Goal: Task Accomplishment & Management: Complete application form

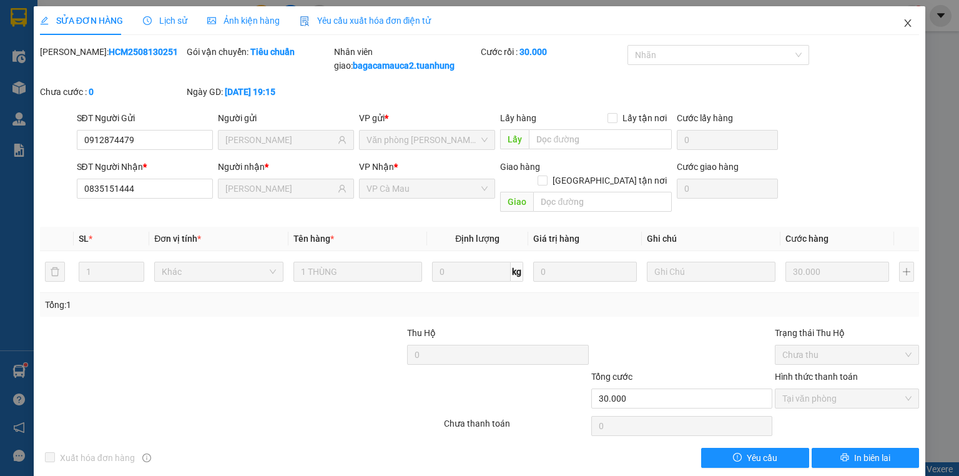
click at [894, 20] on span "Close" at bounding box center [908, 23] width 35 height 35
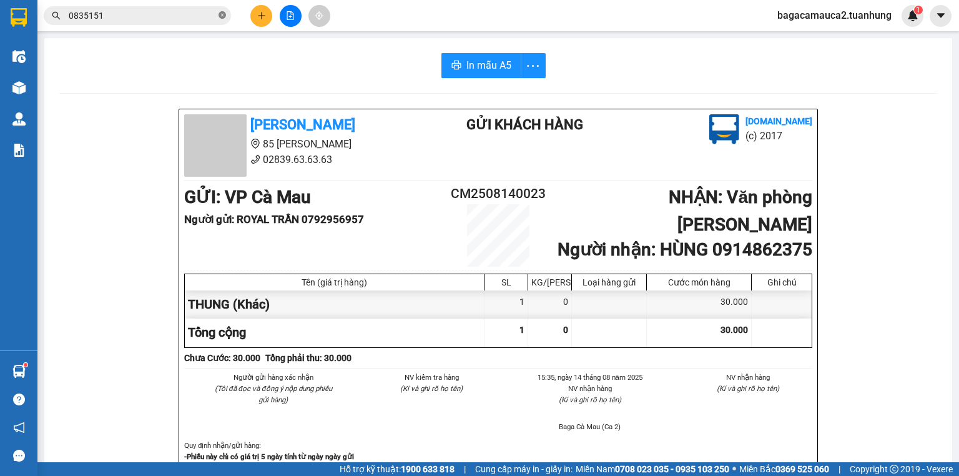
click at [223, 12] on icon "close-circle" at bounding box center [222, 14] width 7 height 7
click at [179, 21] on input "text" at bounding box center [142, 16] width 147 height 14
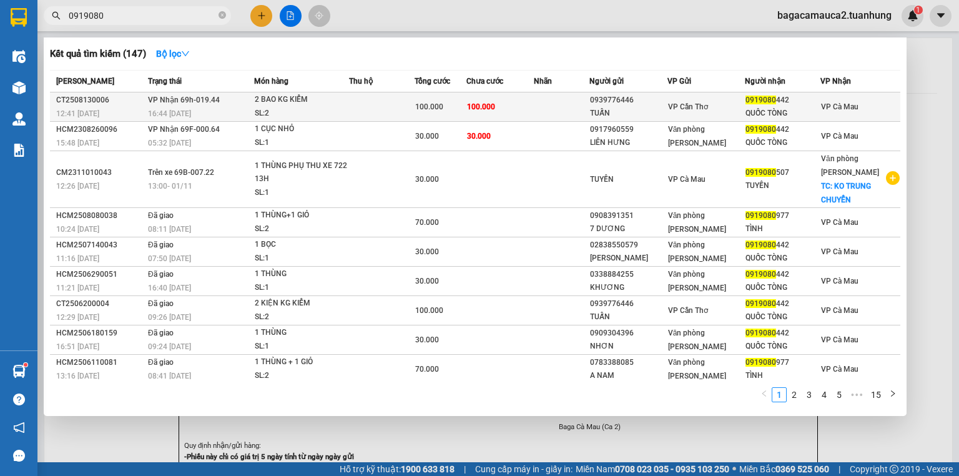
type input "0919080"
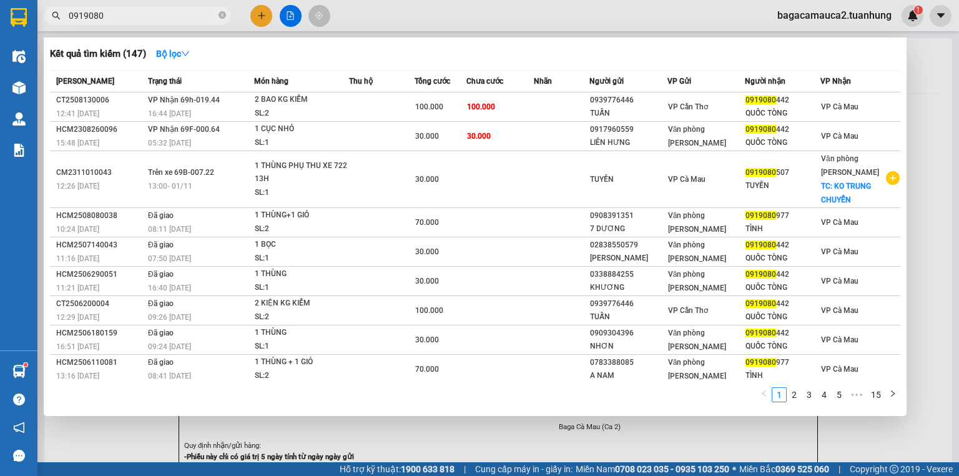
click at [533, 103] on td "100.000" at bounding box center [500, 106] width 67 height 29
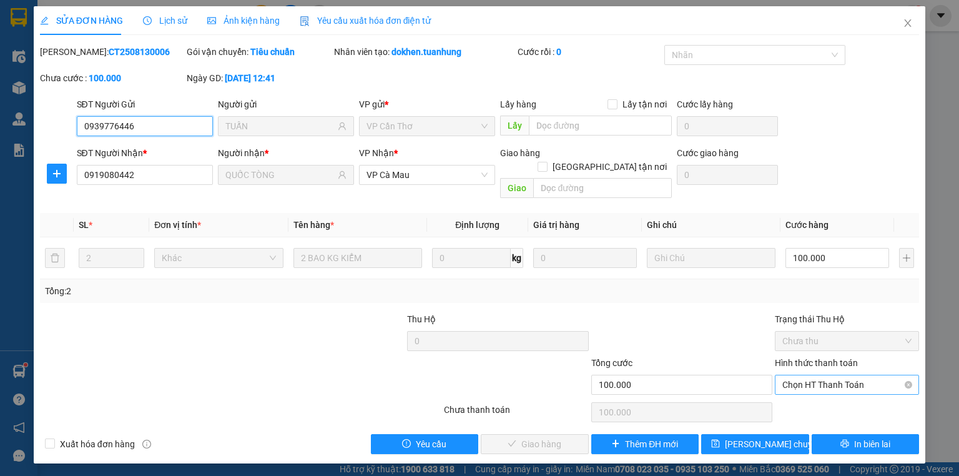
click at [849, 375] on span "Chọn HT Thanh Toán" at bounding box center [847, 384] width 129 height 19
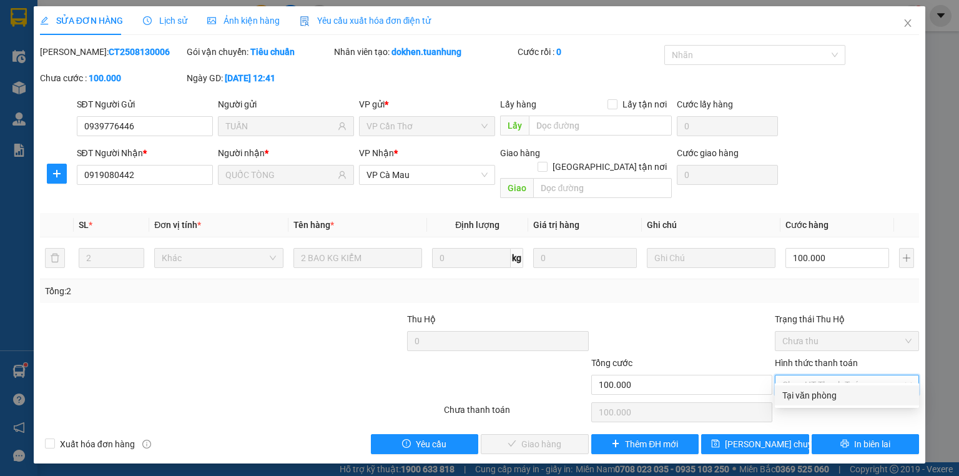
click at [833, 393] on div "Tại văn phòng" at bounding box center [847, 395] width 129 height 14
type input "0"
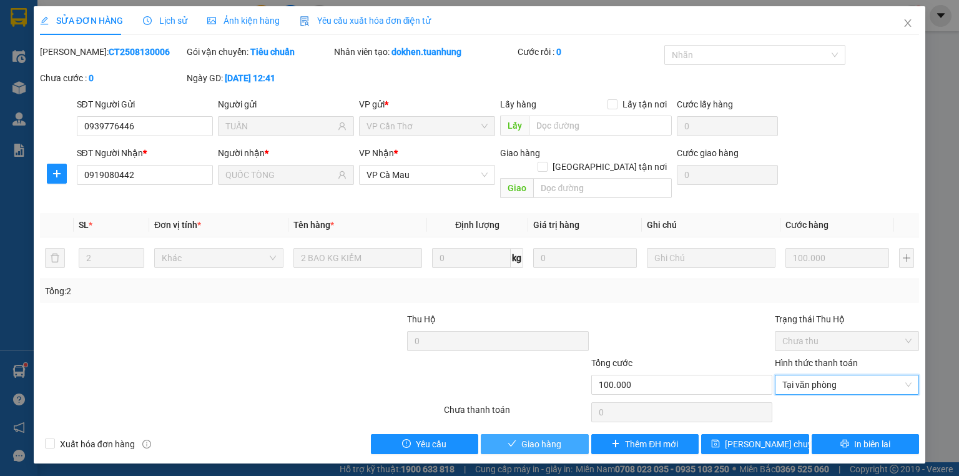
click at [527, 437] on span "Giao hàng" at bounding box center [542, 444] width 40 height 14
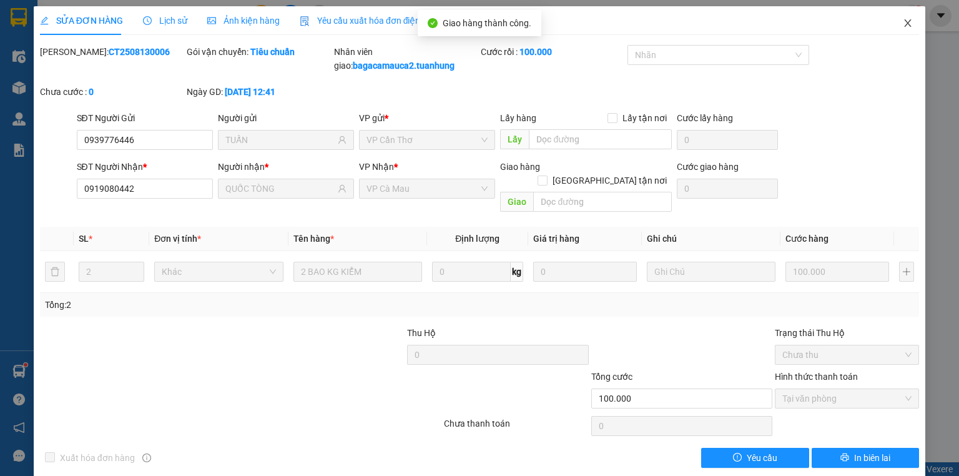
click at [905, 25] on icon "close" at bounding box center [908, 22] width 7 height 7
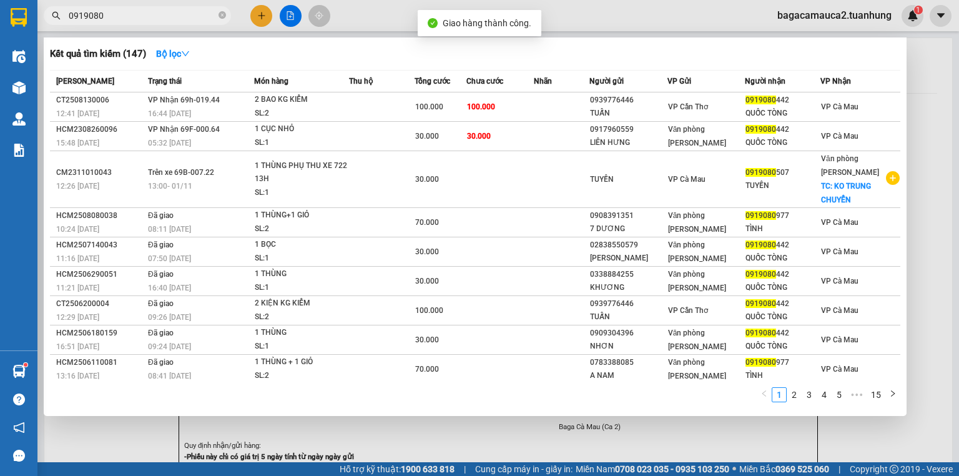
click at [176, 12] on input "0919080" at bounding box center [142, 16] width 147 height 14
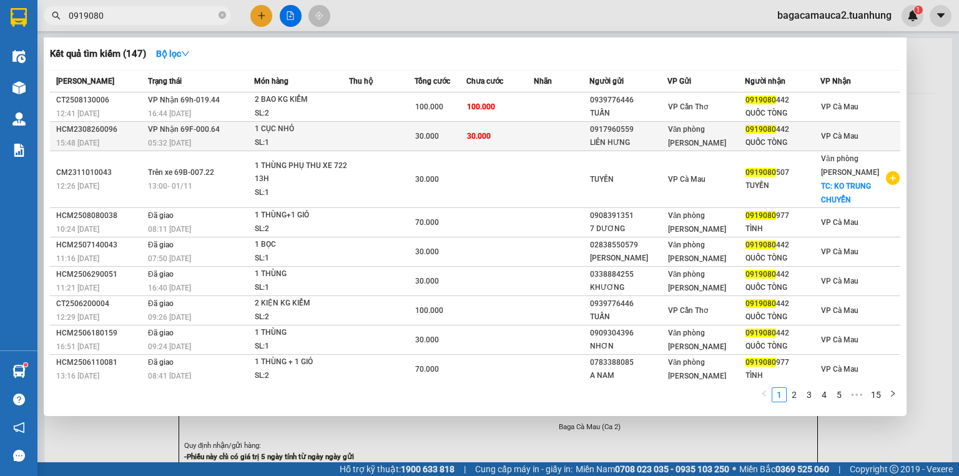
drag, startPoint x: 422, startPoint y: 141, endPoint x: 430, endPoint y: 142, distance: 8.8
click at [430, 142] on td "30.000" at bounding box center [441, 136] width 52 height 29
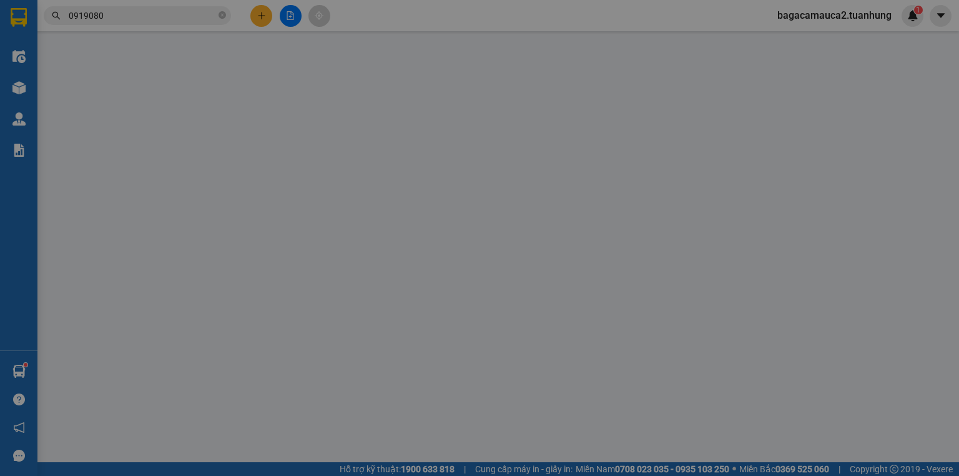
type input "0917960559"
type input "LIÊN HƯNG"
type input "0919080442"
type input "QUỐC TÒNG"
type input "30.000"
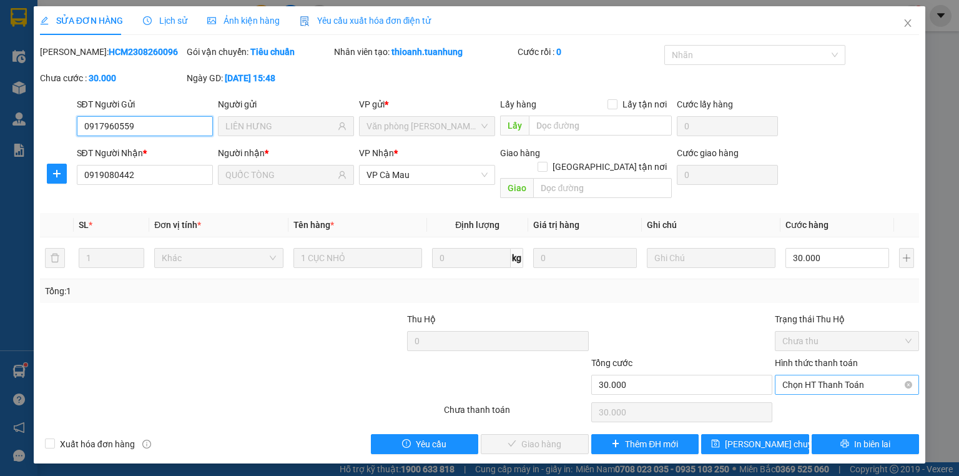
drag, startPoint x: 873, startPoint y: 360, endPoint x: 867, endPoint y: 372, distance: 13.1
click at [869, 375] on div "Chọn HT Thanh Toán" at bounding box center [847, 385] width 144 height 20
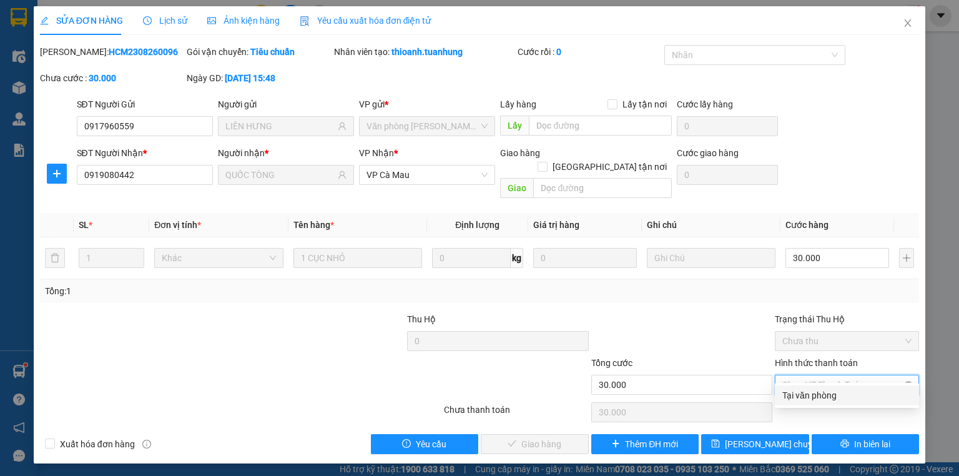
click at [867, 375] on span "Chọn HT Thanh Toán" at bounding box center [847, 384] width 129 height 19
click at [851, 393] on div "Tại văn phòng" at bounding box center [847, 395] width 129 height 14
type input "0"
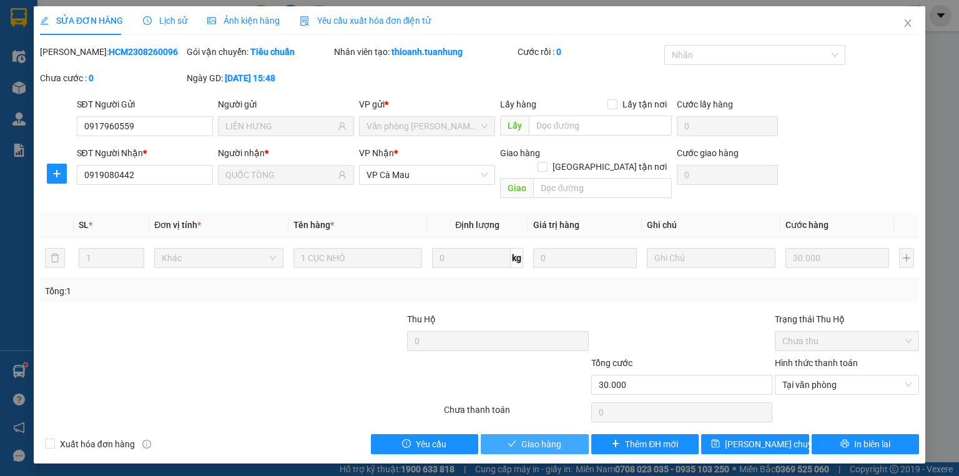
click at [575, 434] on button "Giao hàng" at bounding box center [535, 444] width 108 height 20
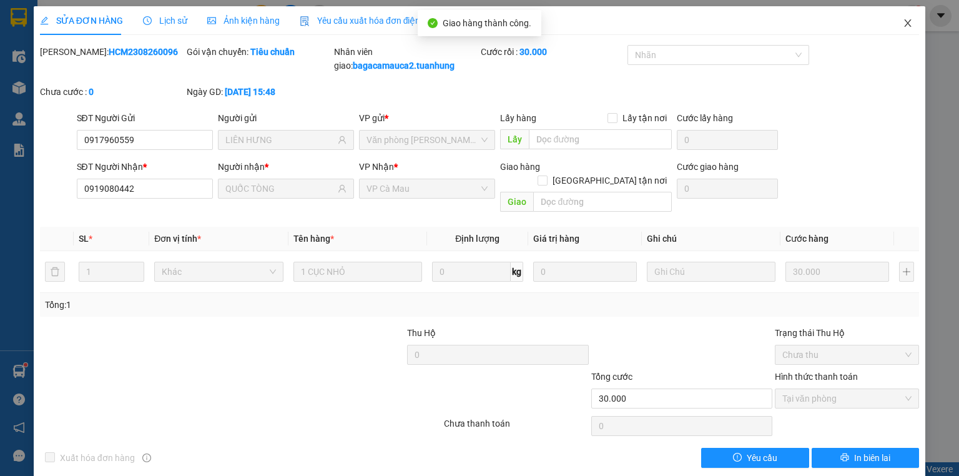
click at [905, 24] on icon "close" at bounding box center [908, 22] width 7 height 7
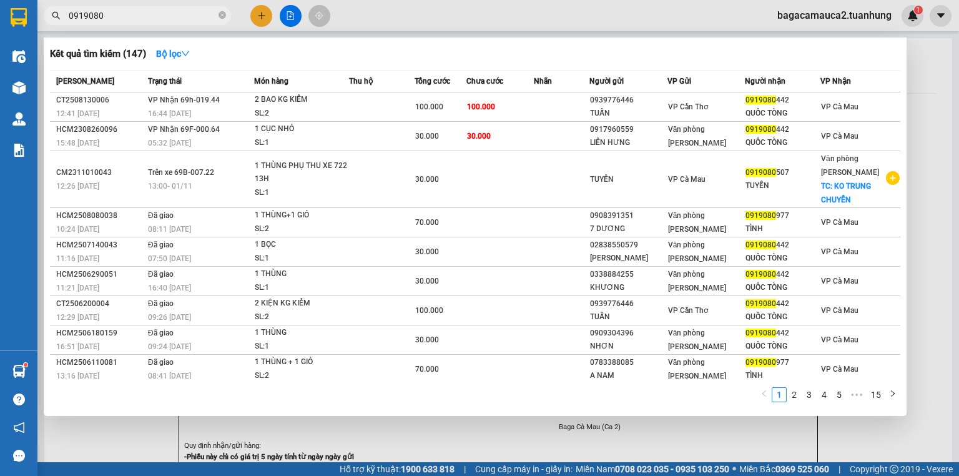
click at [180, 17] on input "0919080" at bounding box center [142, 16] width 147 height 14
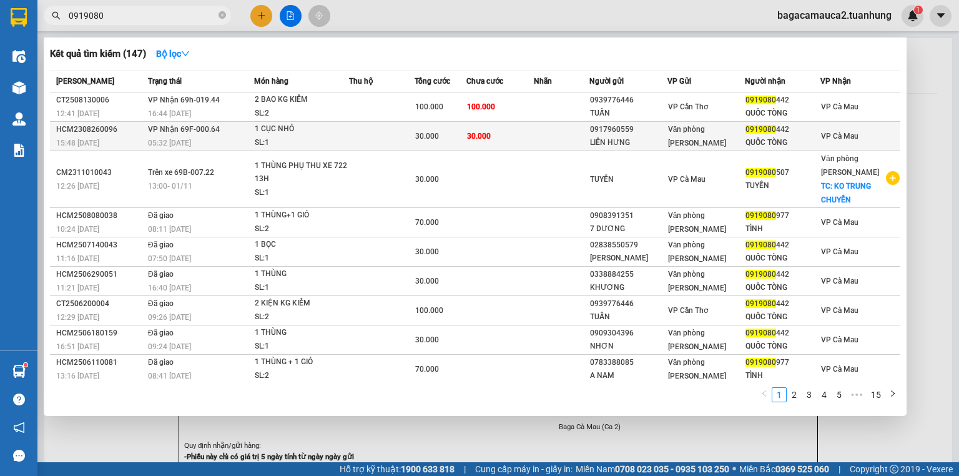
click at [660, 132] on div "0917960559" at bounding box center [628, 129] width 76 height 13
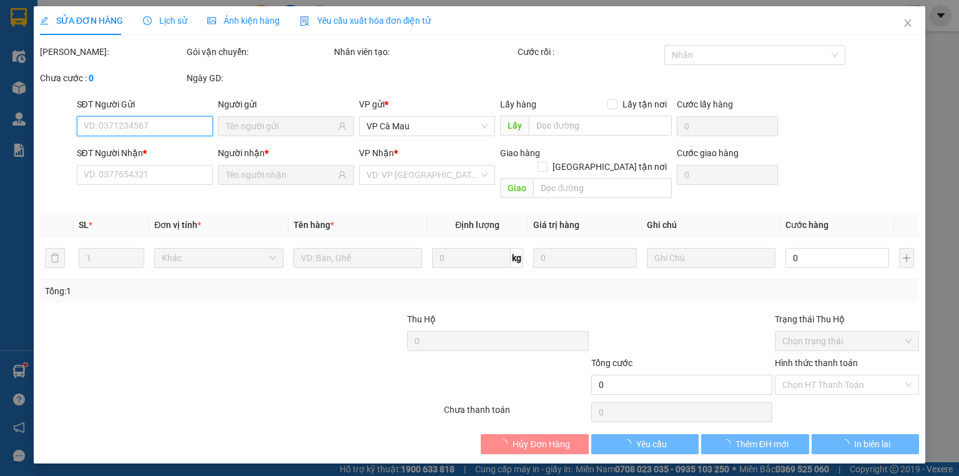
type input "0917960559"
type input "LIÊN HƯNG"
type input "0919080442"
type input "QUỐC TÒNG"
type input "30.000"
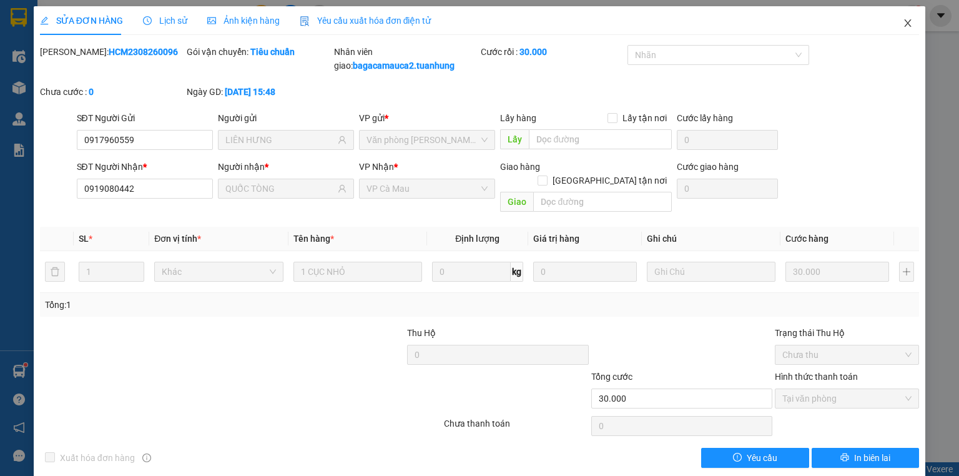
click at [899, 17] on span "Close" at bounding box center [908, 23] width 35 height 35
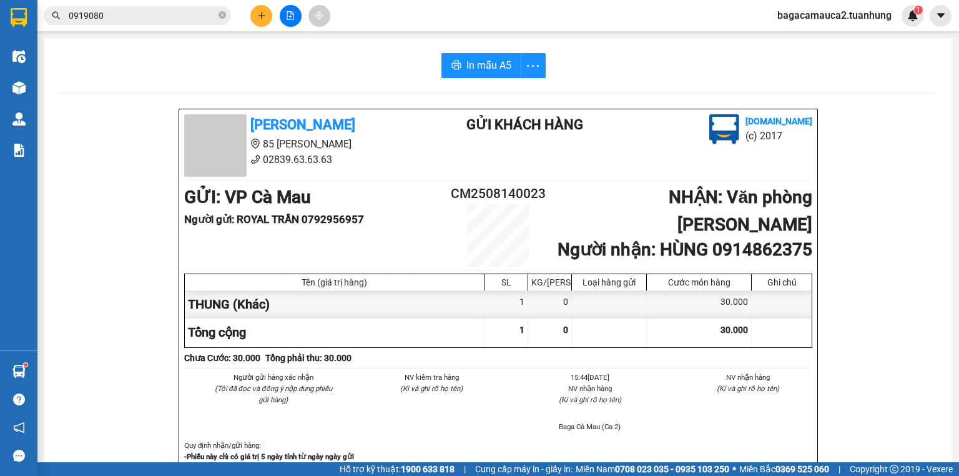
click at [190, 19] on input "0919080" at bounding box center [142, 16] width 147 height 14
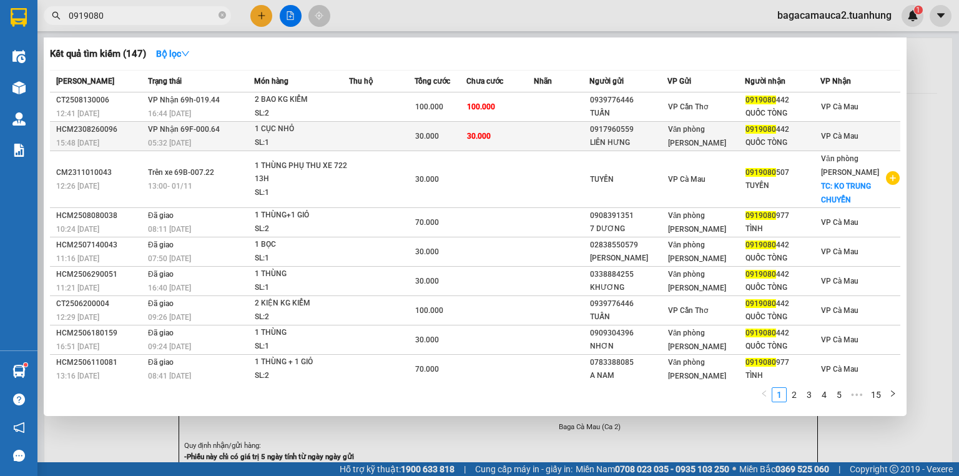
click at [504, 138] on td "30.000" at bounding box center [500, 136] width 67 height 29
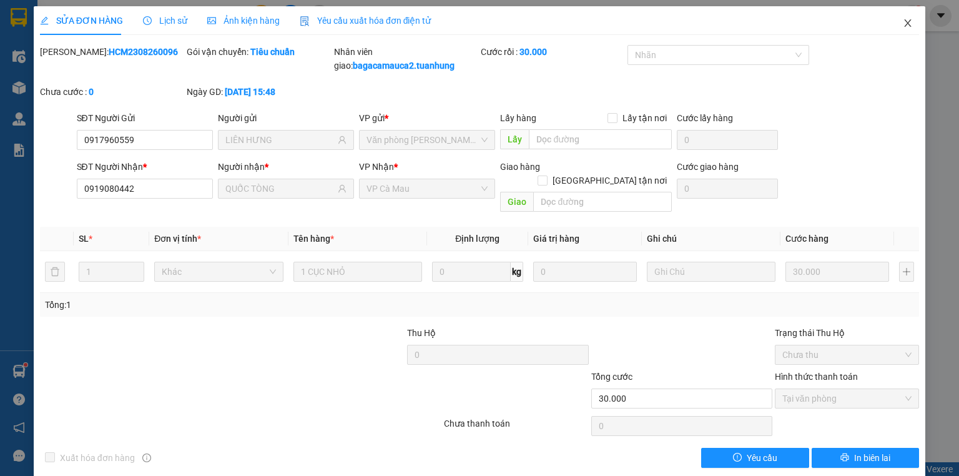
click at [903, 25] on icon "close" at bounding box center [908, 23] width 10 height 10
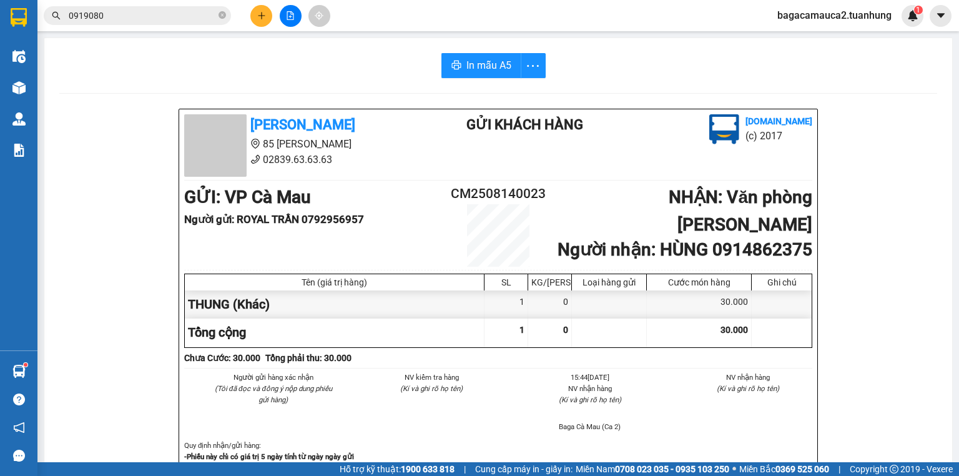
click at [180, 17] on input "0919080" at bounding box center [142, 16] width 147 height 14
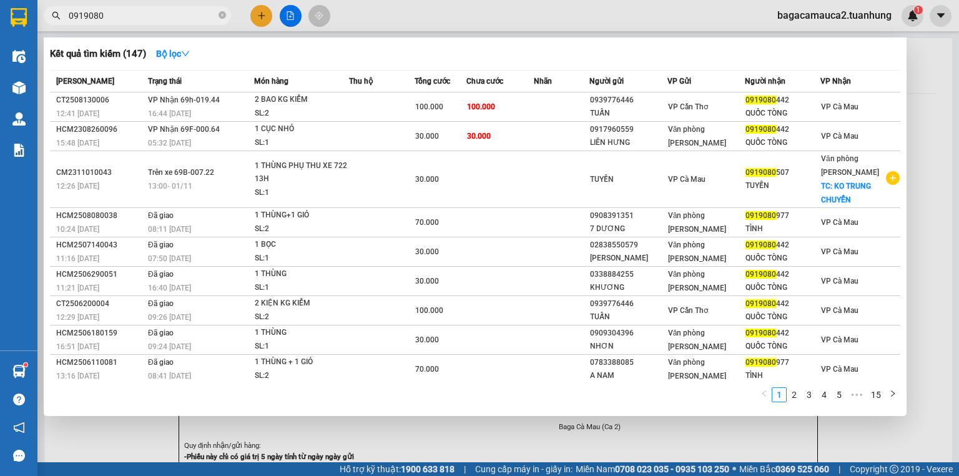
click at [255, 16] on div at bounding box center [479, 238] width 959 height 476
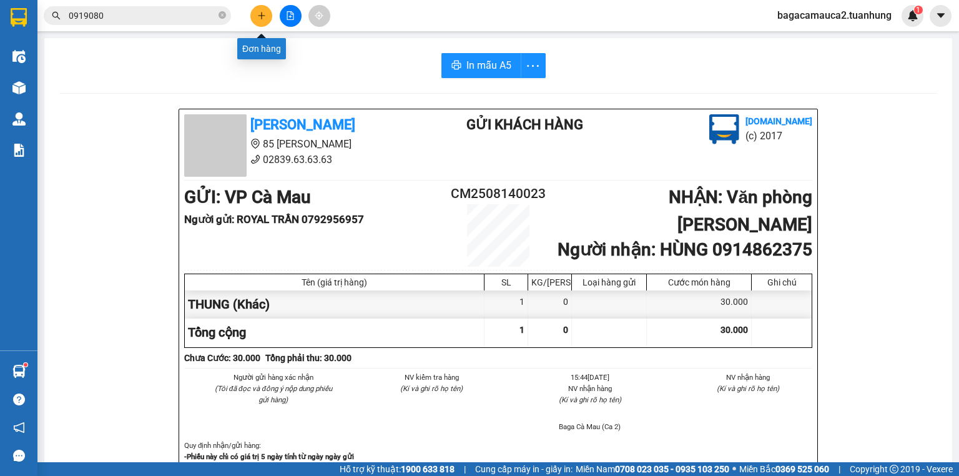
click at [265, 13] on icon "plus" at bounding box center [261, 15] width 9 height 9
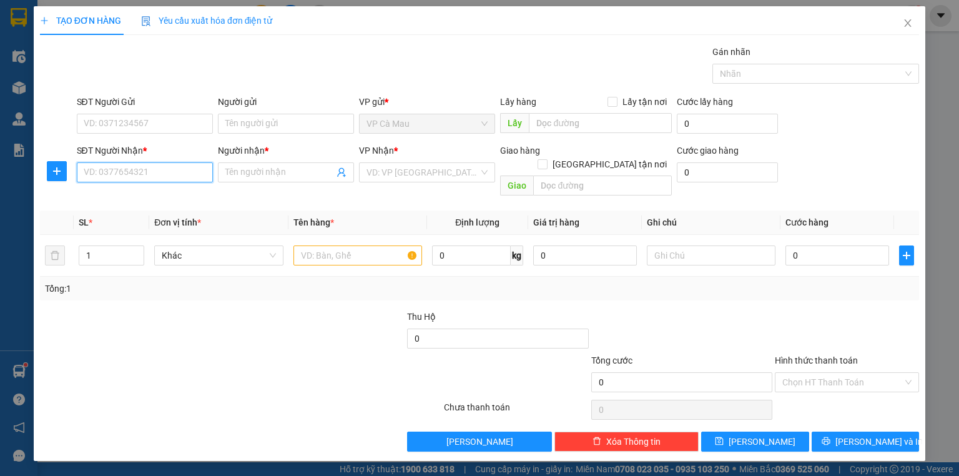
click at [162, 175] on input "SĐT Người Nhận *" at bounding box center [145, 172] width 136 height 20
click at [165, 187] on div "0919769697 - [PERSON_NAME]" at bounding box center [146, 197] width 138 height 20
type input "0919769697"
type input "HIA THỌ"
type input "0919769697"
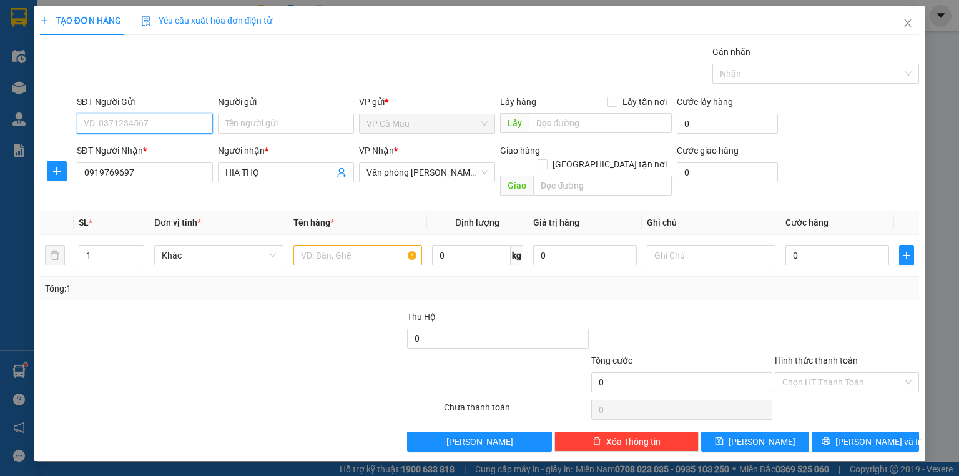
click at [171, 116] on input "SĐT Người Gửi" at bounding box center [145, 124] width 136 height 20
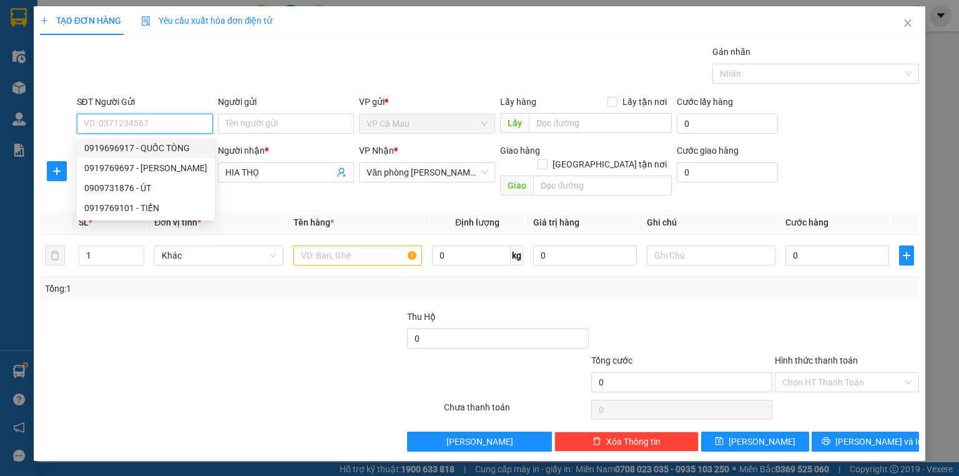
click at [172, 142] on div "0919696917 - QUỐC TÒNG" at bounding box center [145, 148] width 123 height 14
type input "0919696917"
type input "QUỐC TÒNG"
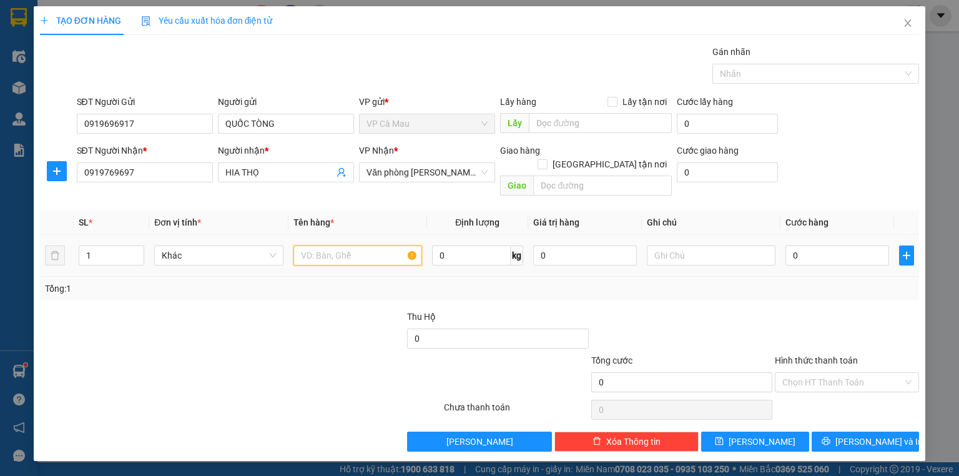
click at [340, 245] on input "text" at bounding box center [358, 255] width 129 height 20
type input "KIÊN"
click at [791, 245] on input "0" at bounding box center [838, 255] width 104 height 20
type input "+7"
type input "7"
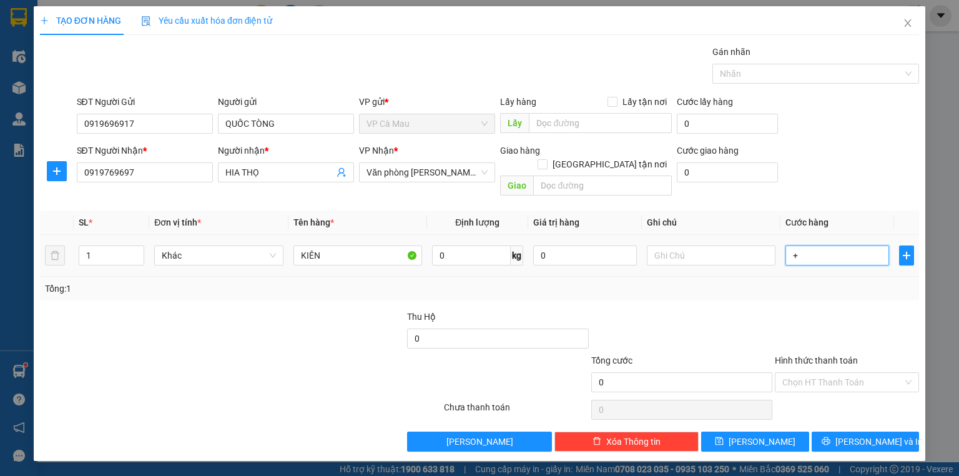
type input "7"
type input "+70"
type input "70"
type input "70.000"
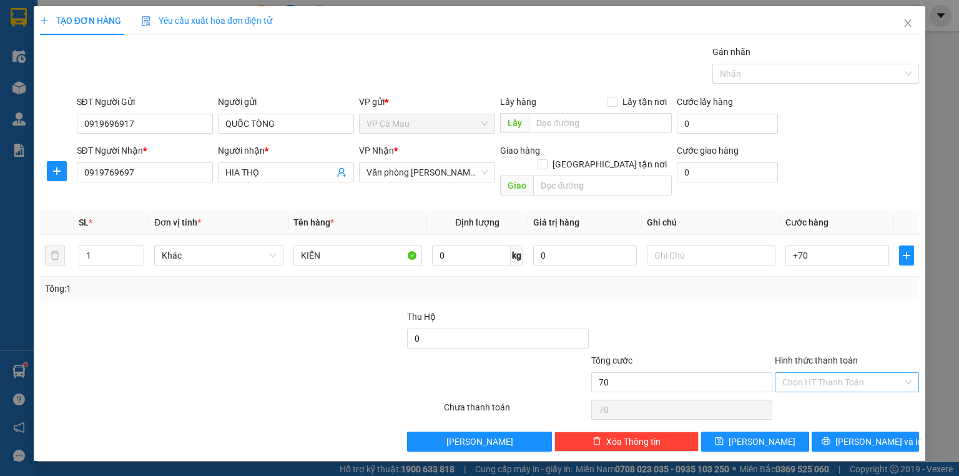
type input "70.000"
click at [866, 373] on input "Hình thức thanh toán" at bounding box center [843, 382] width 121 height 19
click at [843, 392] on div "Tại văn phòng" at bounding box center [847, 392] width 129 height 14
type input "0"
click at [861, 435] on span "[PERSON_NAME] và In" at bounding box center [879, 442] width 87 height 14
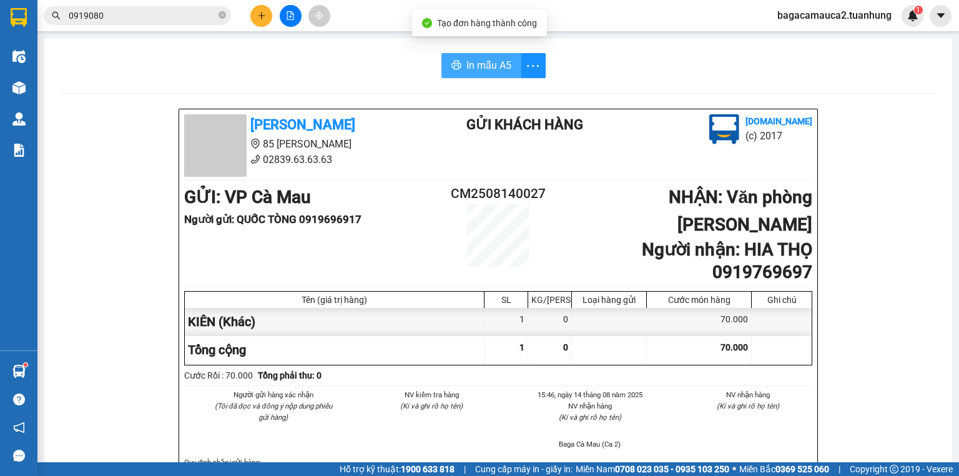
click at [485, 69] on span "In mẫu A5" at bounding box center [489, 65] width 45 height 16
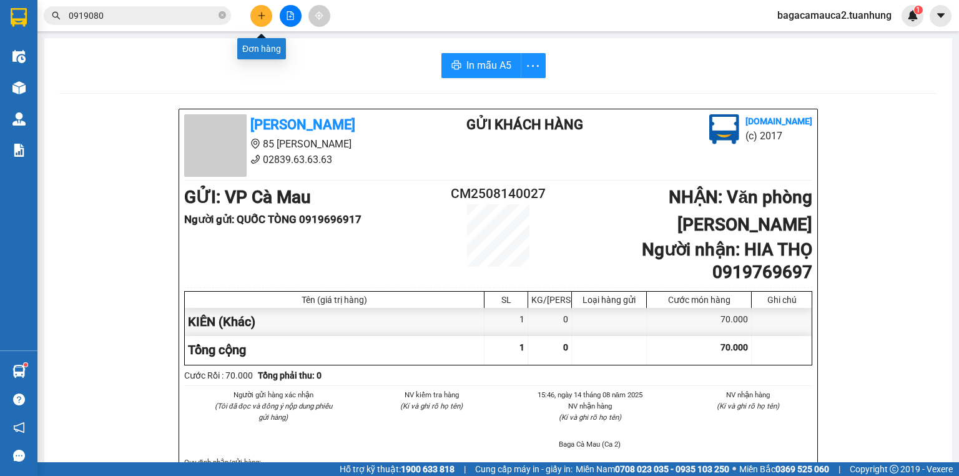
click at [255, 12] on button at bounding box center [261, 16] width 22 height 22
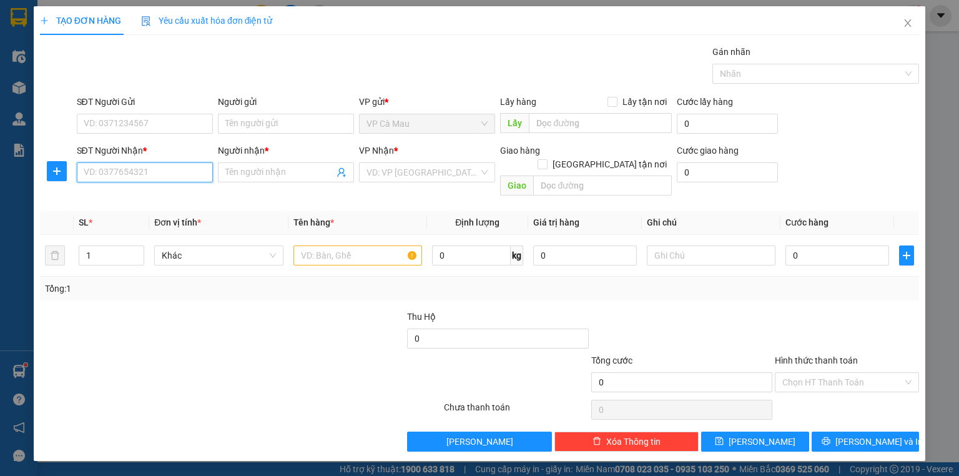
click at [145, 176] on input "SĐT Người Nhận *" at bounding box center [145, 172] width 136 height 20
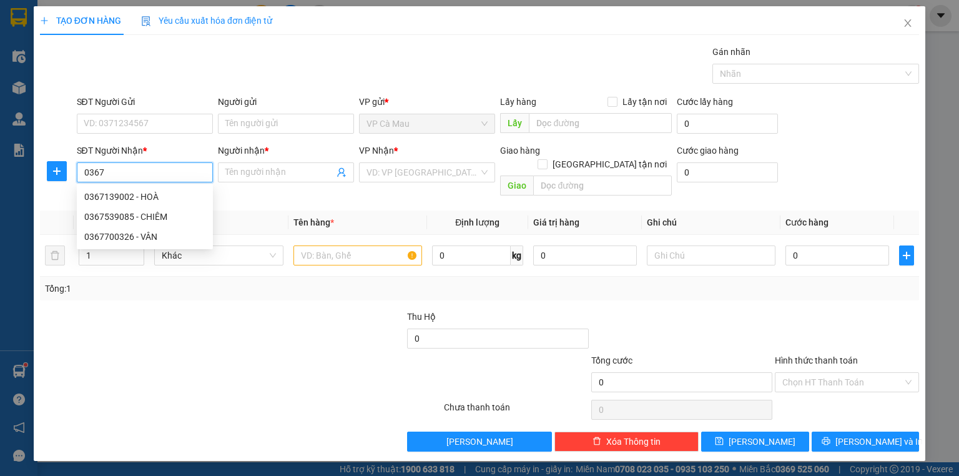
click at [155, 220] on div "0367539085 - CHIÊM" at bounding box center [144, 217] width 121 height 14
type input "0367539085"
type input "CHIÊM"
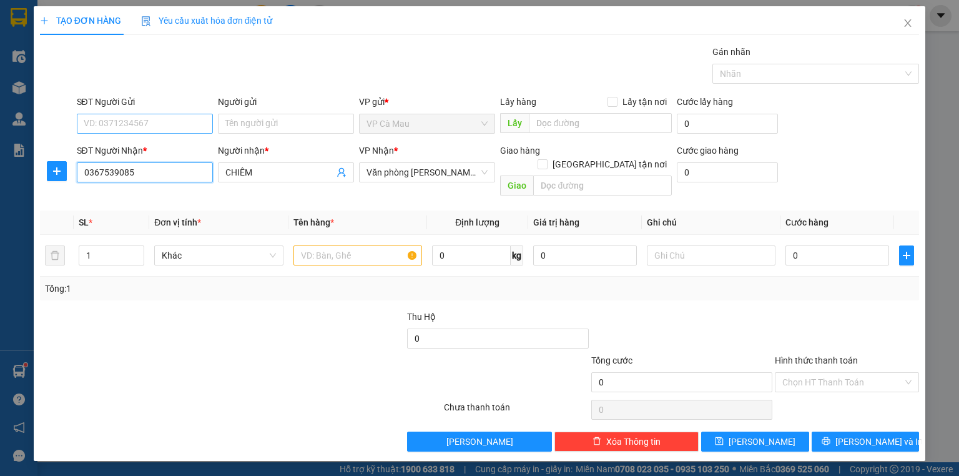
type input "0367539085"
click at [149, 117] on input "SĐT Người Gửi" at bounding box center [145, 124] width 136 height 20
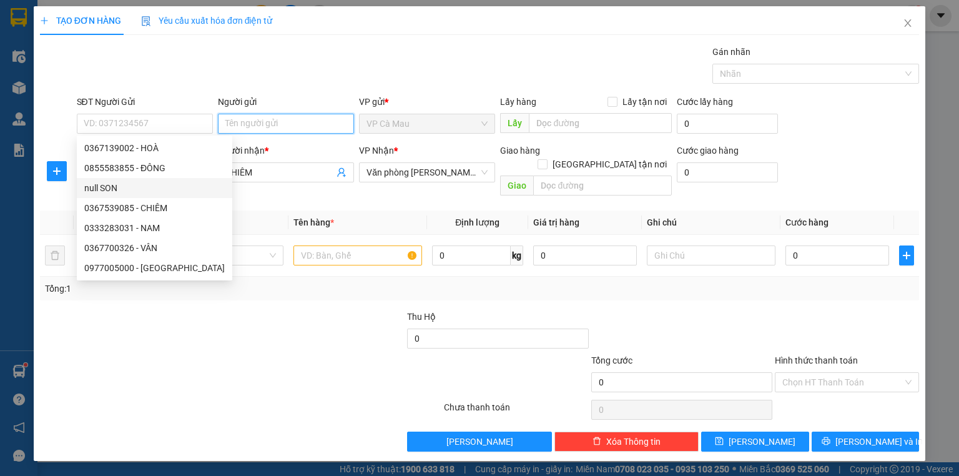
click at [249, 126] on input "Người gửi" at bounding box center [286, 124] width 136 height 20
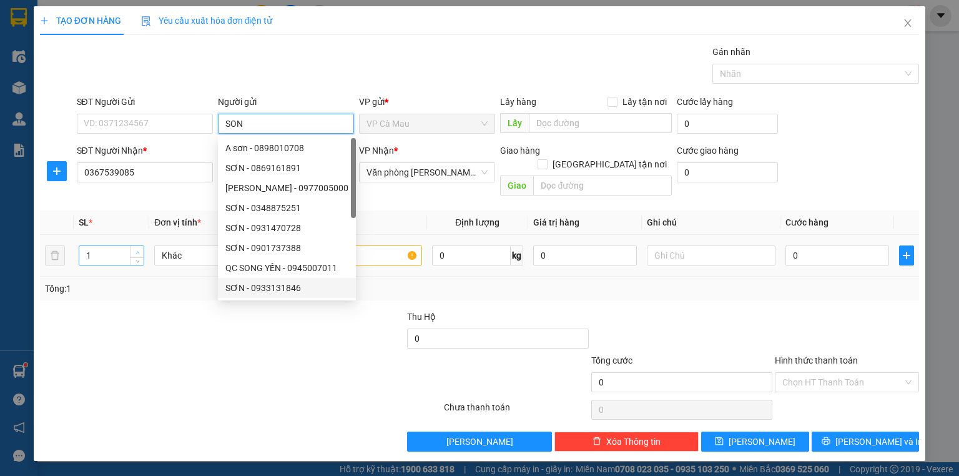
type input "SON"
type input "2"
click at [137, 250] on icon "up" at bounding box center [138, 252] width 4 height 4
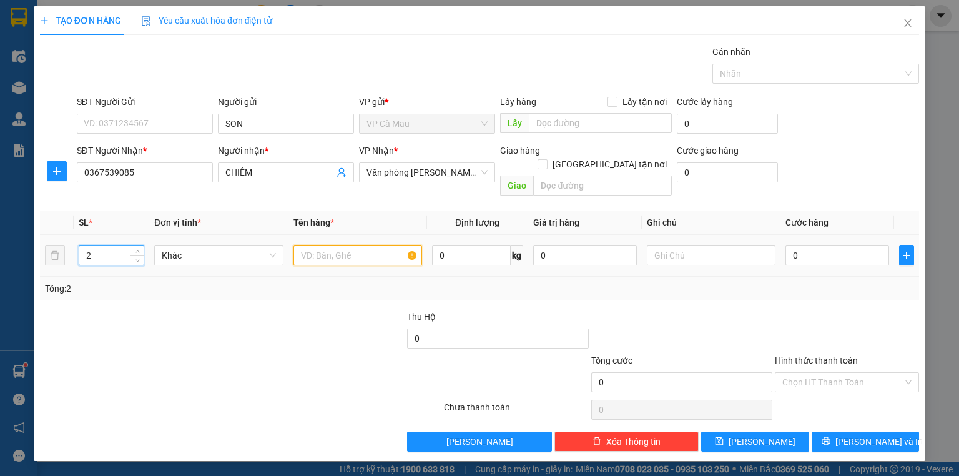
click at [365, 247] on input "text" at bounding box center [358, 255] width 129 height 20
type input "THÙNG"
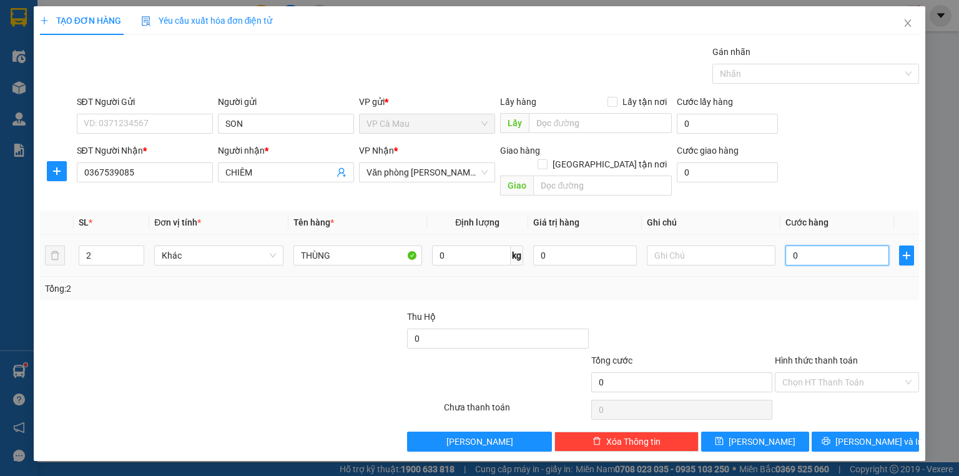
click at [813, 245] on input "0" at bounding box center [838, 255] width 104 height 20
type input "+7"
type input "7"
type input "+70"
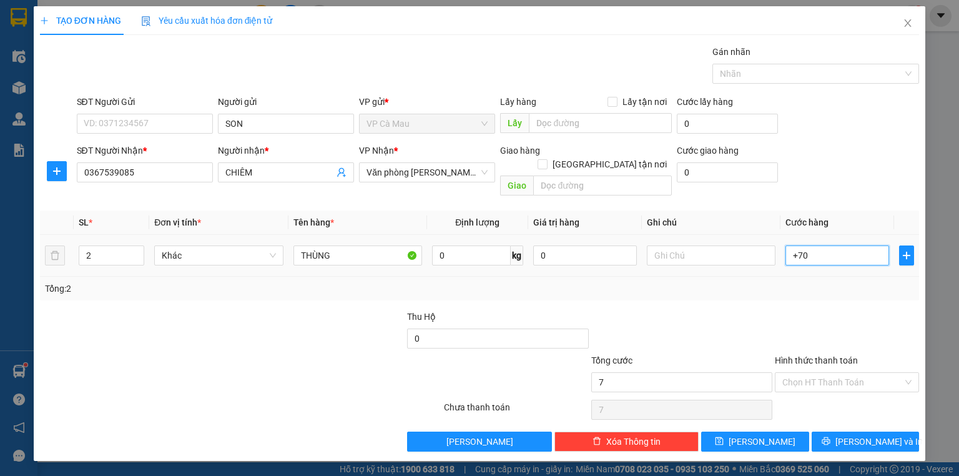
type input "70"
click at [819, 373] on input "Hình thức thanh toán" at bounding box center [843, 382] width 121 height 19
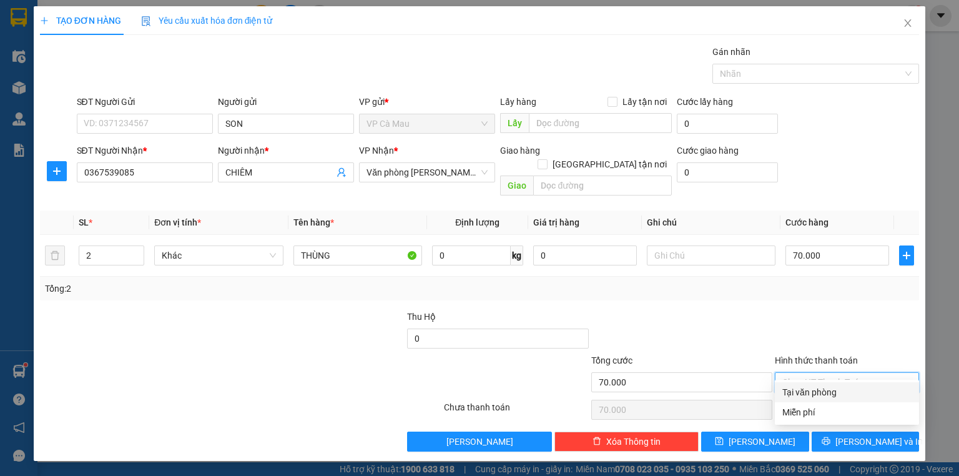
click at [822, 397] on div "Tại văn phòng" at bounding box center [847, 392] width 129 height 14
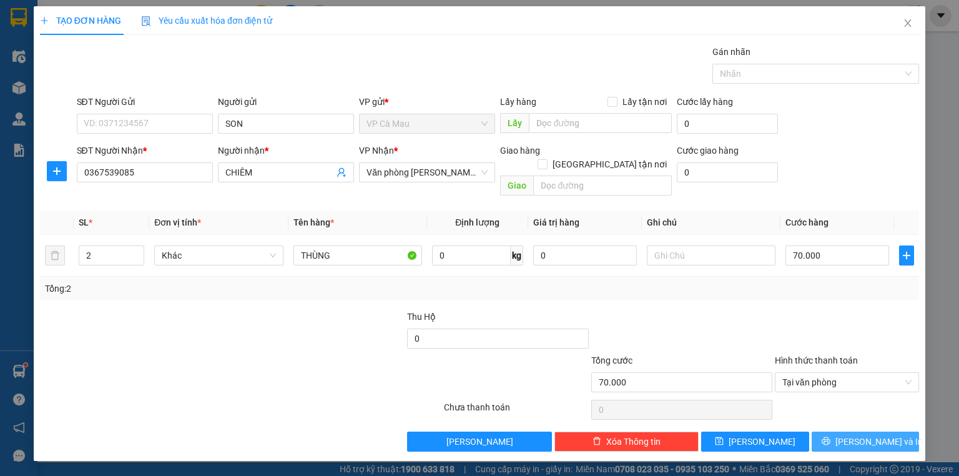
click at [839, 432] on button "[PERSON_NAME] và In" at bounding box center [866, 442] width 108 height 20
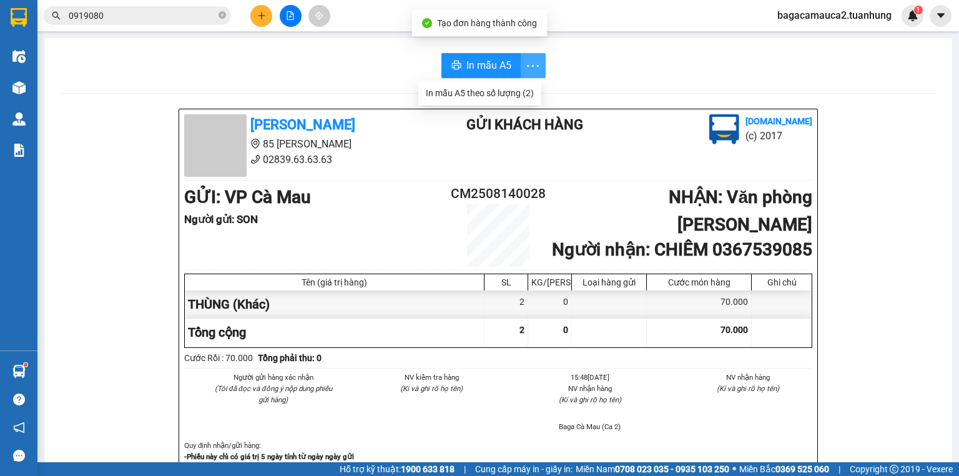
click at [531, 67] on icon "more" at bounding box center [533, 66] width 16 height 16
click at [487, 95] on div "In mẫu A5 theo số lượng (2)" at bounding box center [480, 93] width 108 height 14
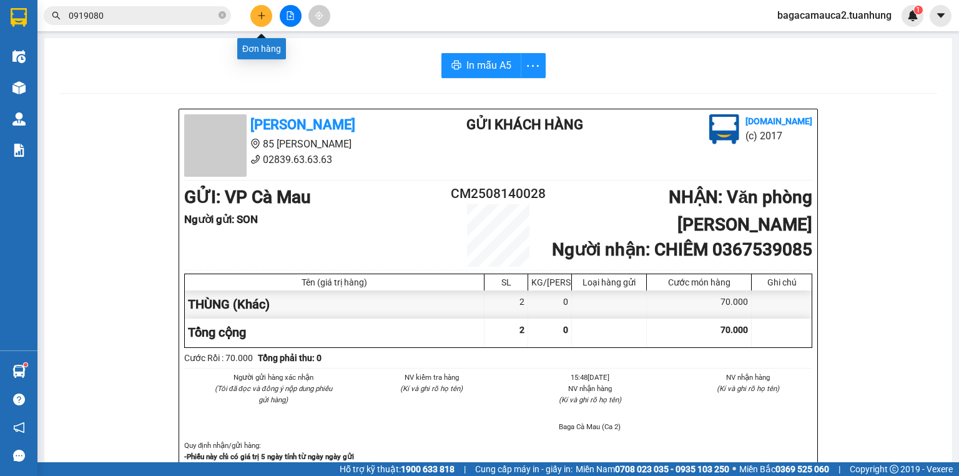
click at [267, 11] on button at bounding box center [261, 16] width 22 height 22
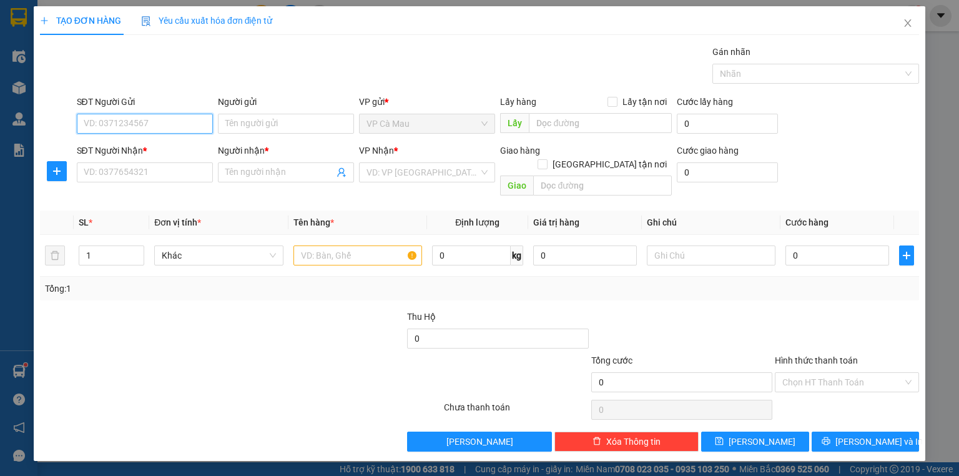
click at [172, 121] on input "SĐT Người Gửi" at bounding box center [145, 124] width 136 height 20
click at [173, 145] on div "0862796852 - [PERSON_NAME]" at bounding box center [145, 148] width 123 height 14
type input "0862796852"
type input "VÂN"
type input "0862796852"
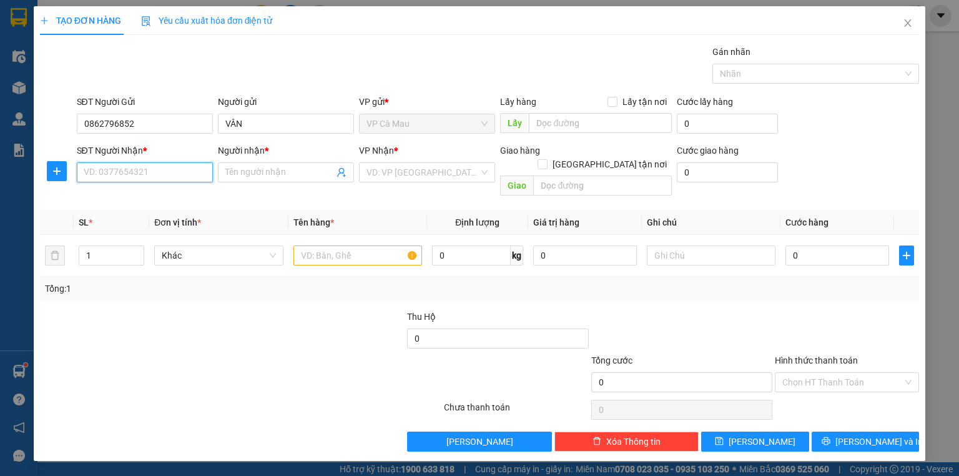
click at [175, 177] on input "SĐT Người Nhận *" at bounding box center [145, 172] width 136 height 20
type input "0949977335"
click at [191, 190] on div "0949977335 - DỄ" at bounding box center [144, 197] width 121 height 14
type input "DỄ"
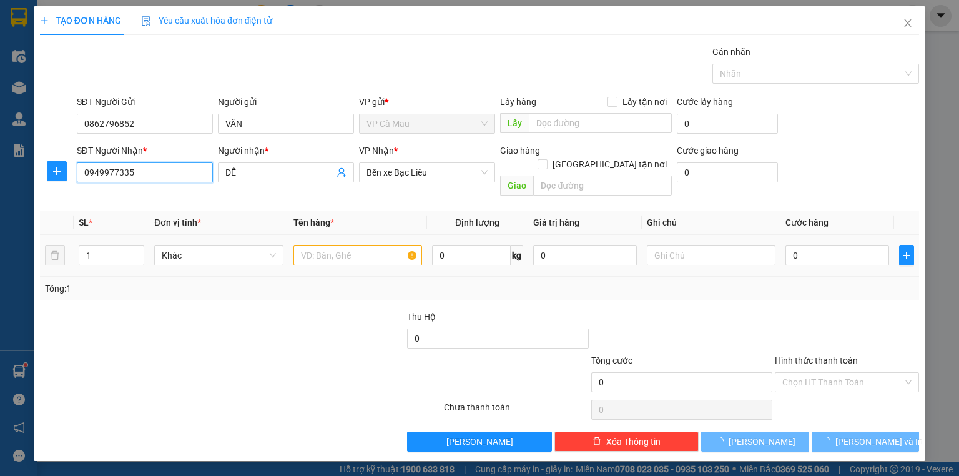
type input "0949977335"
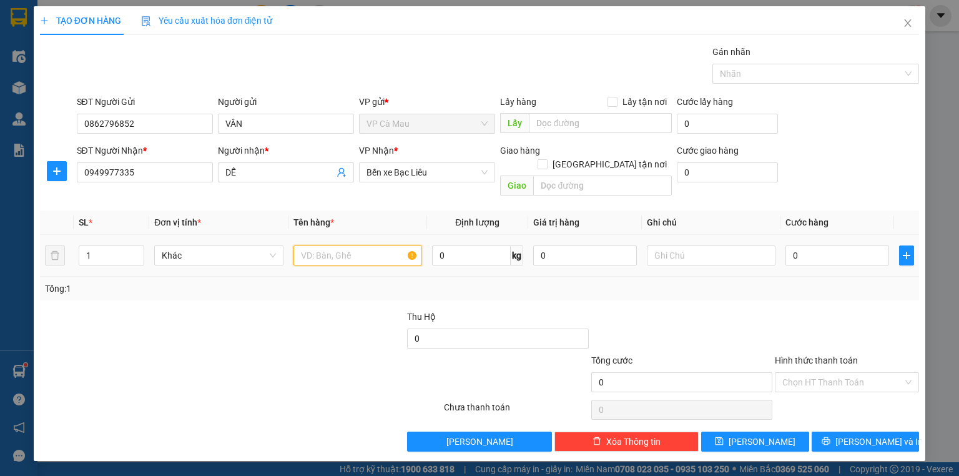
click at [339, 250] on input "text" at bounding box center [358, 255] width 129 height 20
type input "HỘP"
click at [874, 245] on input "0" at bounding box center [838, 255] width 104 height 20
type input "+3"
type input "3"
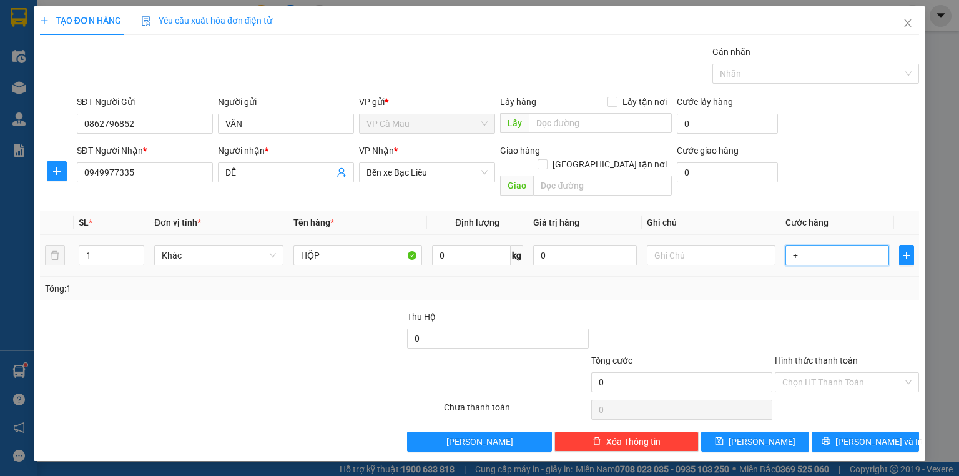
type input "3"
type input "+30"
type input "30"
type input "30.000"
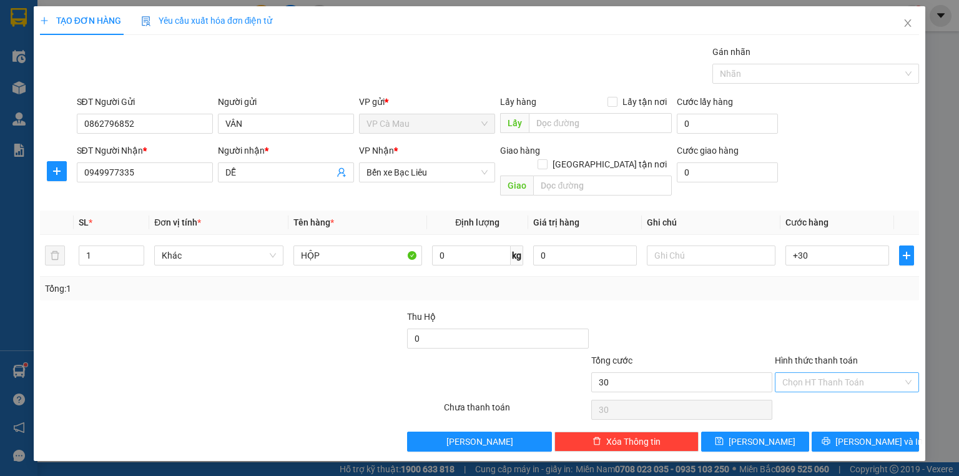
type input "30.000"
click at [831, 373] on input "Hình thức thanh toán" at bounding box center [843, 382] width 121 height 19
click at [832, 397] on div "Tại văn phòng" at bounding box center [847, 392] width 129 height 14
type input "0"
click at [864, 435] on span "[PERSON_NAME] và In" at bounding box center [879, 442] width 87 height 14
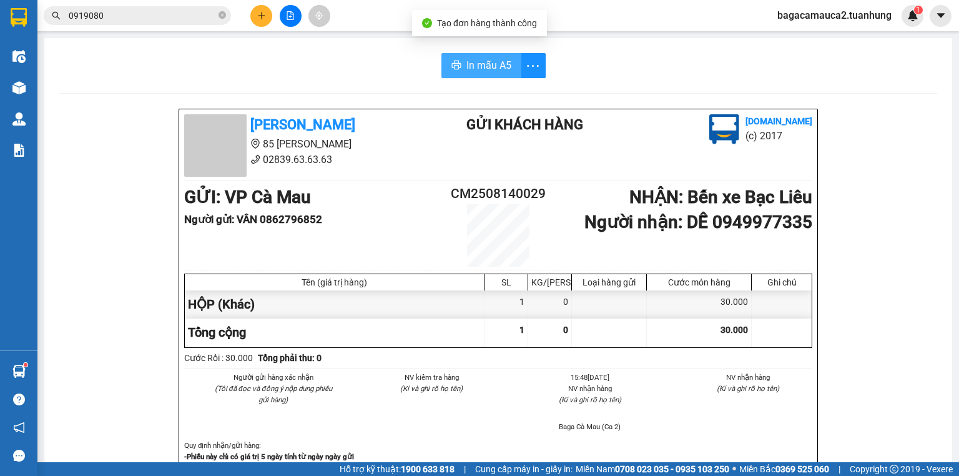
click at [459, 63] on button "In mẫu A5" at bounding box center [482, 65] width 80 height 25
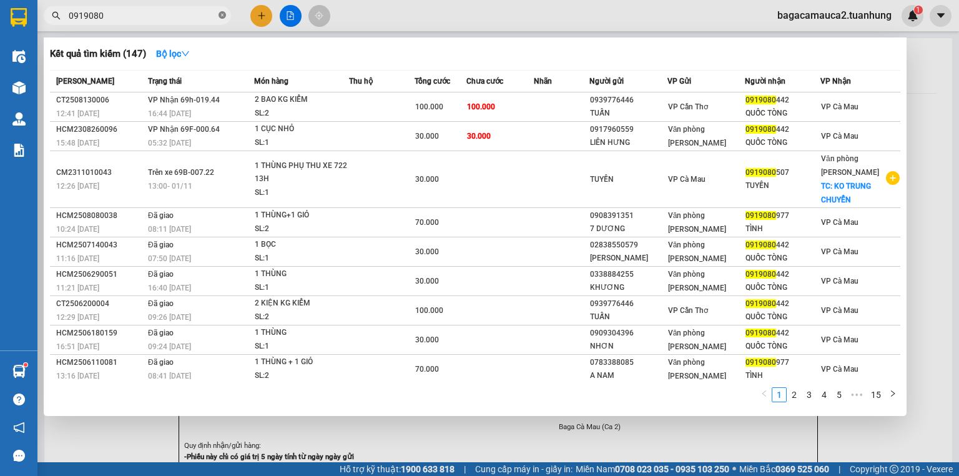
click at [222, 11] on icon "close-circle" at bounding box center [222, 14] width 7 height 7
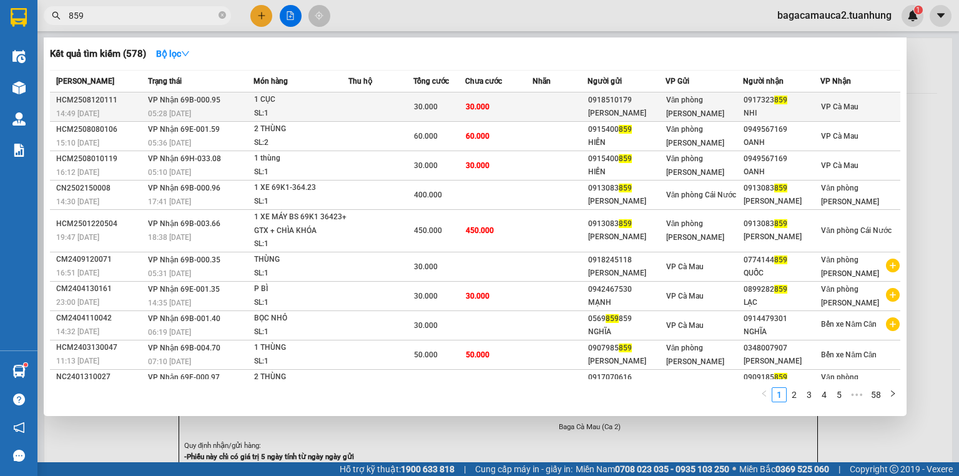
type input "859"
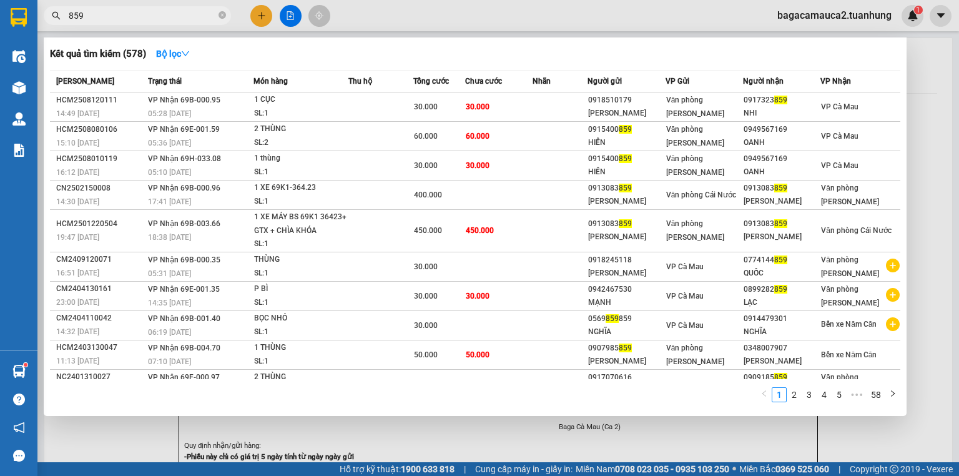
click at [330, 107] on div "SL: 1" at bounding box center [301, 114] width 94 height 14
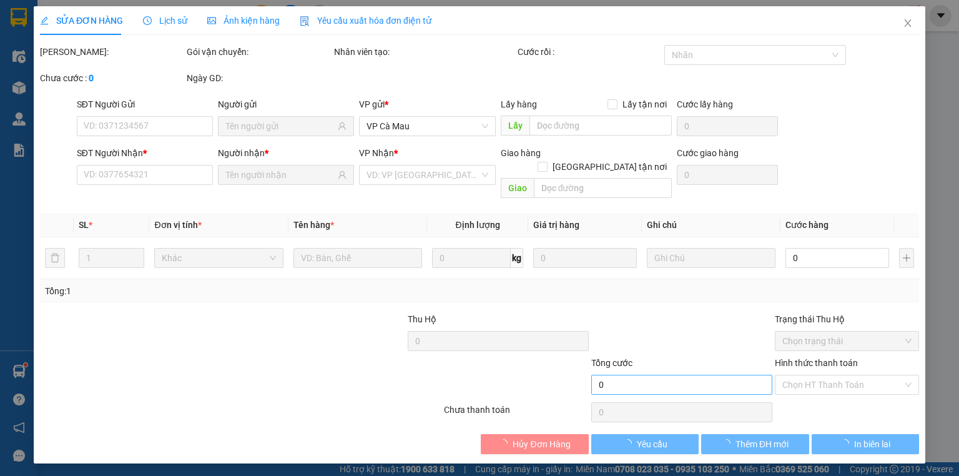
type input "0918510179"
type input "[PERSON_NAME]"
type input "0917323859"
type input "NHI"
type input "30.000"
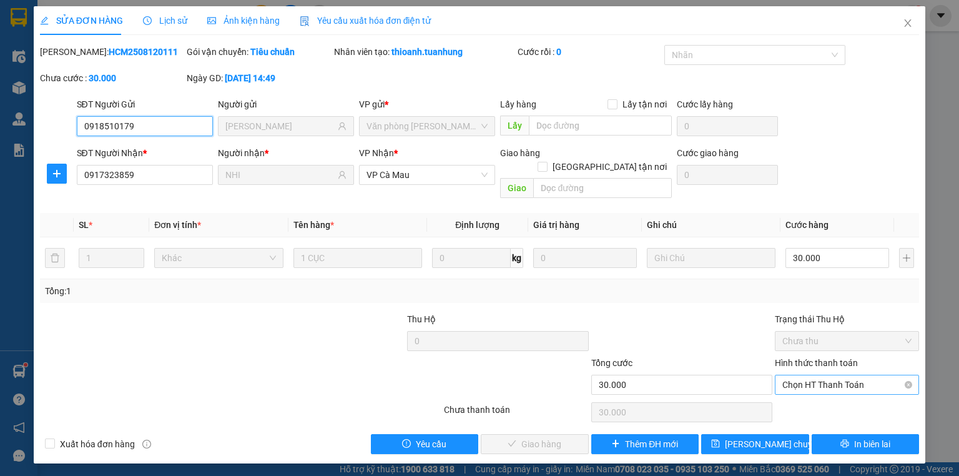
click at [839, 375] on span "Chọn HT Thanh Toán" at bounding box center [847, 384] width 129 height 19
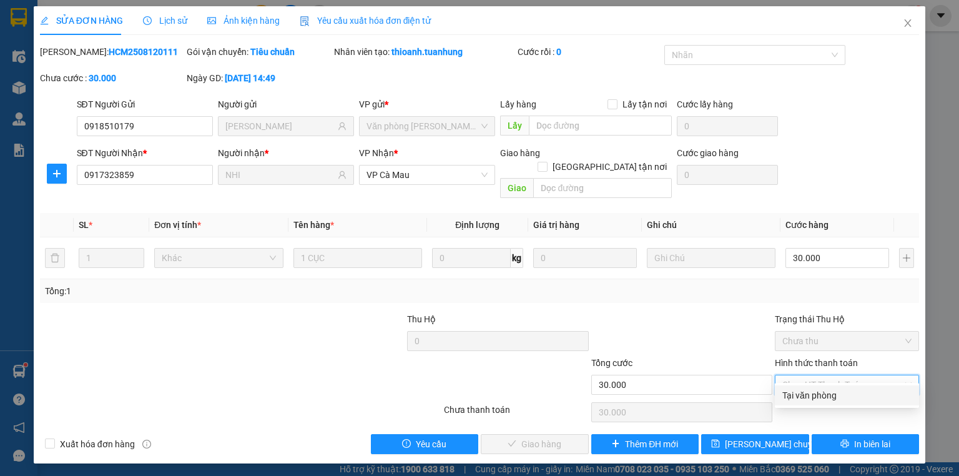
click at [839, 397] on div "Tại văn phòng" at bounding box center [847, 395] width 129 height 14
type input "0"
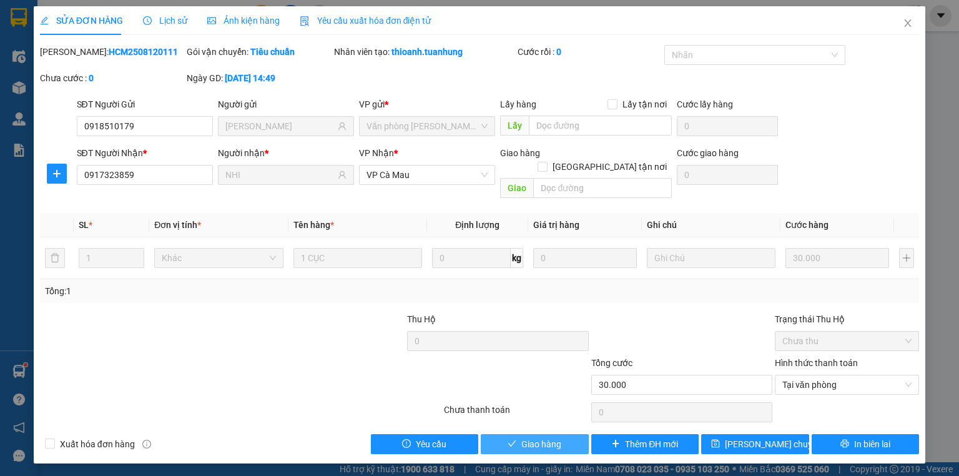
click at [536, 437] on span "Giao hàng" at bounding box center [542, 444] width 40 height 14
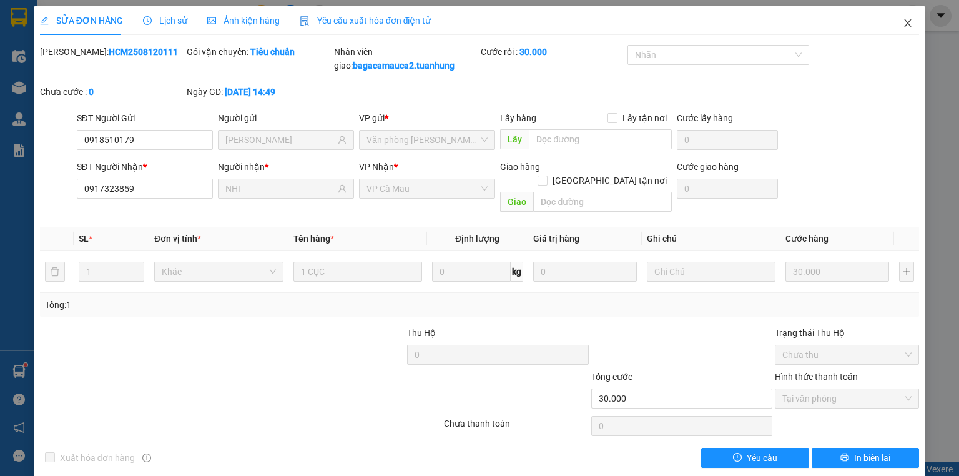
click at [903, 20] on icon "close" at bounding box center [908, 23] width 10 height 10
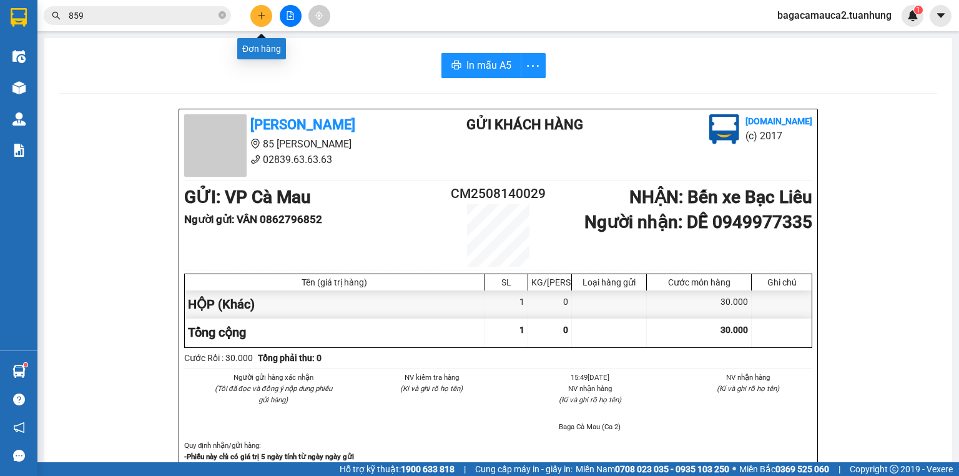
click at [259, 17] on icon "plus" at bounding box center [261, 15] width 9 height 9
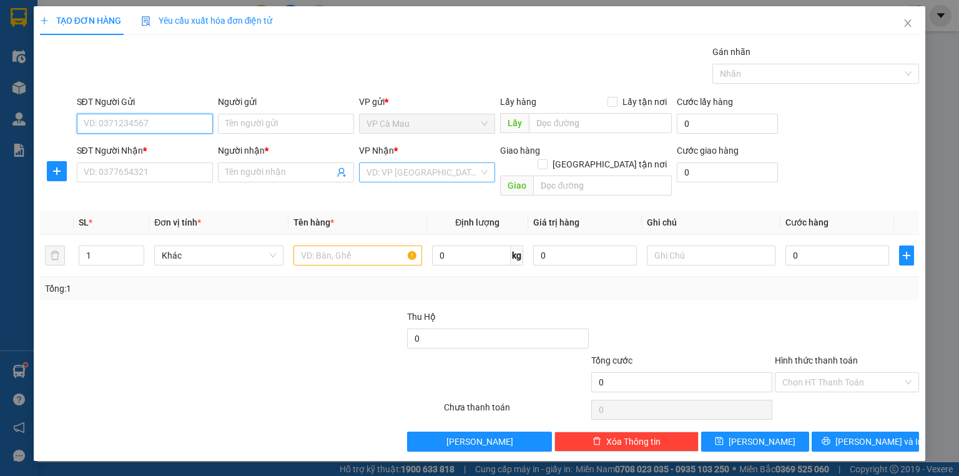
click at [465, 182] on div "VD: VP [GEOGRAPHIC_DATA]" at bounding box center [427, 172] width 136 height 20
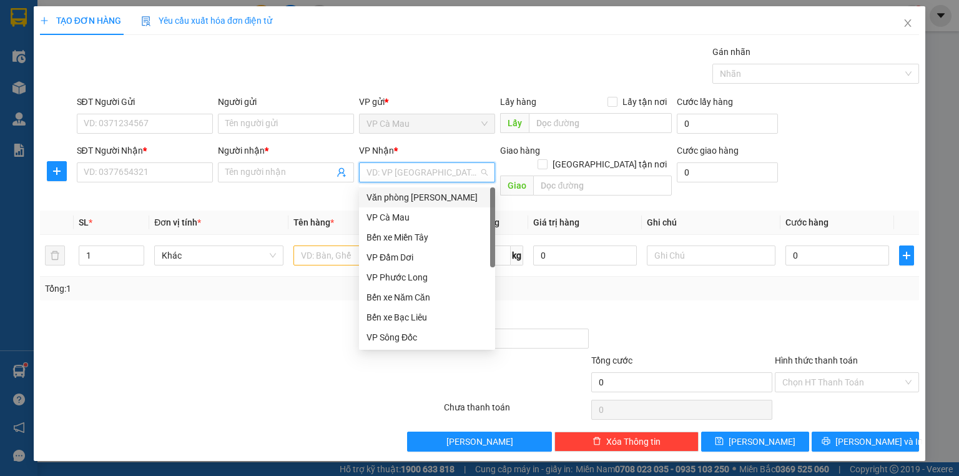
click at [455, 199] on div "Văn phòng [PERSON_NAME]" at bounding box center [427, 197] width 121 height 14
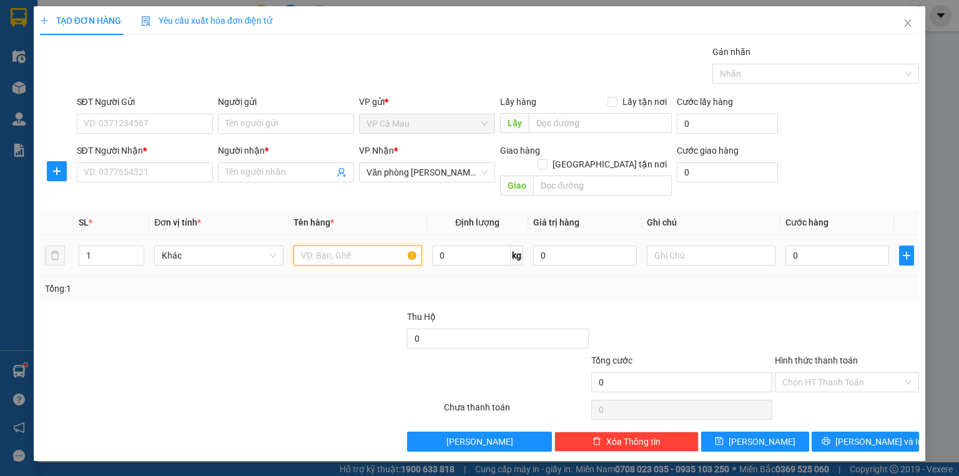
click at [348, 245] on input "text" at bounding box center [358, 255] width 129 height 20
click at [944, 118] on div "TẠO ĐƠN HÀNG Yêu cầu xuất hóa đơn điện tử Transit Pickup Surcharge Ids Transit …" at bounding box center [479, 238] width 959 height 476
click at [904, 24] on icon "close" at bounding box center [908, 23] width 10 height 10
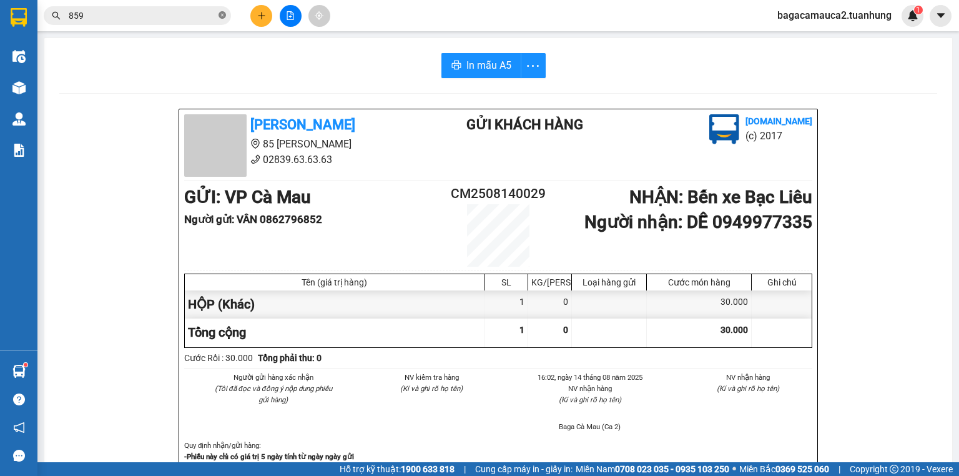
click at [222, 17] on icon "close-circle" at bounding box center [222, 14] width 7 height 7
click at [261, 13] on icon "plus" at bounding box center [261, 15] width 9 height 9
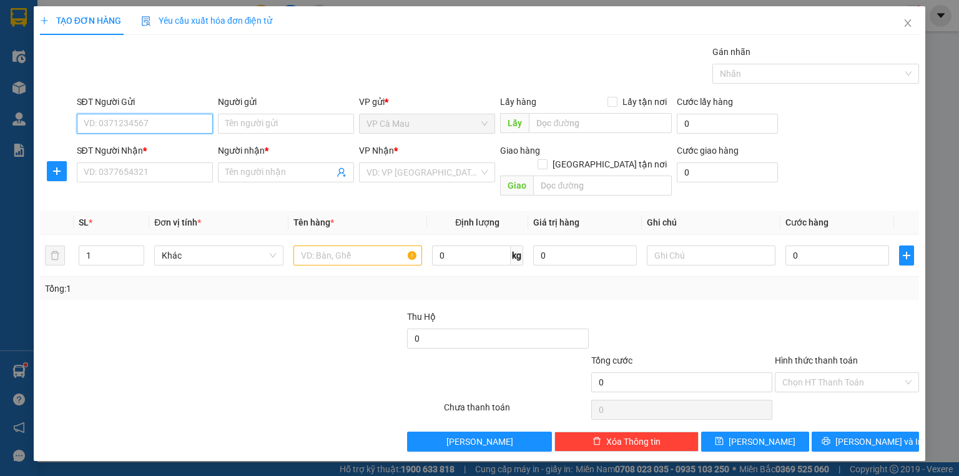
click at [136, 126] on input "SĐT Người Gửi" at bounding box center [145, 124] width 136 height 20
click at [132, 152] on div "0916387627 - LONG" at bounding box center [144, 148] width 121 height 14
type input "0916387627"
type input "LONG"
type input "0916387627"
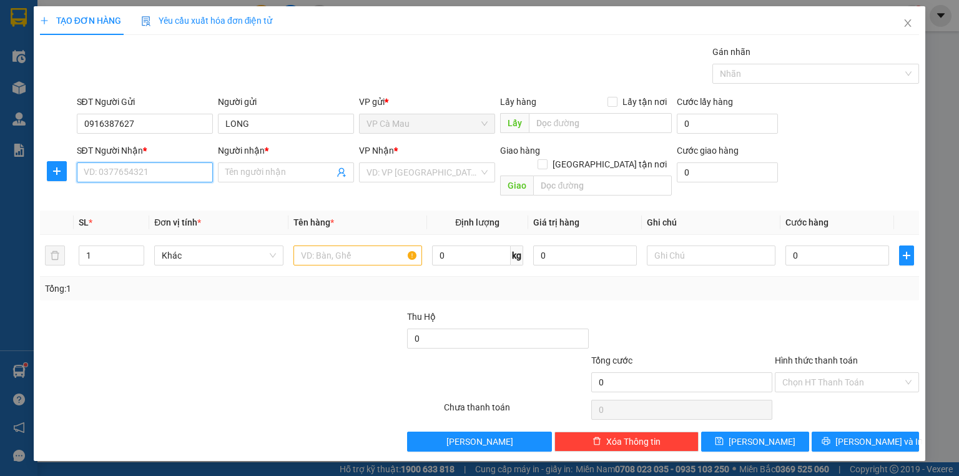
click at [124, 200] on div "Transit Pickup Surcharge Ids Transit Deliver Surcharge Ids Transit Deliver Surc…" at bounding box center [479, 248] width 879 height 407
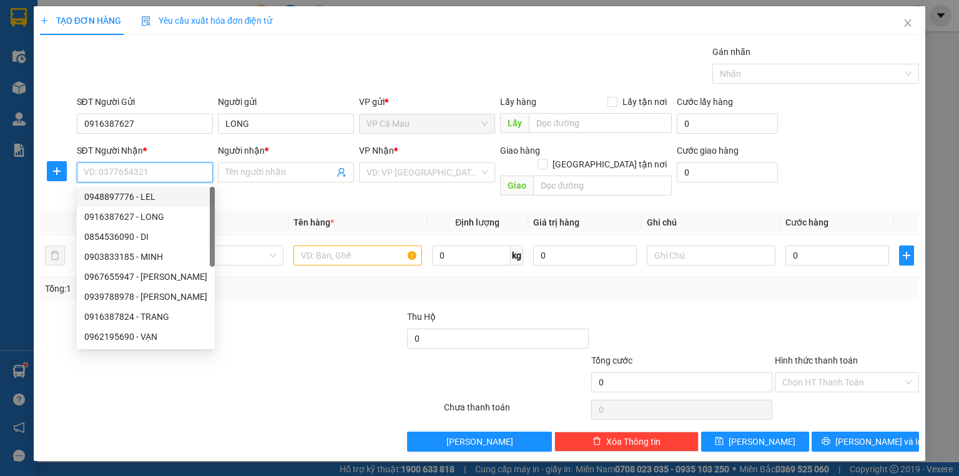
click at [149, 170] on input "SĐT Người Nhận *" at bounding box center [145, 172] width 136 height 20
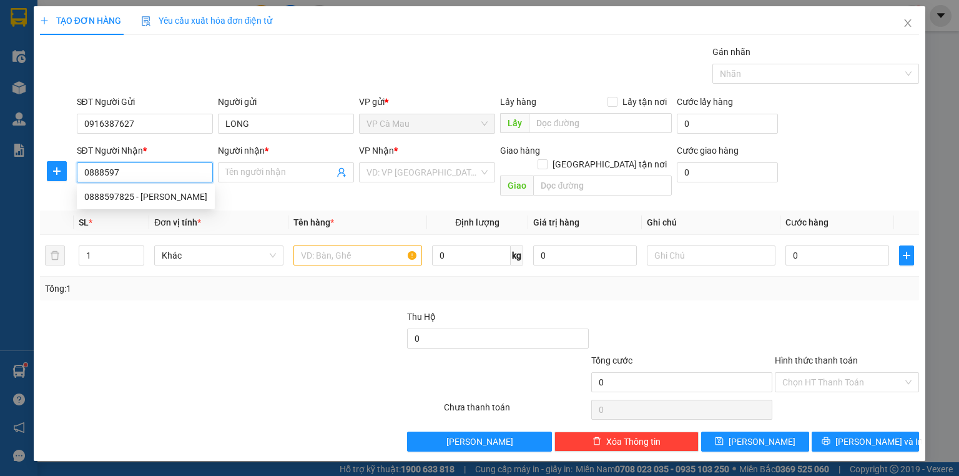
click at [140, 192] on div "0888597825 - [PERSON_NAME]" at bounding box center [145, 197] width 123 height 14
type input "0888597825"
type input "[PERSON_NAME]"
type input "0888597825"
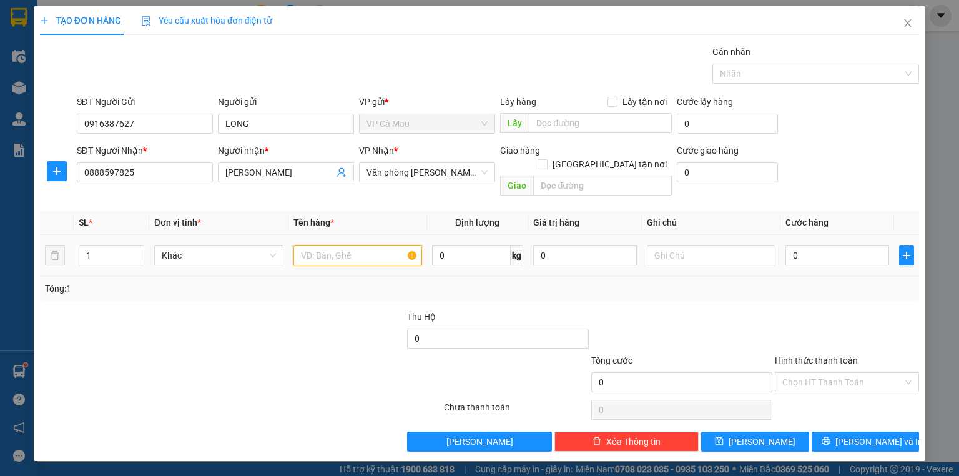
click at [324, 245] on input "text" at bounding box center [358, 255] width 129 height 20
type input "THUNG"
click at [906, 18] on span "Close" at bounding box center [908, 23] width 35 height 35
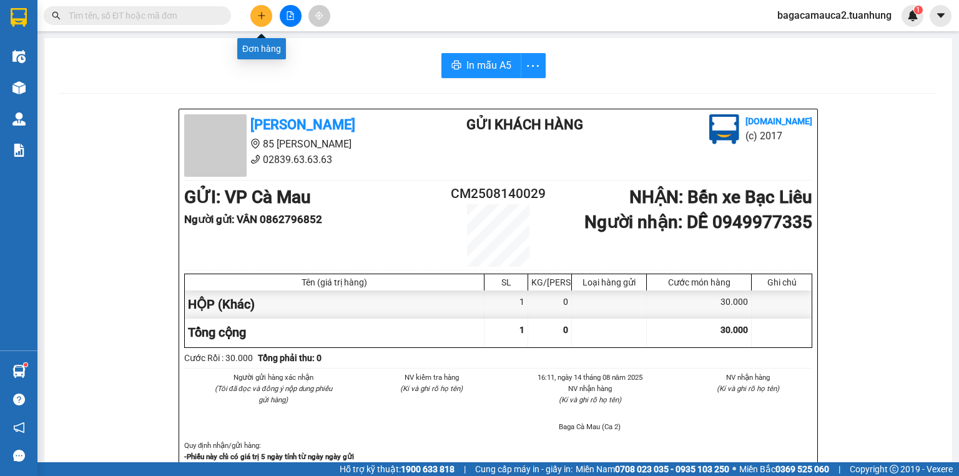
click at [258, 17] on icon "plus" at bounding box center [261, 15] width 9 height 9
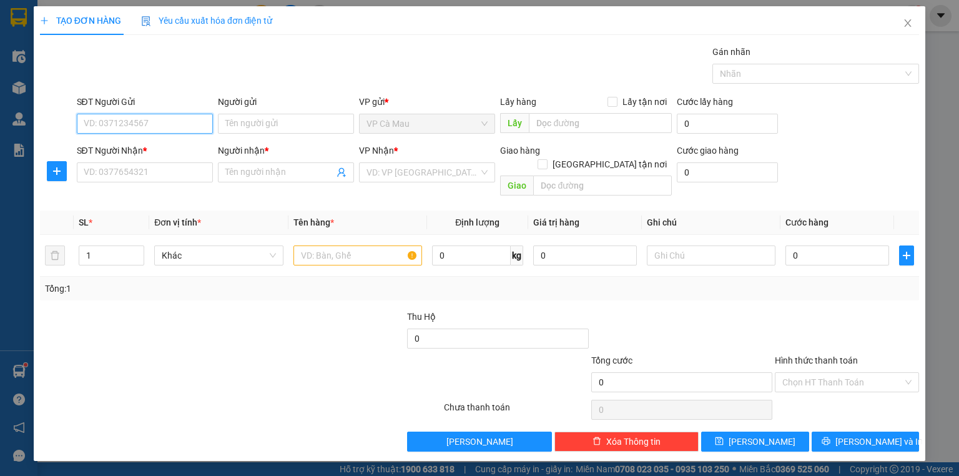
click at [141, 125] on input "SĐT Người Gửi" at bounding box center [145, 124] width 136 height 20
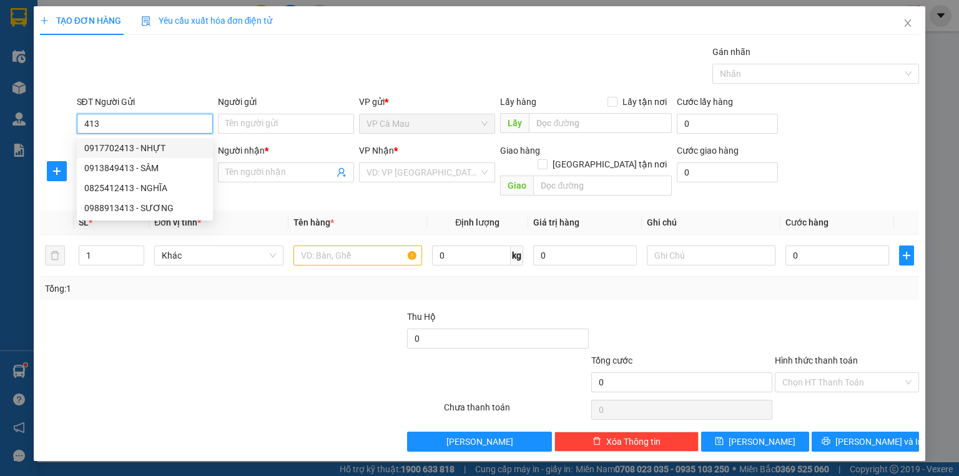
click at [141, 152] on div "0917702413 - NHỰT" at bounding box center [144, 148] width 121 height 14
type input "0917702413"
type input "NHỰT"
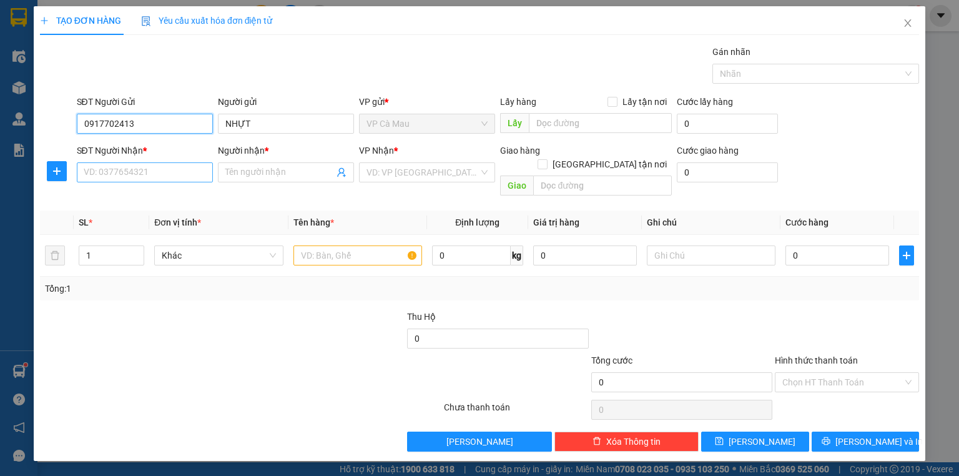
type input "0917702413"
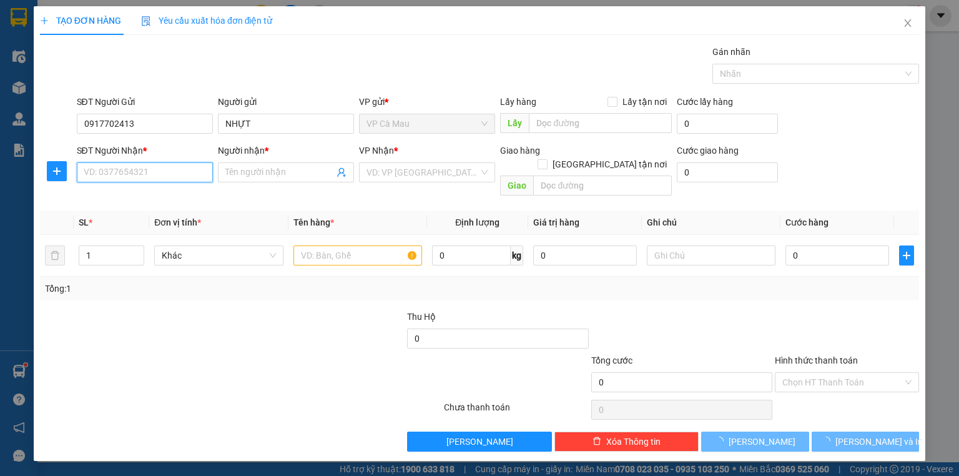
click at [150, 174] on input "SĐT Người Nhận *" at bounding box center [145, 172] width 136 height 20
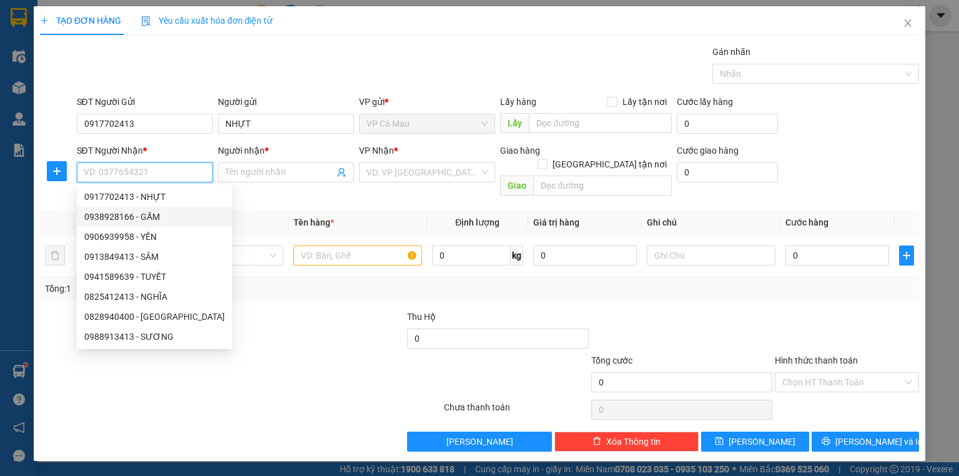
click at [152, 213] on div "0938928166 - GẤM" at bounding box center [154, 217] width 141 height 14
type input "0938928166"
type input "GẤM"
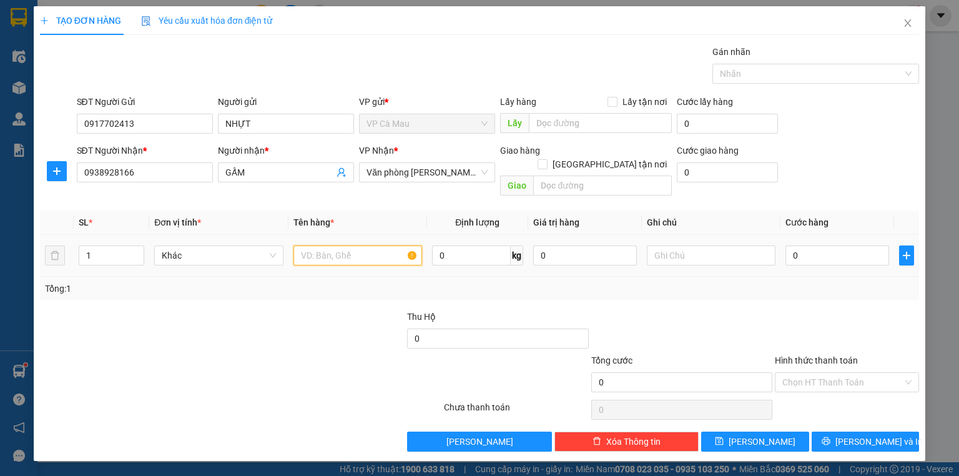
click at [325, 245] on input "text" at bounding box center [358, 255] width 129 height 20
type input "THUNG"
click at [793, 245] on input "0" at bounding box center [838, 255] width 104 height 20
type input "+4"
type input "4"
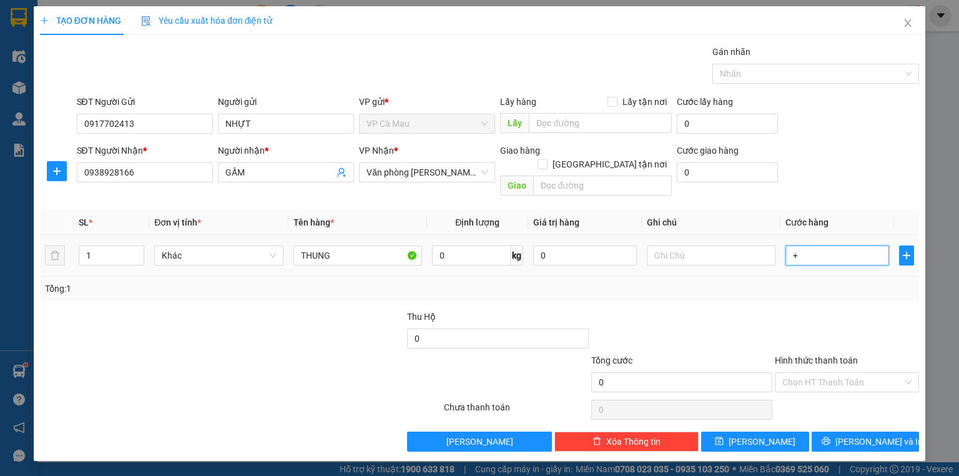
type input "4"
type input "+40"
type input "40"
type input "40.000"
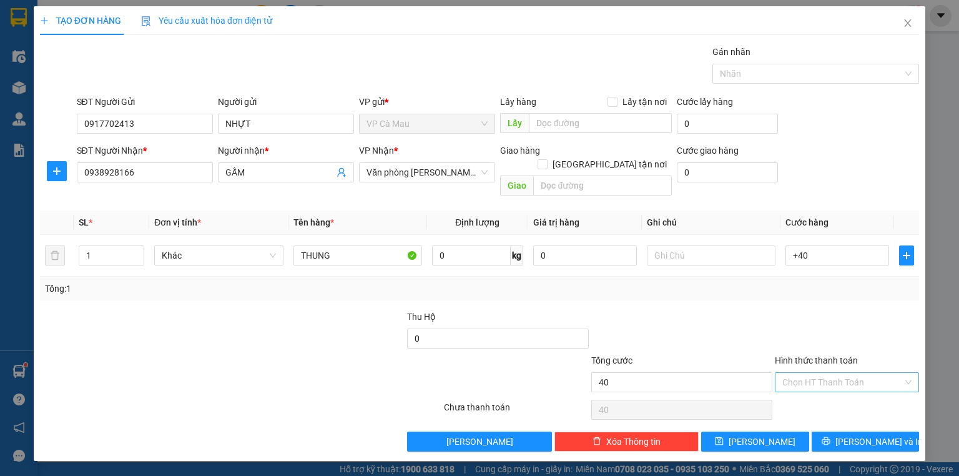
type input "40.000"
click at [875, 373] on input "Hình thức thanh toán" at bounding box center [843, 382] width 121 height 19
click at [854, 392] on div "Tại văn phòng" at bounding box center [847, 392] width 129 height 14
click at [892, 432] on button "[PERSON_NAME] và In" at bounding box center [866, 442] width 108 height 20
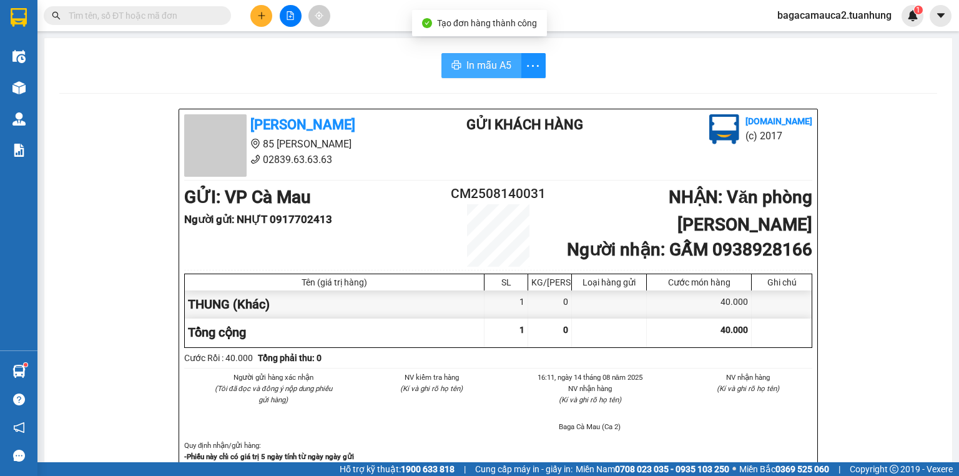
click at [486, 67] on span "In mẫu A5" at bounding box center [489, 65] width 45 height 16
click at [129, 18] on input "text" at bounding box center [142, 16] width 147 height 14
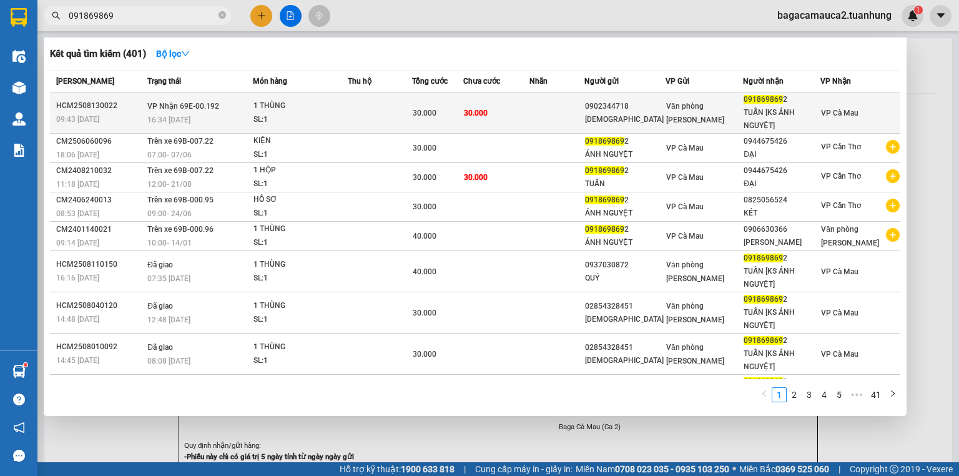
type input "091869869"
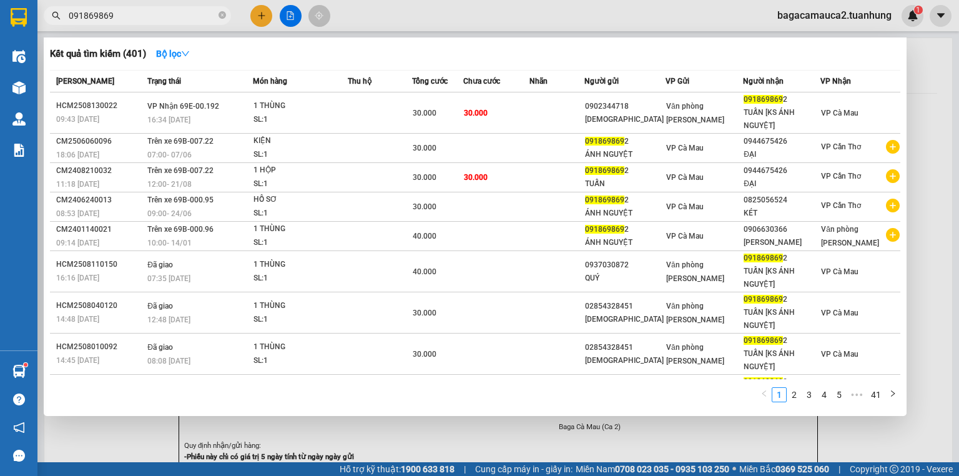
click at [463, 113] on div "30.000" at bounding box center [438, 113] width 50 height 14
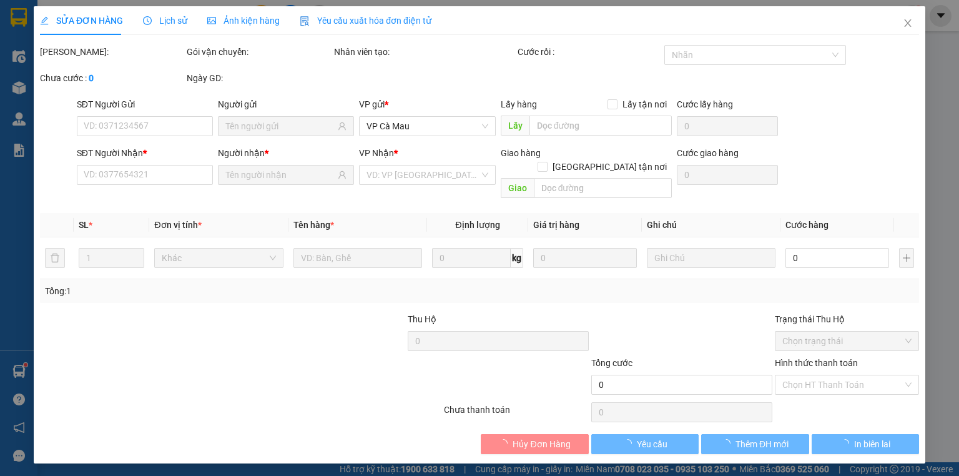
type input "0902344718"
type input "[DEMOGRAPHIC_DATA]"
type input "0918698692"
type input "TUẤN [KS ÁNH NGUYỆT]"
type input "30.000"
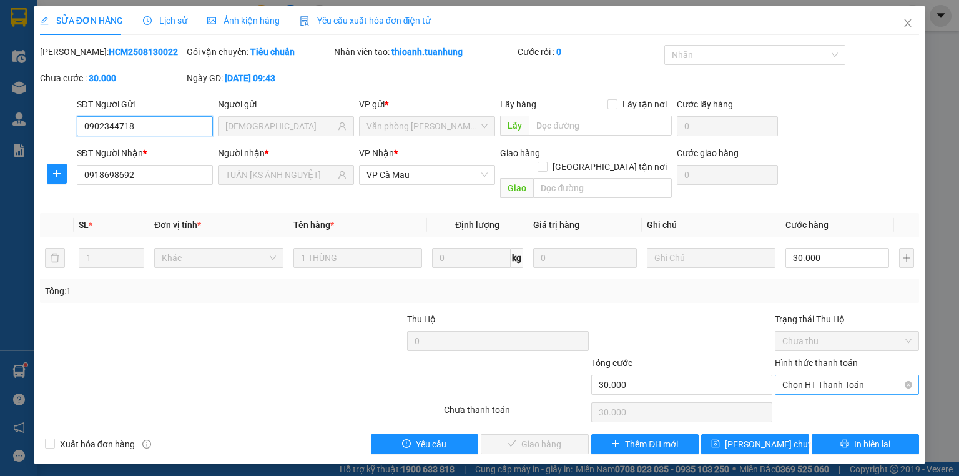
click at [813, 375] on span "Chọn HT Thanh Toán" at bounding box center [847, 384] width 129 height 19
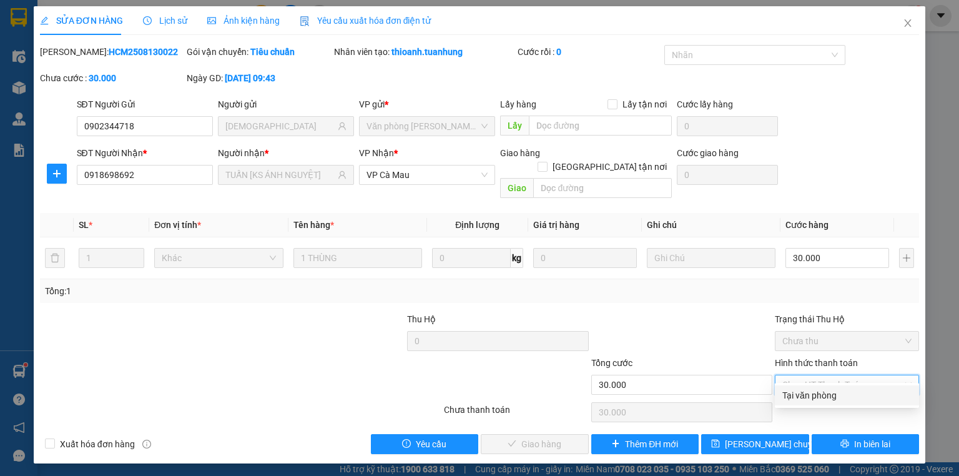
click at [817, 395] on div "Tại văn phòng" at bounding box center [847, 395] width 129 height 14
type input "0"
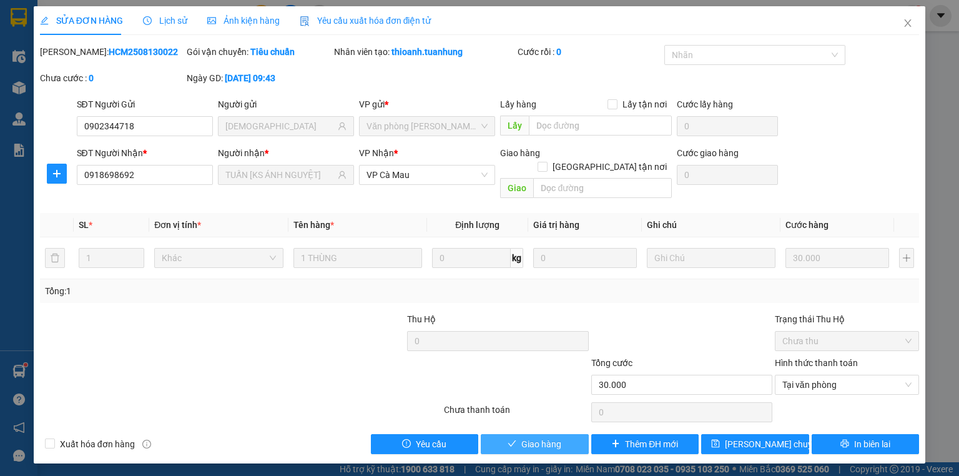
click at [550, 437] on span "Giao hàng" at bounding box center [542, 444] width 40 height 14
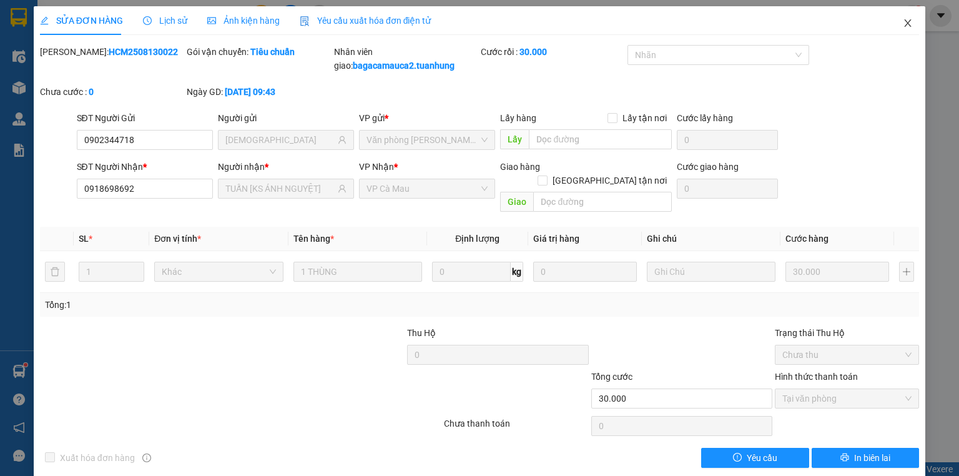
click at [903, 22] on icon "close" at bounding box center [908, 23] width 10 height 10
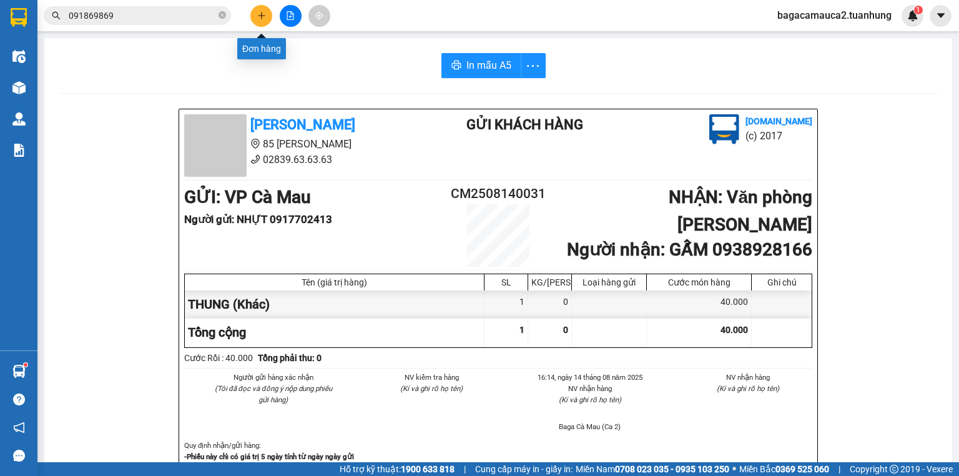
click at [264, 14] on icon "plus" at bounding box center [261, 15] width 9 height 9
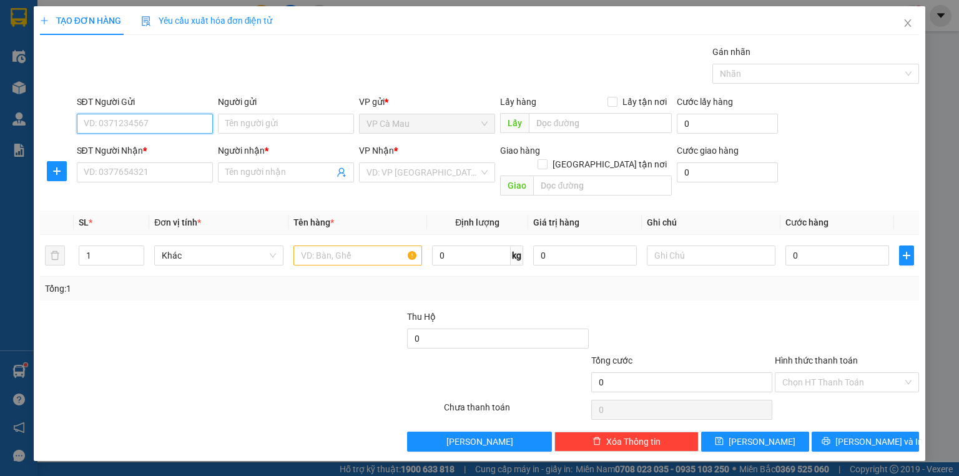
click at [190, 119] on input "SĐT Người Gửi" at bounding box center [145, 124] width 136 height 20
click at [176, 145] on div "0916387627 - LONG" at bounding box center [144, 148] width 121 height 14
type input "0916387627"
type input "LONG"
type input "0916387627"
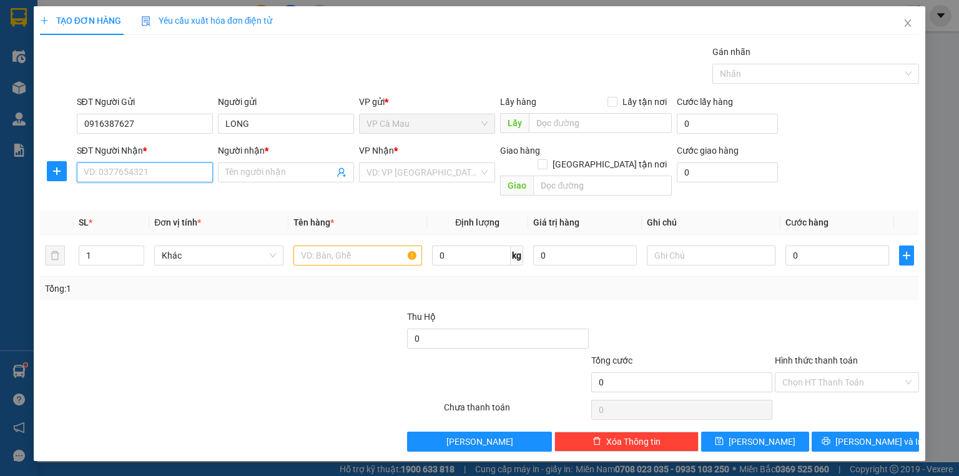
click at [165, 176] on input "SĐT Người Nhận *" at bounding box center [145, 172] width 136 height 20
click at [176, 193] on div "0888597825 - [PERSON_NAME]" at bounding box center [145, 197] width 123 height 14
type input "0888597825"
type input "[PERSON_NAME]"
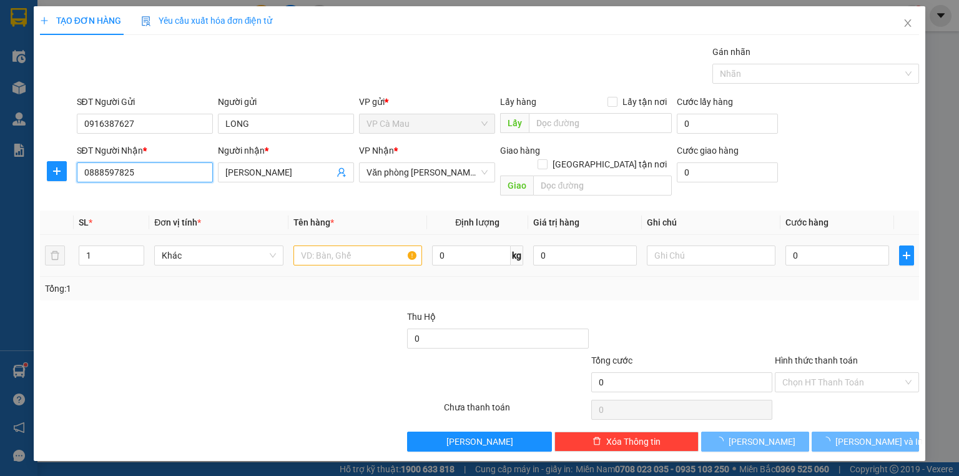
type input "0888597825"
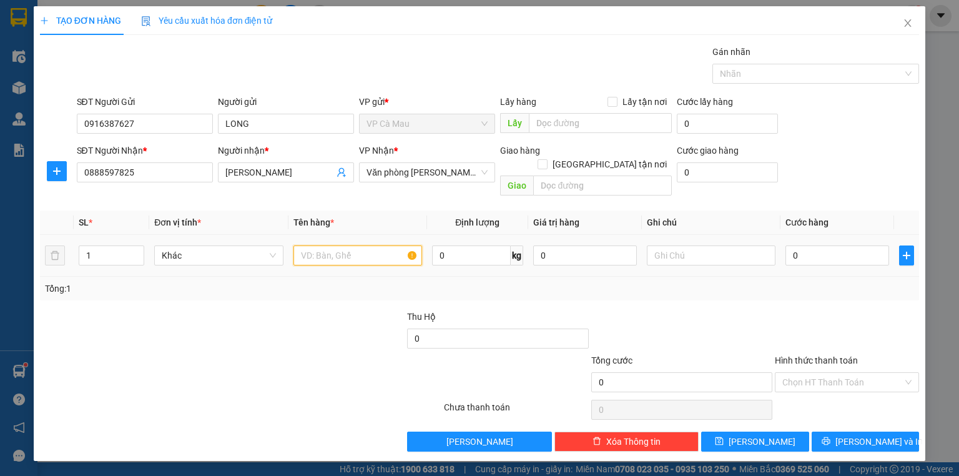
click at [329, 245] on input "text" at bounding box center [358, 255] width 129 height 20
type input "THUNG"
click at [789, 245] on input "0" at bounding box center [838, 255] width 104 height 20
type input "+7"
type input "7"
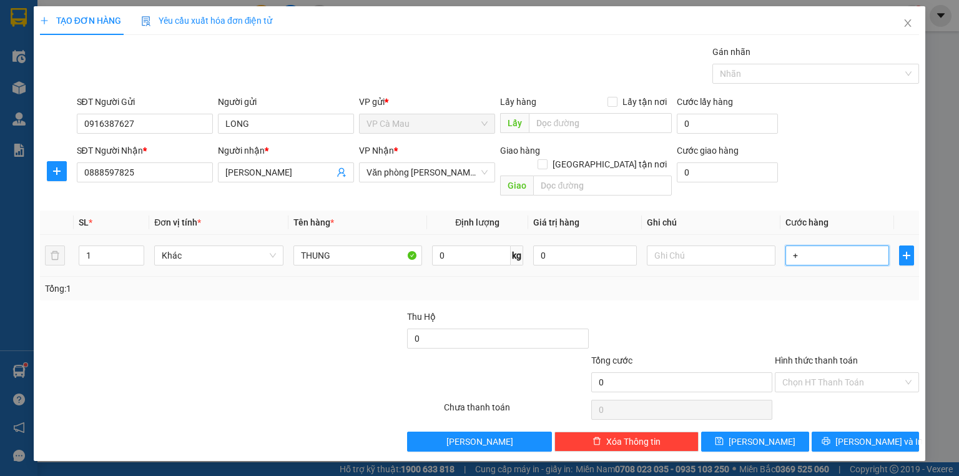
type input "7"
type input "+70"
type input "70"
type input "70.000"
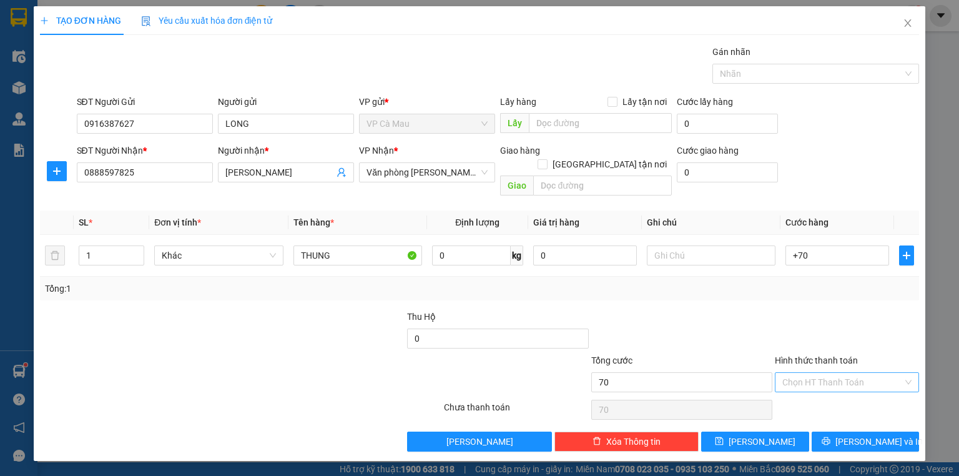
type input "70.000"
click at [839, 373] on input "Hình thức thanh toán" at bounding box center [843, 382] width 121 height 19
click at [831, 393] on div "Tại văn phòng" at bounding box center [847, 392] width 129 height 14
type input "0"
click at [873, 435] on span "[PERSON_NAME] và In" at bounding box center [879, 442] width 87 height 14
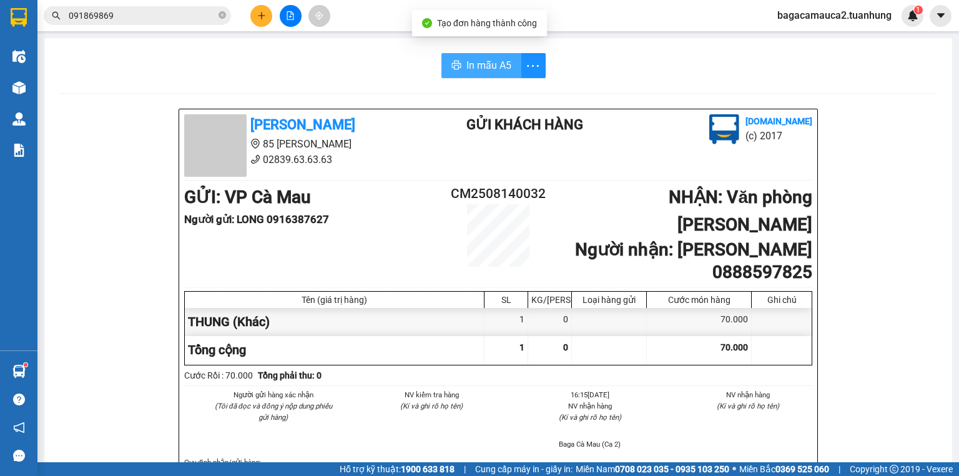
click at [500, 67] on span "In mẫu A5" at bounding box center [489, 65] width 45 height 16
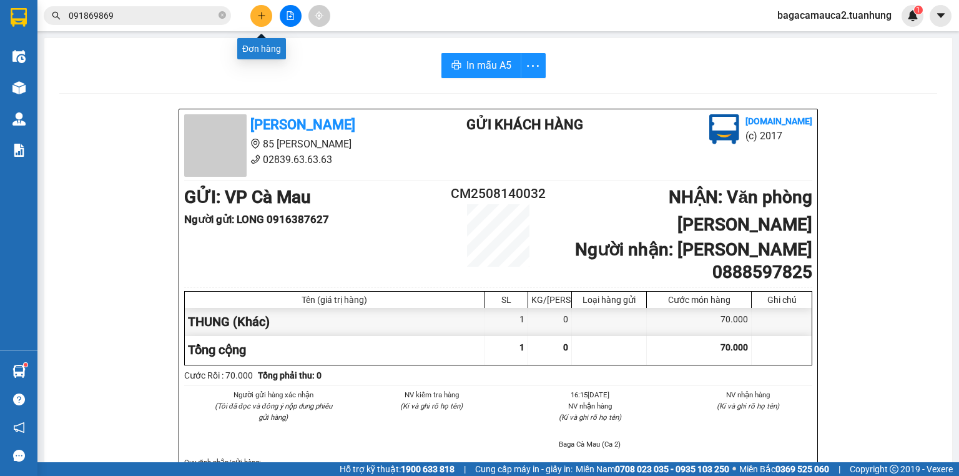
click at [258, 15] on icon "plus" at bounding box center [261, 15] width 9 height 9
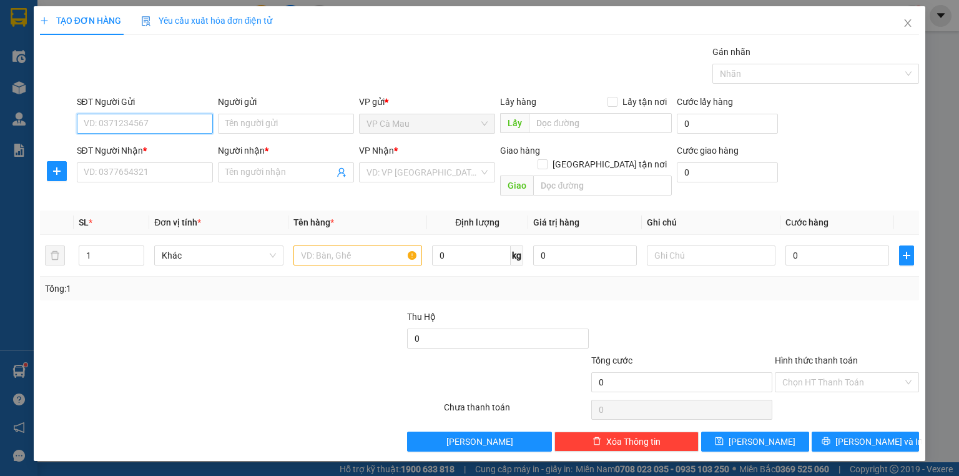
click at [180, 117] on input "SĐT Người Gửi" at bounding box center [145, 124] width 136 height 20
type input "0945402307"
click at [175, 146] on div "0945402307 - THUẬN" at bounding box center [144, 148] width 121 height 14
type input "THUẬN"
type input "0945402307"
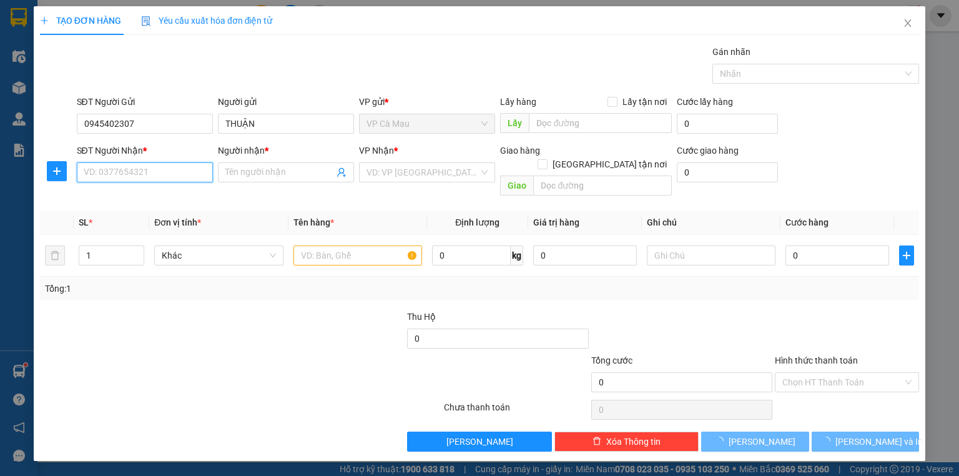
click at [167, 171] on input "SĐT Người Nhận *" at bounding box center [145, 172] width 136 height 20
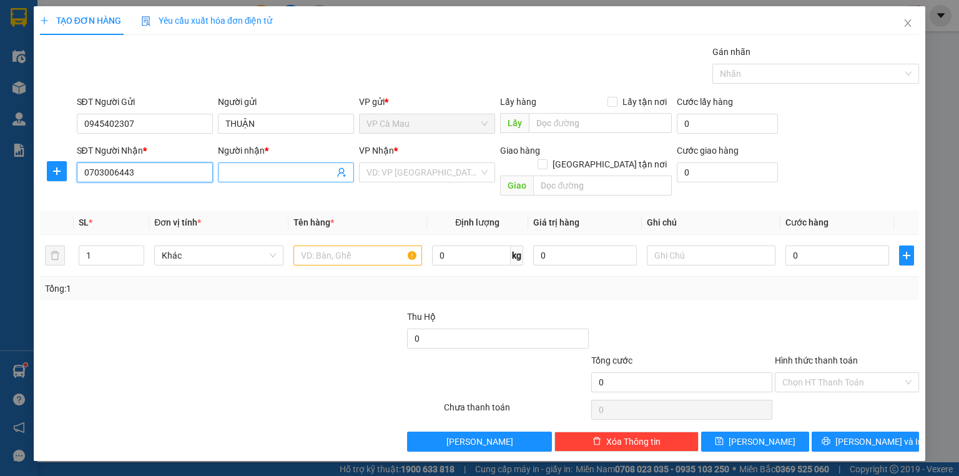
type input "0703006443"
click at [238, 167] on input "Người nhận *" at bounding box center [279, 173] width 109 height 14
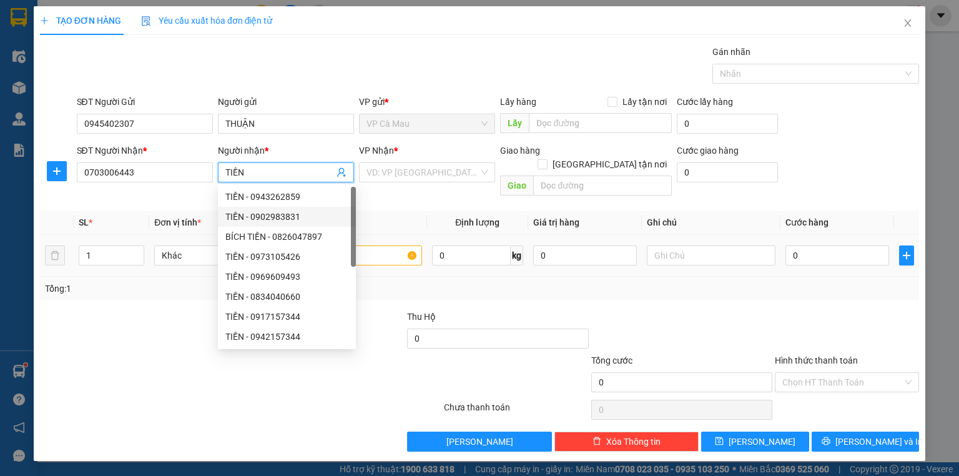
type input "TIỀN"
click at [380, 237] on td at bounding box center [358, 256] width 139 height 42
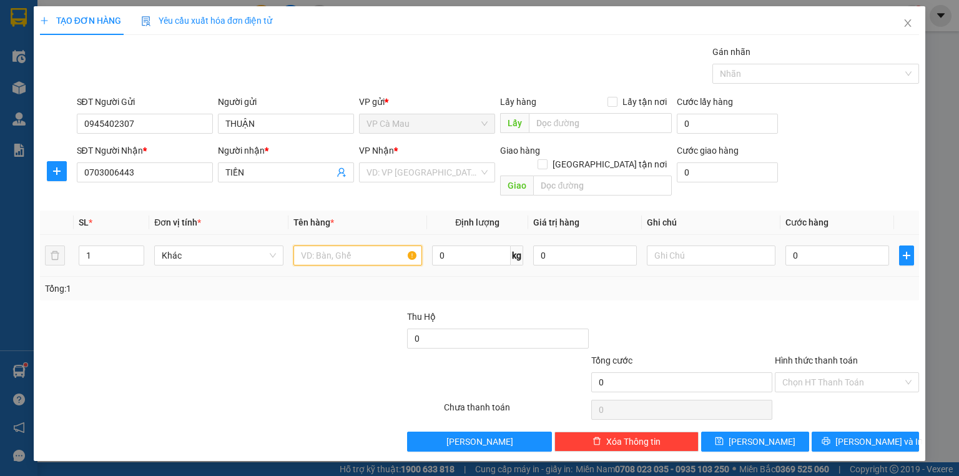
click at [342, 245] on input "text" at bounding box center [358, 255] width 129 height 20
type input "THUNG"
click at [372, 169] on input "search" at bounding box center [423, 172] width 112 height 19
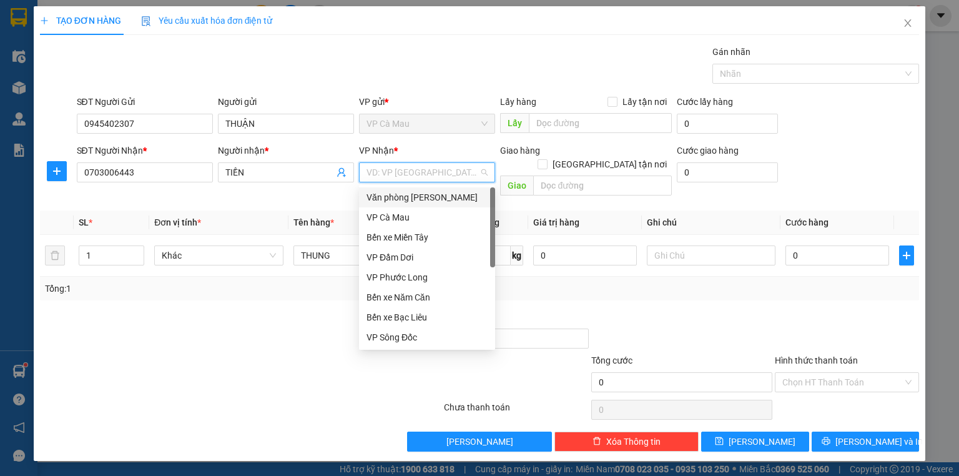
click at [399, 194] on div "Văn phòng [PERSON_NAME]" at bounding box center [427, 197] width 121 height 14
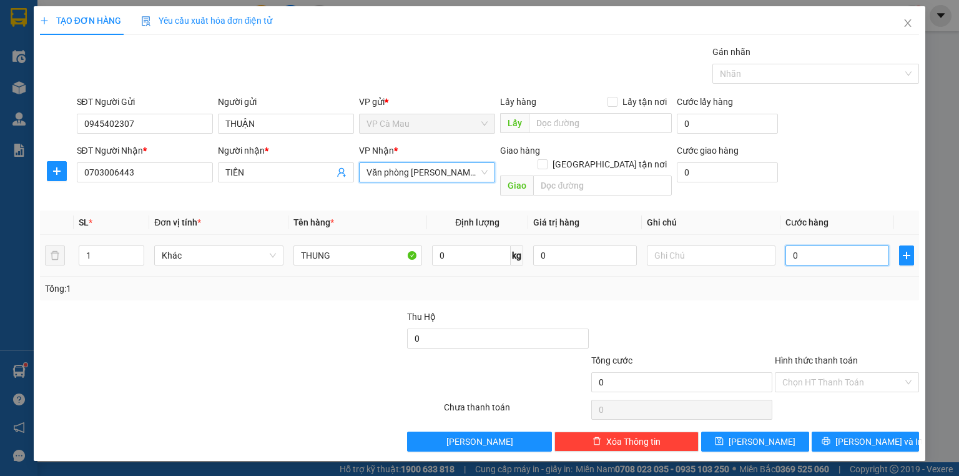
click at [792, 247] on input "0" at bounding box center [838, 255] width 104 height 20
type input "+3"
type input "3"
type input "+30"
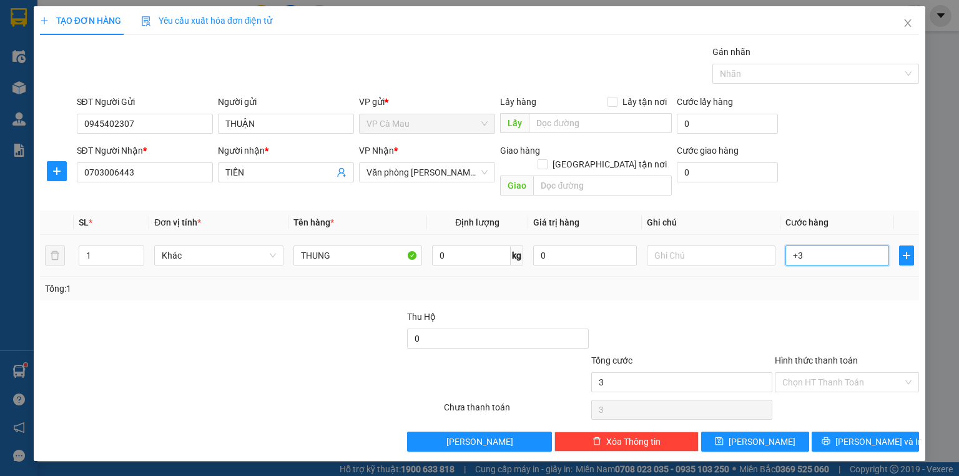
type input "30"
click at [852, 378] on div "Hình thức thanh toán Chọn HT Thanh Toán" at bounding box center [847, 376] width 144 height 44
click at [852, 373] on input "Hình thức thanh toán" at bounding box center [843, 382] width 121 height 19
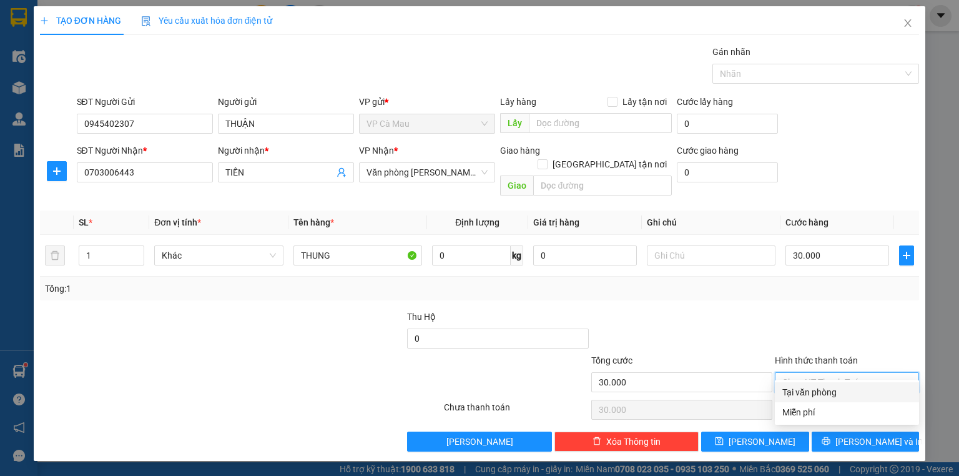
click at [845, 393] on div "Tại văn phòng" at bounding box center [847, 392] width 129 height 14
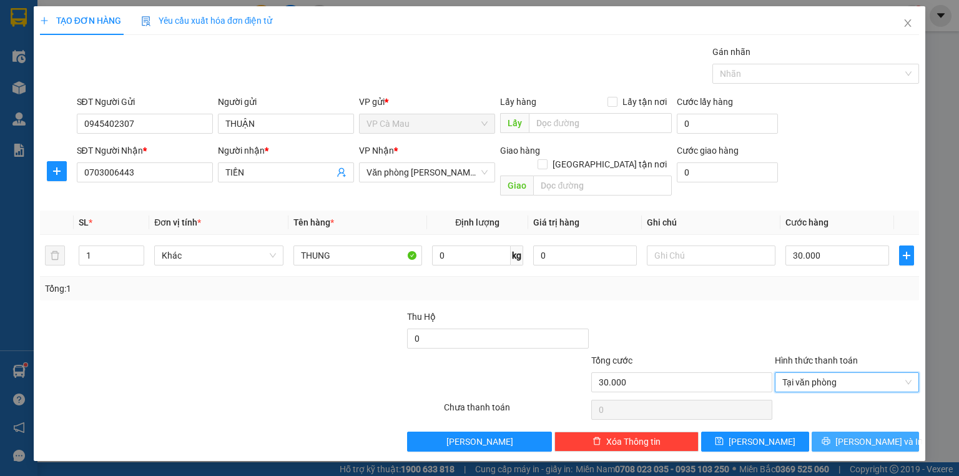
click at [875, 435] on span "[PERSON_NAME] và In" at bounding box center [879, 442] width 87 height 14
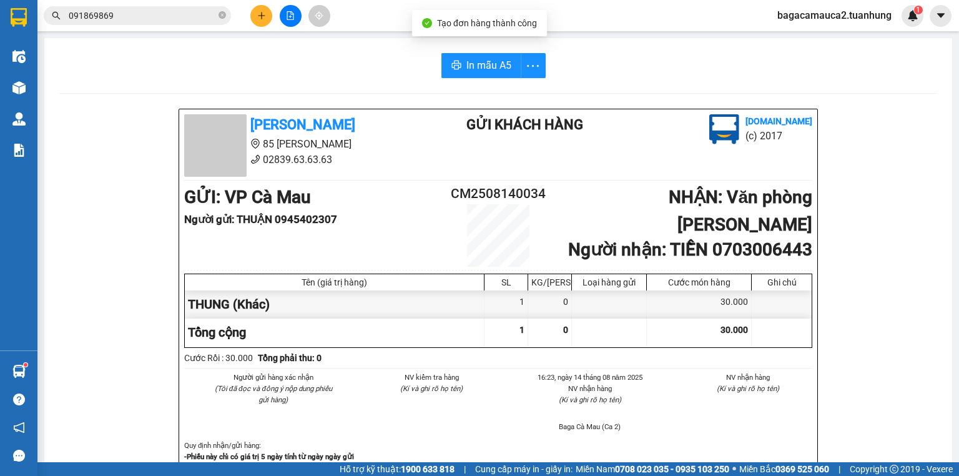
drag, startPoint x: 452, startPoint y: 44, endPoint x: 466, endPoint y: 82, distance: 41.3
click at [478, 59] on span "In mẫu A5" at bounding box center [489, 65] width 45 height 16
click at [261, 14] on icon "plus" at bounding box center [261, 15] width 1 height 7
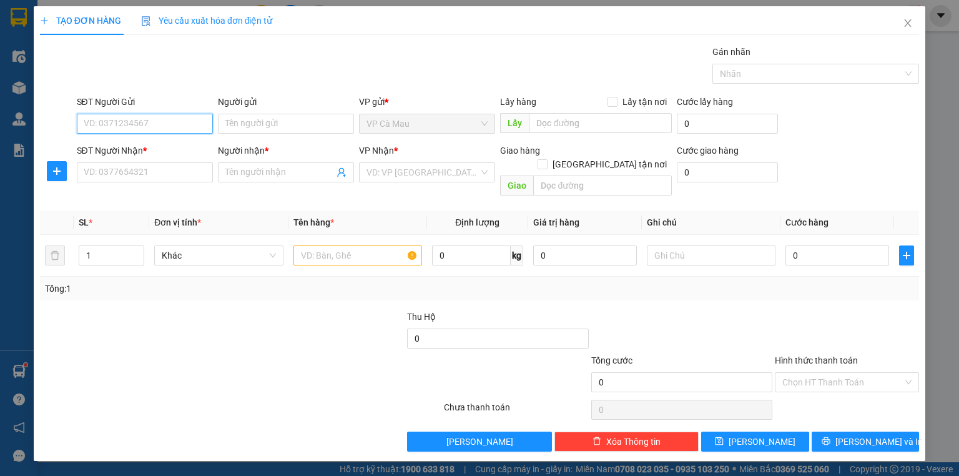
click at [155, 128] on input "SĐT Người Gửi" at bounding box center [145, 124] width 136 height 20
type input "0907758781"
click at [161, 154] on div "0907758781 - THỦY" at bounding box center [144, 148] width 121 height 14
type input "THỦY"
type input "0907758781"
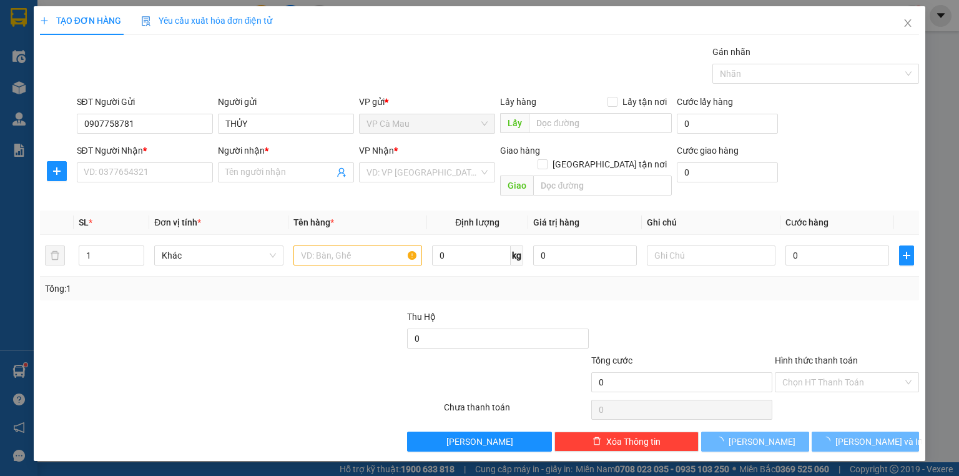
click at [161, 161] on div "SĐT Người Nhận *" at bounding box center [145, 153] width 136 height 19
click at [161, 176] on input "SĐT Người Nhận *" at bounding box center [145, 172] width 136 height 20
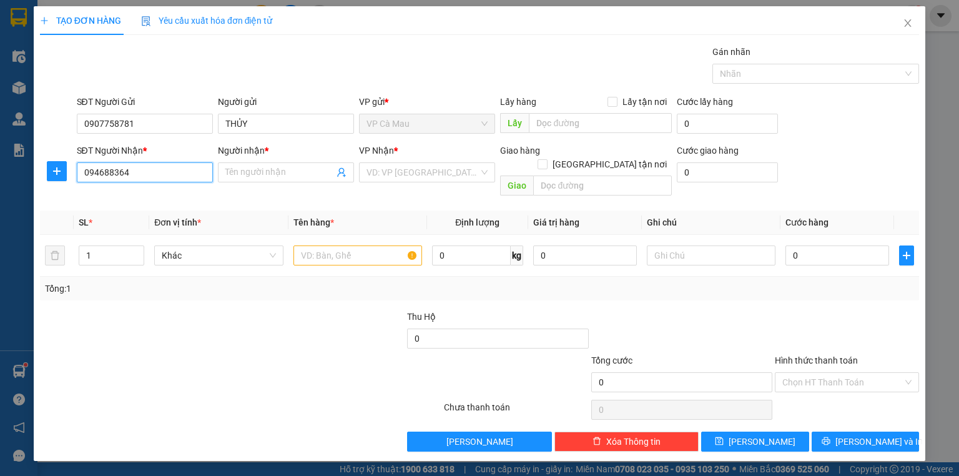
type input "0946883644"
click at [160, 191] on div "0946883644 - A NAM" at bounding box center [144, 197] width 121 height 14
type input "A NAM"
type input "0946883644"
click at [310, 245] on input "text" at bounding box center [358, 255] width 129 height 20
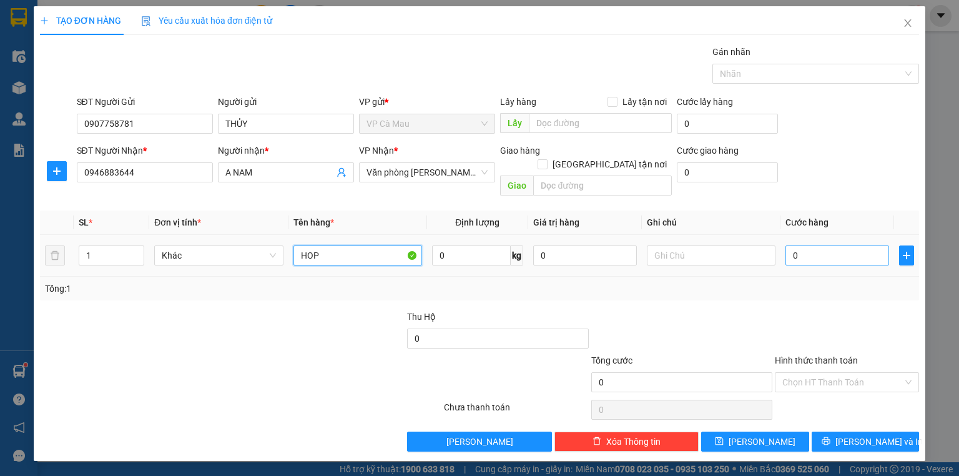
type input "HOP"
click at [789, 245] on input "0" at bounding box center [838, 255] width 104 height 20
type input "+3"
type input "3"
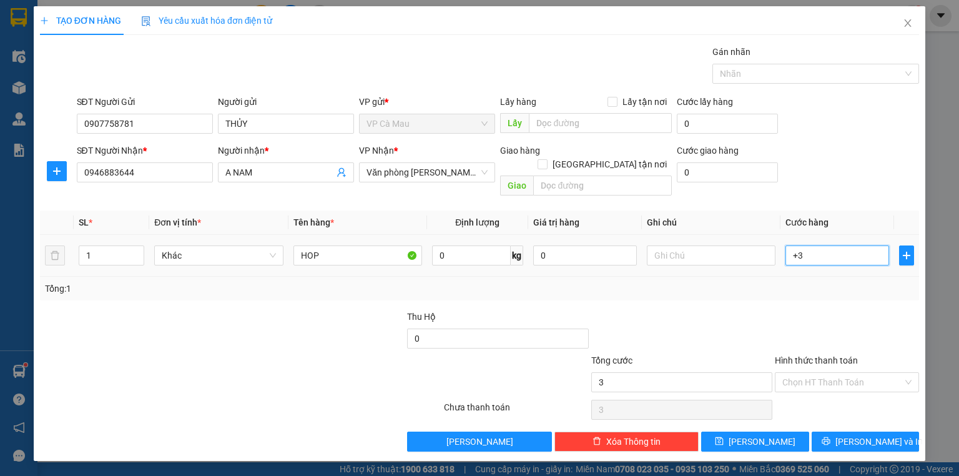
type input "+30"
type input "30"
type input "30.000"
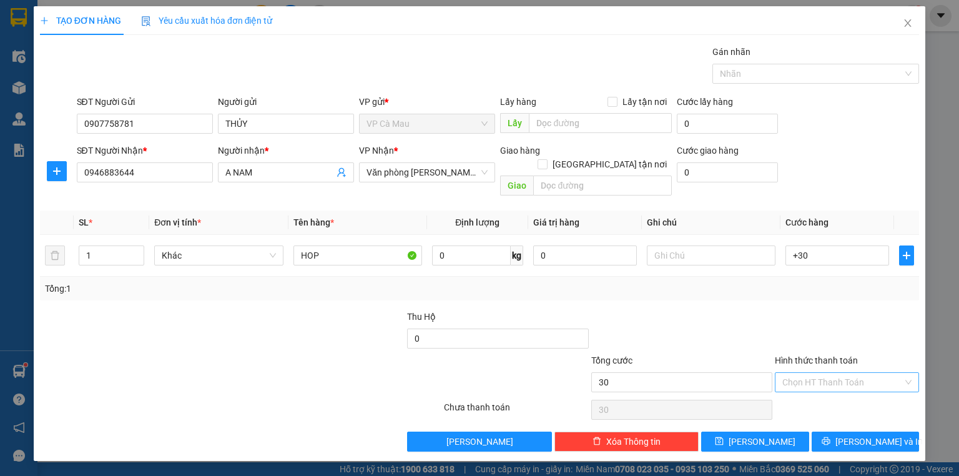
type input "30.000"
click at [837, 373] on input "Hình thức thanh toán" at bounding box center [843, 382] width 121 height 19
click at [840, 392] on div "Tại văn phòng" at bounding box center [847, 392] width 129 height 14
click at [878, 435] on span "[PERSON_NAME] và In" at bounding box center [879, 442] width 87 height 14
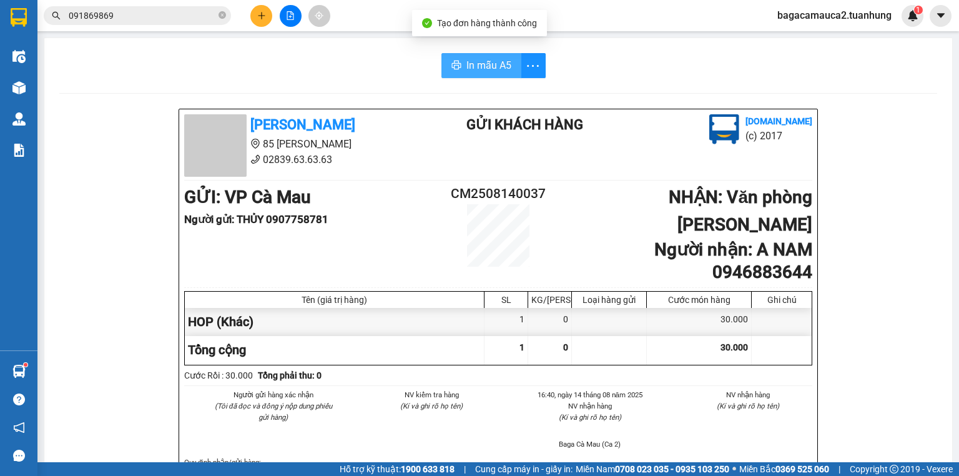
click at [508, 71] on button "In mẫu A5" at bounding box center [482, 65] width 80 height 25
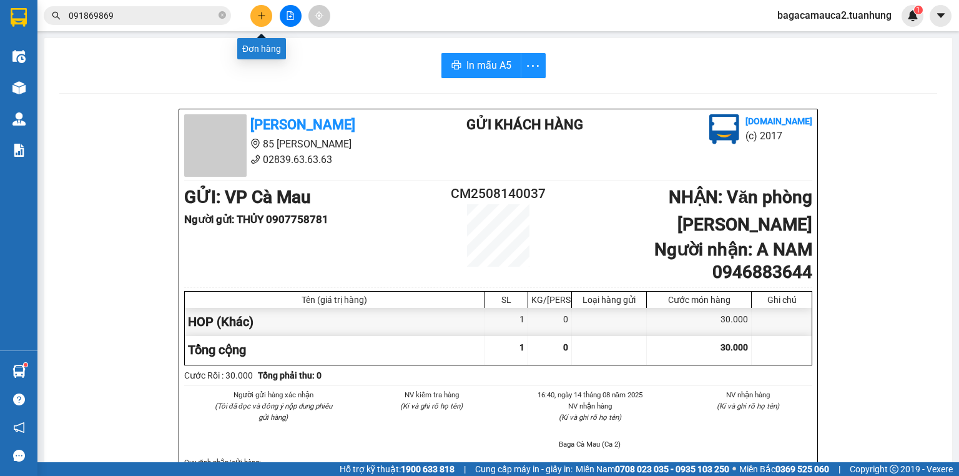
click at [265, 19] on icon "plus" at bounding box center [261, 15] width 9 height 9
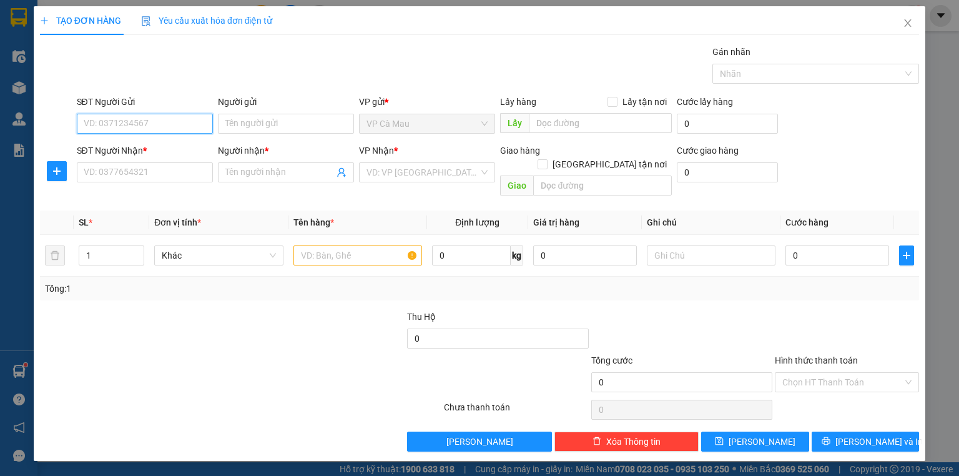
click at [131, 127] on input "SĐT Người Gửi" at bounding box center [145, 124] width 136 height 20
click at [911, 20] on icon "close" at bounding box center [908, 23] width 10 height 10
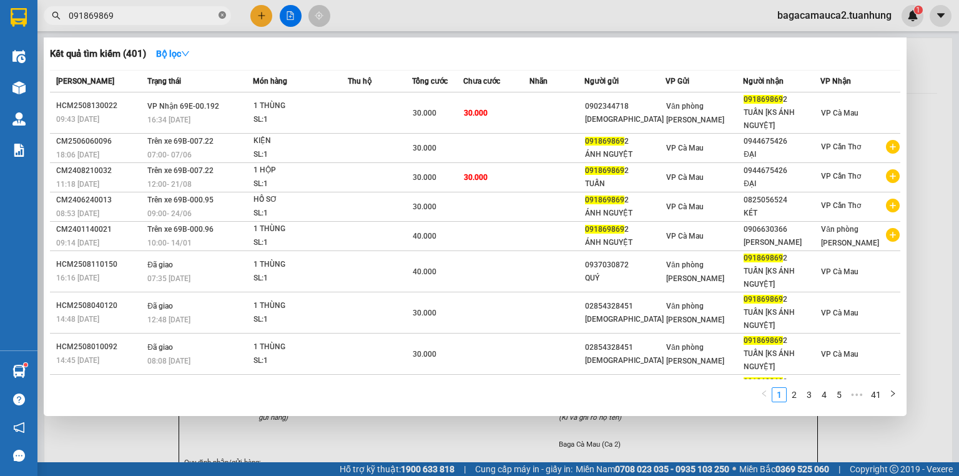
click at [222, 15] on icon "close-circle" at bounding box center [222, 14] width 7 height 7
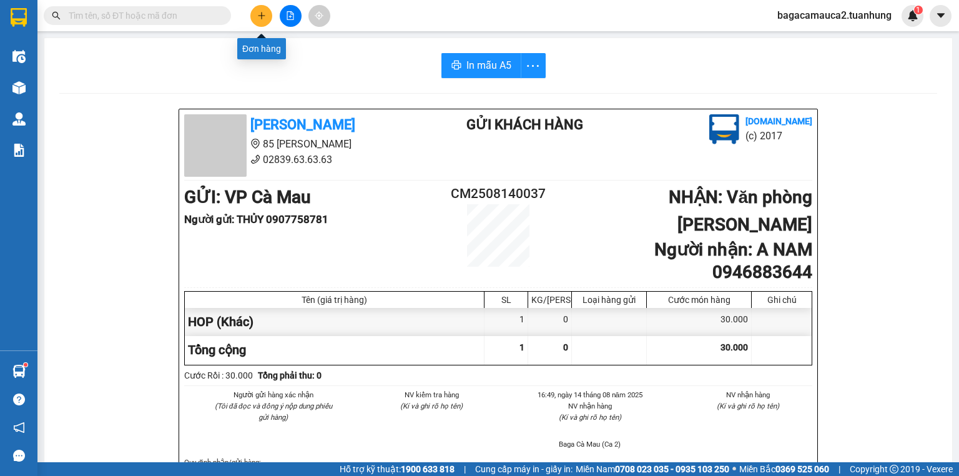
click at [265, 12] on icon "plus" at bounding box center [261, 15] width 9 height 9
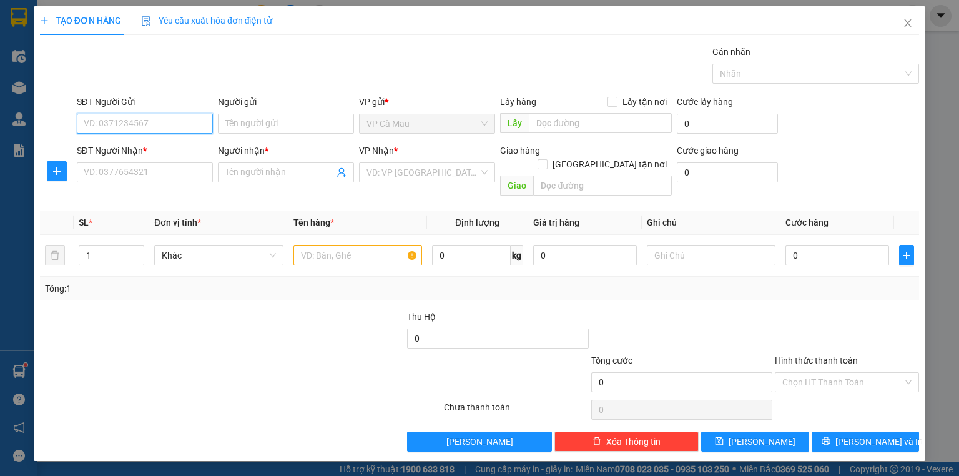
click at [134, 123] on input "SĐT Người Gửi" at bounding box center [145, 124] width 136 height 20
click at [130, 141] on div "0913640603 - THUỶ" at bounding box center [144, 148] width 121 height 14
type input "0913640603"
type input "THUỶ"
type input "0913640603"
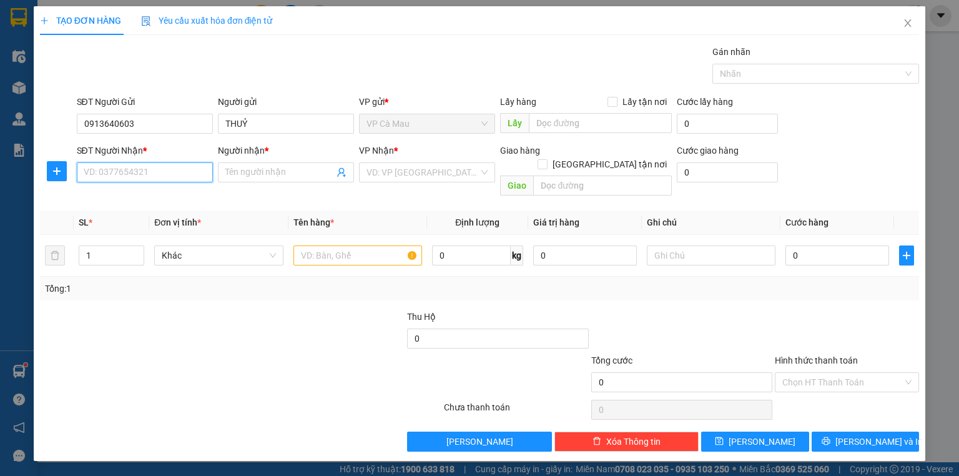
click at [121, 174] on input "SĐT Người Nhận *" at bounding box center [145, 172] width 136 height 20
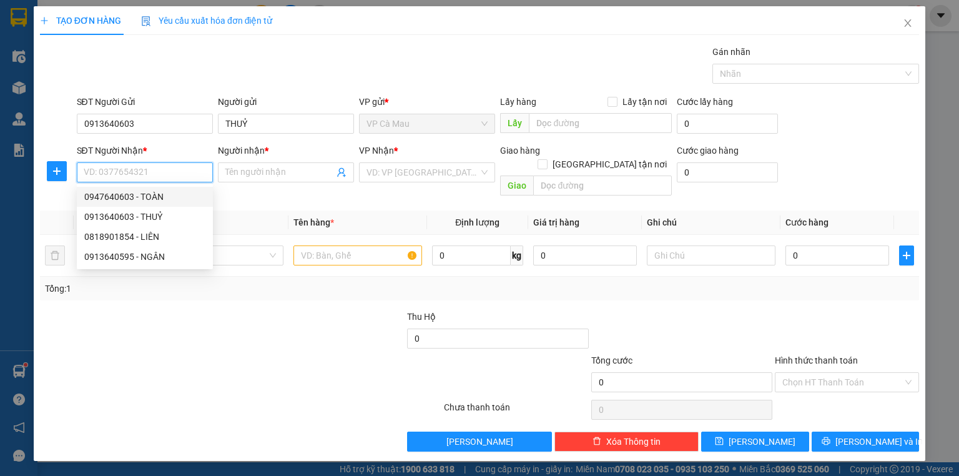
click at [130, 199] on div "0947640603 - TOÀN" at bounding box center [144, 197] width 121 height 14
type input "0947640603"
type input "TOÀN"
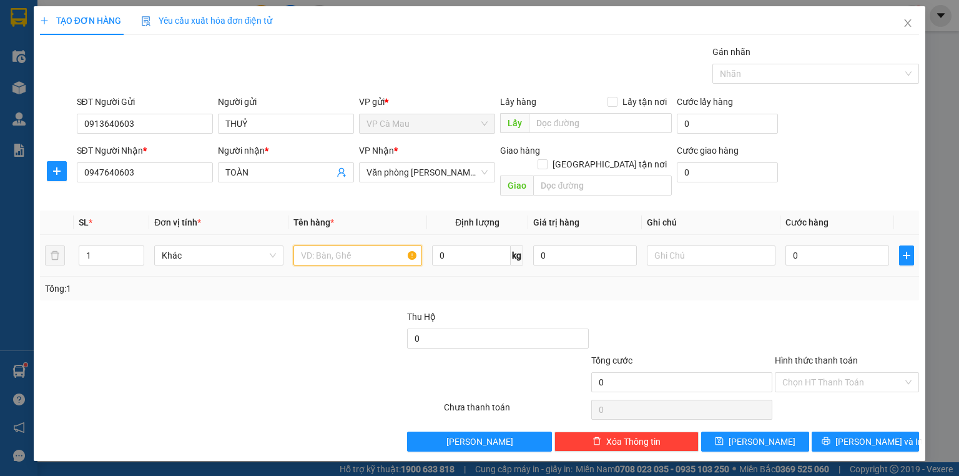
click at [360, 247] on input "text" at bounding box center [358, 255] width 129 height 20
type input "THUNG"
click at [788, 245] on input "0" at bounding box center [838, 255] width 104 height 20
type input "+5"
type input "5"
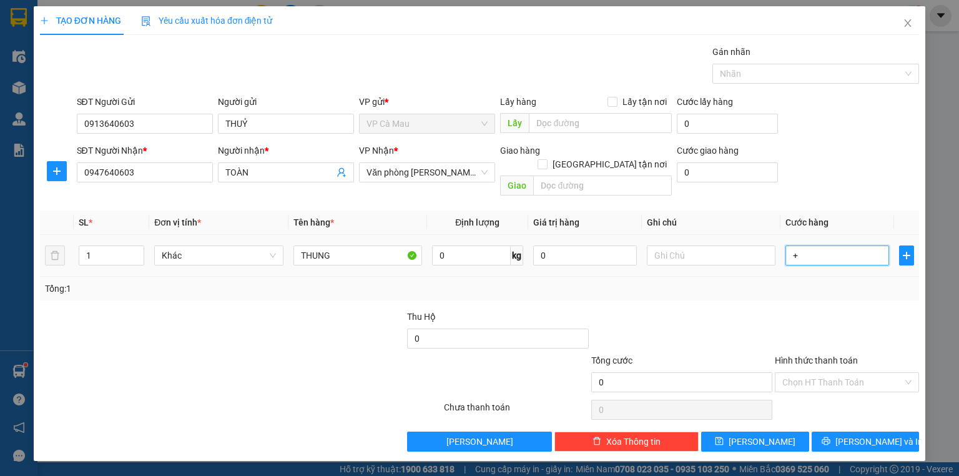
type input "5"
type input "+50"
type input "50"
type input "50.000"
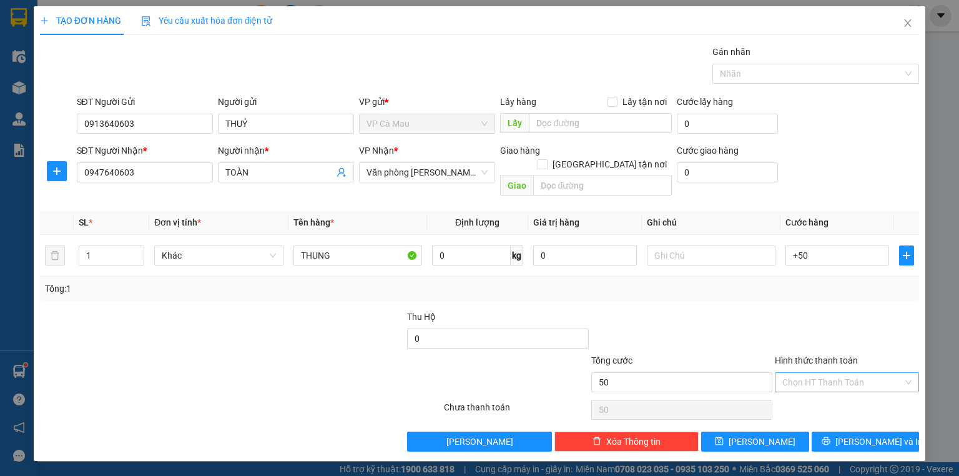
type input "50.000"
click at [863, 373] on input "Hình thức thanh toán" at bounding box center [843, 382] width 121 height 19
click at [856, 395] on div "Tại văn phòng" at bounding box center [847, 392] width 129 height 14
type input "0"
click at [856, 435] on span "[PERSON_NAME] và In" at bounding box center [879, 442] width 87 height 14
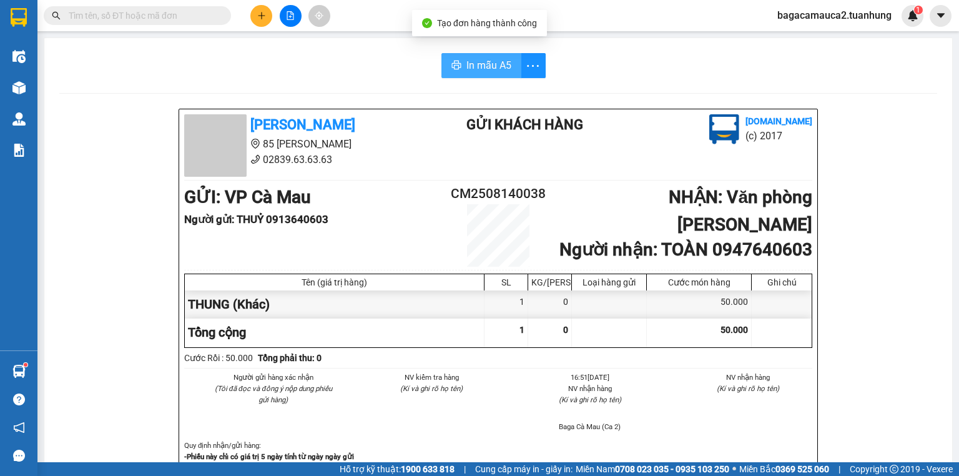
click at [470, 64] on span "In mẫu A5" at bounding box center [489, 65] width 45 height 16
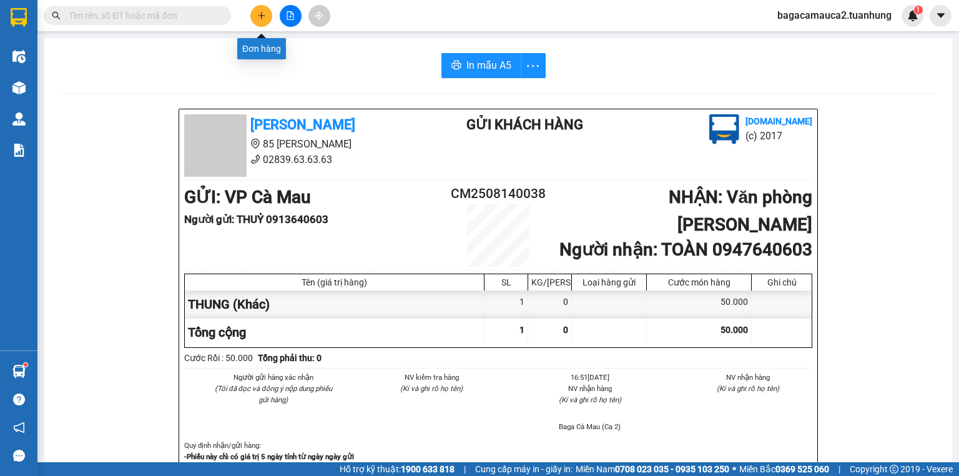
click at [260, 12] on icon "plus" at bounding box center [261, 15] width 9 height 9
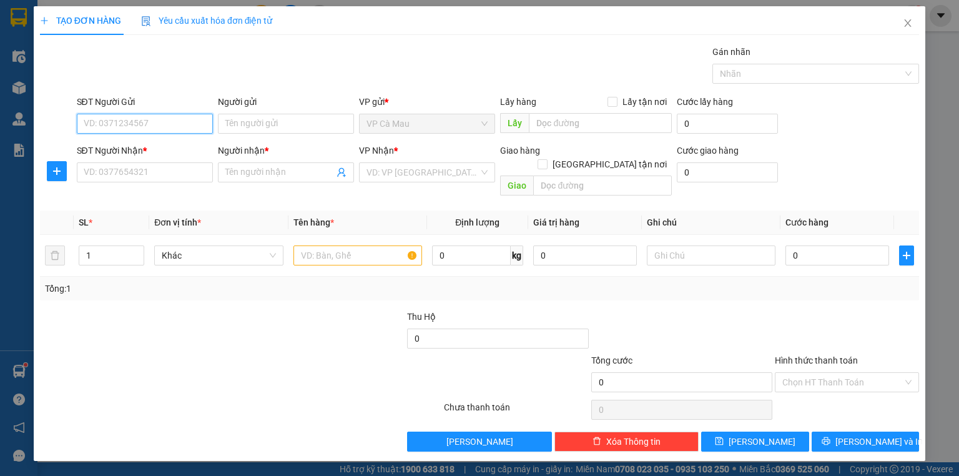
click at [124, 125] on input "SĐT Người Gửi" at bounding box center [145, 124] width 136 height 20
type input "0933882717"
click at [121, 149] on div "0933882717 - HUYNH" at bounding box center [144, 148] width 121 height 14
type input "HUYNH"
type input "0933882717"
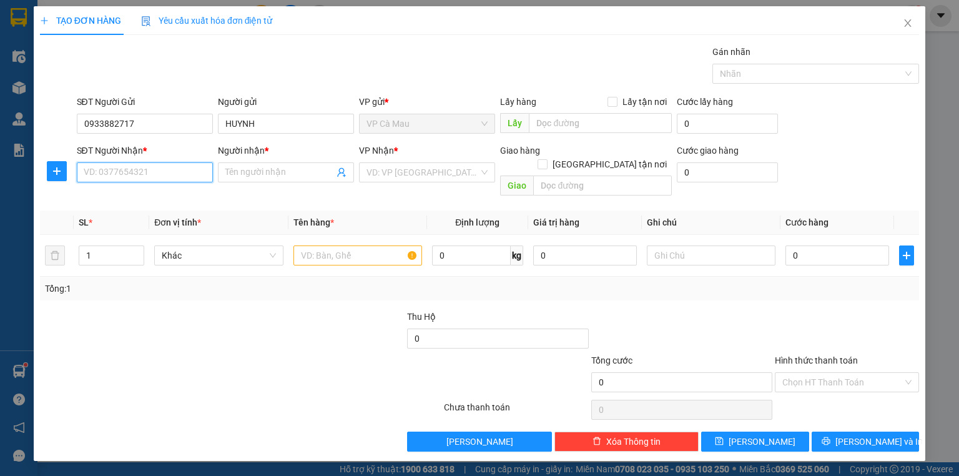
click at [123, 176] on input "SĐT Người Nhận *" at bounding box center [145, 172] width 136 height 20
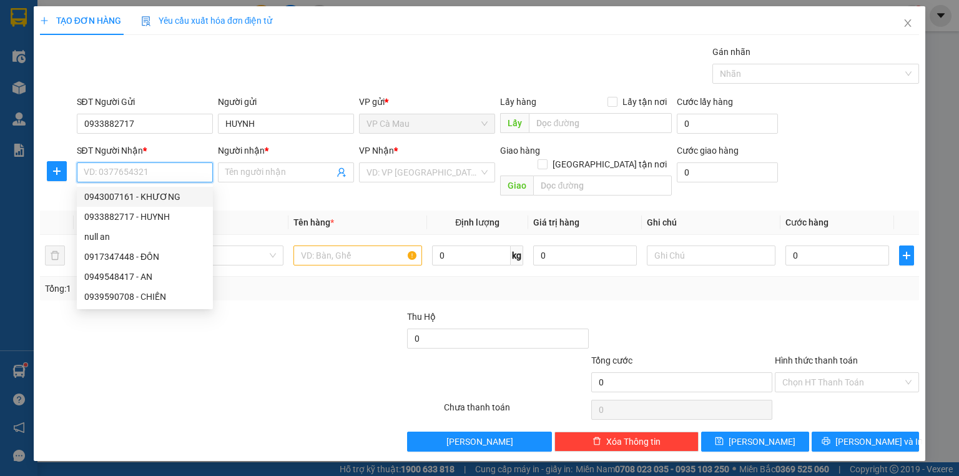
click at [178, 174] on input "SĐT Người Nhận *" at bounding box center [145, 172] width 136 height 20
click at [159, 212] on div "0933882717 - HUYNH" at bounding box center [144, 217] width 121 height 14
type input "0933882717"
type input "HUYNH"
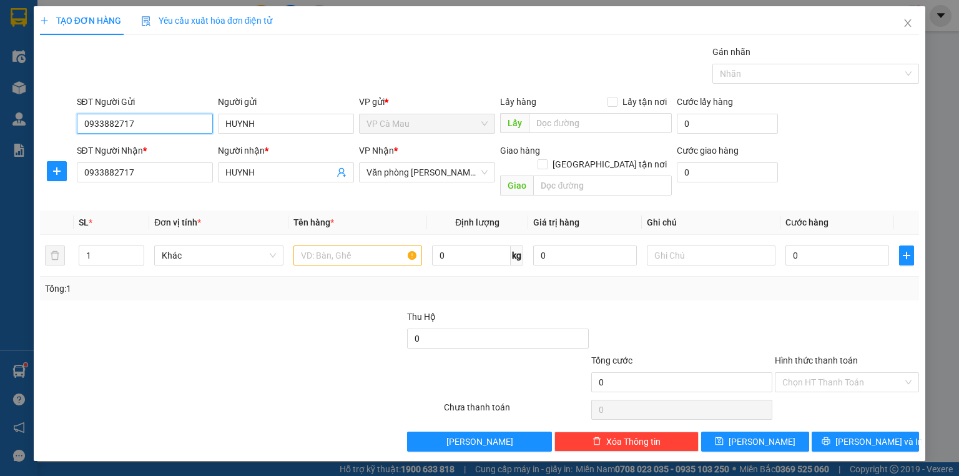
click at [171, 123] on input "0933882717" at bounding box center [145, 124] width 136 height 20
type input "0"
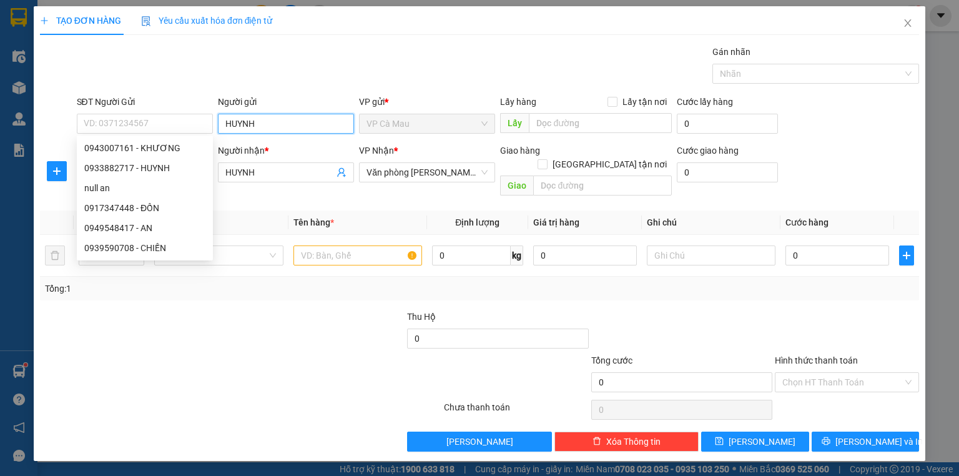
click at [285, 121] on input "HUYNH" at bounding box center [286, 124] width 136 height 20
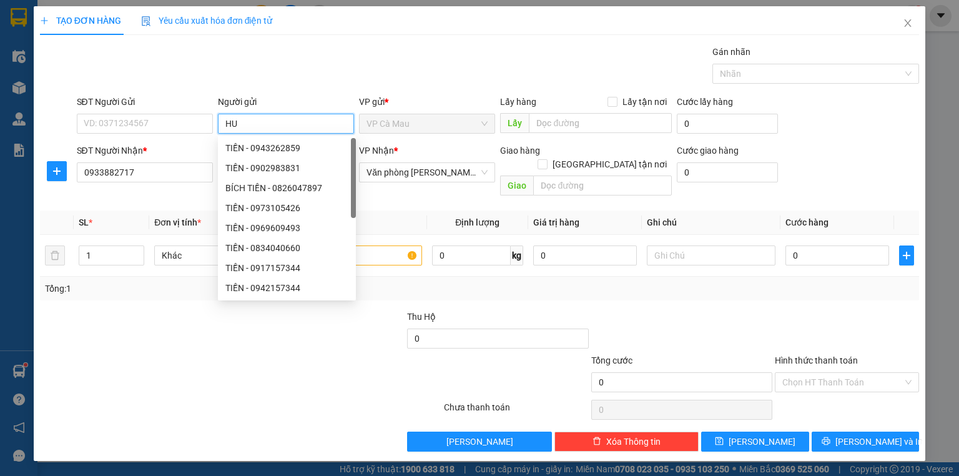
type input "H"
click at [175, 114] on input "SĐT Người Gửi" at bounding box center [145, 124] width 136 height 20
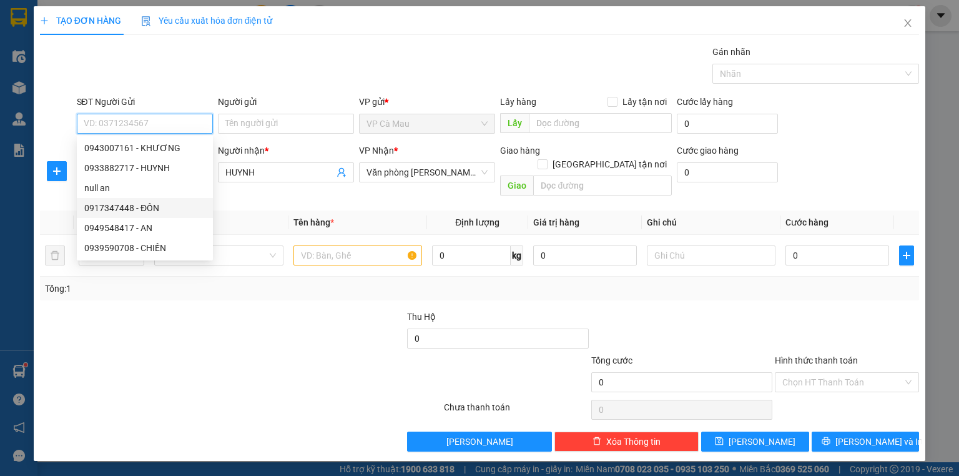
click at [154, 210] on div "0917347448 - ĐỒN" at bounding box center [144, 208] width 121 height 14
type input "0917347448"
type input "ĐỒN"
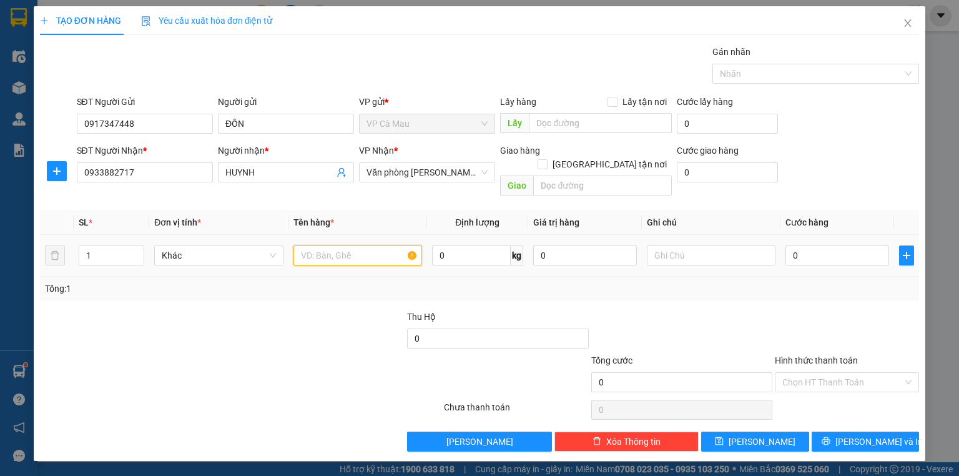
click at [325, 245] on input "text" at bounding box center [358, 255] width 129 height 20
type input "THUNG"
click at [790, 245] on input "0" at bounding box center [838, 255] width 104 height 20
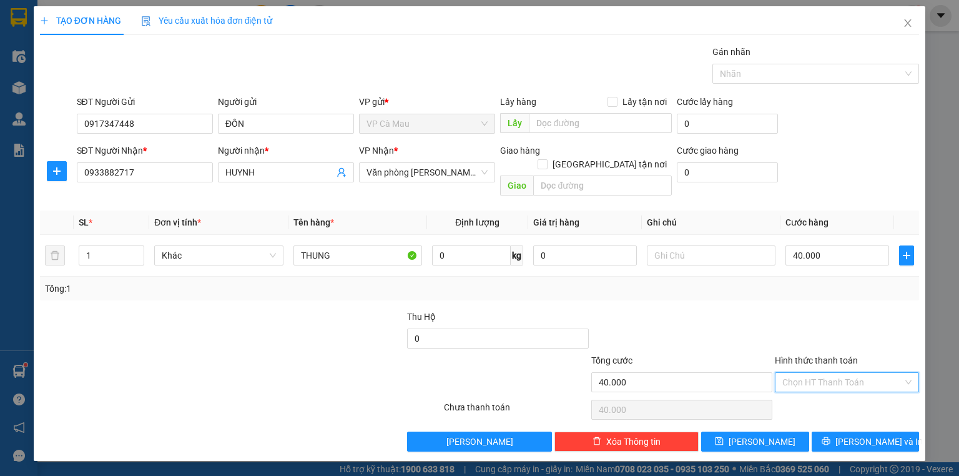
click at [841, 373] on input "Hình thức thanh toán" at bounding box center [843, 382] width 121 height 19
click at [844, 387] on div "Tại văn phòng" at bounding box center [847, 392] width 129 height 14
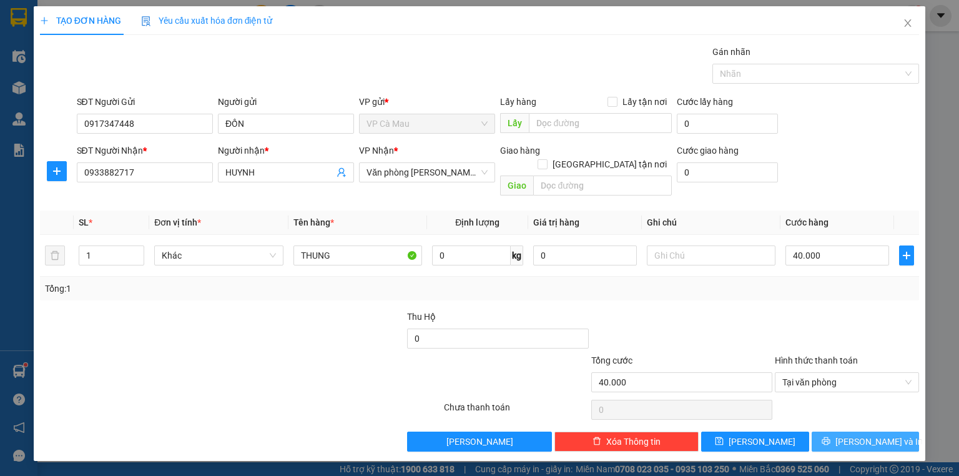
click at [867, 435] on span "[PERSON_NAME] và In" at bounding box center [879, 442] width 87 height 14
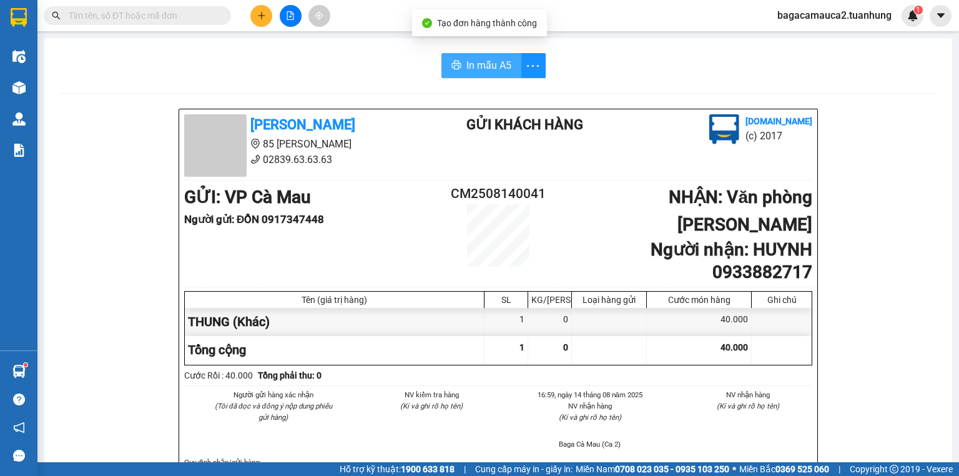
click at [483, 72] on span "In mẫu A5" at bounding box center [489, 65] width 45 height 16
click at [180, 16] on input "text" at bounding box center [142, 16] width 147 height 14
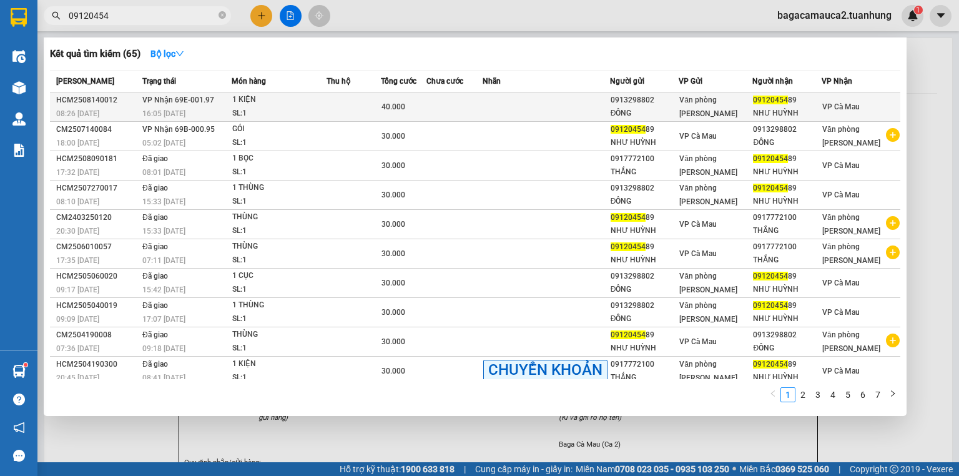
type input "09120454"
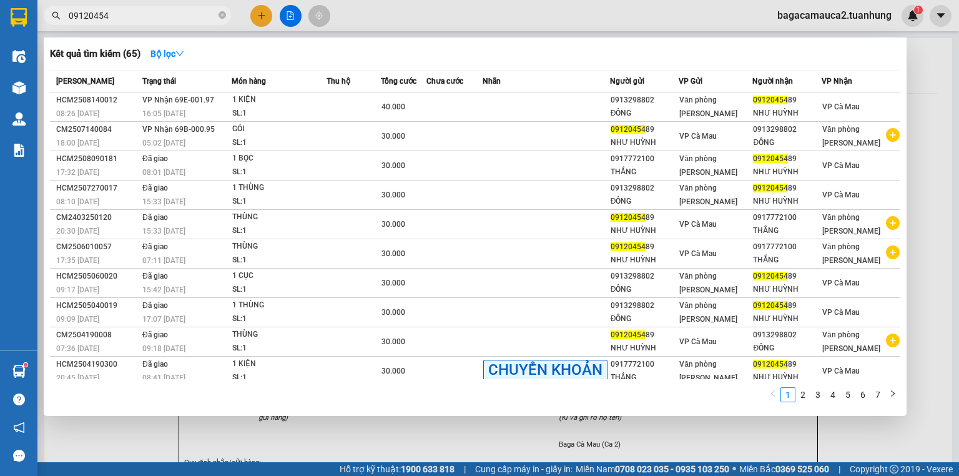
click at [418, 102] on div "40.000" at bounding box center [404, 107] width 44 height 14
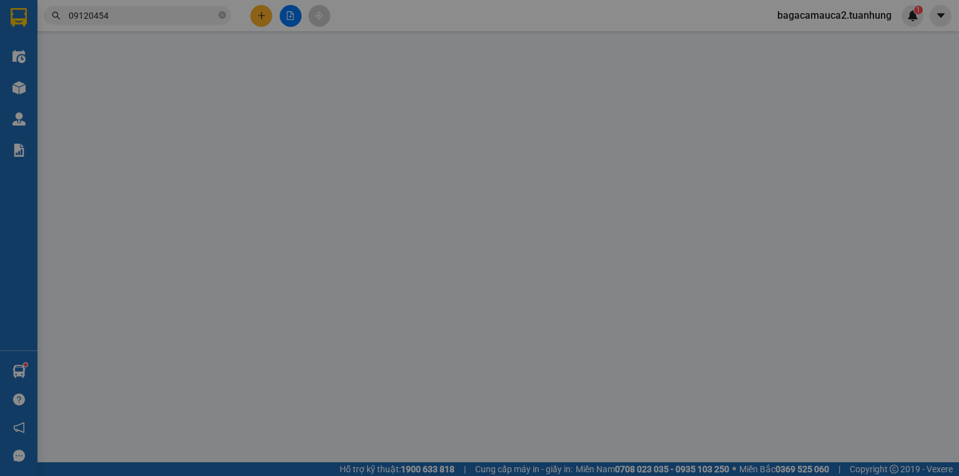
type input "0913298802"
type input "ĐÔNG"
type input "0912045489"
type input "NHƯ HUỲNH"
type input "40.000"
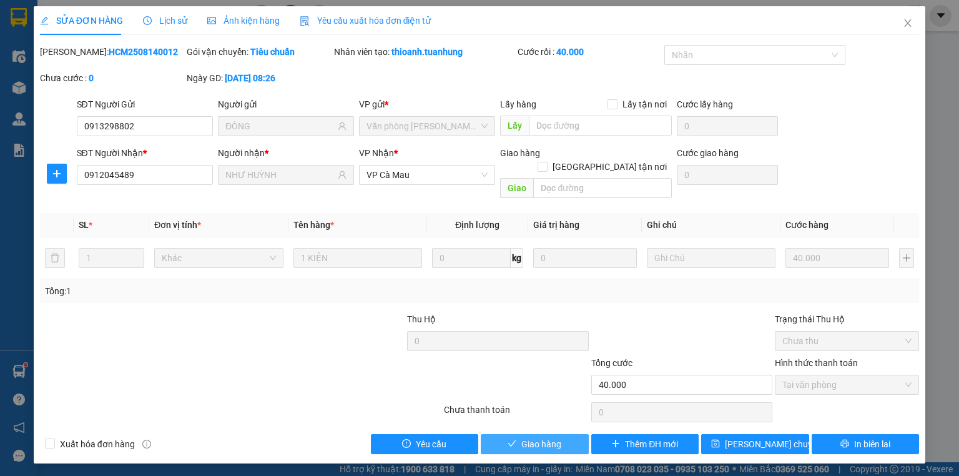
click at [568, 435] on button "Giao hàng" at bounding box center [535, 444] width 108 height 20
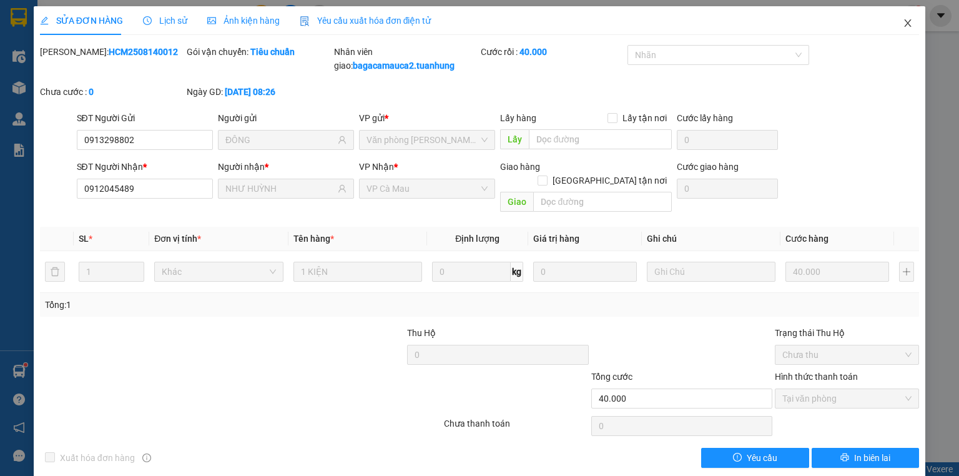
click at [898, 30] on span "Close" at bounding box center [908, 23] width 35 height 35
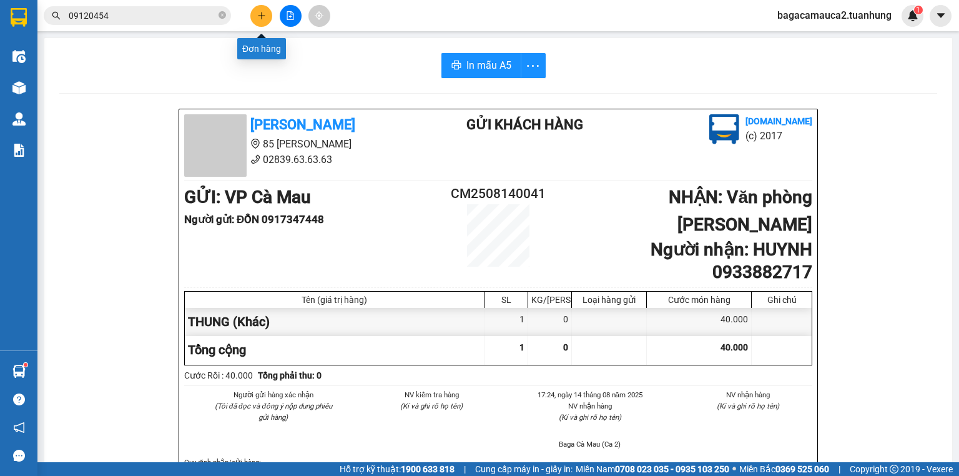
click at [269, 19] on button at bounding box center [261, 16] width 22 height 22
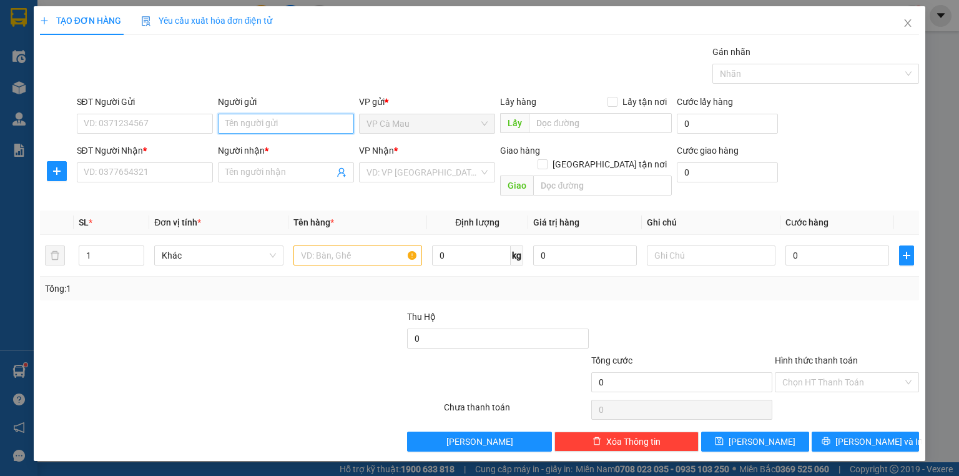
click at [269, 125] on input "Người gửi" at bounding box center [286, 124] width 136 height 20
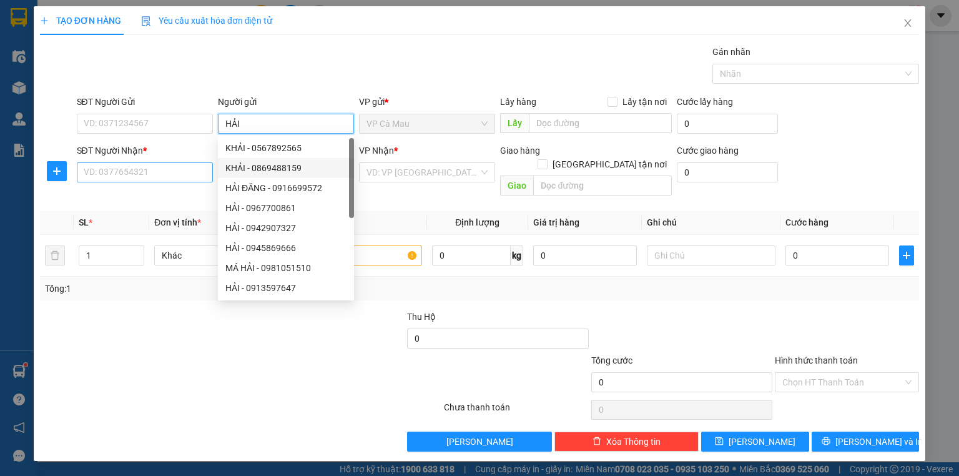
type input "HẢI"
click at [164, 171] on input "SĐT Người Nhận *" at bounding box center [145, 172] width 136 height 20
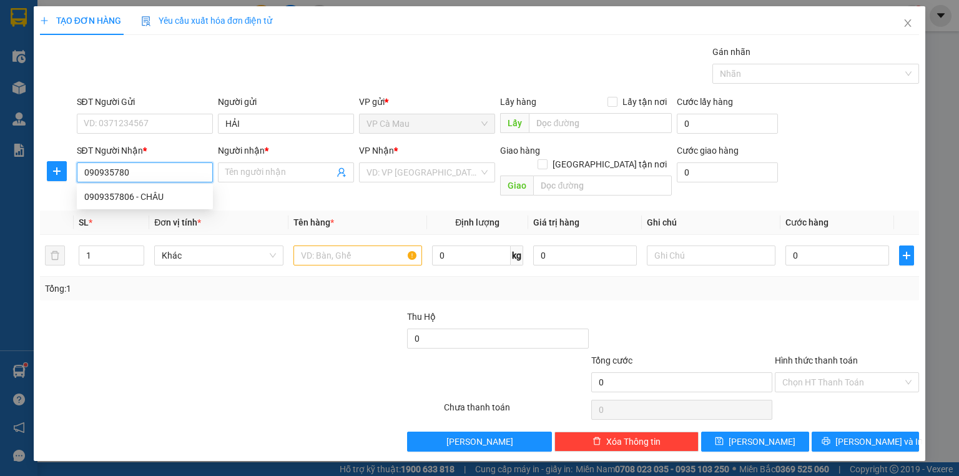
type input "0909357806"
click at [154, 195] on div "0909357806 - CHÂU" at bounding box center [144, 197] width 121 height 14
type input "CHÂU"
type input "0909357806"
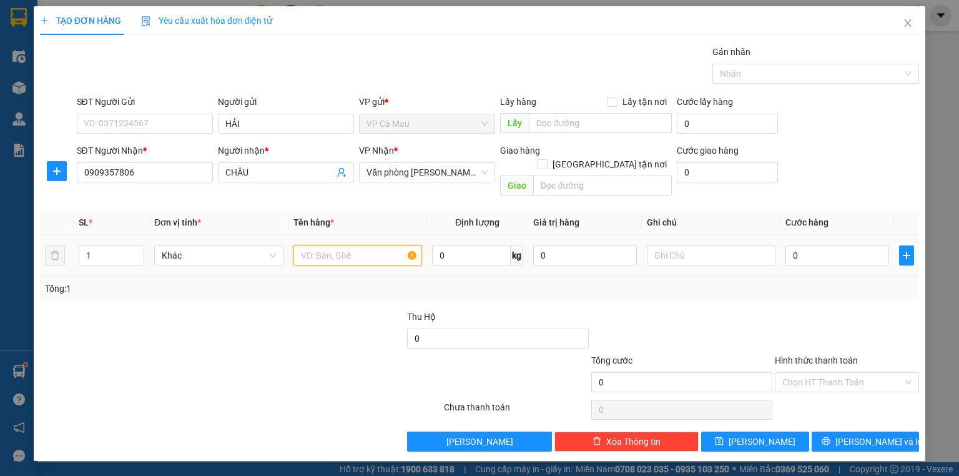
click at [347, 245] on input "text" at bounding box center [358, 255] width 129 height 20
type input "THUNG"
click at [788, 245] on input "0" at bounding box center [838, 255] width 104 height 20
type input "+3"
type input "3"
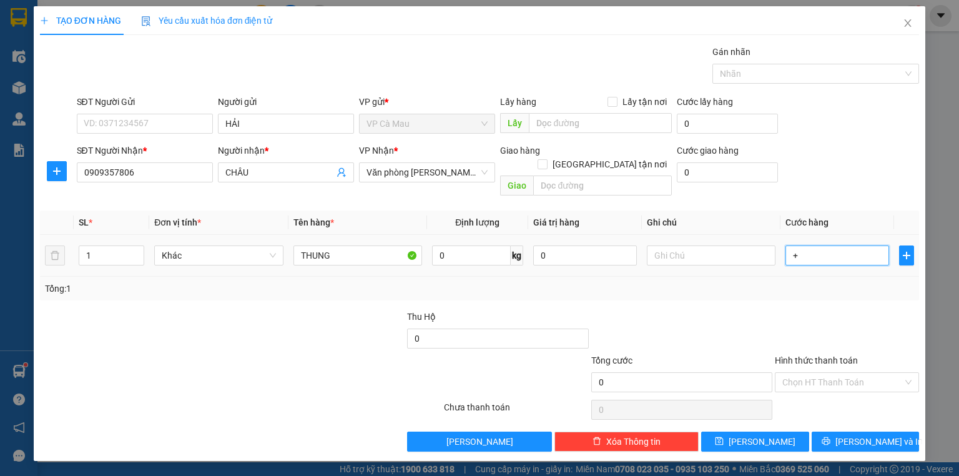
type input "3"
type input "+30"
type input "30"
click at [863, 435] on span "[PERSON_NAME] và In" at bounding box center [879, 442] width 87 height 14
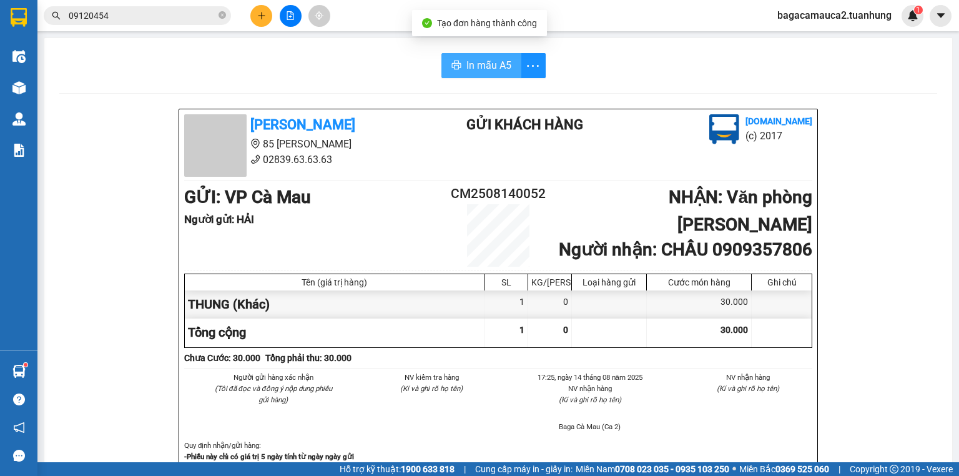
click at [473, 72] on span "In mẫu A5" at bounding box center [489, 65] width 45 height 16
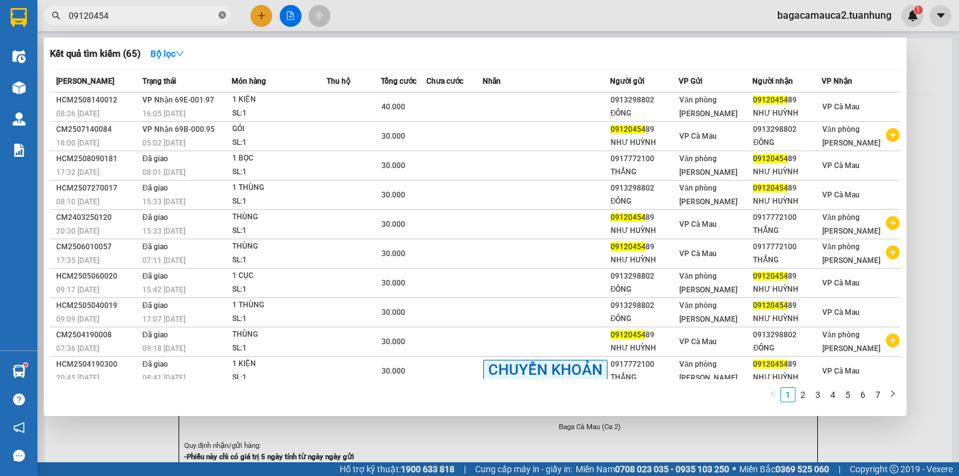
click at [220, 18] on icon "close-circle" at bounding box center [222, 14] width 7 height 7
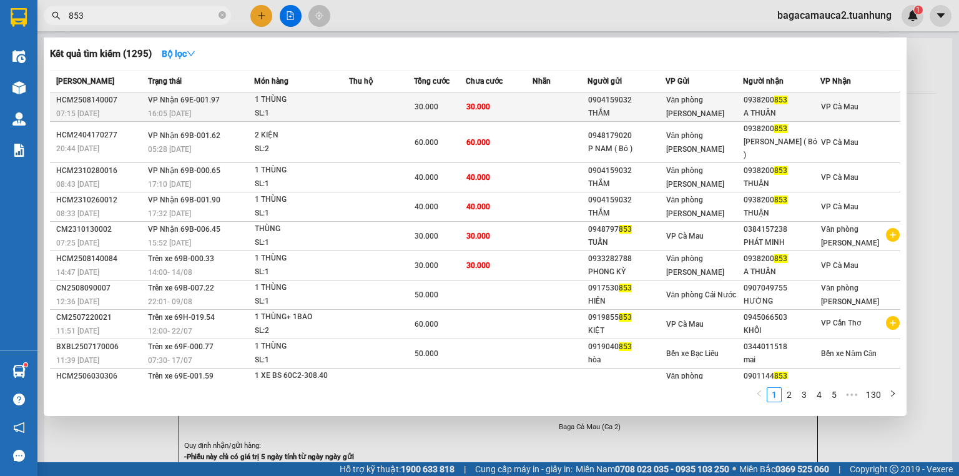
type input "853"
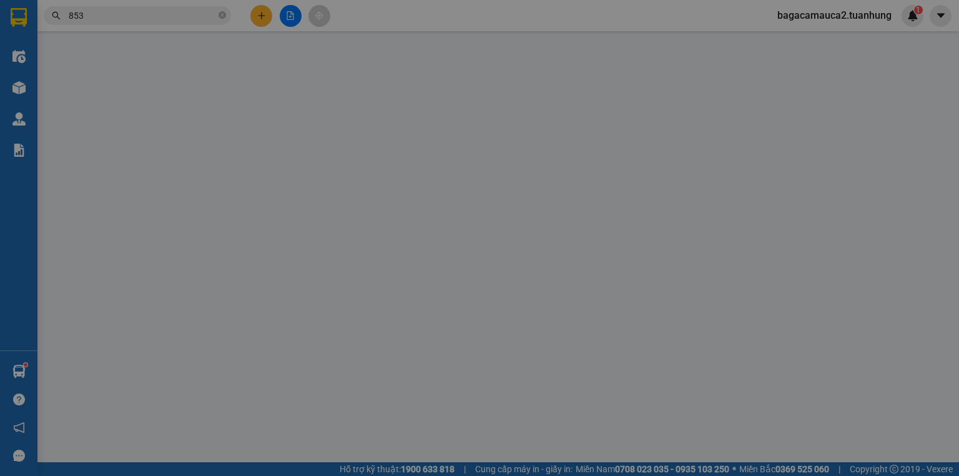
type input "0904159032"
type input "THẮM"
type input "0938200853"
type input "A THUẤN"
type input "30.000"
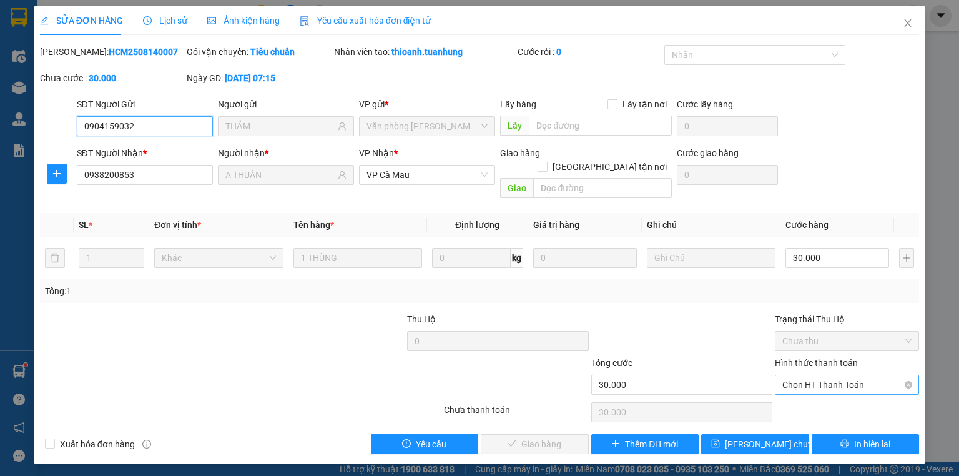
click at [798, 375] on span "Chọn HT Thanh Toán" at bounding box center [847, 384] width 129 height 19
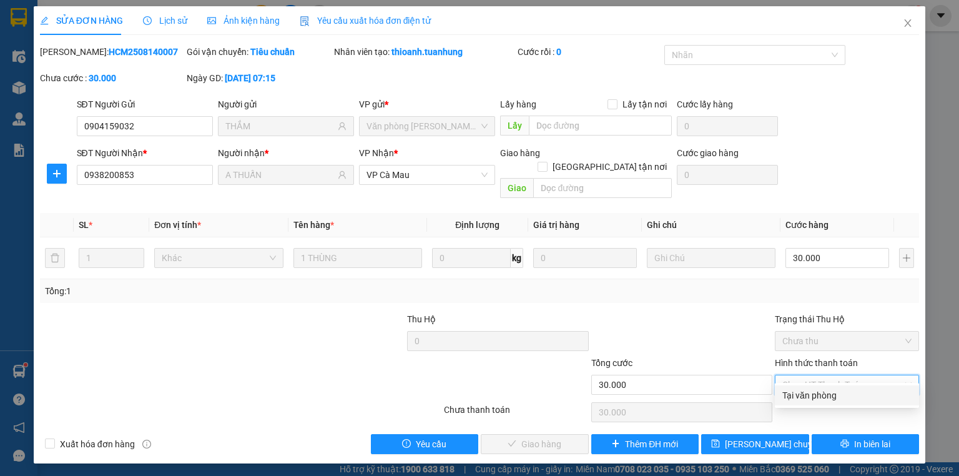
click at [803, 392] on div "Tại văn phòng" at bounding box center [847, 395] width 129 height 14
type input "0"
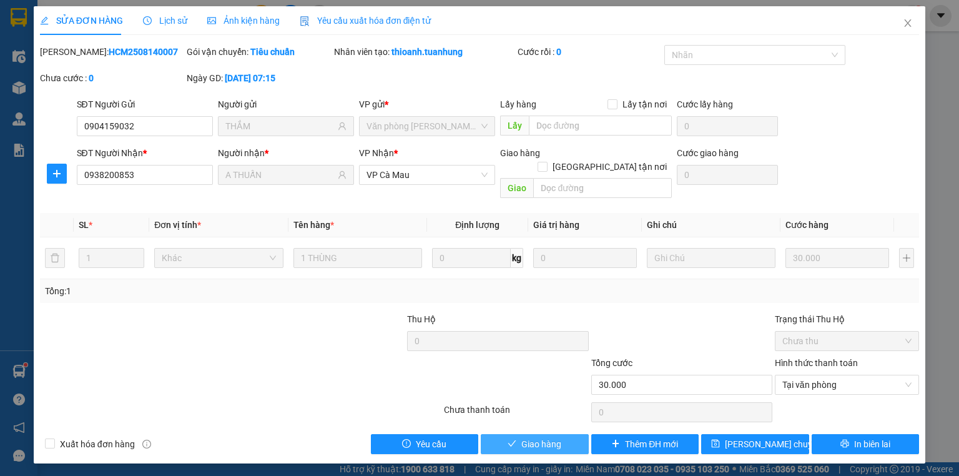
click at [569, 434] on button "Giao hàng" at bounding box center [535, 444] width 108 height 20
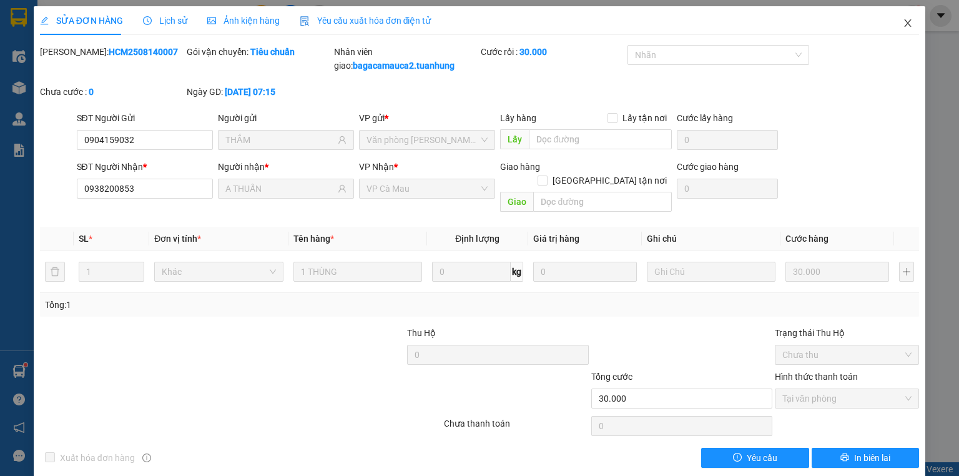
click at [903, 21] on icon "close" at bounding box center [908, 23] width 10 height 10
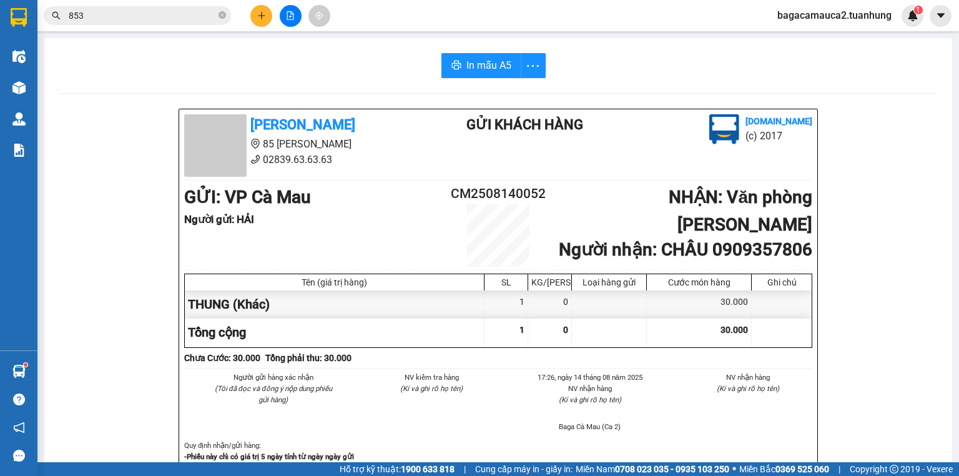
click at [261, 15] on icon "plus" at bounding box center [261, 15] width 1 height 7
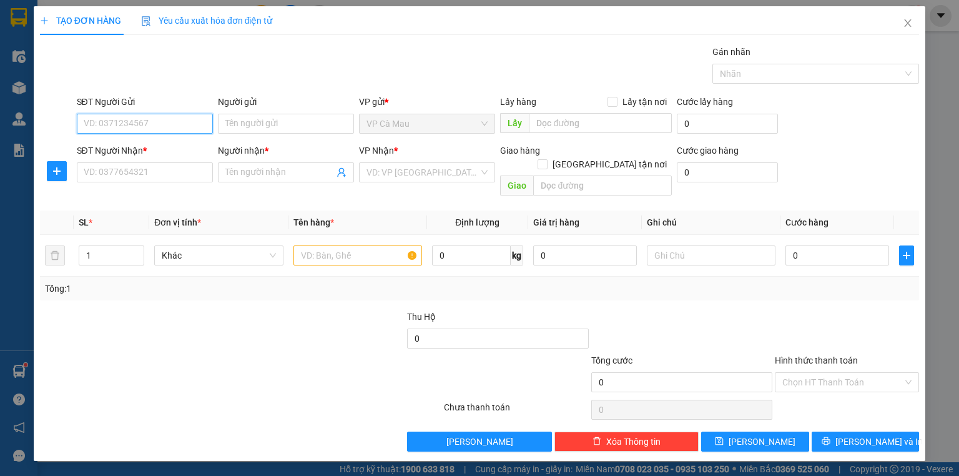
click at [157, 125] on input "SĐT Người Gửi" at bounding box center [145, 124] width 136 height 20
click at [180, 143] on div "0933226662 - NHÂN" at bounding box center [144, 148] width 121 height 14
type input "0933226662"
type input "NHÂN"
type input "0933226662"
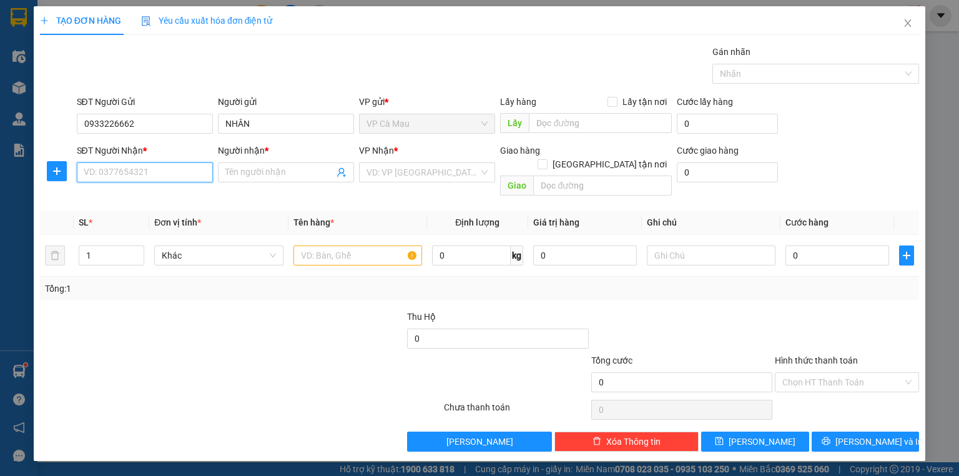
click at [151, 169] on input "SĐT Người Nhận *" at bounding box center [145, 172] width 136 height 20
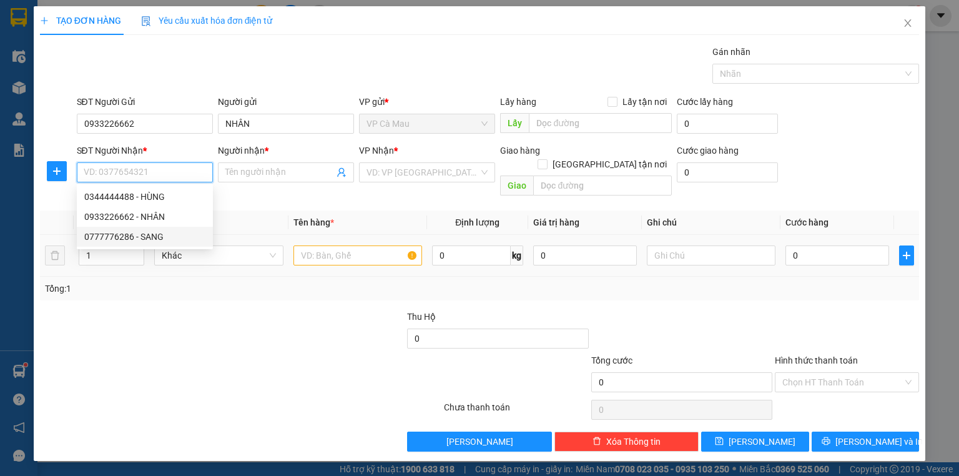
click at [132, 236] on div "0777776286 - SANG" at bounding box center [144, 237] width 121 height 14
type input "0777776286"
type input "SANG"
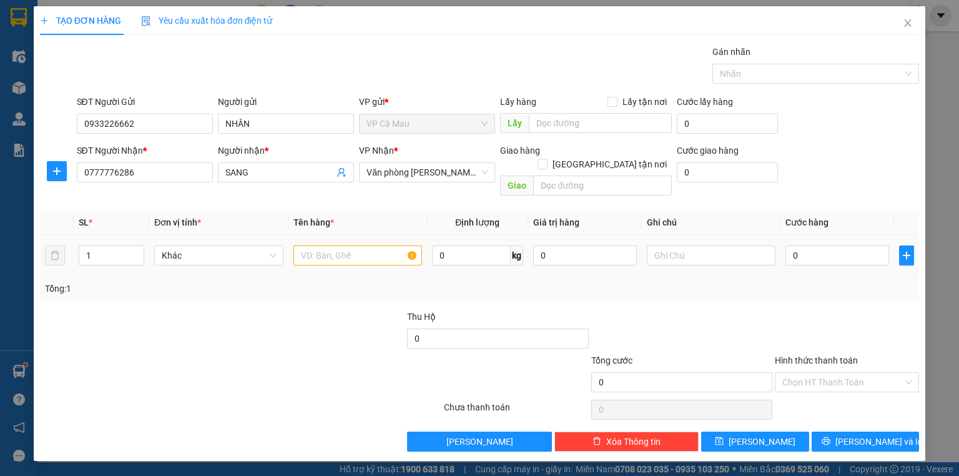
click at [301, 243] on div at bounding box center [358, 255] width 129 height 25
click at [302, 245] on input "text" at bounding box center [358, 255] width 129 height 20
type input "HOP"
click at [786, 245] on input "0" at bounding box center [838, 255] width 104 height 20
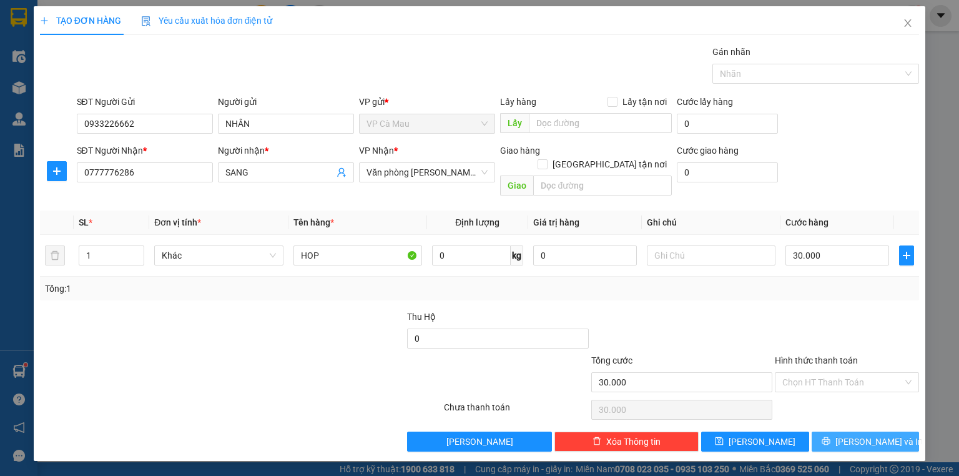
click at [891, 432] on button "[PERSON_NAME] và In" at bounding box center [866, 442] width 108 height 20
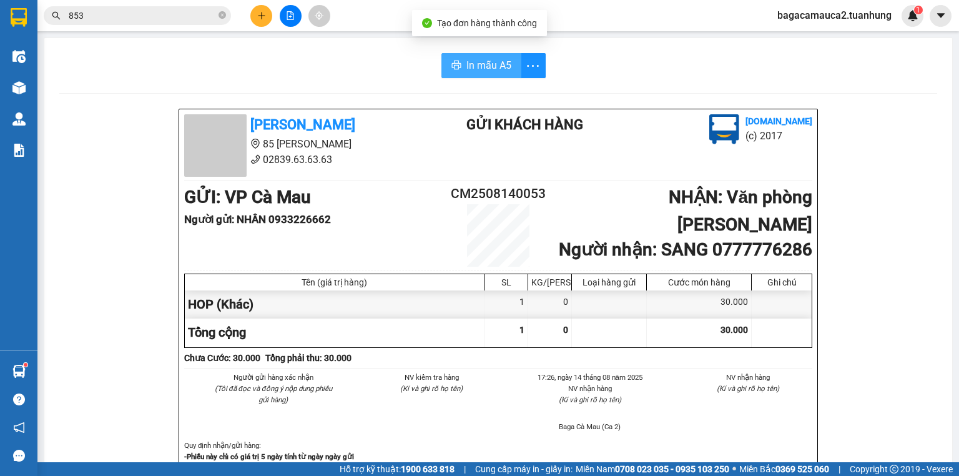
click at [495, 65] on span "In mẫu A5" at bounding box center [489, 65] width 45 height 16
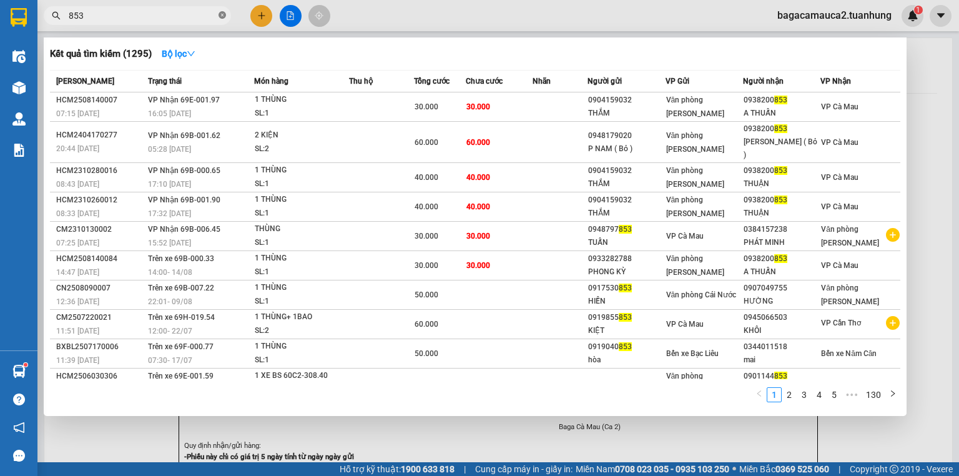
click at [219, 15] on icon "close-circle" at bounding box center [222, 14] width 7 height 7
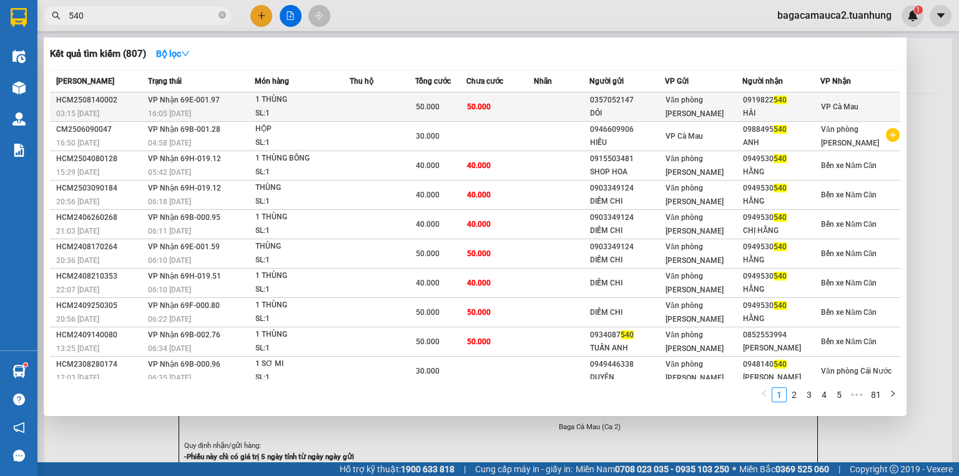
type input "540"
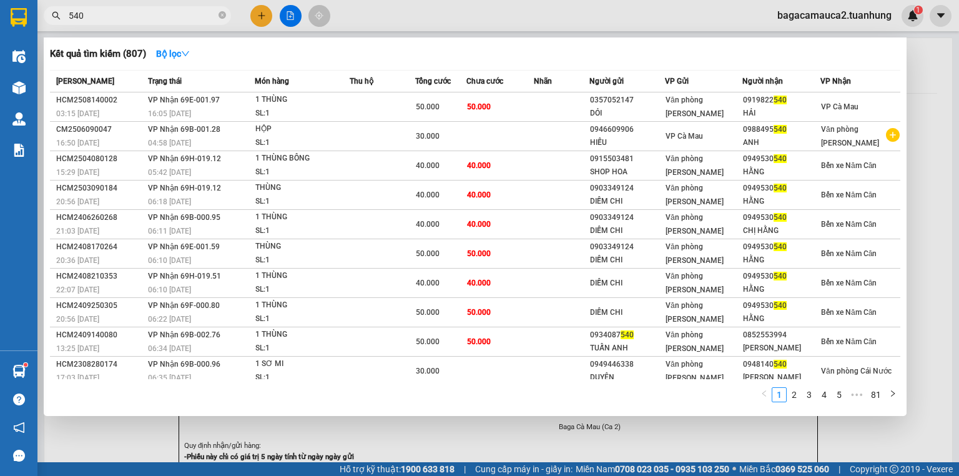
click at [556, 110] on td at bounding box center [562, 106] width 56 height 29
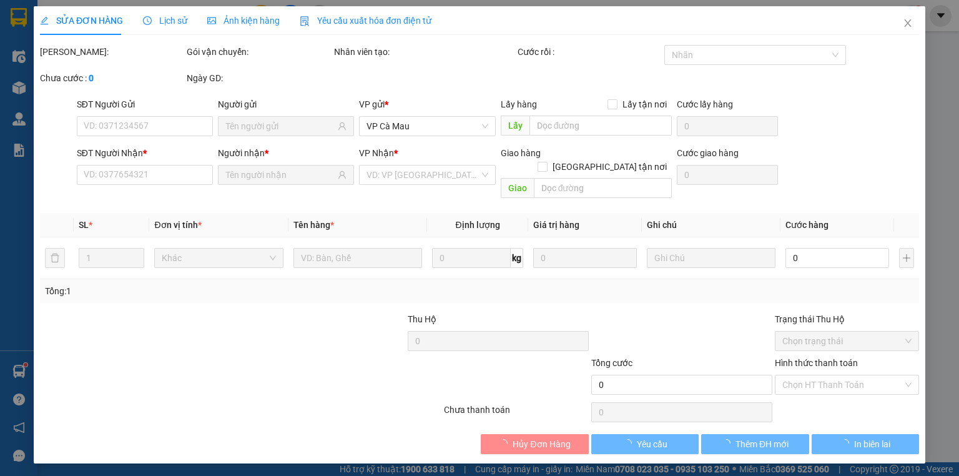
type input "0357052147"
type input "DỎI"
type input "0919822540"
type input "HẢI"
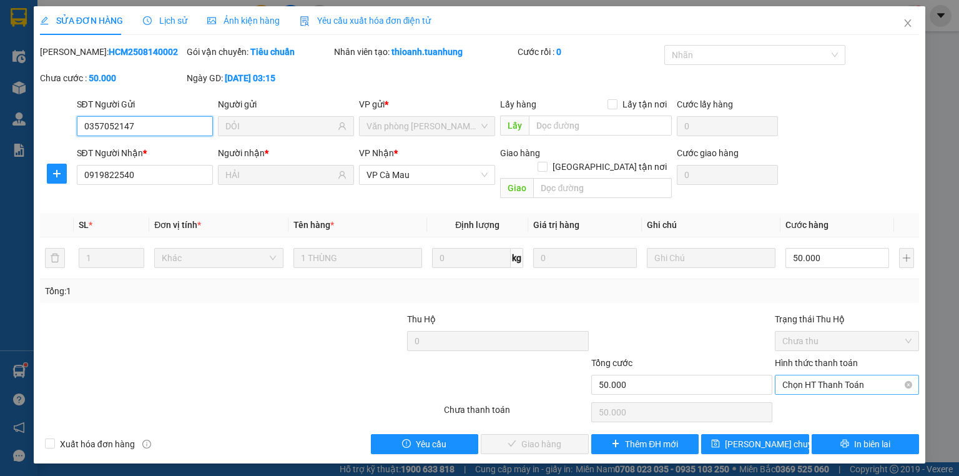
click at [834, 375] on span "Chọn HT Thanh Toán" at bounding box center [847, 384] width 129 height 19
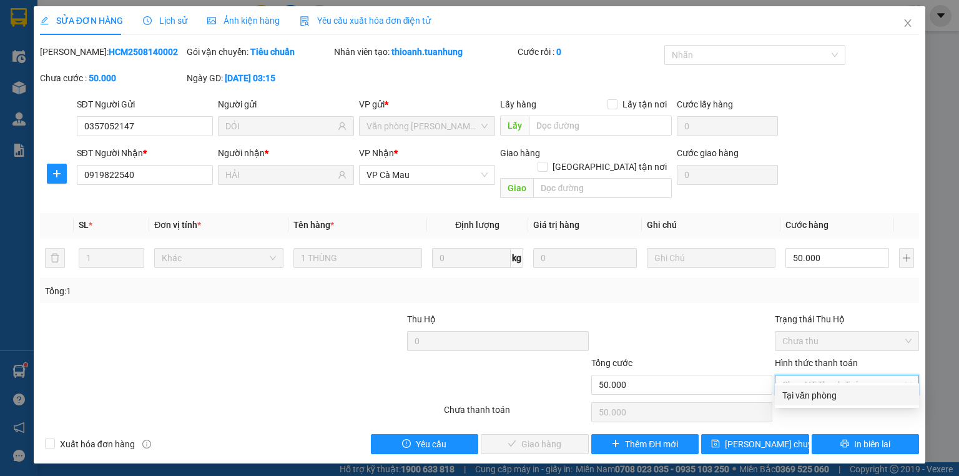
click at [829, 397] on div "Tại văn phòng" at bounding box center [847, 395] width 129 height 14
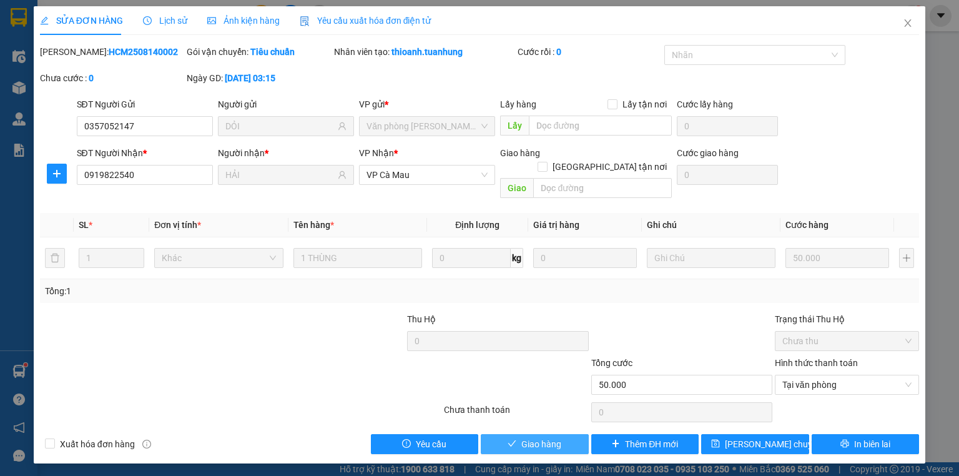
click at [559, 437] on span "Giao hàng" at bounding box center [542, 444] width 40 height 14
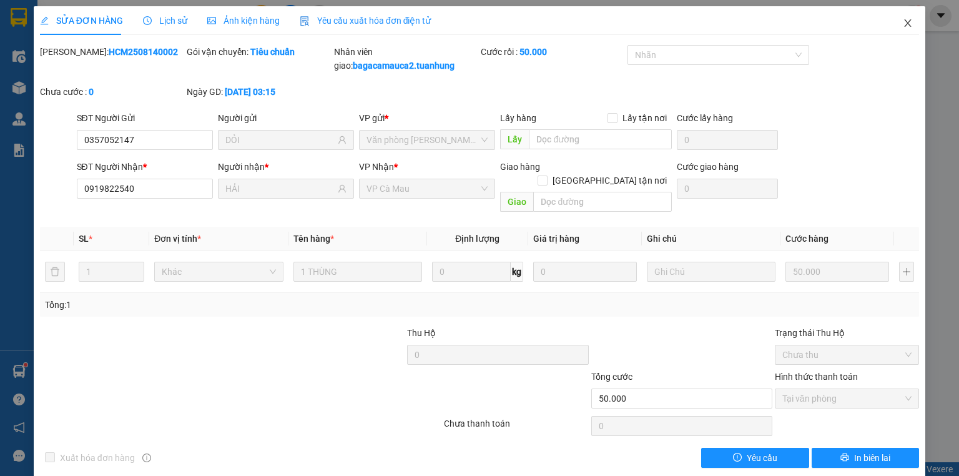
click at [905, 24] on icon "close" at bounding box center [908, 22] width 7 height 7
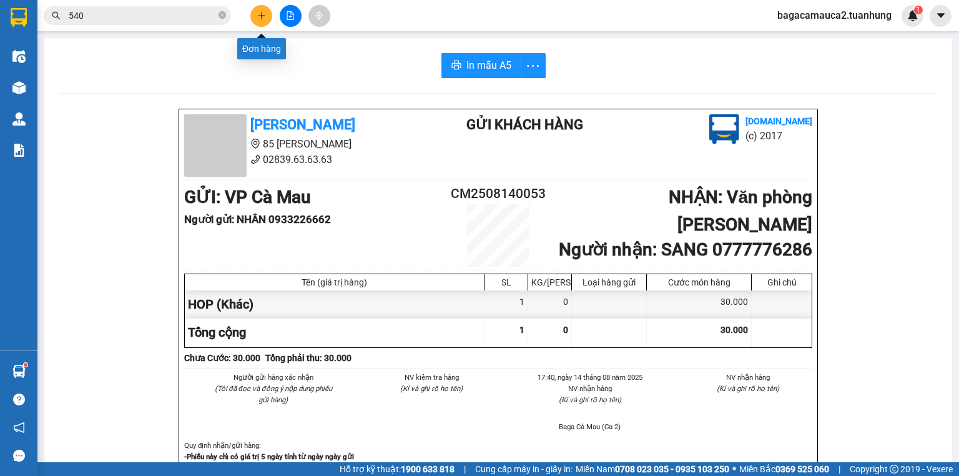
click at [259, 14] on icon "plus" at bounding box center [261, 15] width 9 height 9
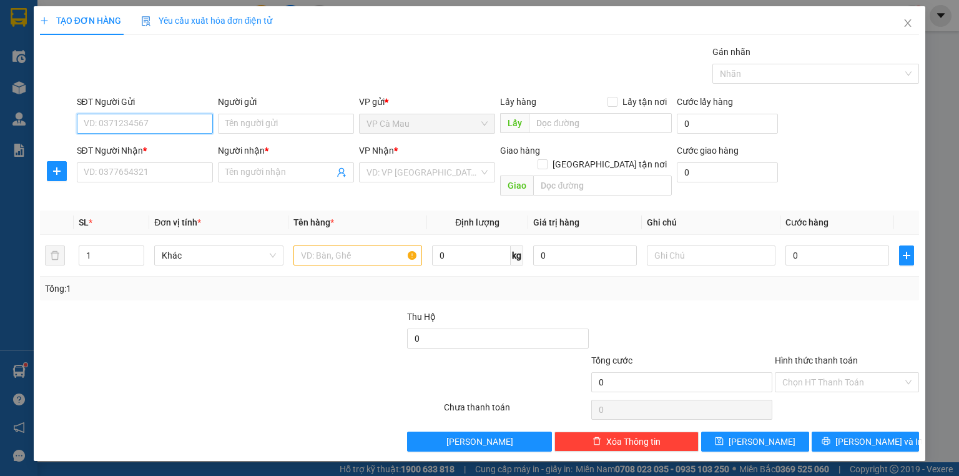
click at [162, 127] on input "SĐT Người Gửi" at bounding box center [145, 124] width 136 height 20
click at [162, 145] on div "0944045593 - TRONG" at bounding box center [144, 148] width 121 height 14
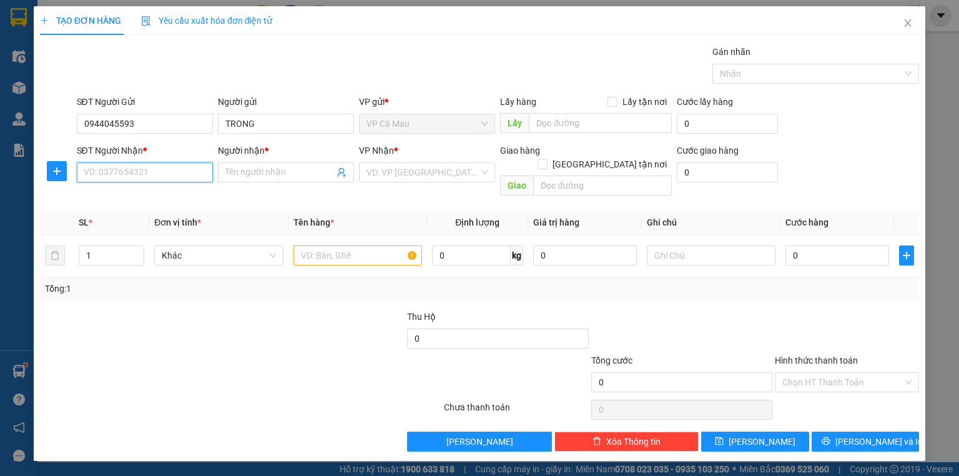
click at [159, 166] on input "SĐT Người Nhận *" at bounding box center [145, 172] width 136 height 20
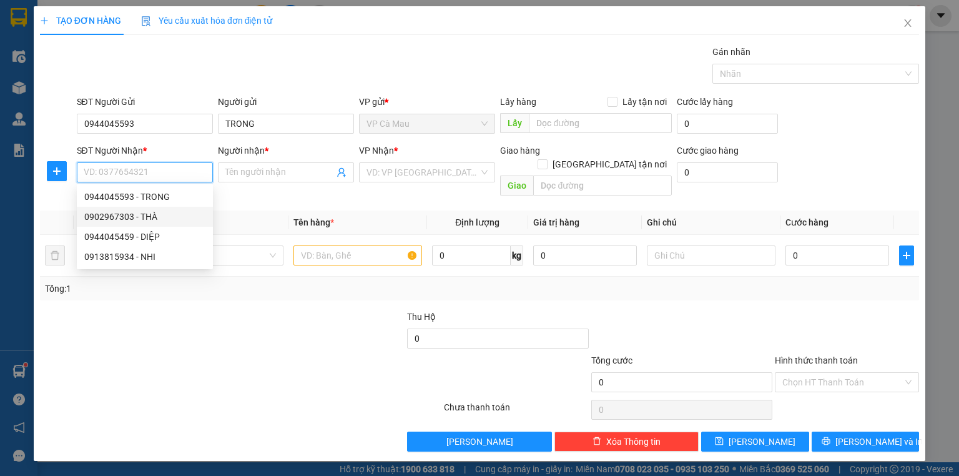
click at [160, 212] on div "0902967303 - THÀ" at bounding box center [144, 217] width 121 height 14
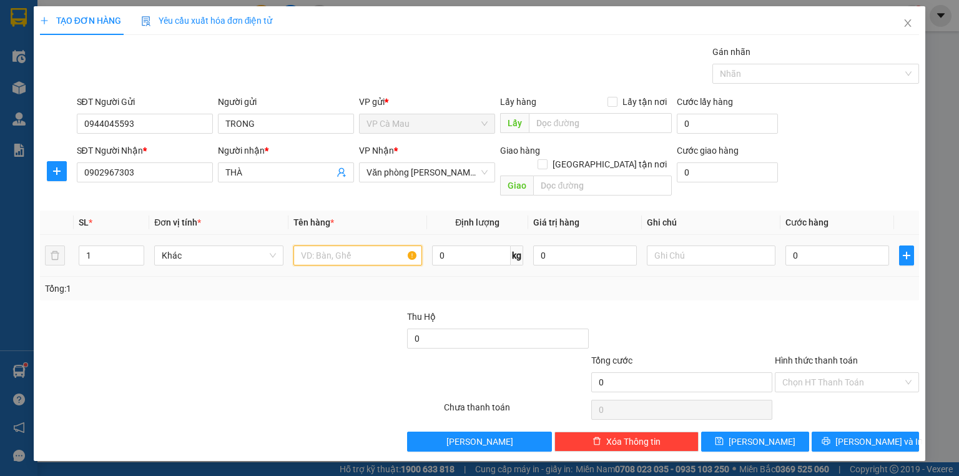
click at [318, 245] on input "text" at bounding box center [358, 255] width 129 height 20
click at [789, 245] on input "0" at bounding box center [838, 255] width 104 height 20
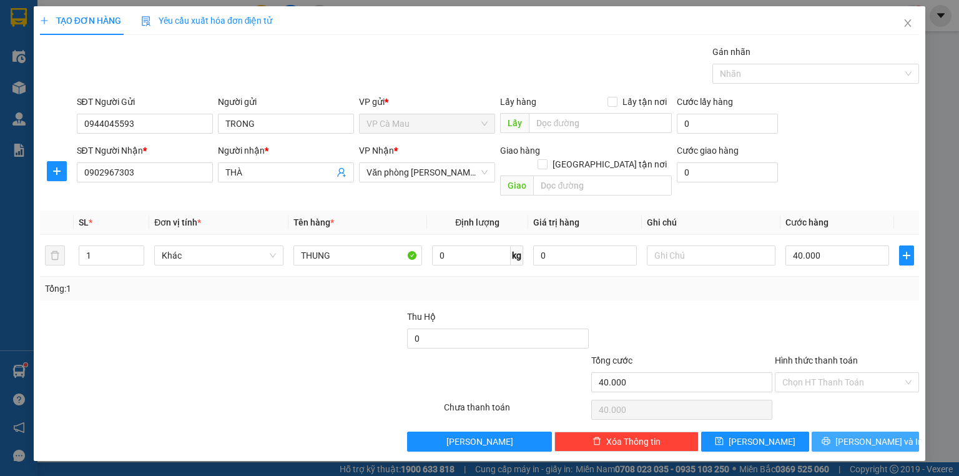
click at [891, 432] on button "[PERSON_NAME] và In" at bounding box center [866, 442] width 108 height 20
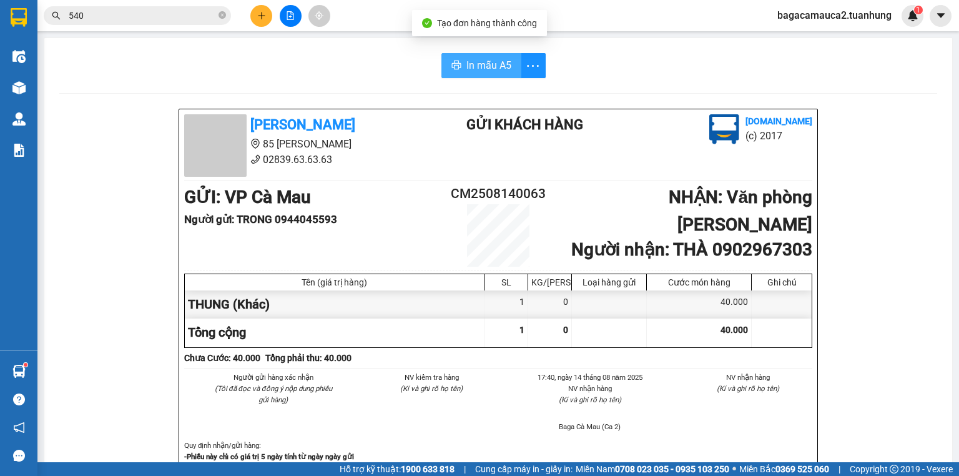
click at [454, 65] on icon "printer" at bounding box center [457, 65] width 10 height 10
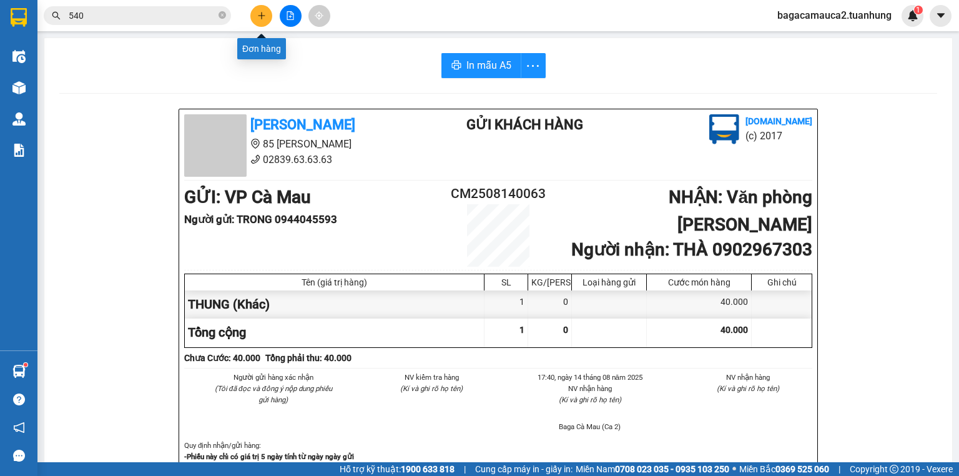
click at [255, 10] on button at bounding box center [261, 16] width 22 height 22
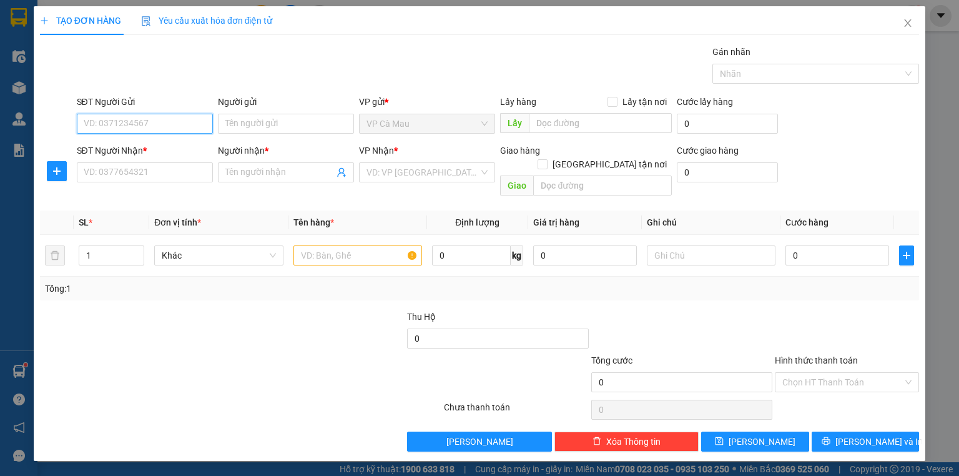
click at [129, 119] on input "SĐT Người Gửi" at bounding box center [145, 124] width 136 height 20
click at [242, 127] on input "Người gửi" at bounding box center [286, 124] width 136 height 20
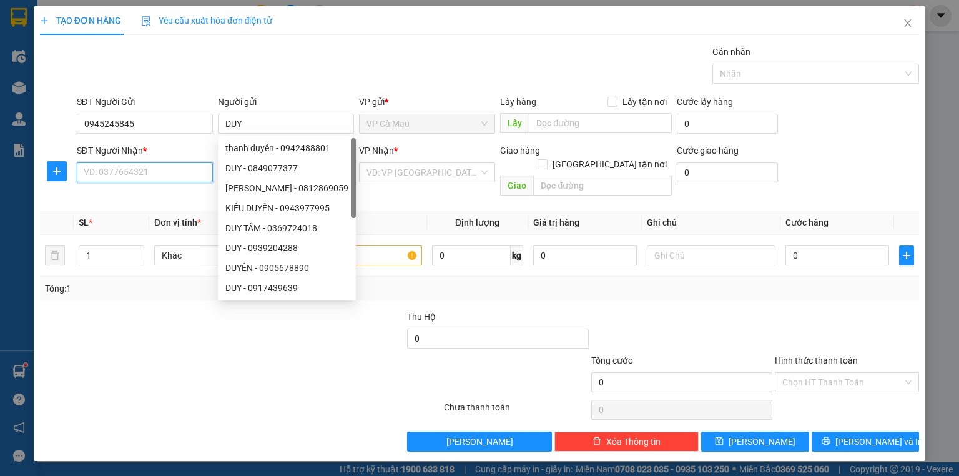
click at [169, 172] on input "SĐT Người Nhận *" at bounding box center [145, 172] width 136 height 20
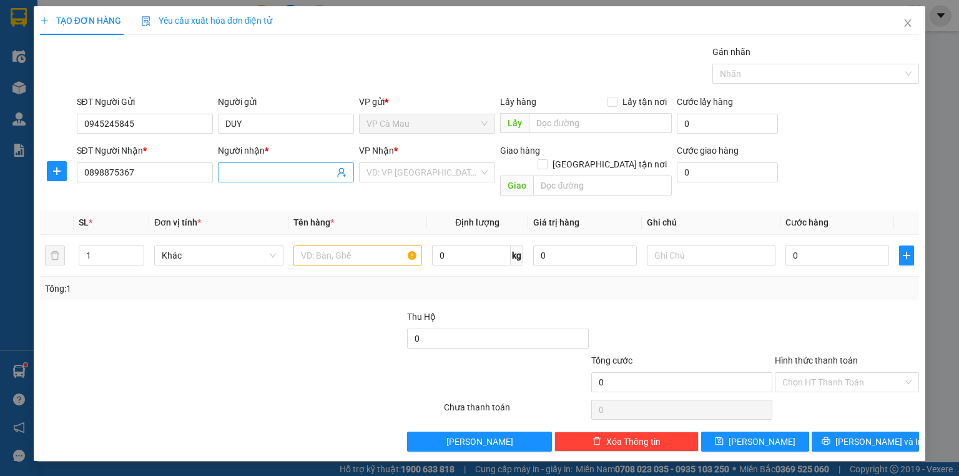
click at [239, 172] on input "Người nhận *" at bounding box center [279, 173] width 109 height 14
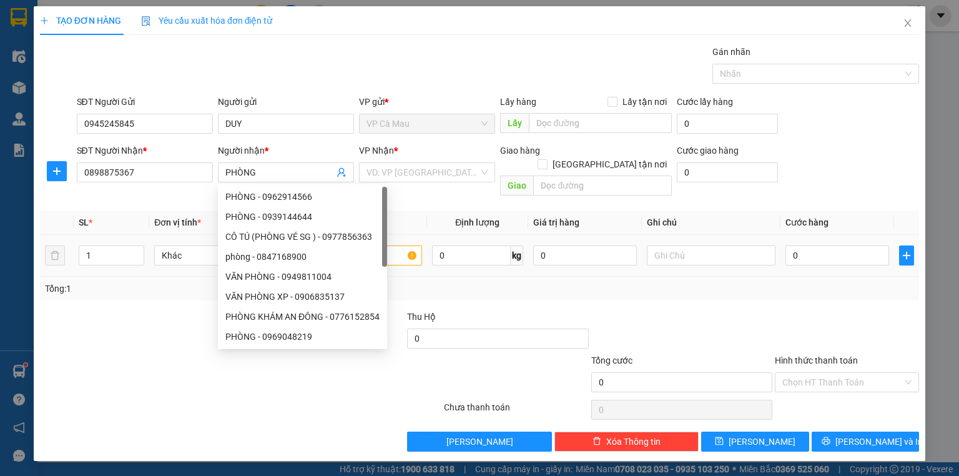
click at [398, 243] on div at bounding box center [358, 255] width 129 height 25
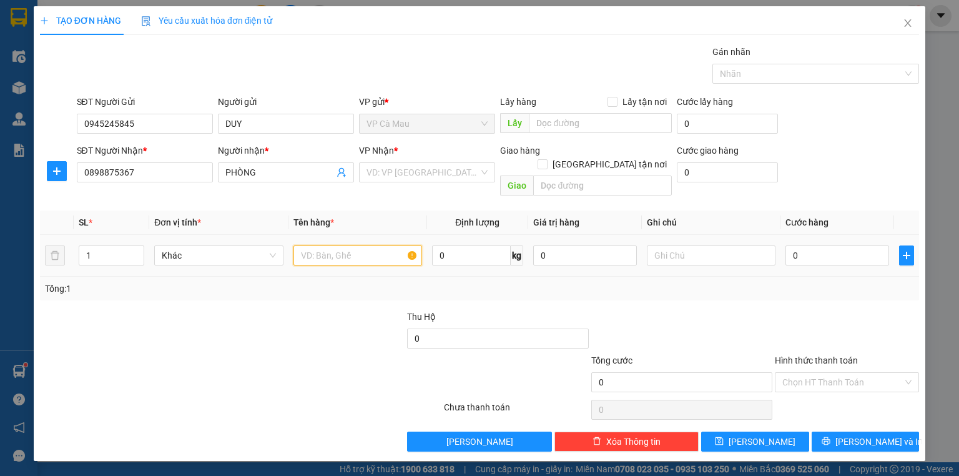
click at [325, 245] on input "text" at bounding box center [358, 255] width 129 height 20
click at [790, 247] on input "0" at bounding box center [838, 255] width 104 height 20
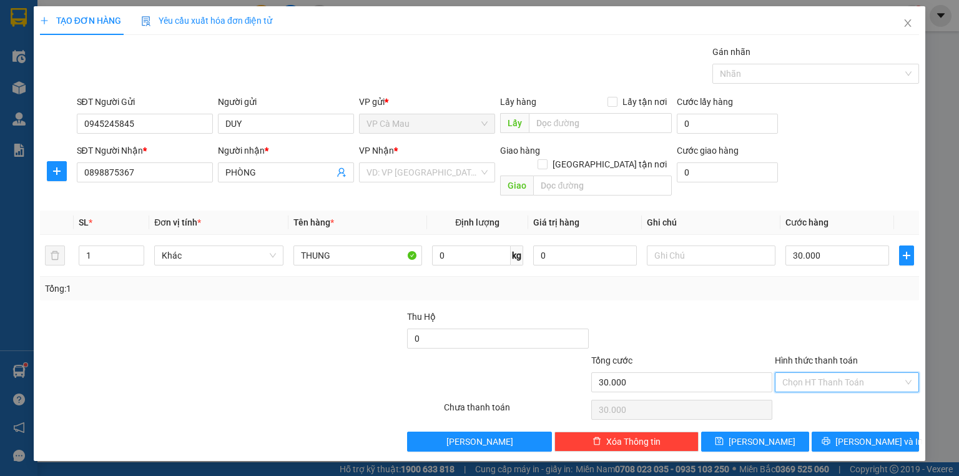
click at [829, 373] on input "Hình thức thanh toán" at bounding box center [843, 382] width 121 height 19
click at [832, 392] on div "Tại văn phòng" at bounding box center [847, 392] width 129 height 14
click at [873, 435] on span "[PERSON_NAME] và In" at bounding box center [879, 442] width 87 height 14
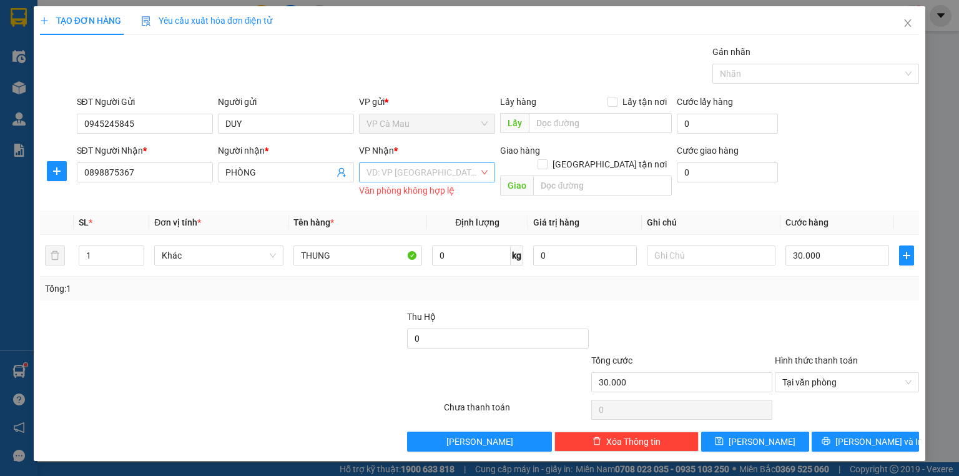
click at [463, 173] on input "search" at bounding box center [423, 172] width 112 height 19
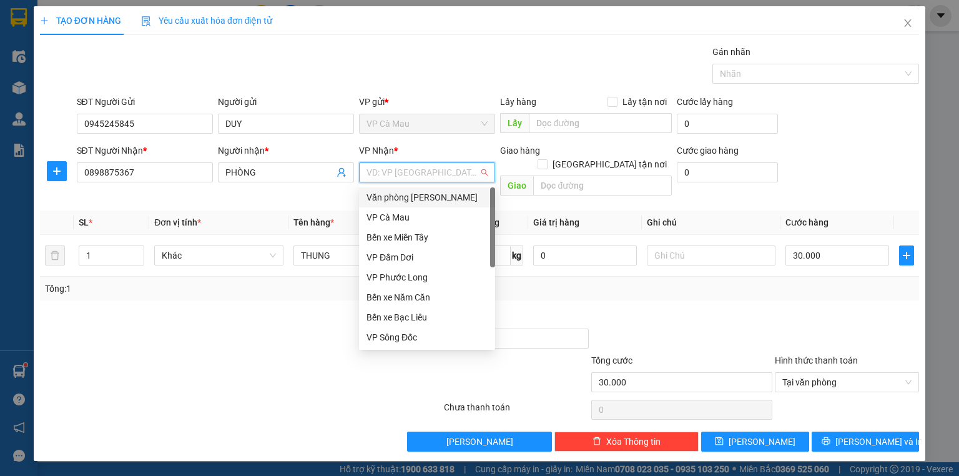
click at [452, 197] on div "Văn phòng [PERSON_NAME]" at bounding box center [427, 197] width 121 height 14
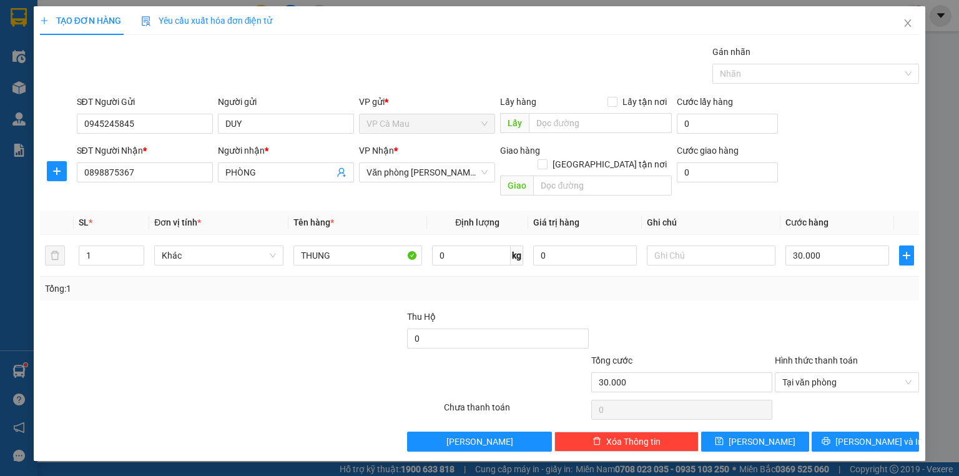
click at [861, 438] on div "TẠO ĐƠN HÀNG Yêu cầu xuất hóa đơn điện tử Transit Pickup Surcharge Ids Transit …" at bounding box center [480, 233] width 892 height 455
click at [869, 435] on span "[PERSON_NAME] và In" at bounding box center [879, 442] width 87 height 14
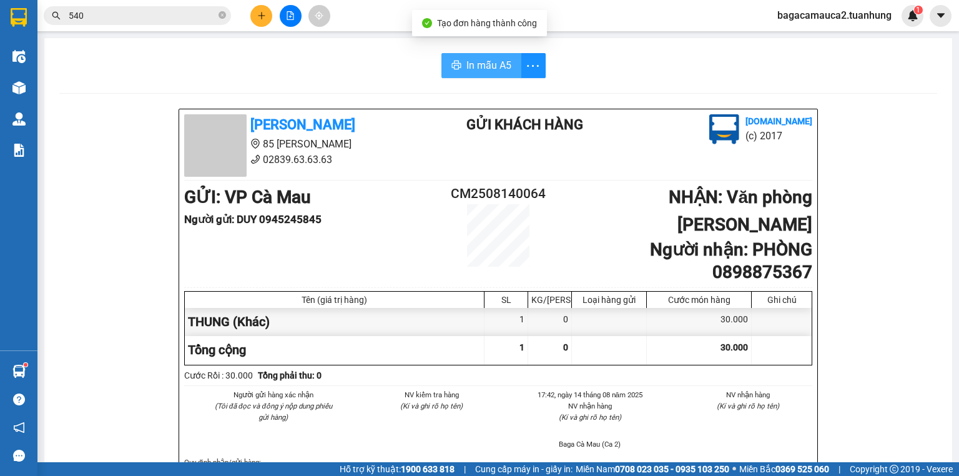
click at [472, 71] on span "In mẫu A5" at bounding box center [489, 65] width 45 height 16
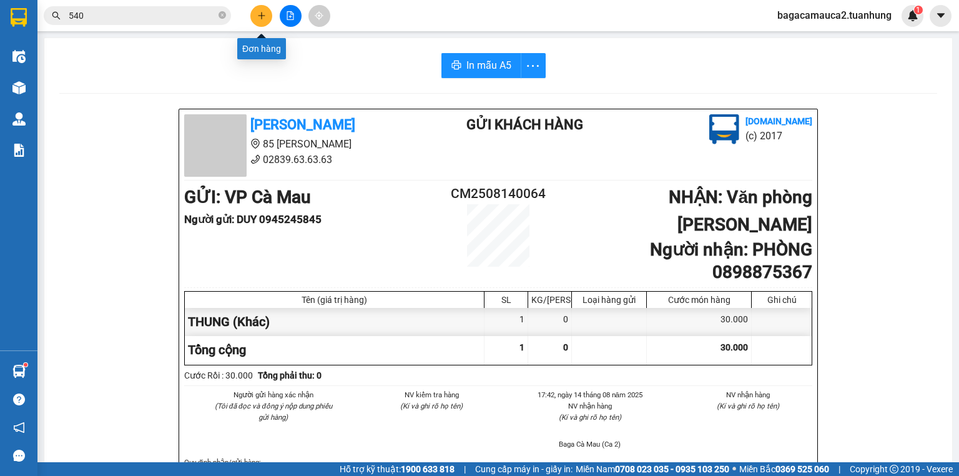
click at [269, 15] on button at bounding box center [261, 16] width 22 height 22
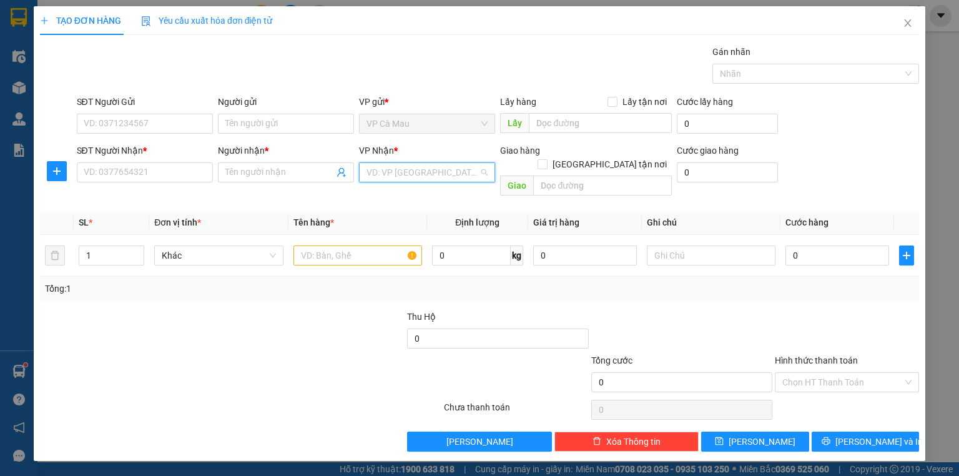
click at [390, 174] on input "search" at bounding box center [423, 172] width 112 height 19
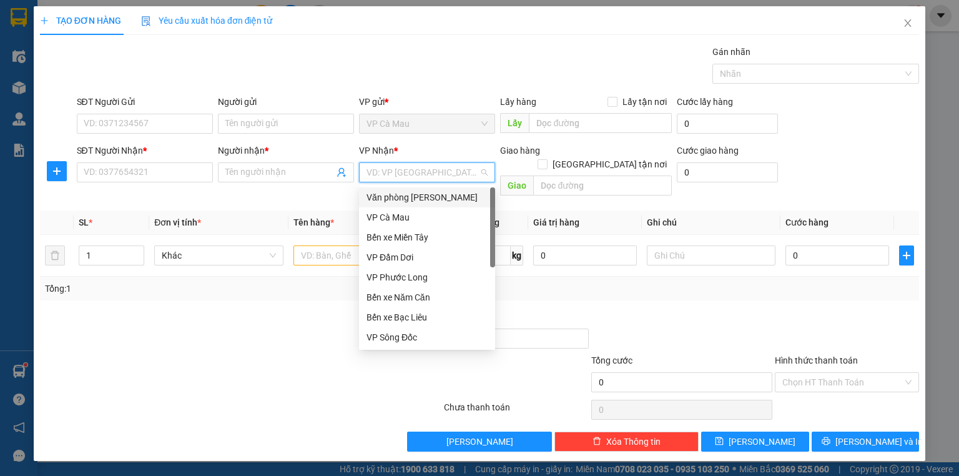
click at [408, 195] on div "Văn phòng [PERSON_NAME]" at bounding box center [427, 197] width 121 height 14
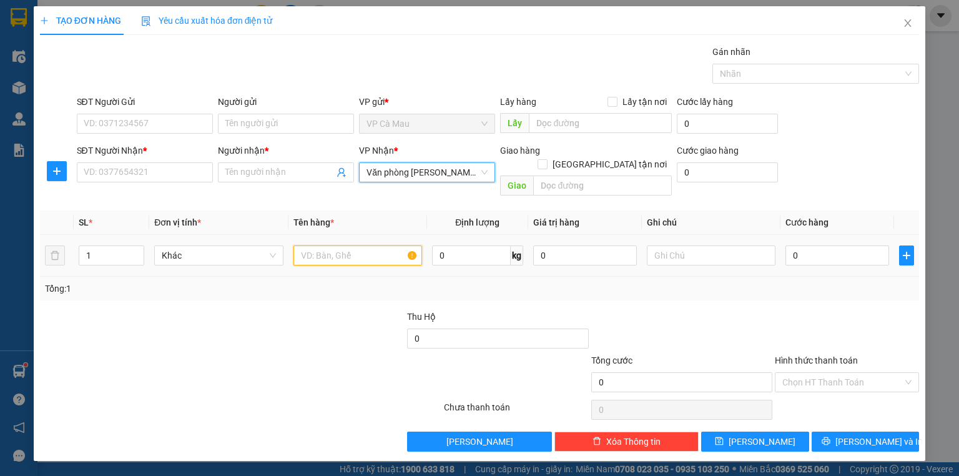
click at [372, 245] on input "text" at bounding box center [358, 255] width 129 height 20
click at [117, 127] on input "SĐT Người Gửi" at bounding box center [145, 124] width 136 height 20
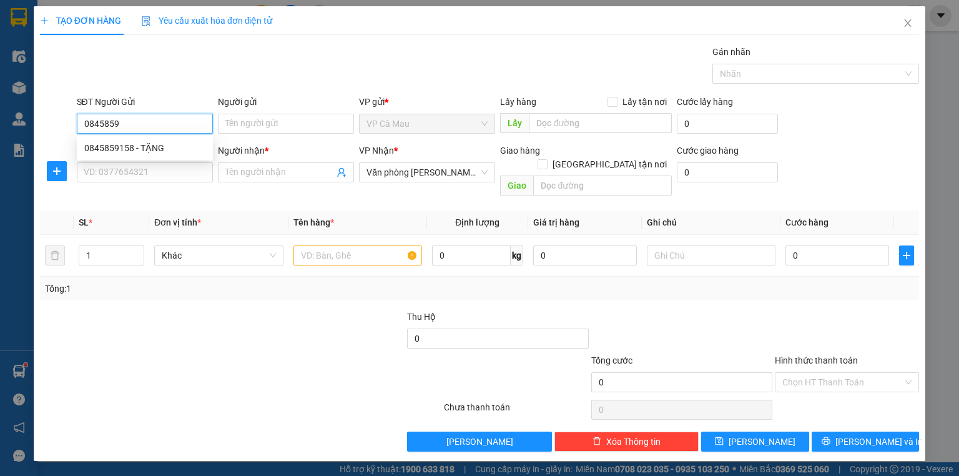
click at [119, 152] on div "0845859158 - TẶNG" at bounding box center [144, 148] width 121 height 14
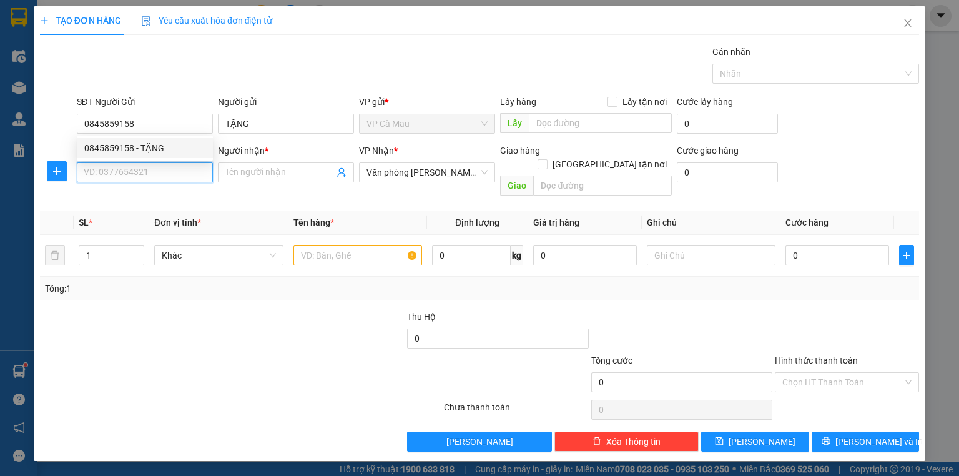
click at [130, 175] on input "SĐT Người Nhận *" at bounding box center [145, 172] width 136 height 20
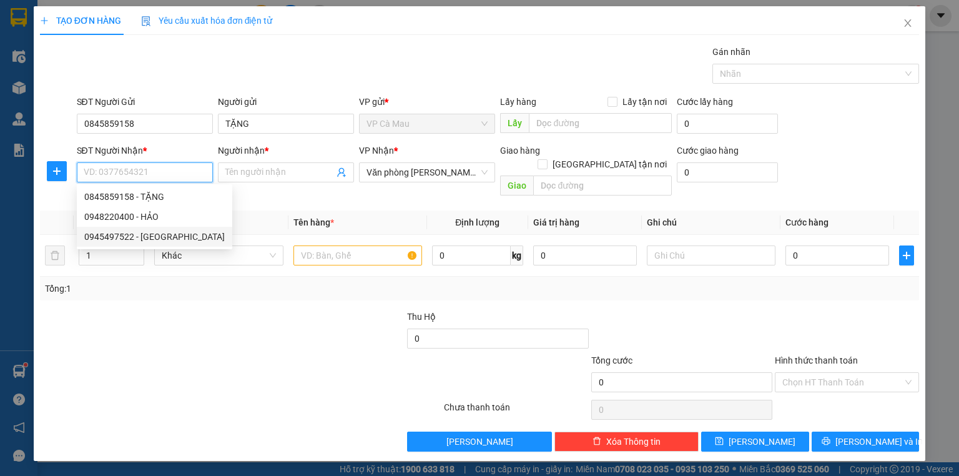
click at [149, 242] on div "0945497522 - [GEOGRAPHIC_DATA]" at bounding box center [154, 237] width 141 height 14
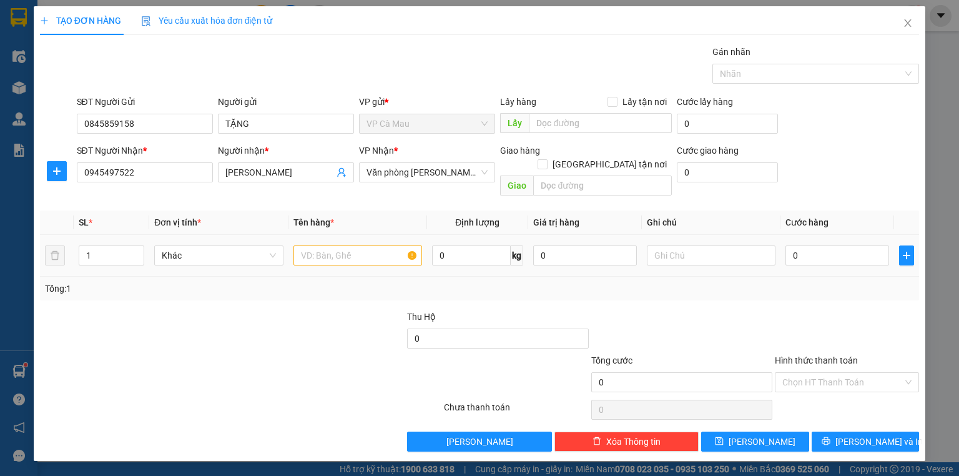
click at [373, 243] on div at bounding box center [358, 255] width 129 height 25
click at [373, 245] on input "text" at bounding box center [358, 255] width 129 height 20
click at [792, 247] on input "0" at bounding box center [838, 255] width 104 height 20
click at [817, 373] on input "Hình thức thanh toán" at bounding box center [843, 382] width 121 height 19
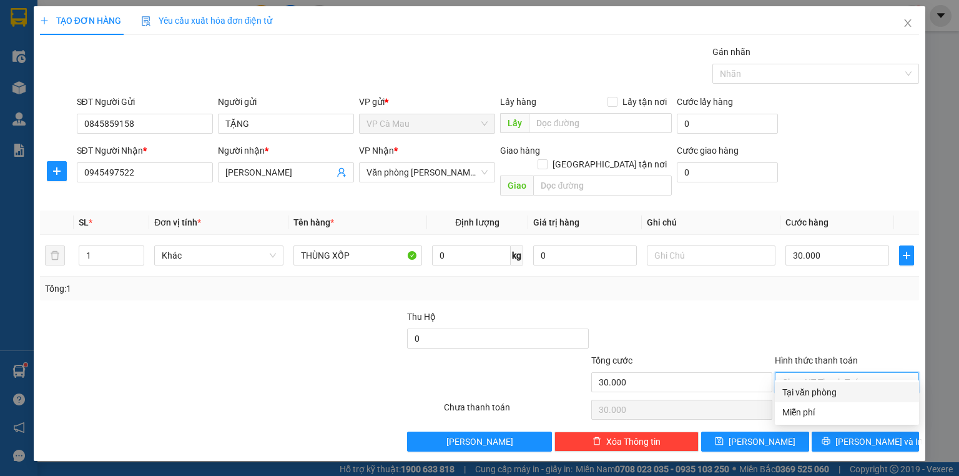
click at [821, 393] on div "Tại văn phòng" at bounding box center [847, 392] width 129 height 14
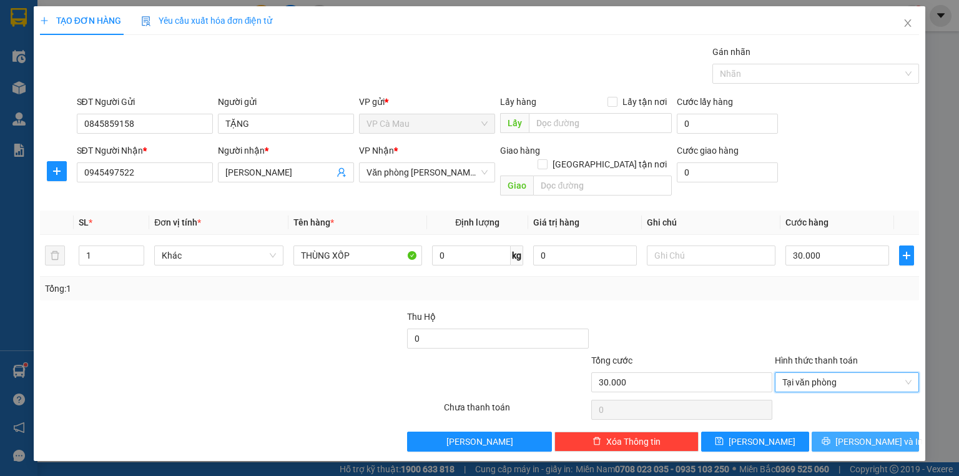
click at [819, 432] on button "[PERSON_NAME] và In" at bounding box center [866, 442] width 108 height 20
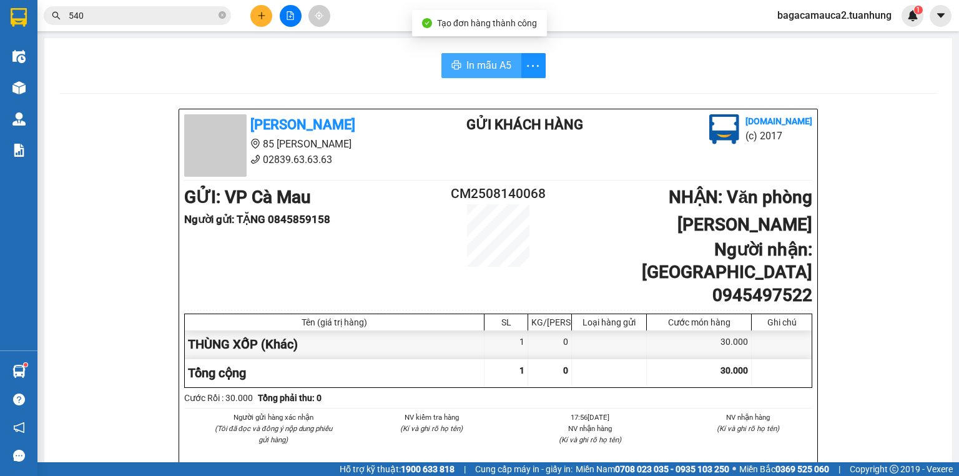
click at [460, 67] on button "In mẫu A5" at bounding box center [482, 65] width 80 height 25
drag, startPoint x: 493, startPoint y: 460, endPoint x: 607, endPoint y: 395, distance: 131.8
drag, startPoint x: 607, startPoint y: 395, endPoint x: 264, endPoint y: 15, distance: 511.6
click at [264, 15] on icon "plus" at bounding box center [261, 15] width 9 height 9
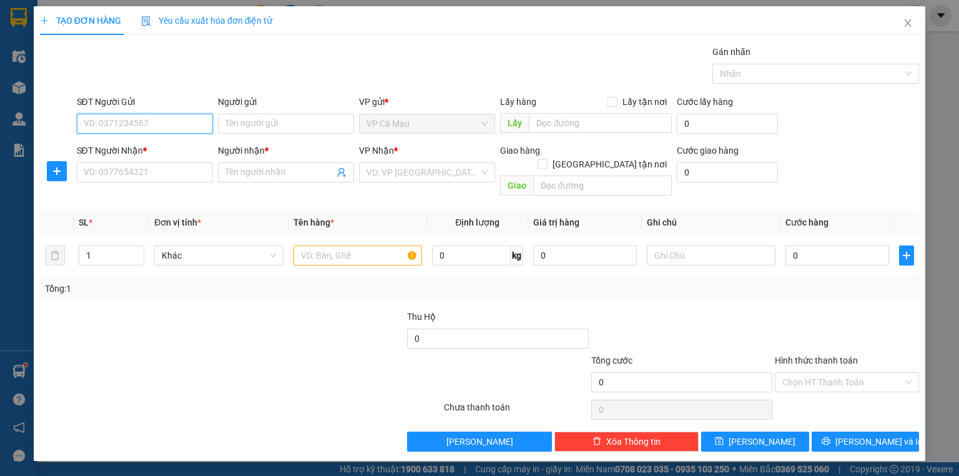
click at [142, 125] on input "SĐT Người Gửi" at bounding box center [145, 124] width 136 height 20
click at [187, 151] on div "0917525452 - [GEOGRAPHIC_DATA]" at bounding box center [154, 148] width 141 height 14
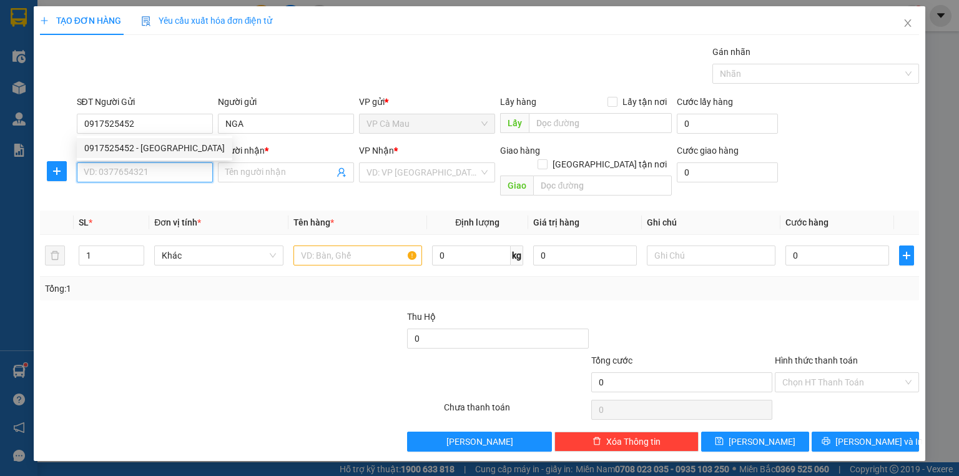
click at [180, 174] on input "SĐT Người Nhận *" at bounding box center [145, 172] width 136 height 20
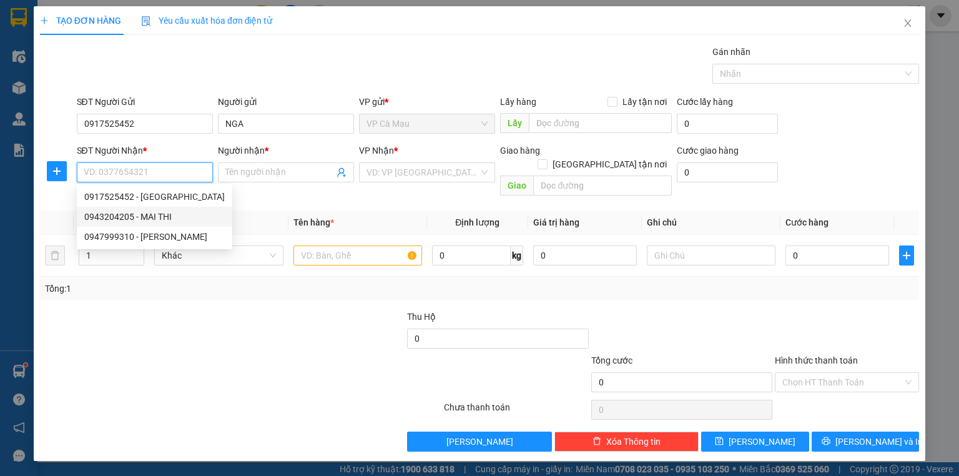
click at [170, 217] on div "0943204205 - MAI THI" at bounding box center [154, 217] width 141 height 14
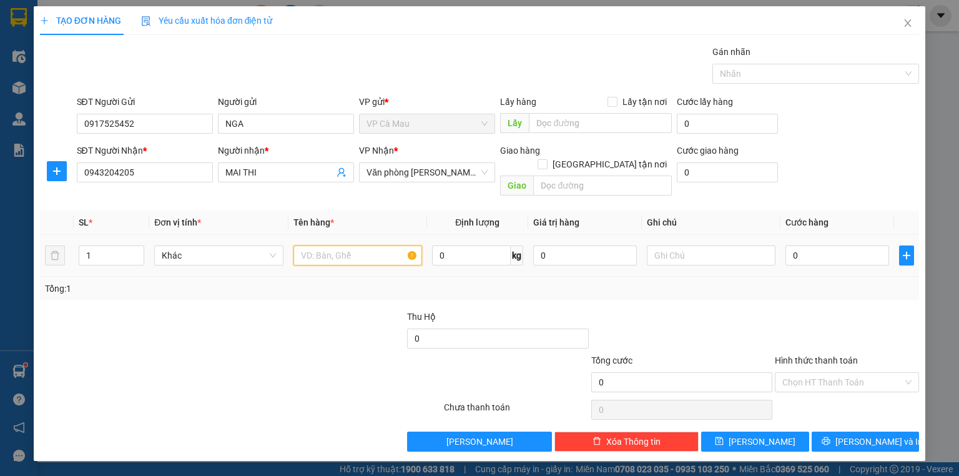
click at [350, 245] on input "text" at bounding box center [358, 255] width 129 height 20
click at [352, 245] on input "text" at bounding box center [358, 255] width 129 height 20
click at [863, 245] on input "0" at bounding box center [838, 255] width 104 height 20
click at [804, 373] on input "Hình thức thanh toán" at bounding box center [843, 382] width 121 height 19
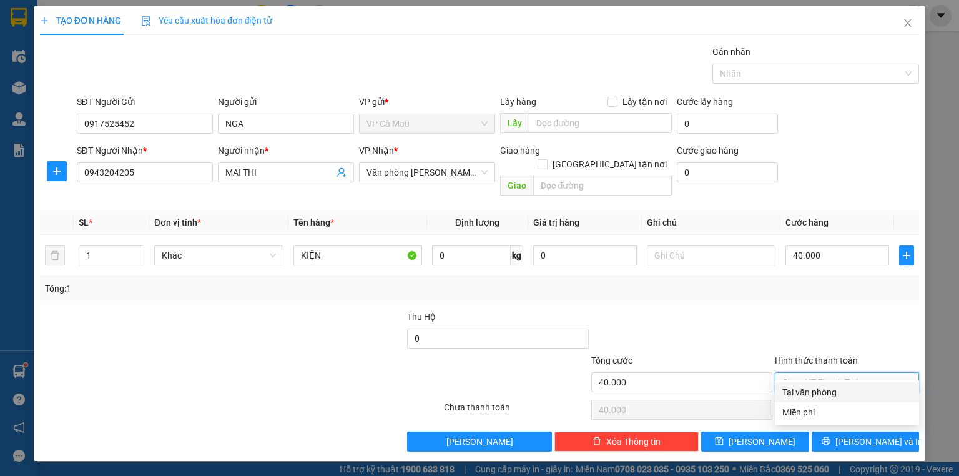
click at [812, 393] on div "Tại văn phòng" at bounding box center [847, 392] width 129 height 14
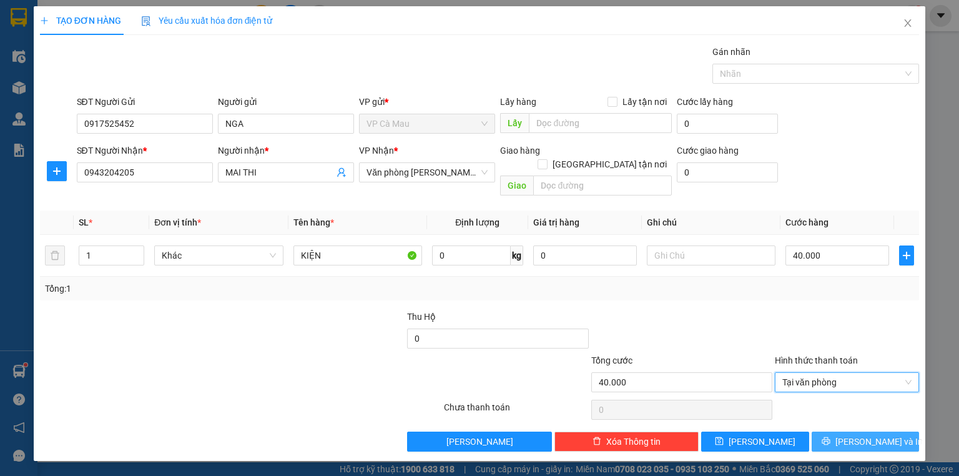
click at [850, 432] on button "[PERSON_NAME] và In" at bounding box center [866, 442] width 108 height 20
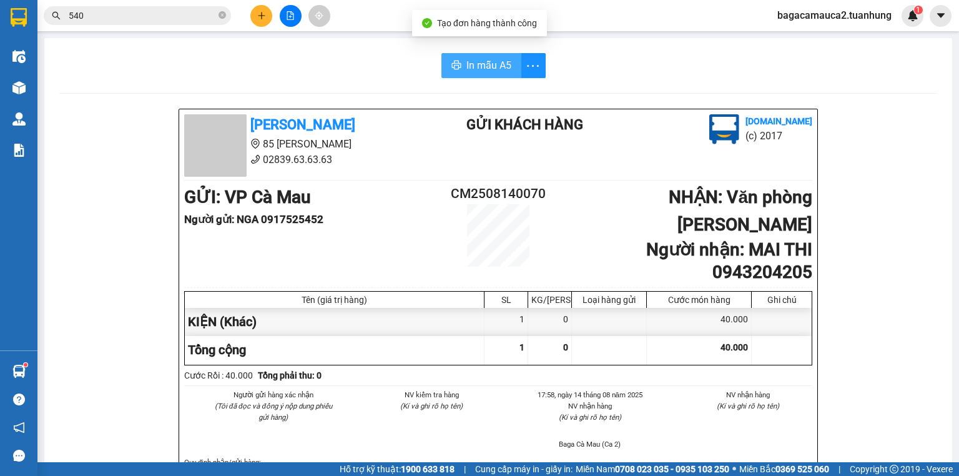
click at [468, 56] on button "In mẫu A5" at bounding box center [482, 65] width 80 height 25
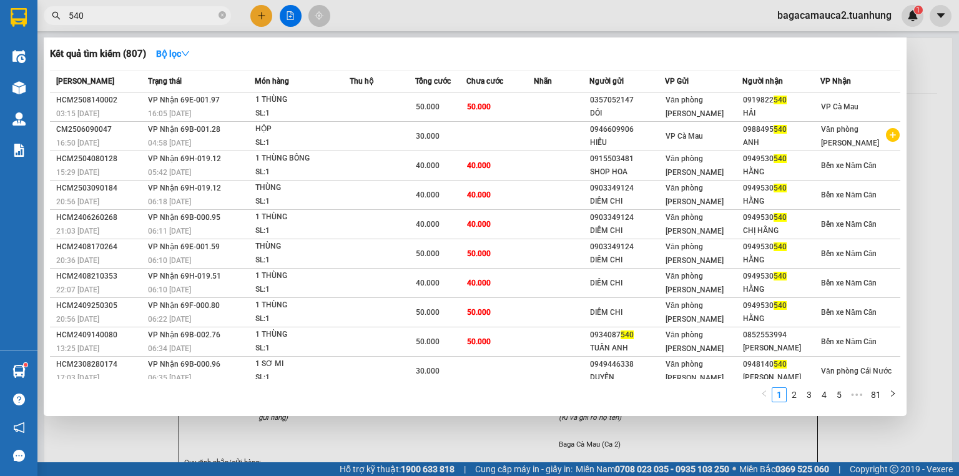
click at [226, 16] on span "540" at bounding box center [137, 15] width 187 height 19
click at [222, 17] on icon "close-circle" at bounding box center [222, 14] width 7 height 7
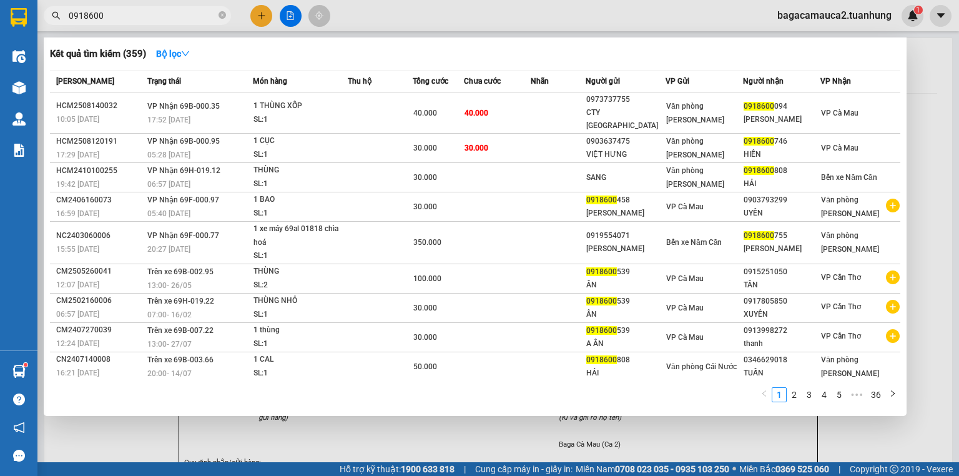
click at [422, 117] on td "40.000" at bounding box center [439, 112] width 52 height 41
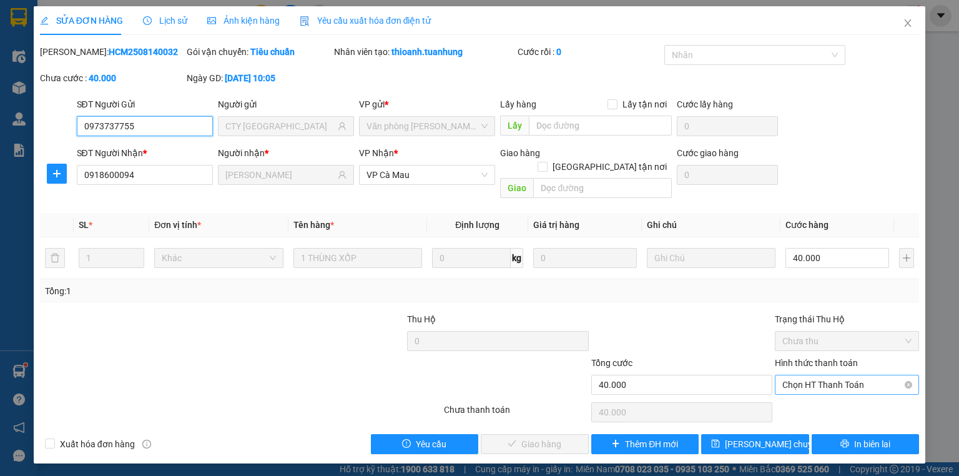
click at [828, 375] on span "Chọn HT Thanh Toán" at bounding box center [847, 384] width 129 height 19
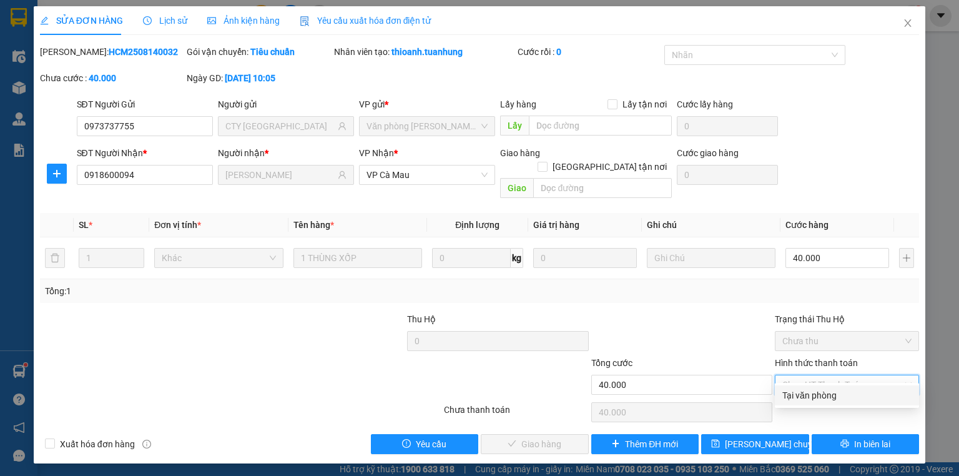
click at [816, 400] on div "Tại văn phòng" at bounding box center [847, 395] width 129 height 14
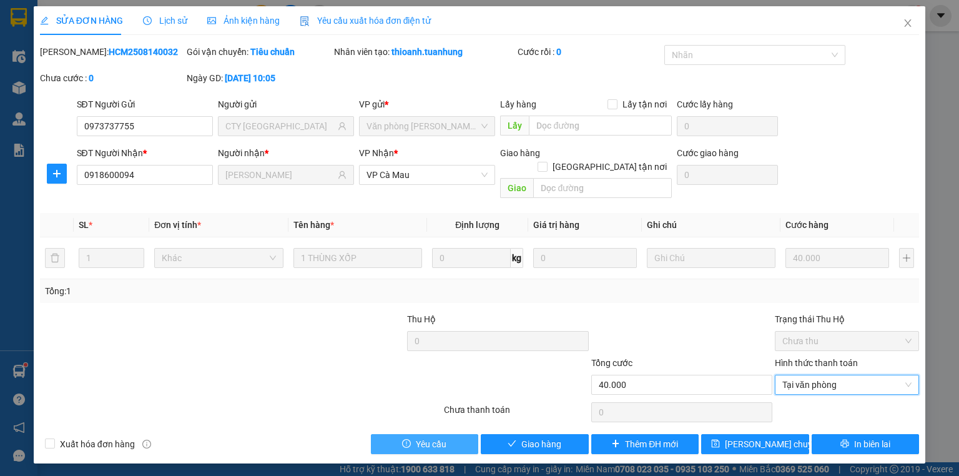
click at [473, 434] on button "Yêu cầu" at bounding box center [425, 444] width 108 height 20
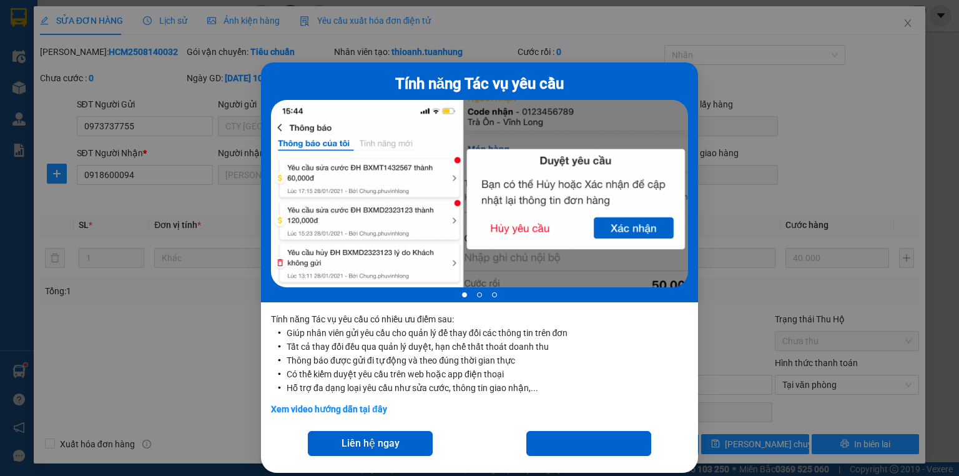
click at [802, 134] on div "Tính năng Tác vụ yêu cầu 1 of 3 Tính năng Tác vụ yêu cầu có nhiều ưu điểm sau: …" at bounding box center [479, 238] width 959 height 476
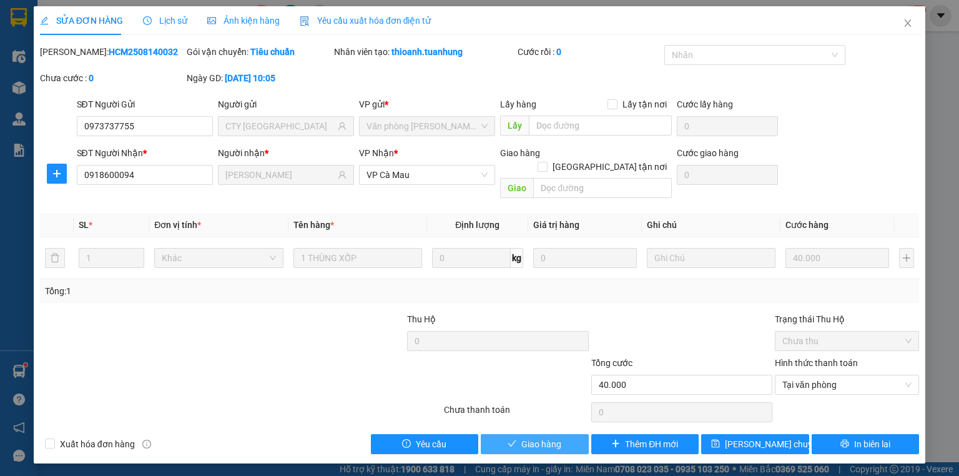
click at [551, 437] on span "Giao hàng" at bounding box center [542, 444] width 40 height 14
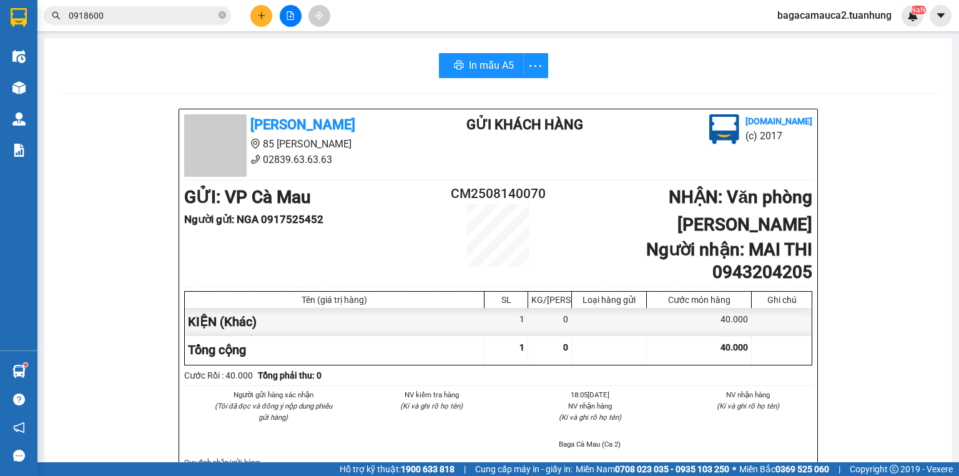
click at [263, 17] on icon "plus" at bounding box center [261, 15] width 9 height 9
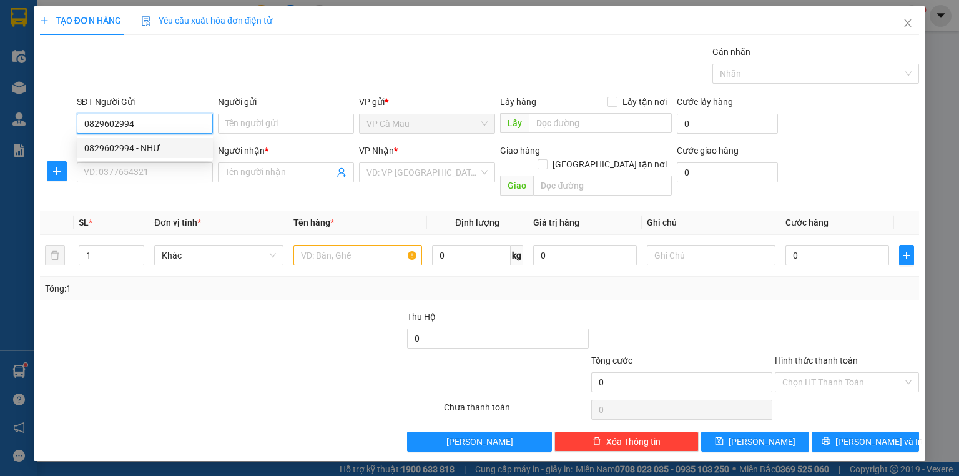
click at [189, 142] on div "0829602994 - NHƯ" at bounding box center [144, 148] width 121 height 14
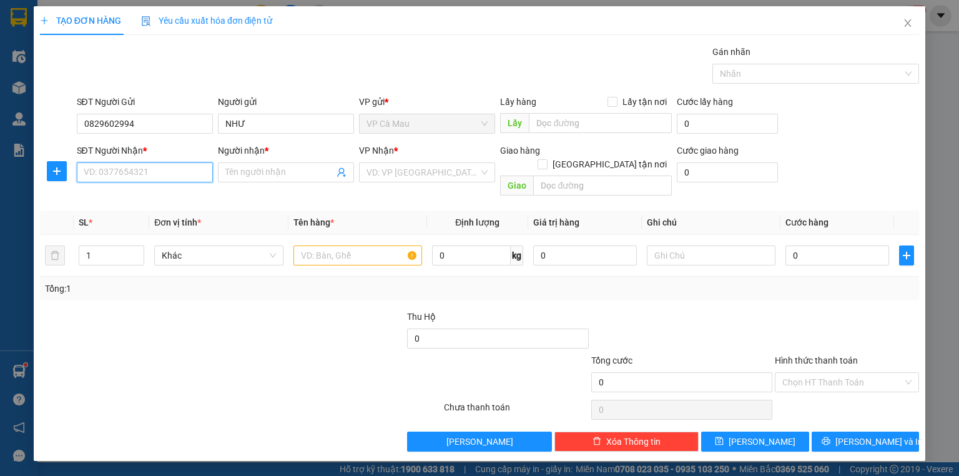
click at [167, 169] on input "SĐT Người Nhận *" at bounding box center [145, 172] width 136 height 20
click at [150, 225] on div "0945586768 - [PERSON_NAME]" at bounding box center [146, 217] width 138 height 20
click at [351, 248] on input "text" at bounding box center [358, 255] width 129 height 20
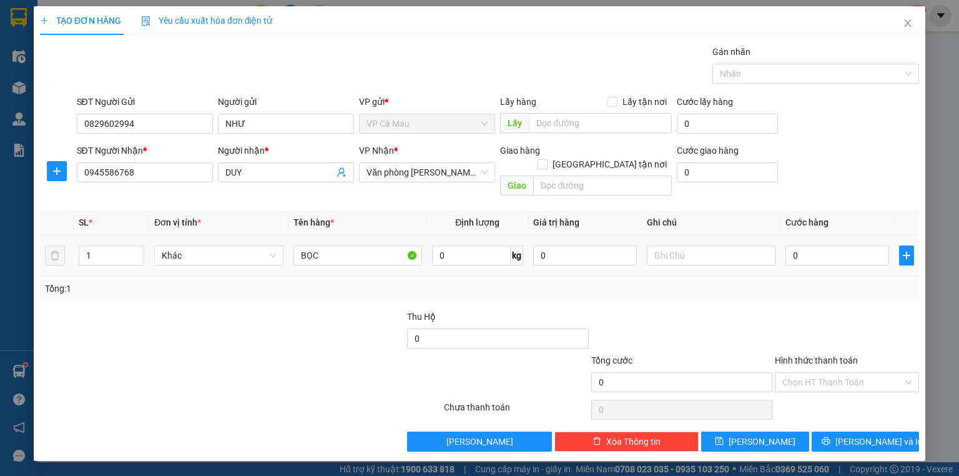
click at [822, 252] on div "0" at bounding box center [838, 255] width 104 height 25
click at [821, 252] on div "0" at bounding box center [838, 255] width 104 height 25
click at [824, 260] on td "0" at bounding box center [838, 256] width 114 height 42
click at [803, 245] on input "0" at bounding box center [838, 255] width 104 height 20
click at [831, 282] on div "Tổng: 1" at bounding box center [479, 289] width 869 height 14
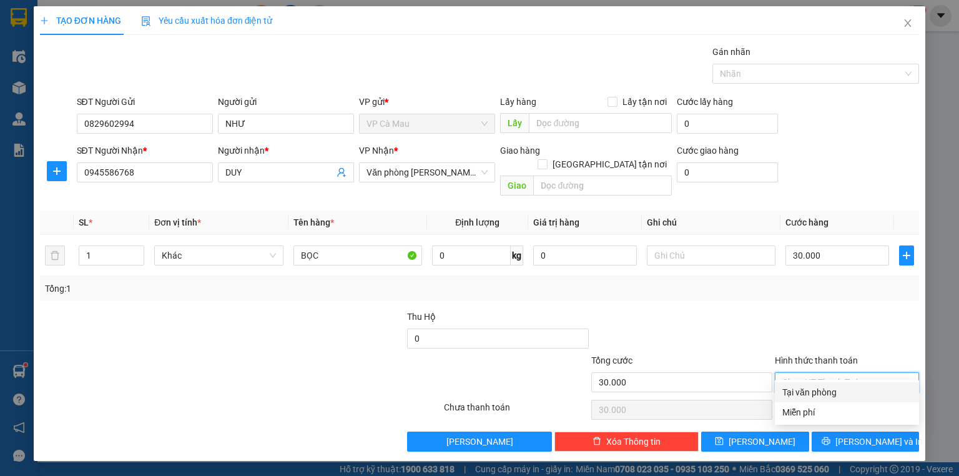
click at [832, 373] on input "Hình thức thanh toán" at bounding box center [843, 382] width 121 height 19
click at [839, 392] on div "Tại văn phòng" at bounding box center [847, 392] width 129 height 14
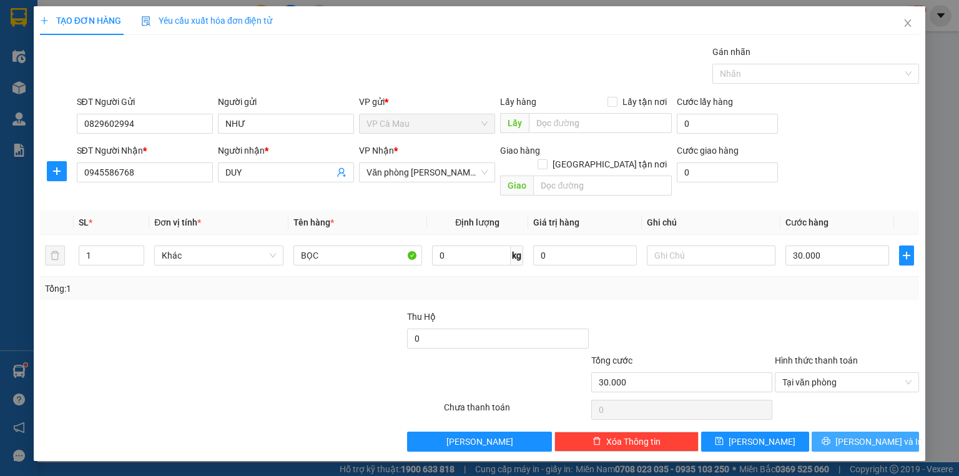
click at [837, 432] on button "[PERSON_NAME] và In" at bounding box center [866, 442] width 108 height 20
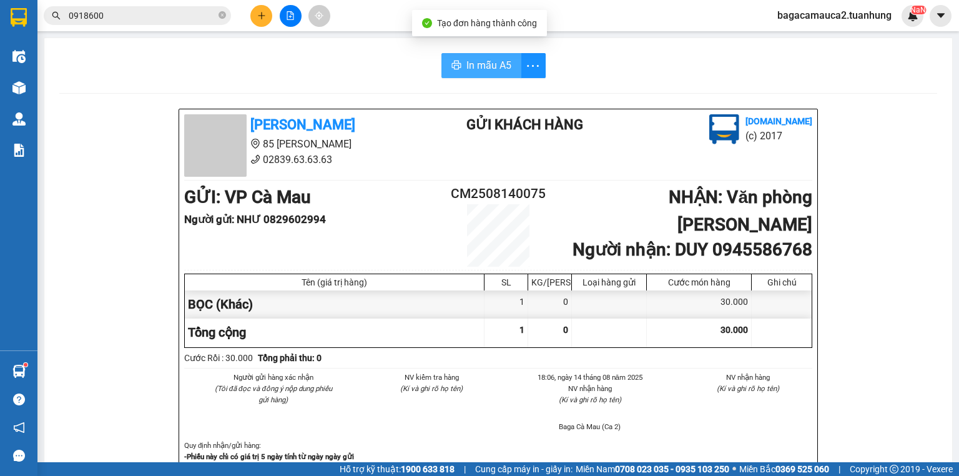
click at [442, 57] on button "In mẫu A5" at bounding box center [482, 65] width 80 height 25
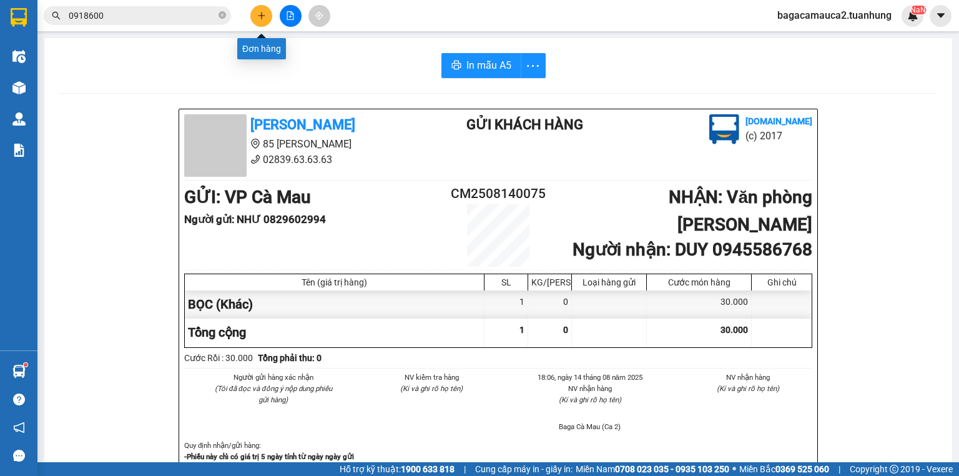
click at [264, 15] on icon "plus" at bounding box center [261, 15] width 7 height 1
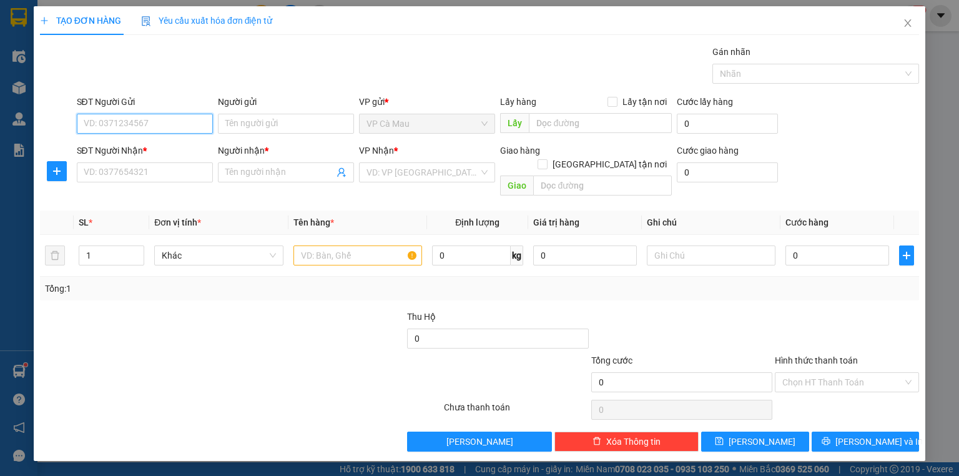
click at [156, 125] on input "SĐT Người Gửi" at bounding box center [145, 124] width 136 height 20
click at [150, 150] on div "0915747046 - TẠO" at bounding box center [144, 148] width 121 height 14
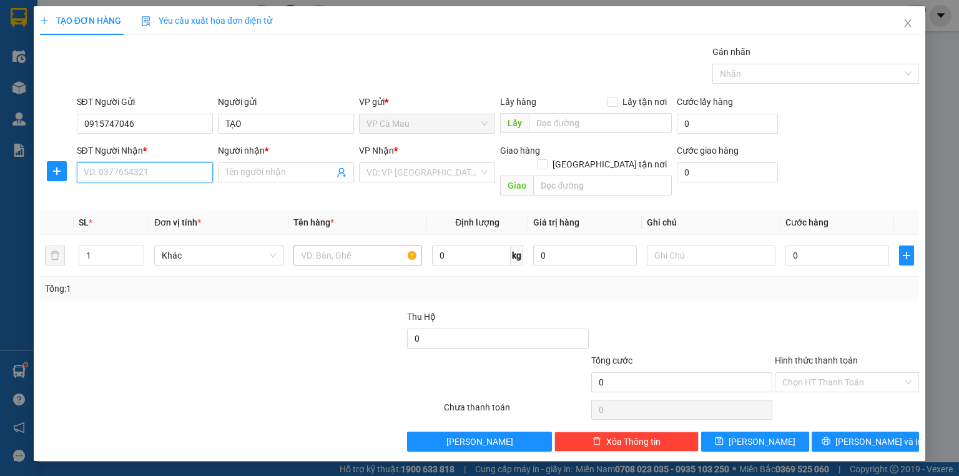
click at [158, 171] on input "SĐT Người Nhận *" at bounding box center [145, 172] width 136 height 20
click at [162, 217] on div "0917959298 - PHƯỚC" at bounding box center [144, 217] width 121 height 14
click at [347, 245] on input "text" at bounding box center [358, 255] width 129 height 20
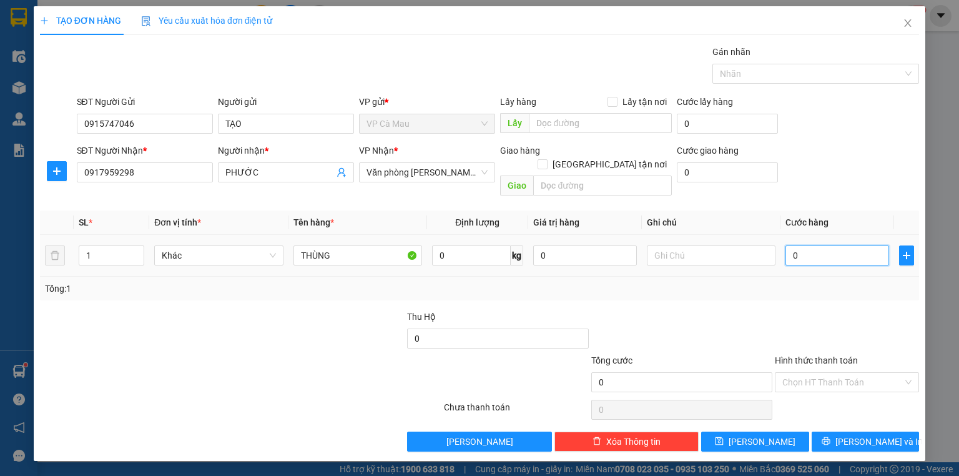
click at [789, 245] on input "0" at bounding box center [838, 255] width 104 height 20
click at [860, 435] on span "[PERSON_NAME] và In" at bounding box center [879, 442] width 87 height 14
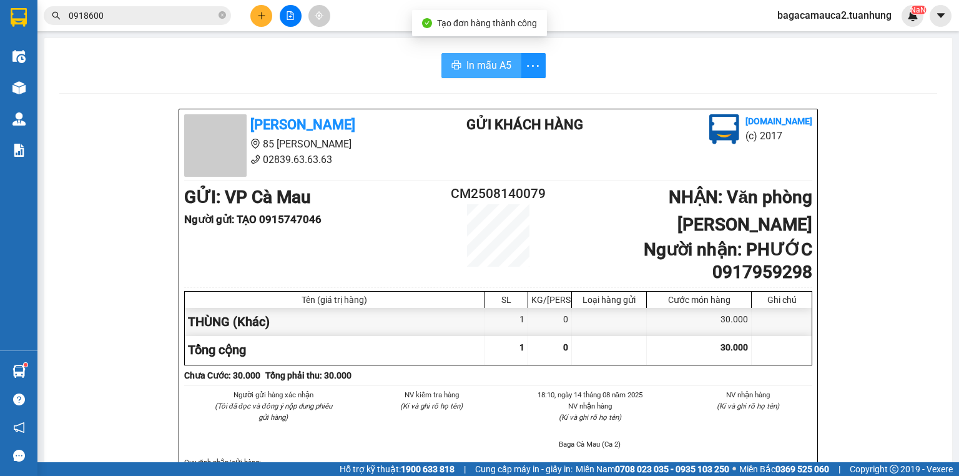
click at [498, 62] on span "In mẫu A5" at bounding box center [489, 65] width 45 height 16
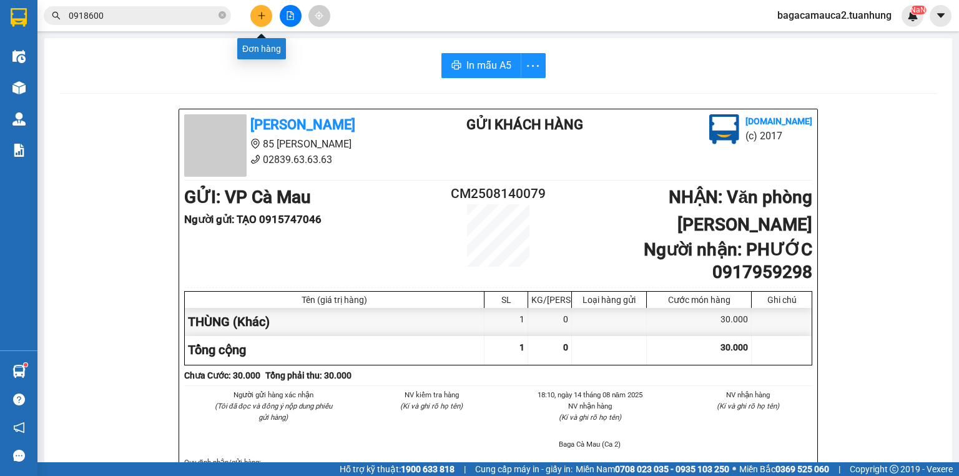
click at [257, 6] on button at bounding box center [261, 16] width 22 height 22
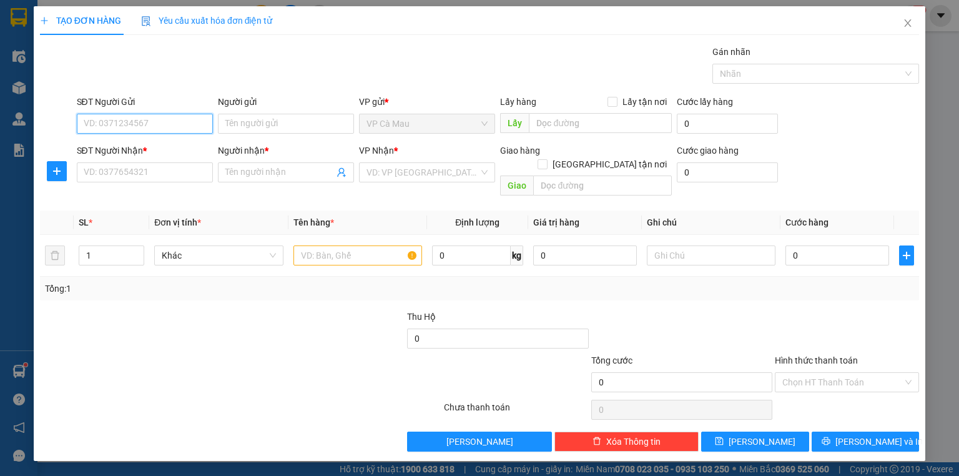
click at [159, 118] on input "SĐT Người Gửi" at bounding box center [145, 124] width 136 height 20
click at [156, 140] on div "0913725597 - THÀNH" at bounding box center [145, 148] width 136 height 20
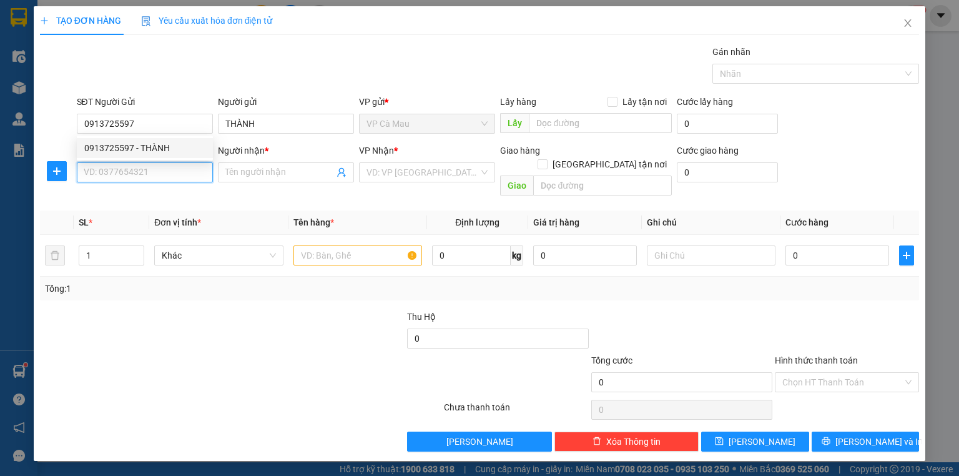
click at [165, 176] on input "SĐT Người Nhận *" at bounding box center [145, 172] width 136 height 20
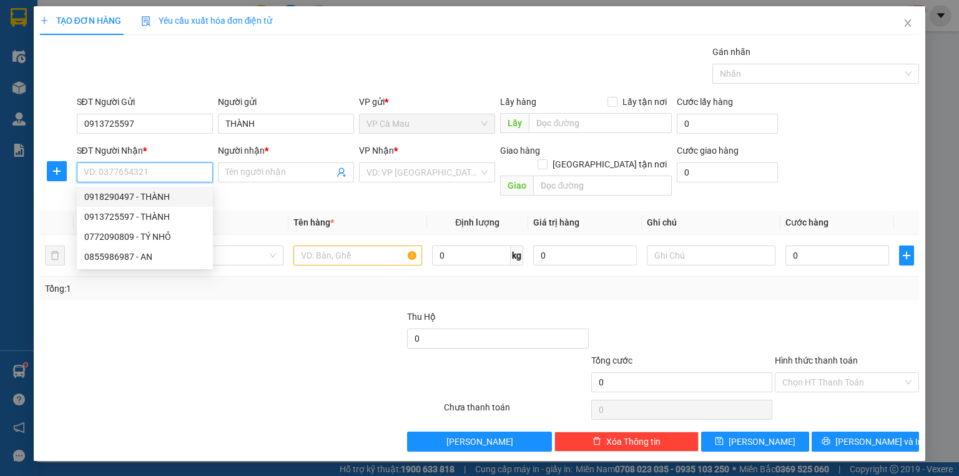
click at [113, 177] on input "SĐT Người Nhận *" at bounding box center [145, 172] width 136 height 20
click at [144, 195] on div "0918290497 - THÀNH" at bounding box center [144, 197] width 121 height 14
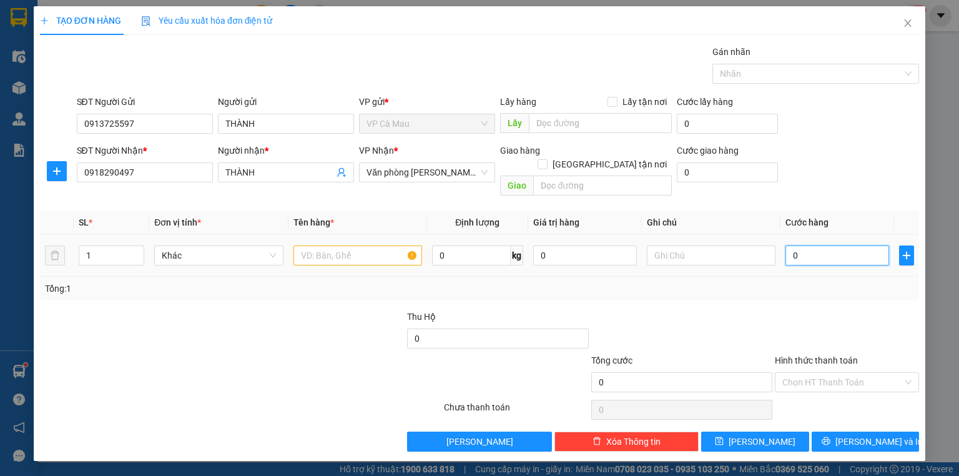
click at [789, 245] on input "0" at bounding box center [838, 255] width 104 height 20
click at [335, 245] on input "text" at bounding box center [358, 255] width 129 height 20
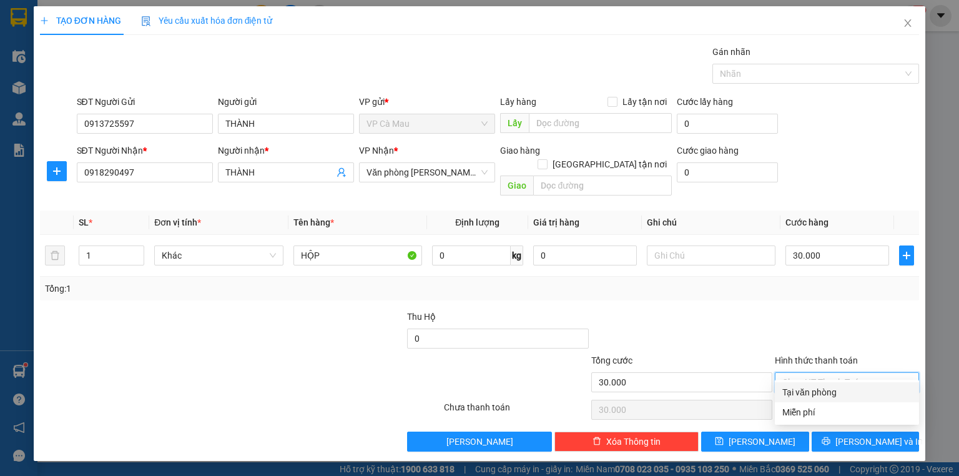
click at [821, 373] on input "Hình thức thanh toán" at bounding box center [843, 382] width 121 height 19
click at [817, 382] on div "Tại văn phòng" at bounding box center [847, 392] width 144 height 20
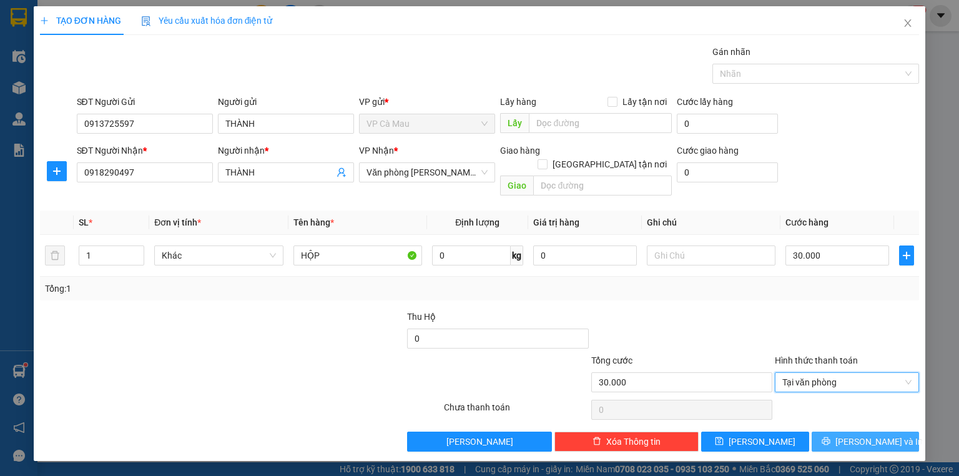
click at [839, 432] on button "[PERSON_NAME] và In" at bounding box center [866, 442] width 108 height 20
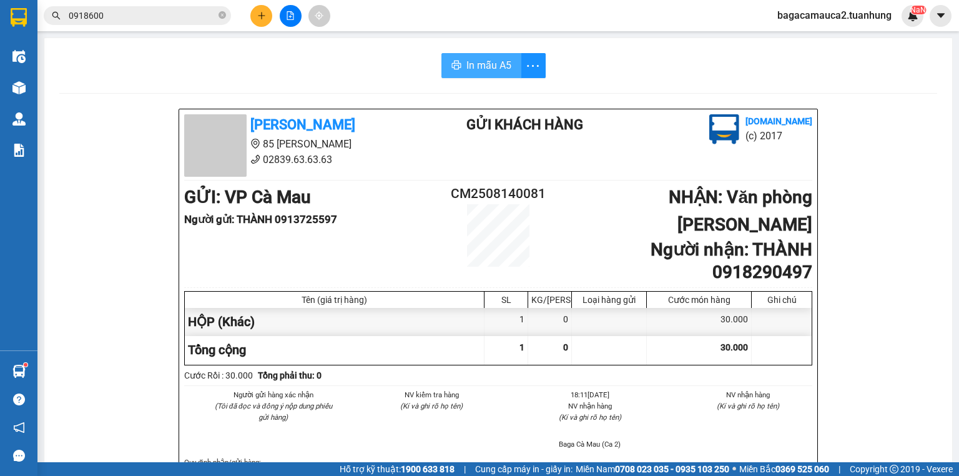
click at [499, 64] on span "In mẫu A5" at bounding box center [489, 65] width 45 height 16
click at [222, 13] on icon "close-circle" at bounding box center [222, 14] width 7 height 7
click at [189, 11] on input "text" at bounding box center [142, 16] width 147 height 14
click at [258, 7] on button at bounding box center [261, 16] width 22 height 22
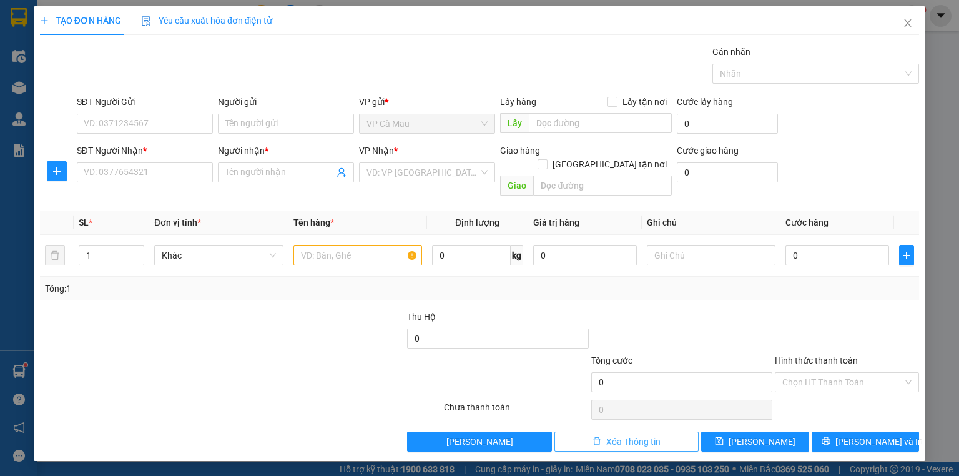
click at [627, 435] on span "Xóa Thông tin" at bounding box center [633, 442] width 54 height 14
click at [619, 435] on span "Xóa Thông tin" at bounding box center [633, 442] width 54 height 14
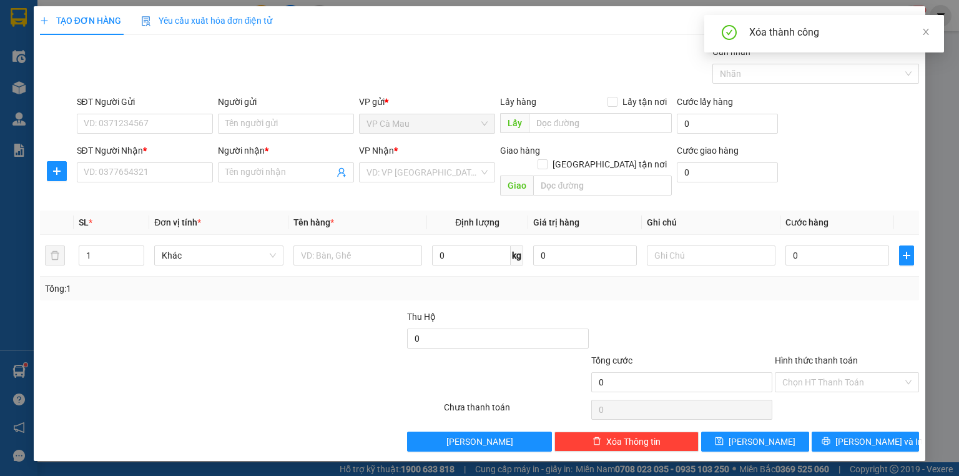
drag, startPoint x: 552, startPoint y: 65, endPoint x: 569, endPoint y: 62, distance: 17.0
click at [555, 65] on div "Gói vận chuyển * Tiêu chuẩn Gán nhãn Nhãn" at bounding box center [498, 67] width 848 height 44
click at [902, 25] on span "Close" at bounding box center [908, 23] width 35 height 35
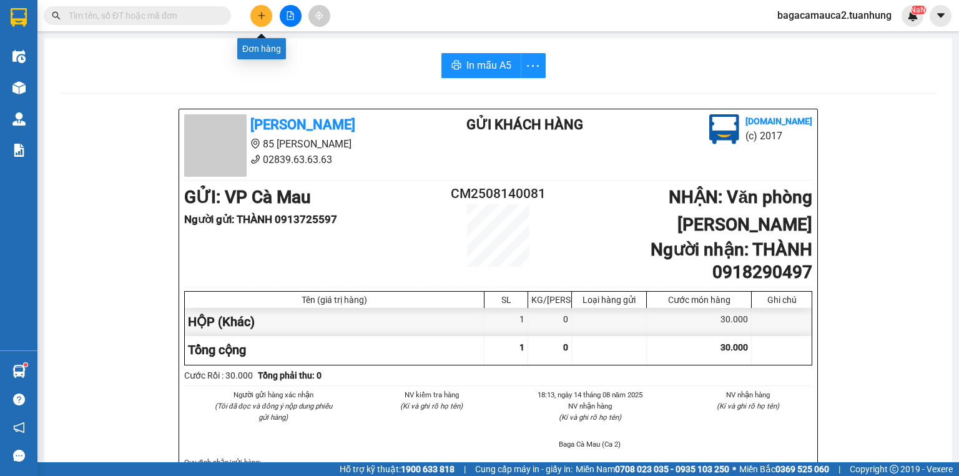
click at [257, 16] on icon "plus" at bounding box center [261, 15] width 9 height 9
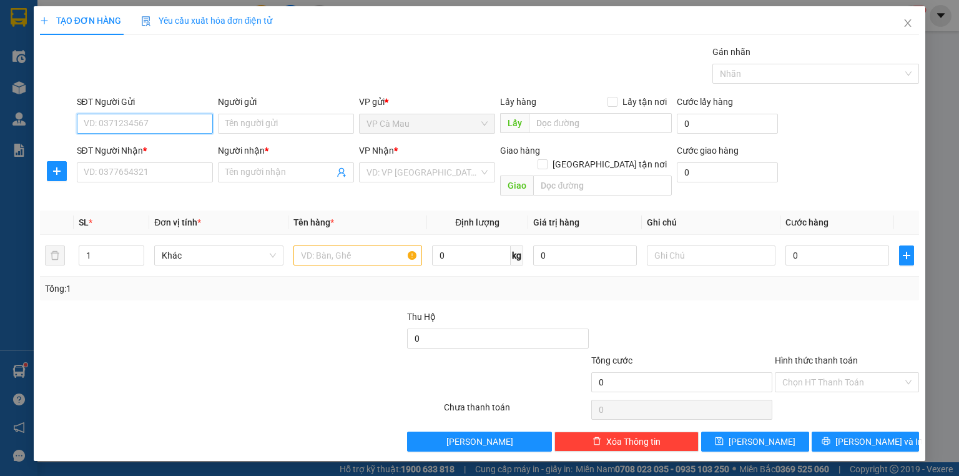
click at [205, 125] on input "SĐT Người Gửi" at bounding box center [145, 124] width 136 height 20
click at [150, 151] on div "0919616355 - PHÚC" at bounding box center [144, 148] width 121 height 14
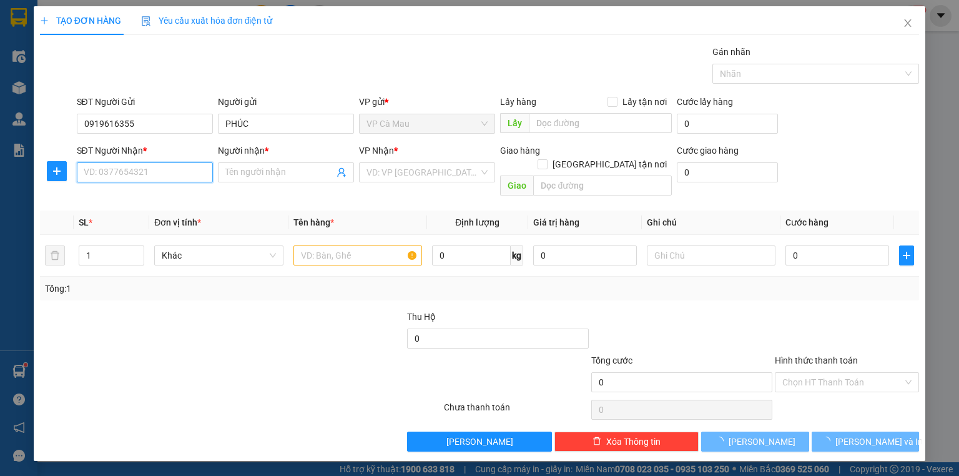
click at [162, 166] on input "SĐT Người Nhận *" at bounding box center [145, 172] width 136 height 20
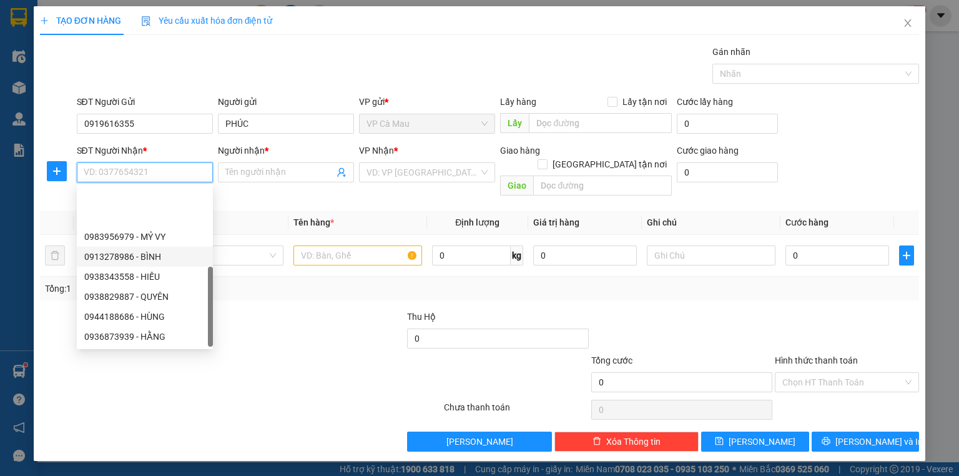
click at [166, 168] on input "SĐT Người Nhận *" at bounding box center [145, 172] width 136 height 20
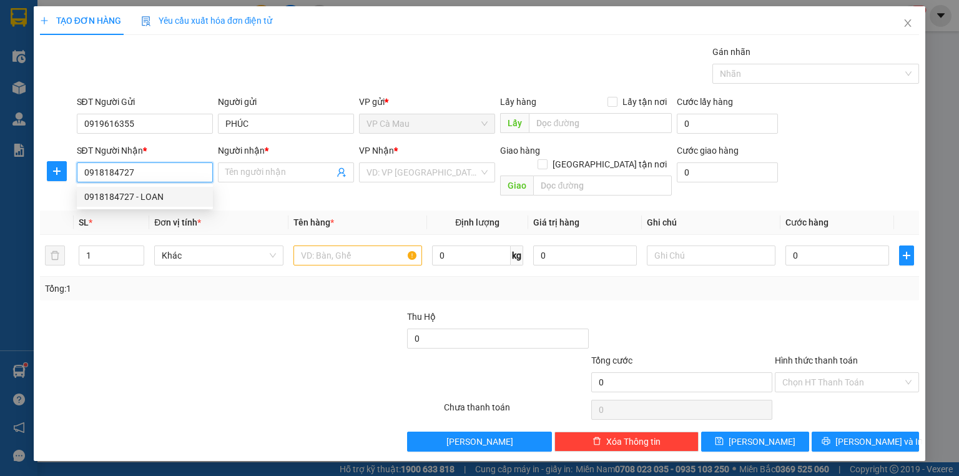
click at [137, 195] on div "0918184727 - LOAN" at bounding box center [144, 197] width 121 height 14
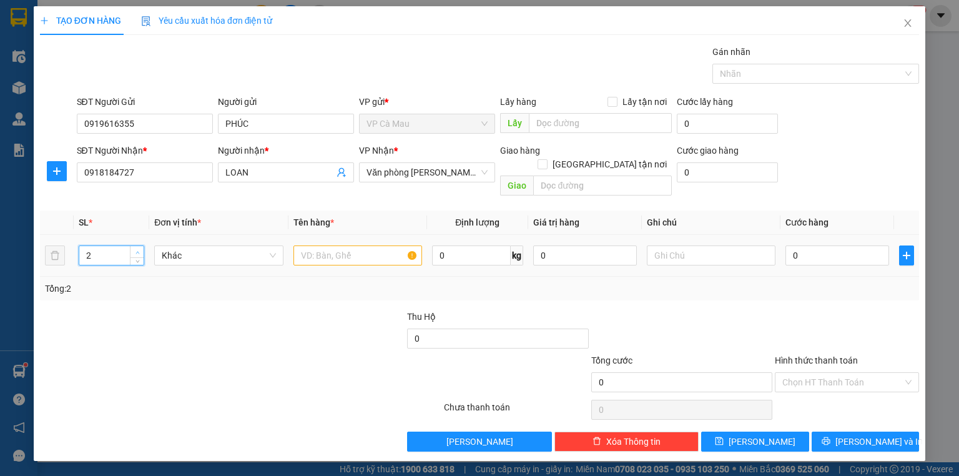
click at [132, 246] on span "Increase Value" at bounding box center [137, 251] width 14 height 11
click at [333, 245] on input "text" at bounding box center [358, 255] width 129 height 20
click at [817, 245] on input "0" at bounding box center [838, 255] width 104 height 20
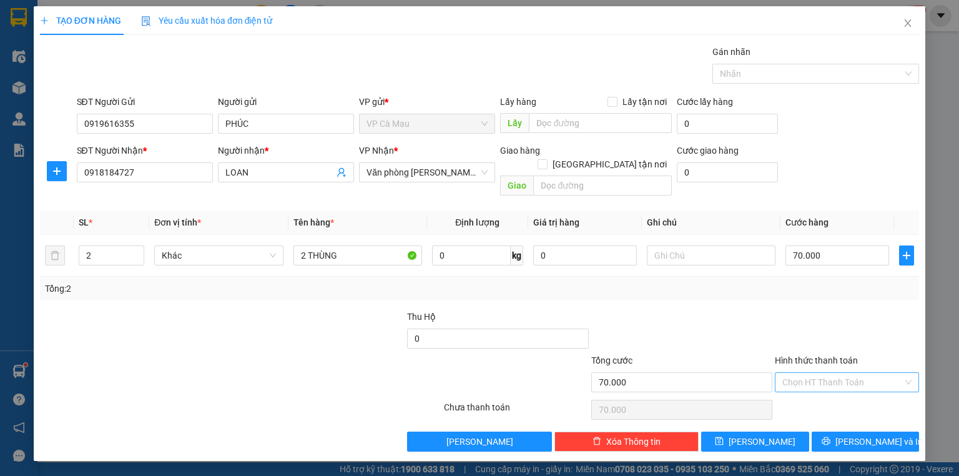
click at [849, 373] on input "Hình thức thanh toán" at bounding box center [843, 382] width 121 height 19
click at [842, 392] on div "Tại văn phòng" at bounding box center [847, 392] width 129 height 14
click at [857, 435] on span "[PERSON_NAME] và In" at bounding box center [879, 442] width 87 height 14
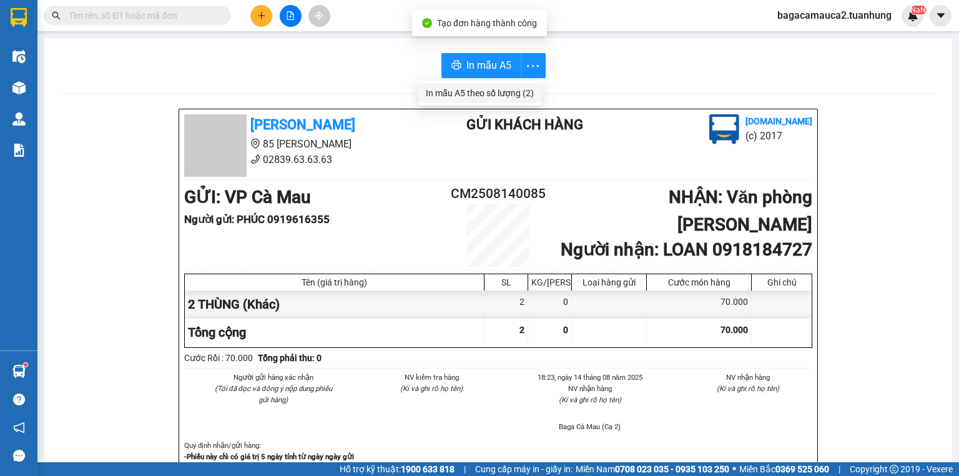
click at [512, 94] on div "In mẫu A5 theo số lượng (2)" at bounding box center [480, 93] width 108 height 14
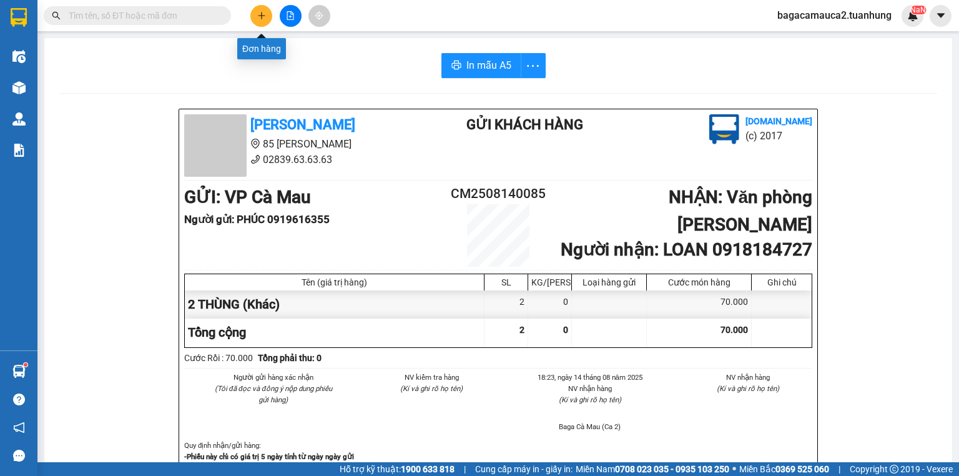
click at [255, 14] on button at bounding box center [261, 16] width 22 height 22
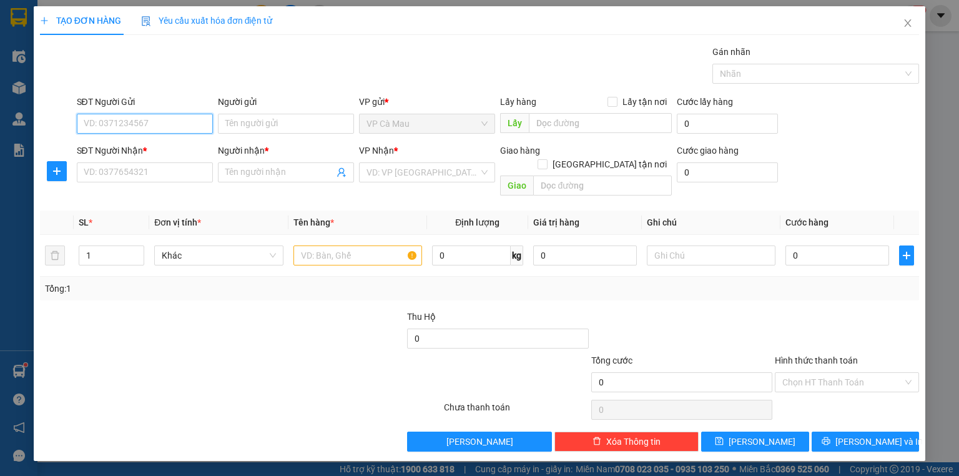
click at [137, 124] on input "SĐT Người Gửi" at bounding box center [145, 124] width 136 height 20
click at [150, 148] on div "0916229010 - TRƯỜNG" at bounding box center [144, 148] width 121 height 14
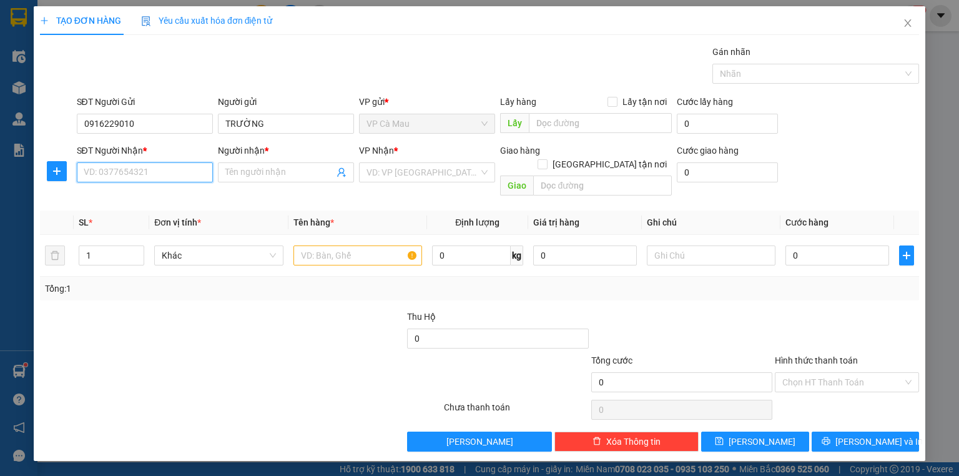
click at [154, 172] on input "SĐT Người Nhận *" at bounding box center [145, 172] width 136 height 20
click at [165, 215] on div "0901575788 - [GEOGRAPHIC_DATA]" at bounding box center [154, 217] width 141 height 14
click at [358, 246] on input "text" at bounding box center [358, 255] width 129 height 20
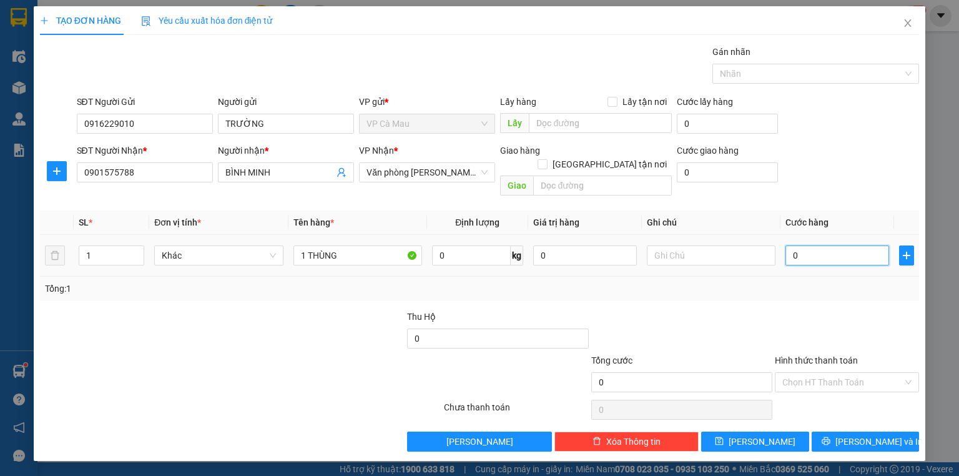
click at [848, 245] on input "0" at bounding box center [838, 255] width 104 height 20
click at [834, 432] on button "[PERSON_NAME] và In" at bounding box center [866, 442] width 108 height 20
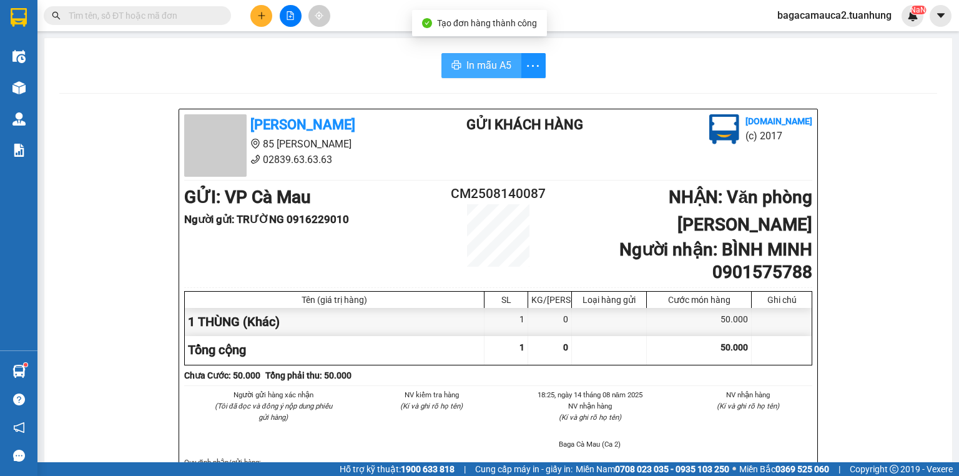
click at [483, 60] on span "In mẫu A5" at bounding box center [489, 65] width 45 height 16
click at [817, 16] on span "bagacamauca2.tuanhung" at bounding box center [835, 15] width 134 height 16
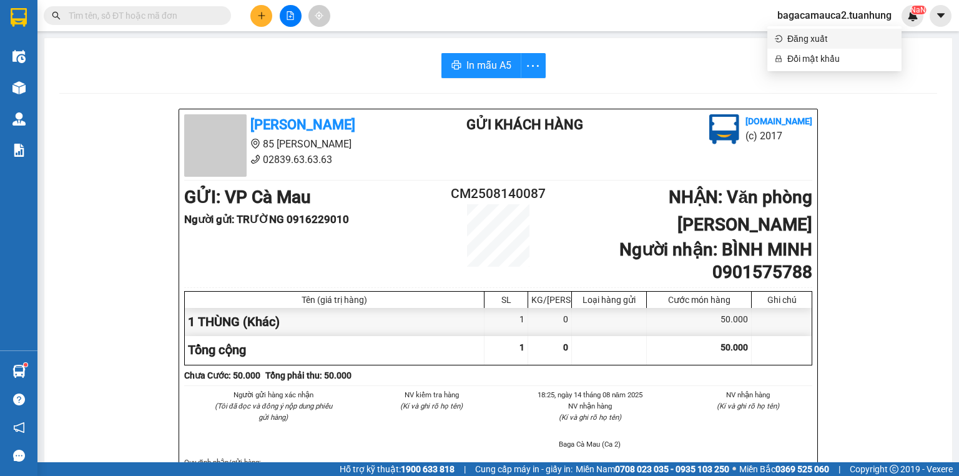
click at [801, 44] on span "Đăng xuất" at bounding box center [841, 39] width 107 height 14
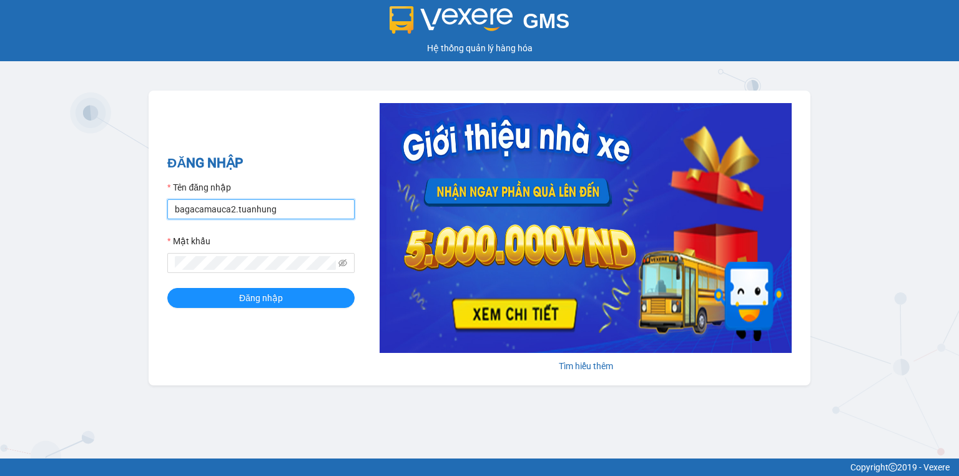
click at [227, 209] on input "bagacamauca2.tuanhung" at bounding box center [260, 209] width 187 height 20
type input "bagacamauca3.tuanhung"
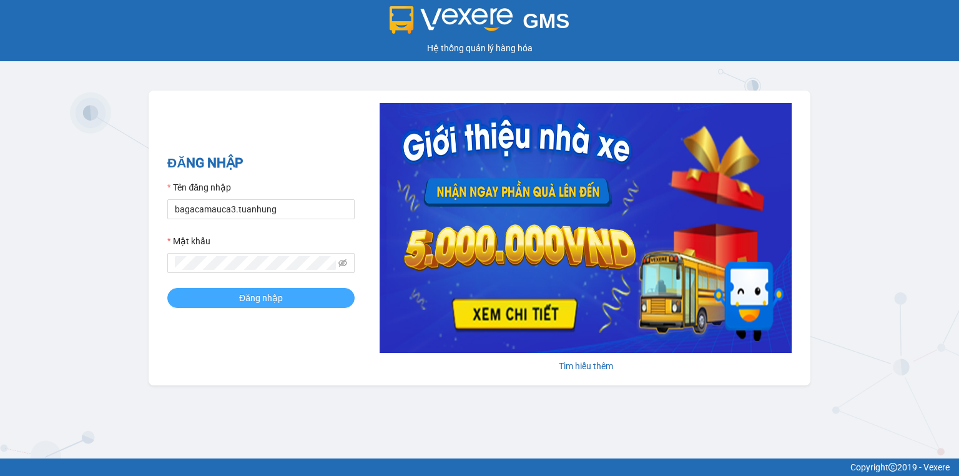
click at [271, 297] on span "Đăng nhập" at bounding box center [261, 298] width 44 height 14
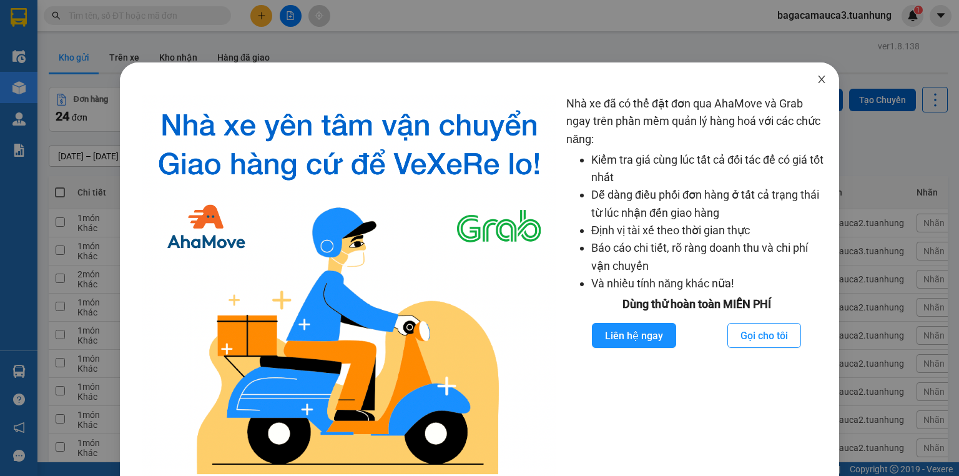
click at [817, 78] on icon "close" at bounding box center [822, 79] width 10 height 10
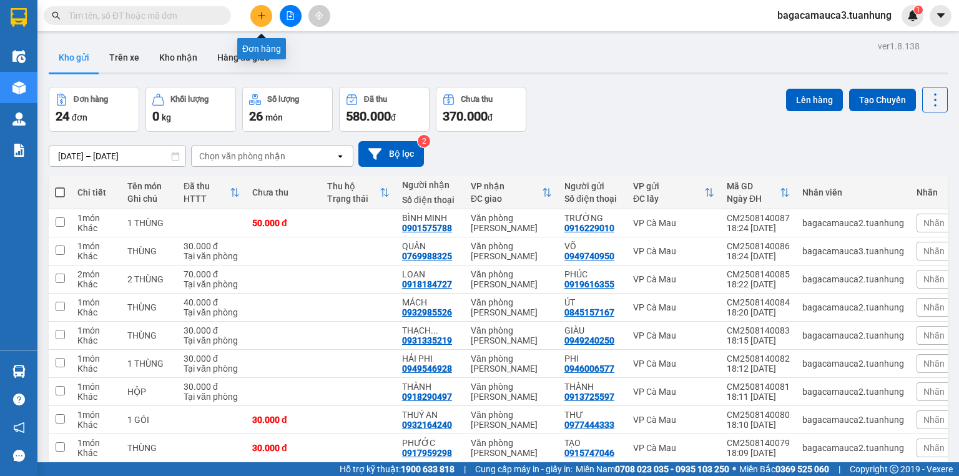
click at [259, 17] on icon "plus" at bounding box center [261, 15] width 9 height 9
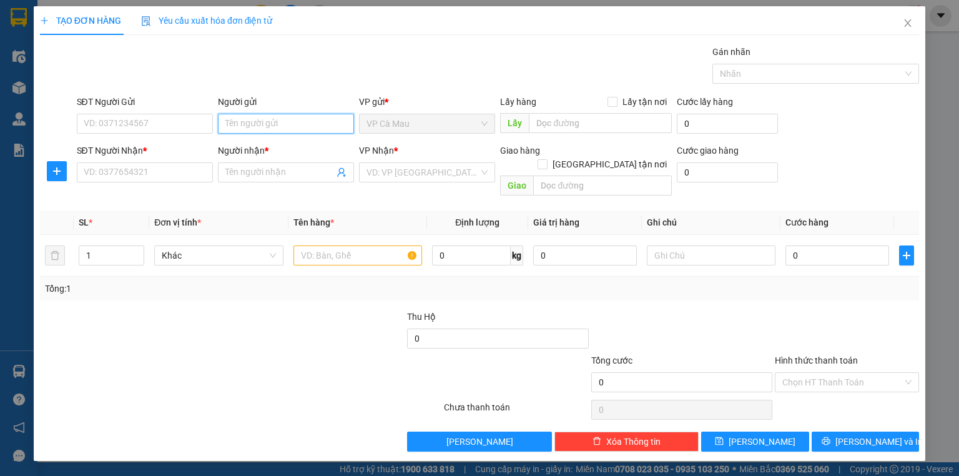
click at [244, 119] on input "Người gửi" at bounding box center [286, 124] width 136 height 20
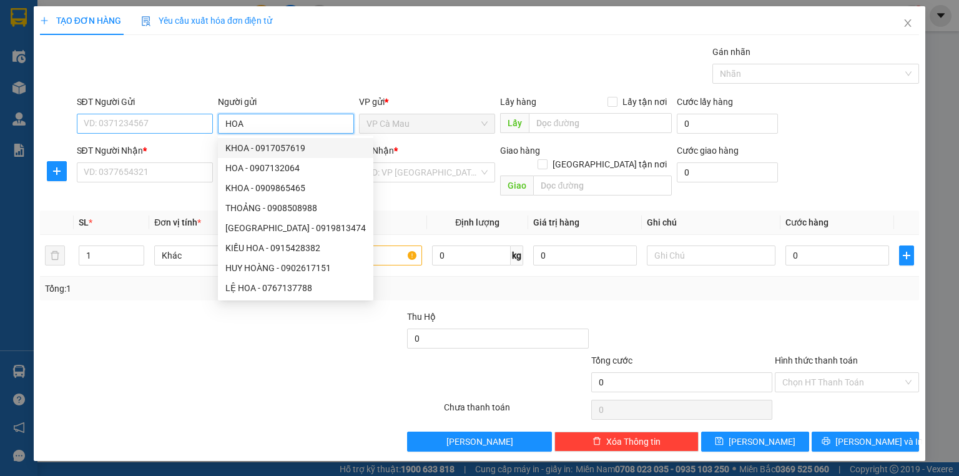
type input "HOA"
click at [142, 122] on input "SĐT Người Gửi" at bounding box center [145, 124] width 136 height 20
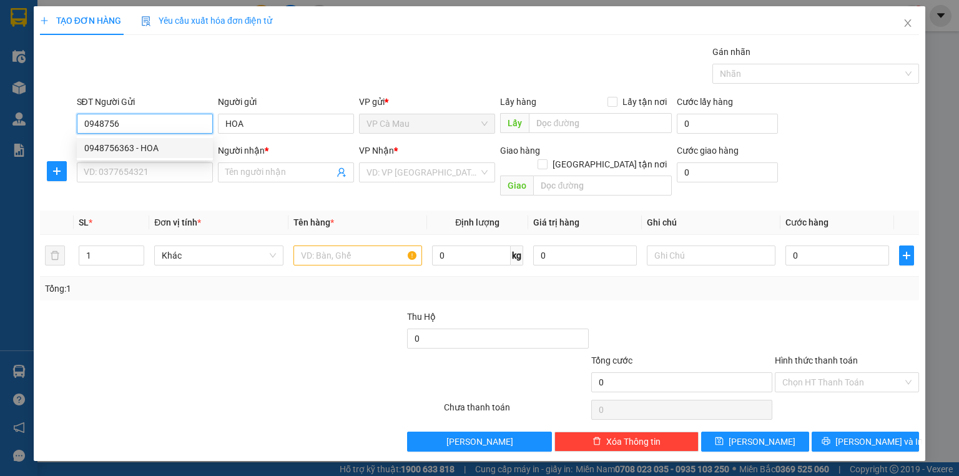
click at [125, 142] on div "0948756363 - HOA" at bounding box center [144, 148] width 121 height 14
type input "0948756363"
click at [134, 160] on div "SĐT Người Nhận *" at bounding box center [145, 153] width 136 height 19
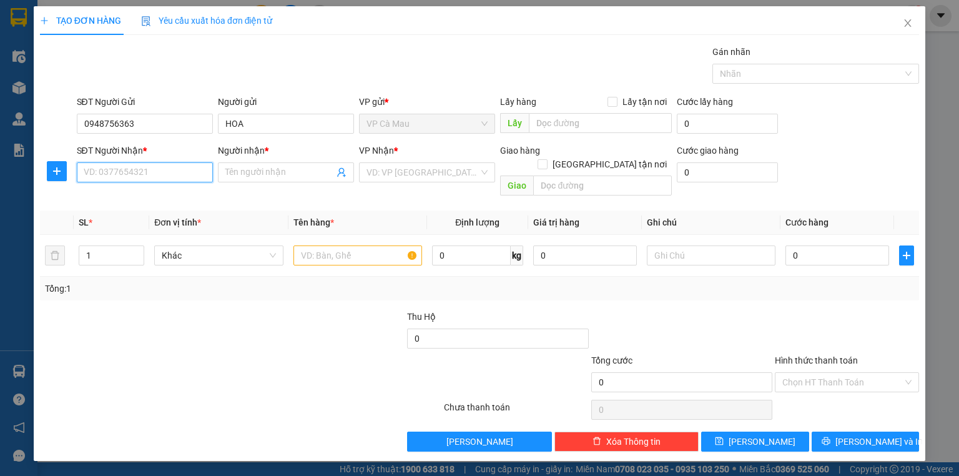
click at [139, 166] on input "SĐT Người Nhận *" at bounding box center [145, 172] width 136 height 20
click at [132, 216] on div "0911877408 - TÙNG" at bounding box center [144, 217] width 121 height 14
type input "0911877408"
type input "TÙNG"
click at [367, 245] on input "text" at bounding box center [358, 255] width 129 height 20
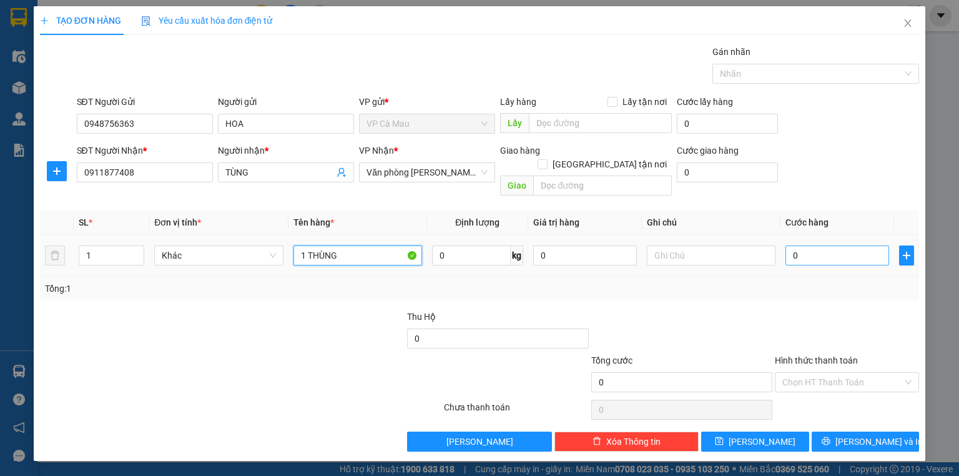
type input "1 THÙNG"
click at [859, 245] on input "0" at bounding box center [838, 255] width 104 height 20
type input "4"
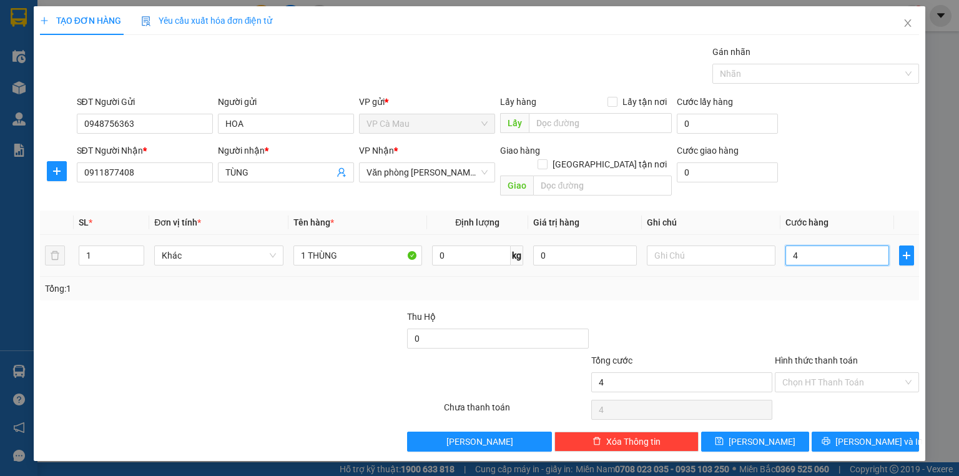
type input "40"
type input "40.000"
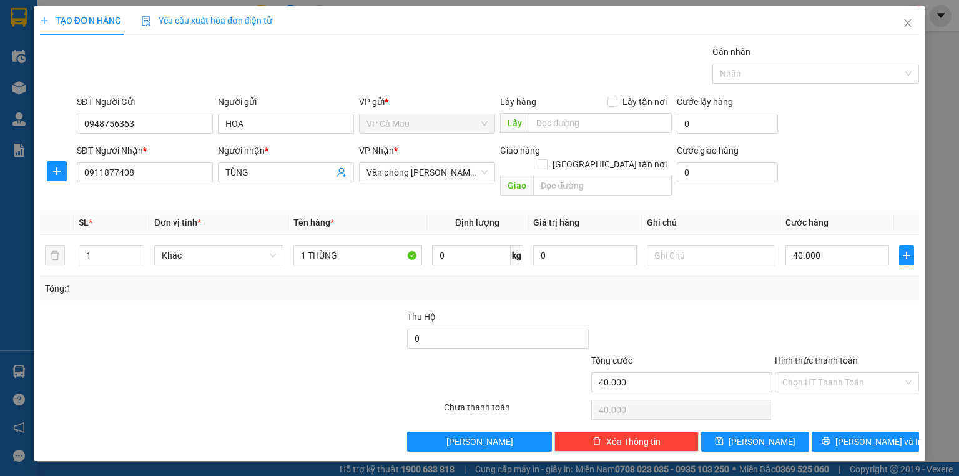
drag, startPoint x: 831, startPoint y: 365, endPoint x: 843, endPoint y: 397, distance: 33.8
click at [835, 375] on input "Hình thức thanh toán" at bounding box center [843, 382] width 121 height 19
click at [841, 393] on div "Tại văn phòng" at bounding box center [847, 392] width 129 height 14
type input "0"
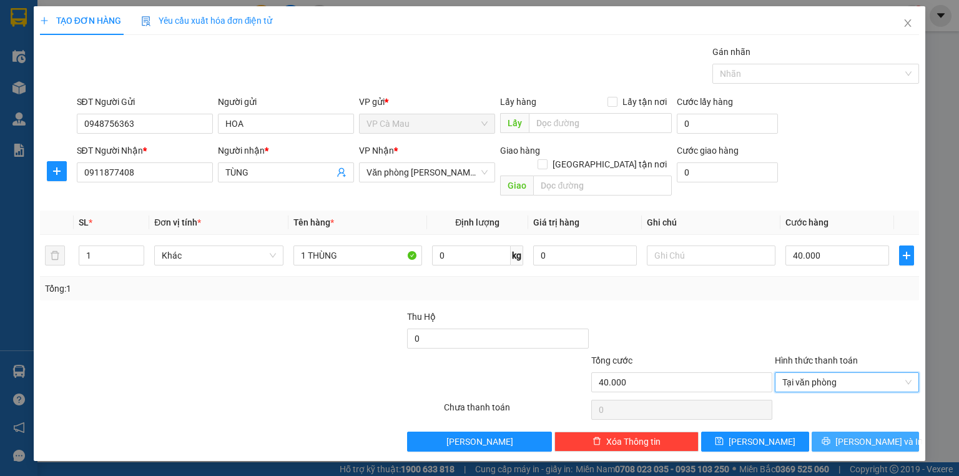
drag, startPoint x: 842, startPoint y: 425, endPoint x: 832, endPoint y: 427, distance: 10.2
click at [839, 432] on button "[PERSON_NAME] và In" at bounding box center [866, 442] width 108 height 20
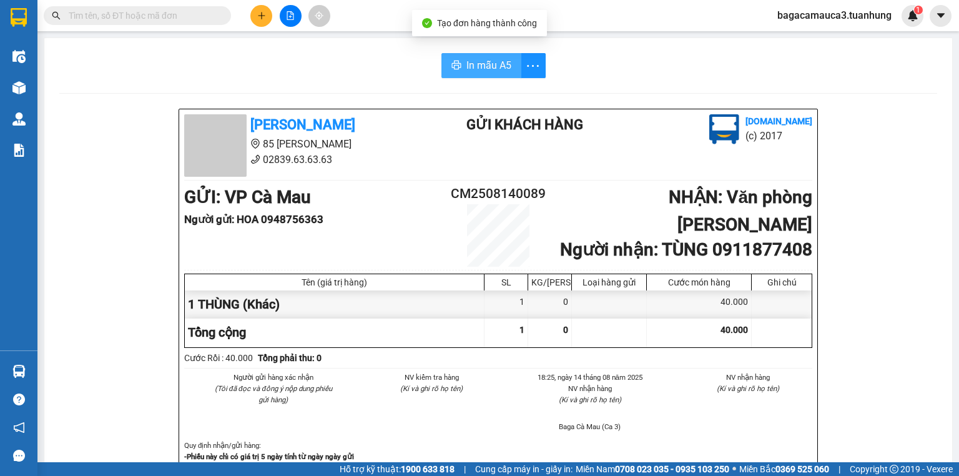
click at [479, 71] on span "In mẫu A5" at bounding box center [489, 65] width 45 height 16
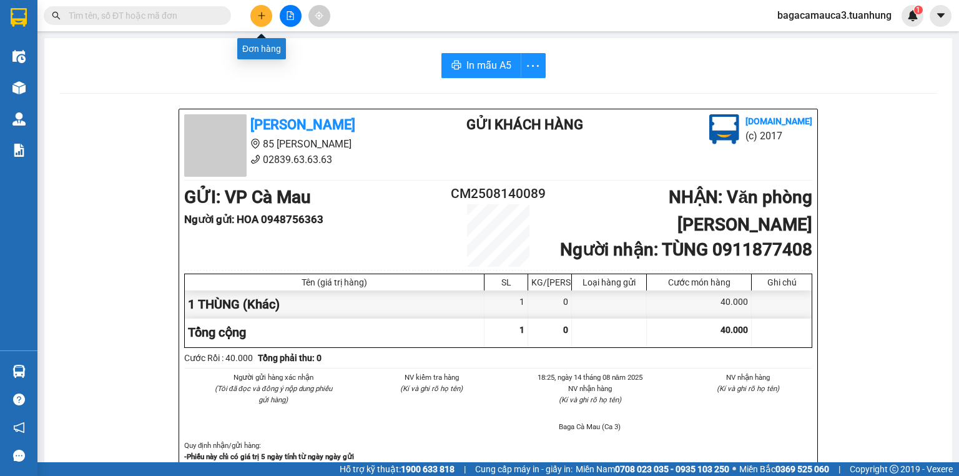
click at [254, 14] on button at bounding box center [261, 16] width 22 height 22
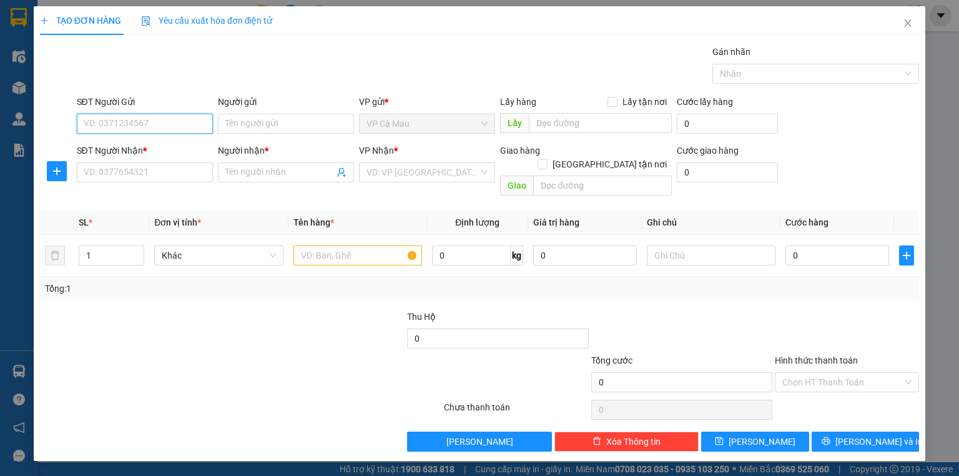
drag, startPoint x: 122, startPoint y: 121, endPoint x: 89, endPoint y: 124, distance: 32.6
click at [122, 122] on input "SĐT Người Gửi" at bounding box center [145, 124] width 136 height 20
click at [90, 146] on div "0917097969 - SIL" at bounding box center [144, 148] width 121 height 14
type input "0917097969"
type input "SIL"
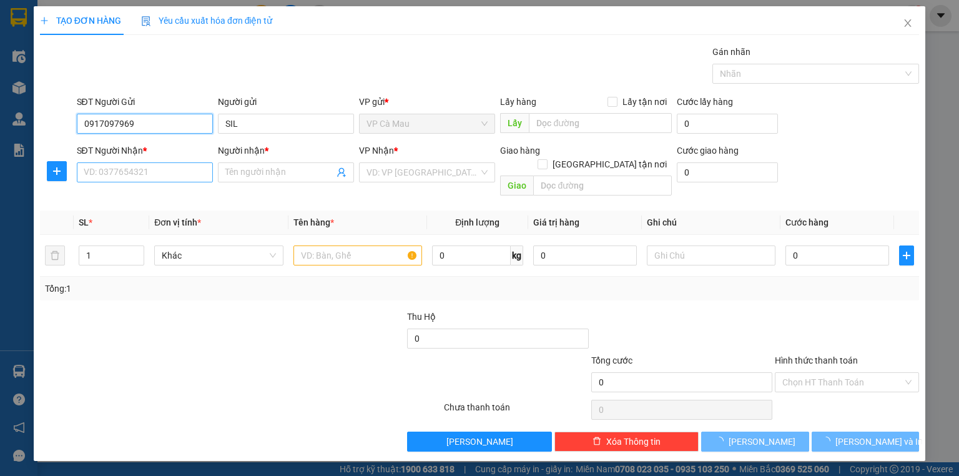
type input "0917097969"
click at [99, 177] on input "SĐT Người Nhận *" at bounding box center [145, 172] width 136 height 20
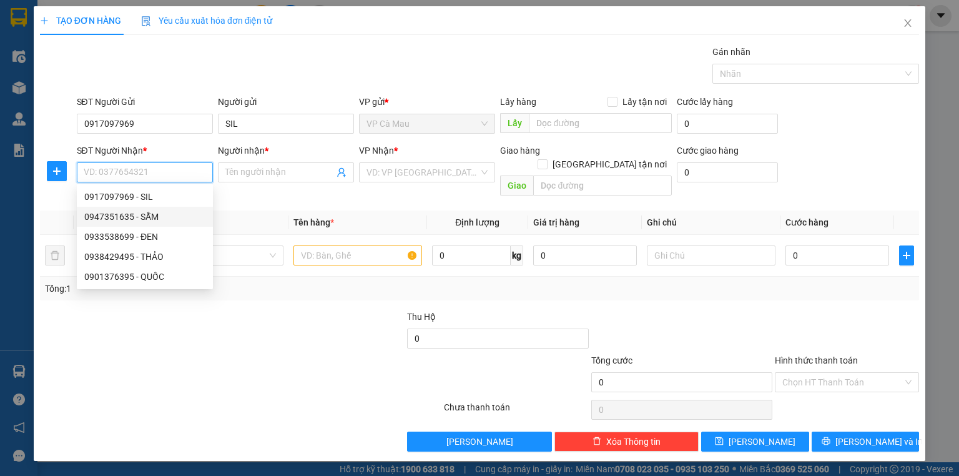
click at [144, 217] on div "0947351635 - SẪM" at bounding box center [144, 217] width 121 height 14
type input "0947351635"
type input "SẪM"
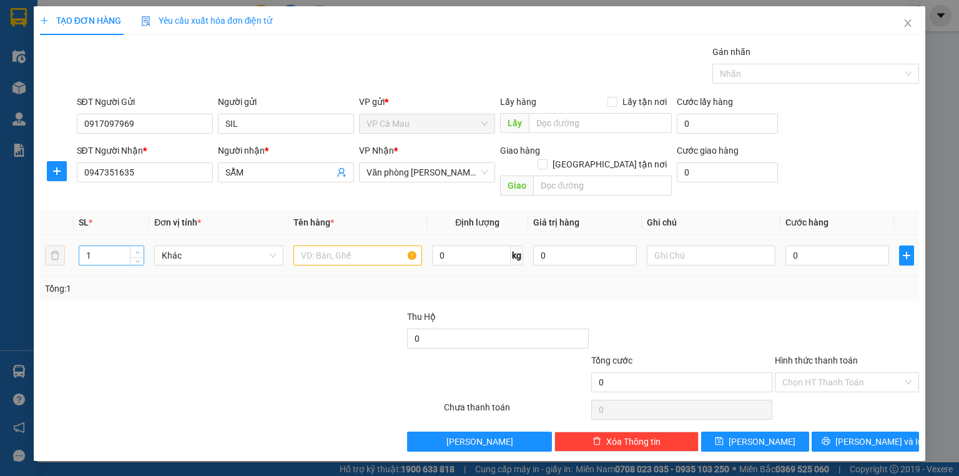
type input "2"
click at [135, 249] on span "up" at bounding box center [137, 252] width 7 height 7
click at [342, 245] on input "text" at bounding box center [358, 255] width 129 height 20
type input "2 THÙNG"
click at [871, 245] on input "0" at bounding box center [838, 255] width 104 height 20
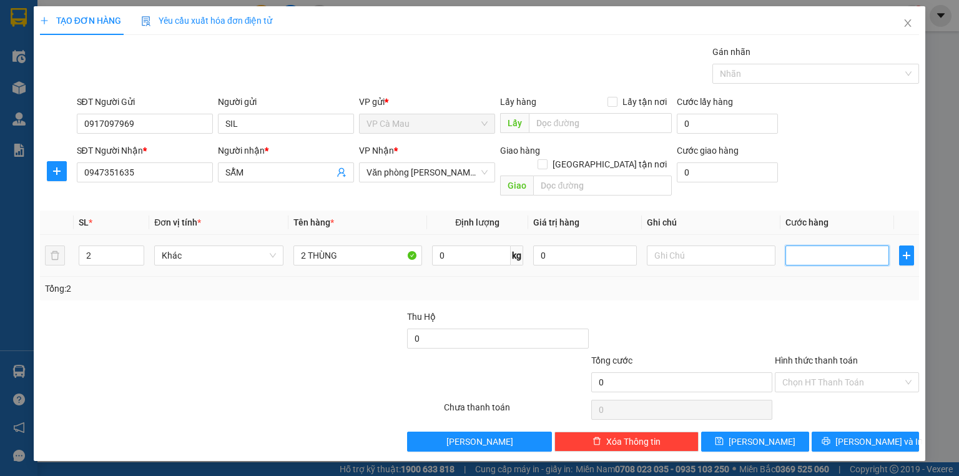
type input "6"
type input "60"
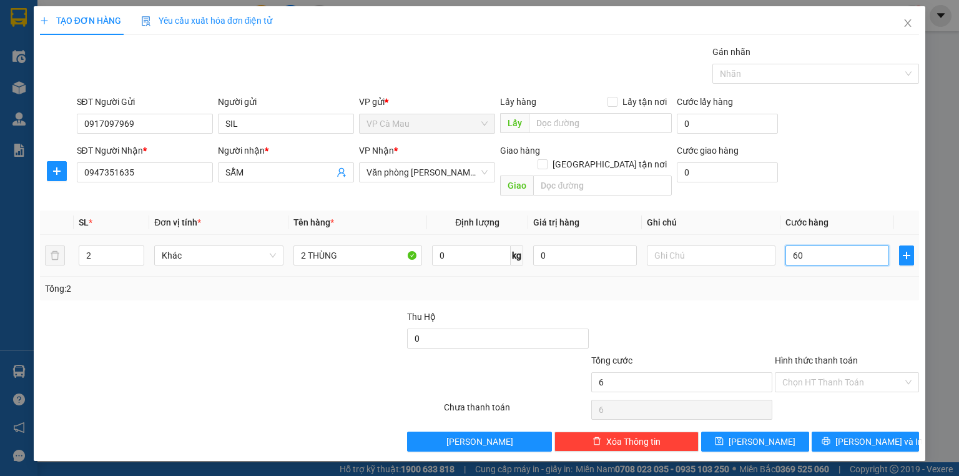
type input "60"
type input "60.000"
click at [841, 373] on input "Hình thức thanh toán" at bounding box center [843, 382] width 121 height 19
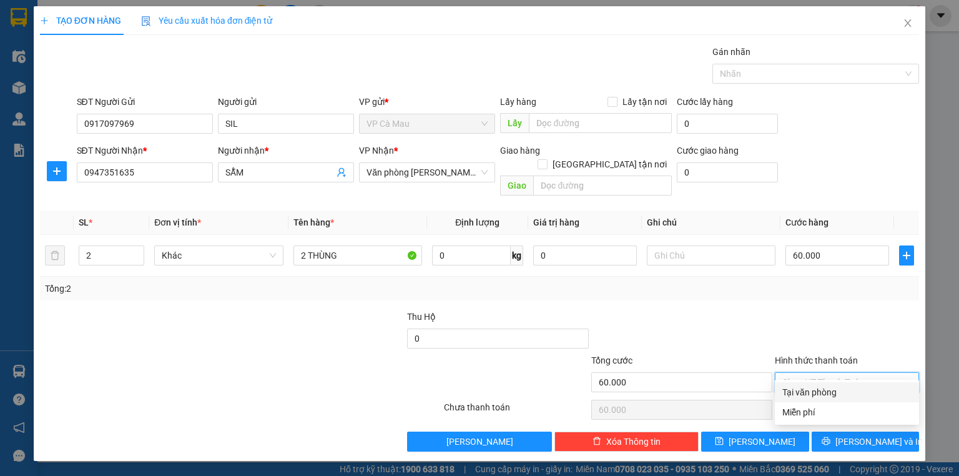
click at [841, 390] on div "Tại văn phòng" at bounding box center [847, 392] width 129 height 14
type input "0"
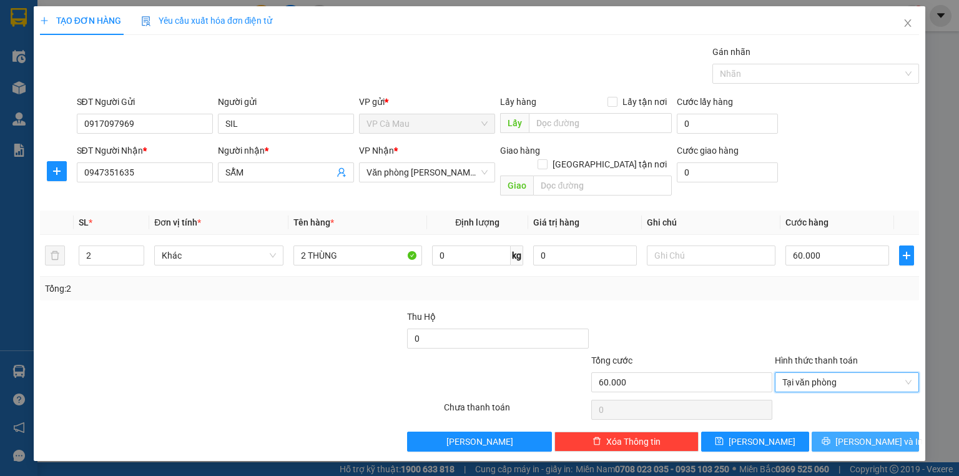
click at [850, 432] on button "[PERSON_NAME] và In" at bounding box center [866, 442] width 108 height 20
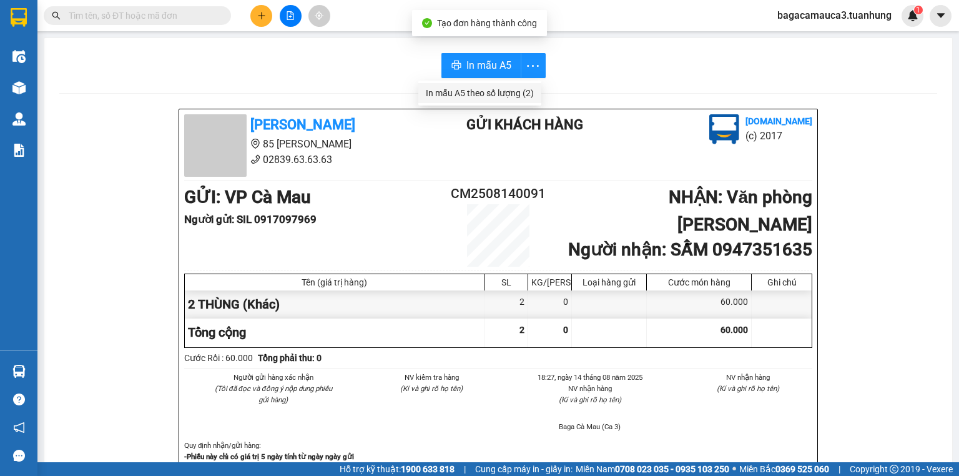
click at [507, 94] on div "In mẫu A5 theo số lượng (2)" at bounding box center [480, 93] width 108 height 14
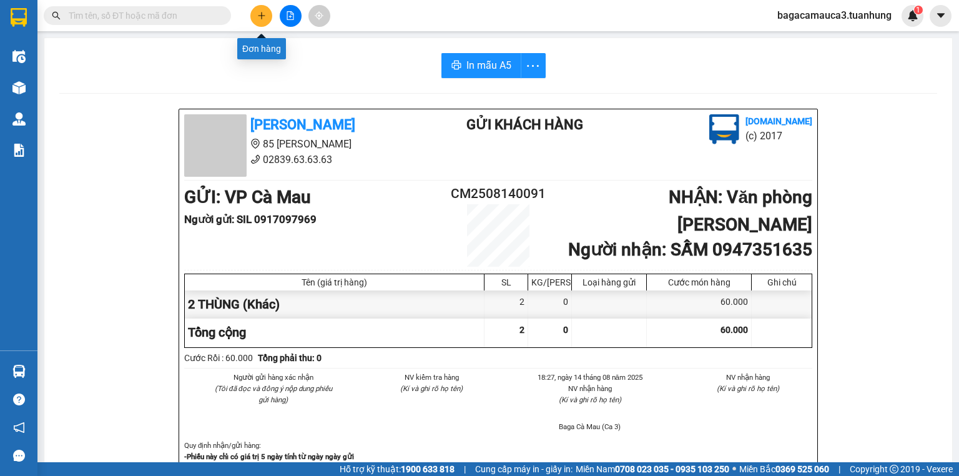
click at [265, 11] on icon "plus" at bounding box center [261, 15] width 9 height 9
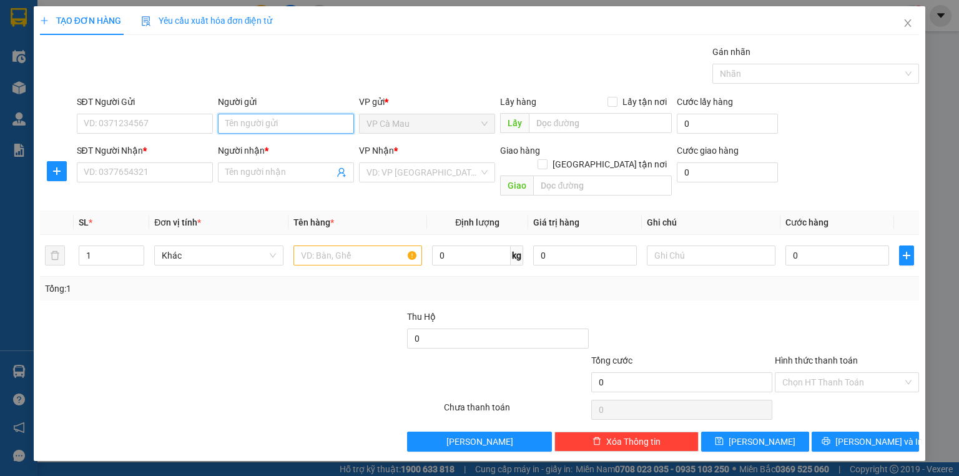
click at [230, 120] on input "Người gửi" at bounding box center [286, 124] width 136 height 20
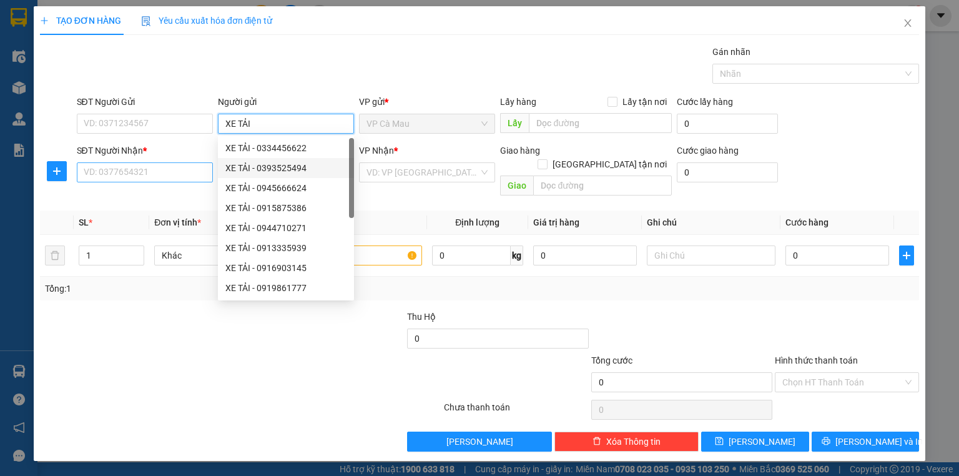
type input "XE TẢI"
drag, startPoint x: 127, startPoint y: 171, endPoint x: 112, endPoint y: 174, distance: 15.3
click at [125, 171] on input "SĐT Người Nhận *" at bounding box center [145, 172] width 136 height 20
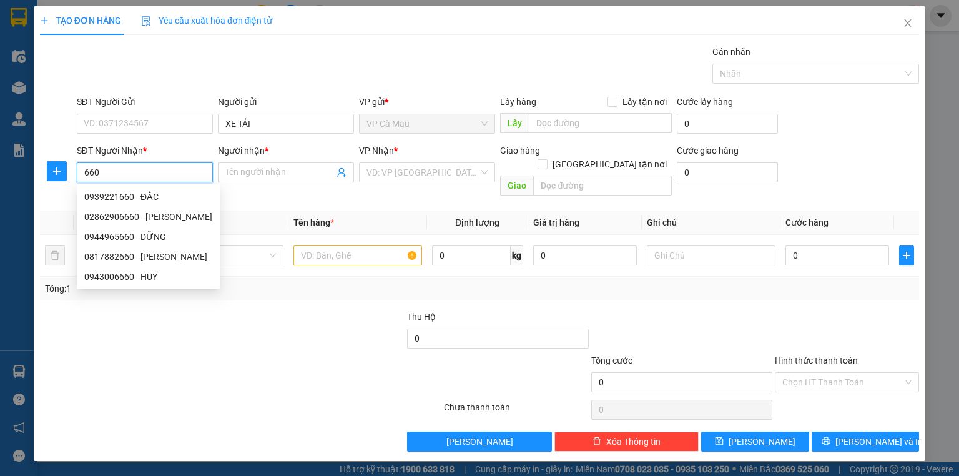
click at [147, 262] on div "0817882660 - CẨM CHUYỀN" at bounding box center [148, 257] width 128 height 14
type input "0817882660"
type input "CẨM CHUYỀN"
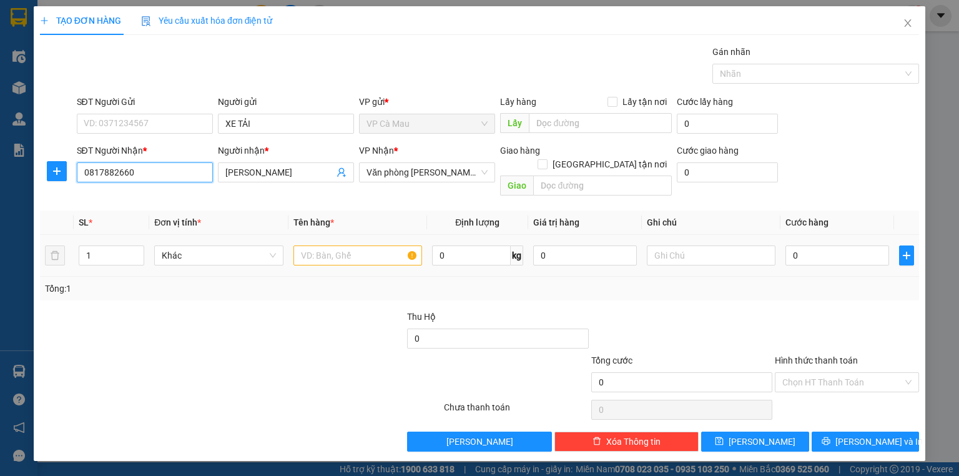
type input "0817882660"
click at [339, 245] on input "text" at bounding box center [358, 255] width 129 height 20
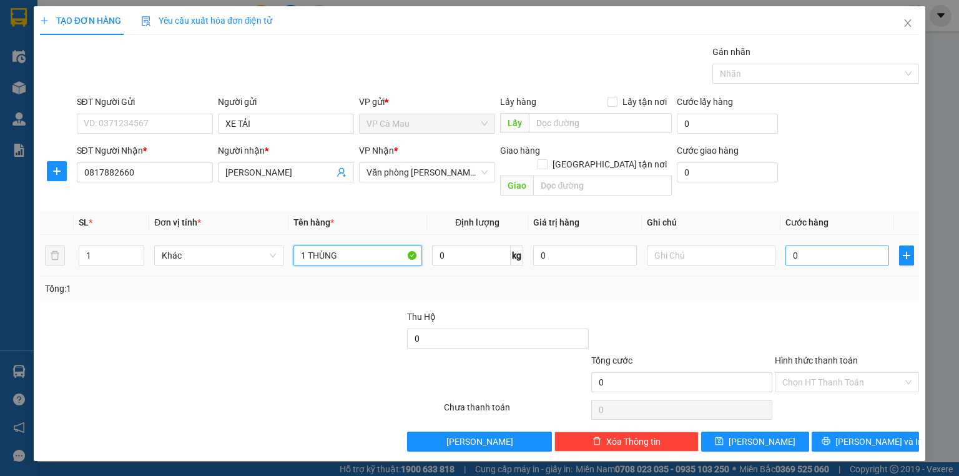
type input "1 THÙNG"
click at [863, 245] on input "0" at bounding box center [838, 255] width 104 height 20
type input "3"
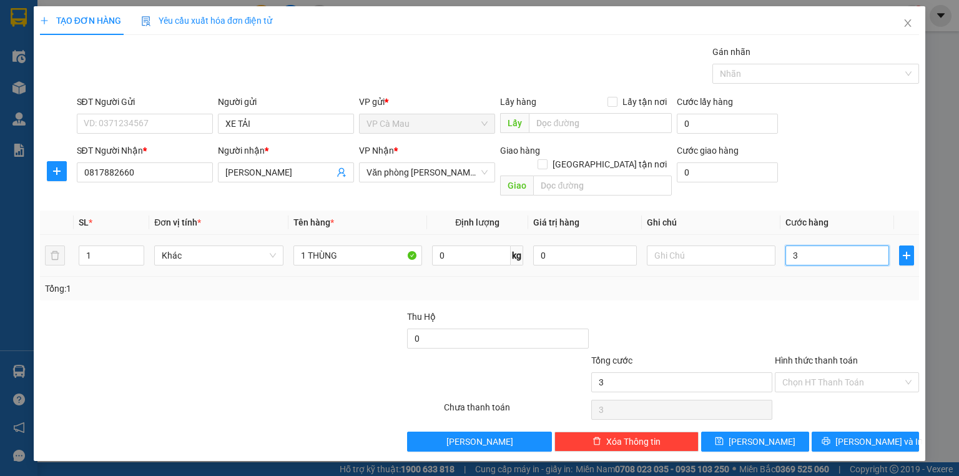
type input "30"
click at [854, 432] on button "[PERSON_NAME] và In" at bounding box center [866, 442] width 108 height 20
type input "30.000"
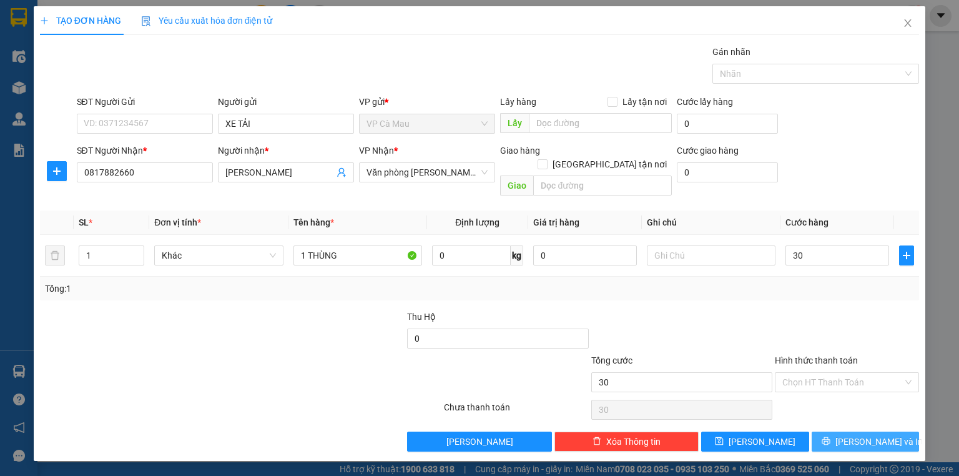
type input "30.000"
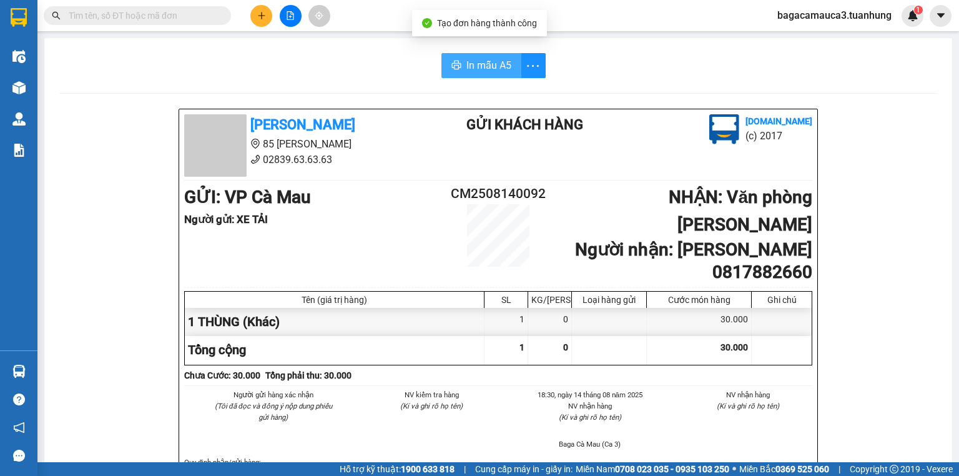
click at [487, 57] on button "In mẫu A5" at bounding box center [482, 65] width 80 height 25
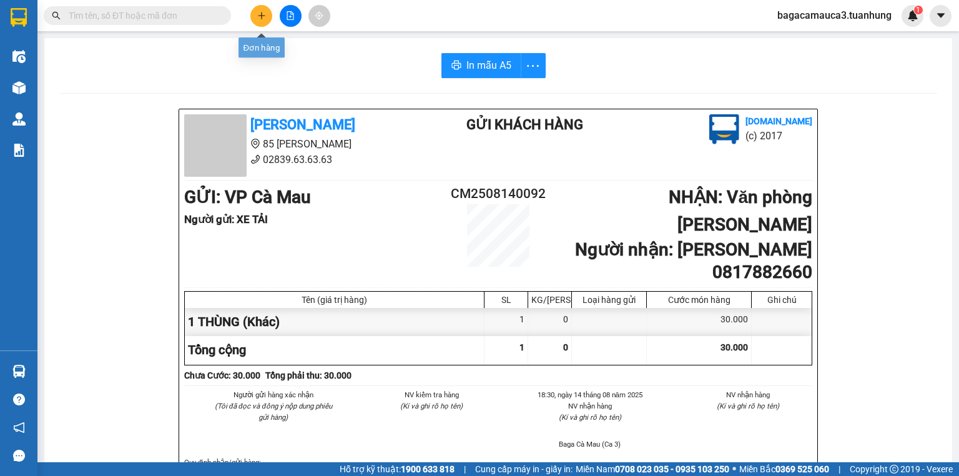
click at [262, 12] on icon "plus" at bounding box center [261, 15] width 9 height 9
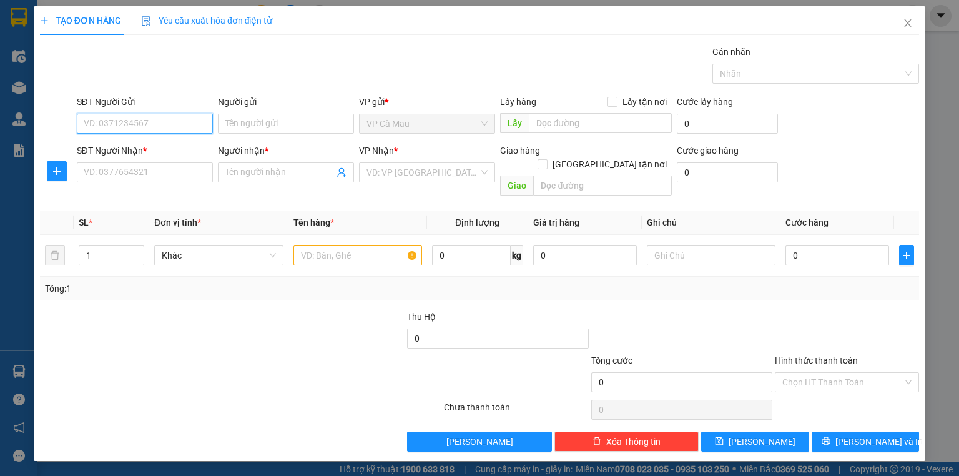
click at [127, 119] on input "SĐT Người Gửi" at bounding box center [145, 124] width 136 height 20
type input "0917091345"
click at [146, 146] on div "0917091345 - THÚY" at bounding box center [144, 148] width 121 height 14
type input "THÚY"
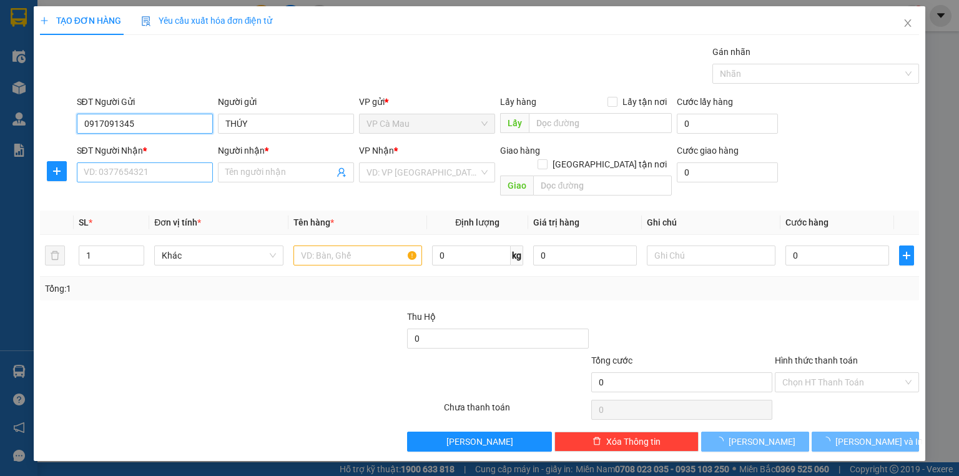
type input "0917091345"
click at [152, 169] on input "SĐT Người Nhận *" at bounding box center [145, 172] width 136 height 20
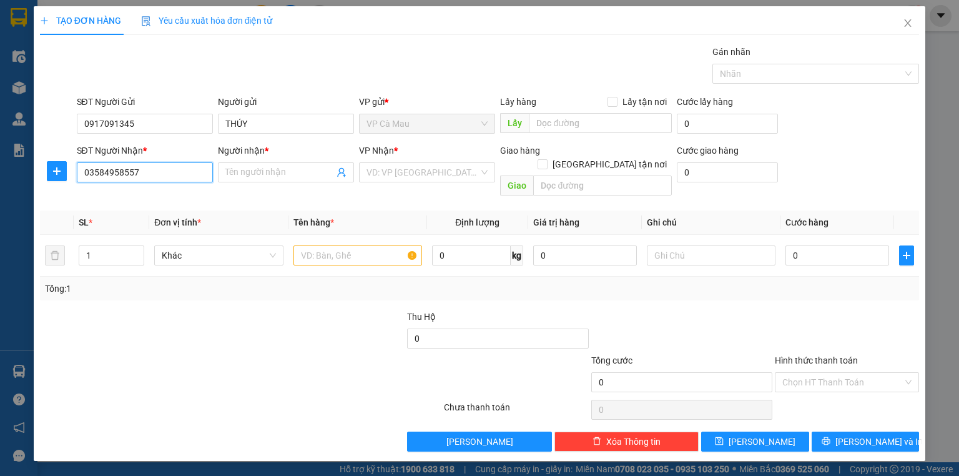
click at [116, 171] on input "03584958557" at bounding box center [145, 172] width 136 height 20
type input "0358498557"
click at [154, 194] on div "0358498557 - THẾ ANH" at bounding box center [144, 197] width 121 height 14
type input "THẾ ANH"
type input "0358498557"
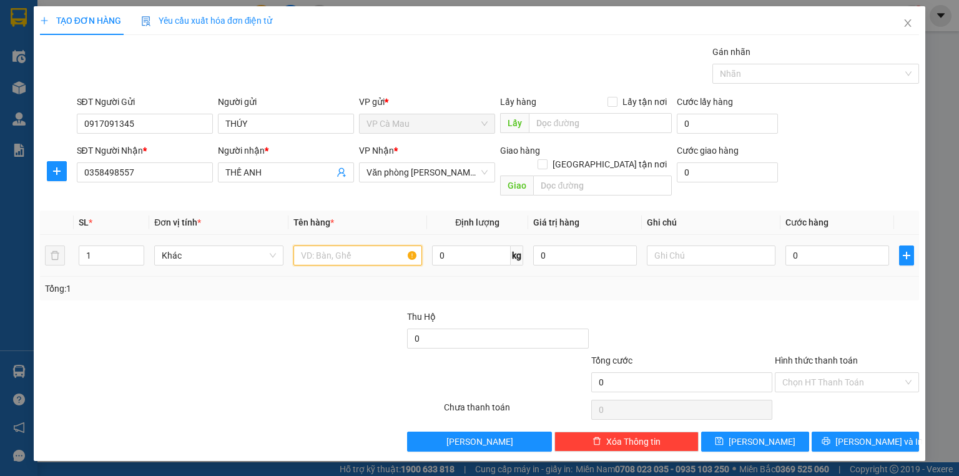
click at [358, 245] on input "text" at bounding box center [358, 255] width 129 height 20
type input "1 THÙNG"
click at [857, 245] on input "0" at bounding box center [838, 255] width 104 height 20
type input "3"
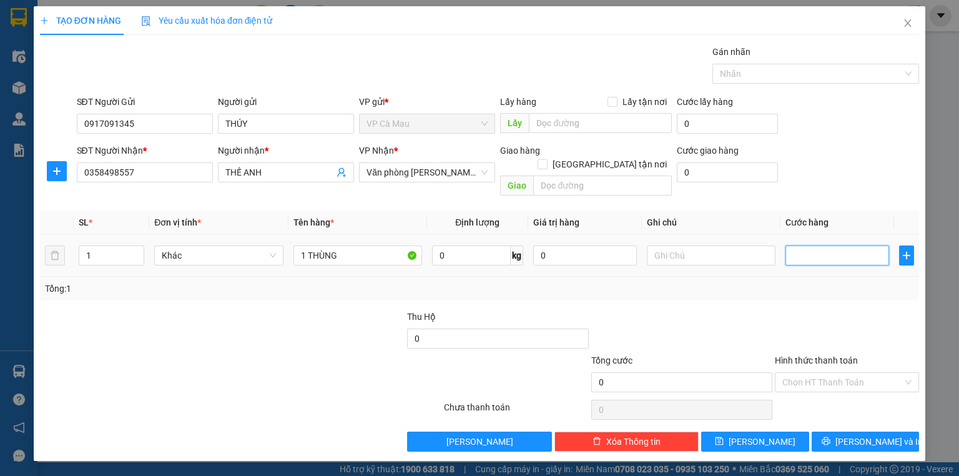
type input "3"
type input "30"
type input "30.000"
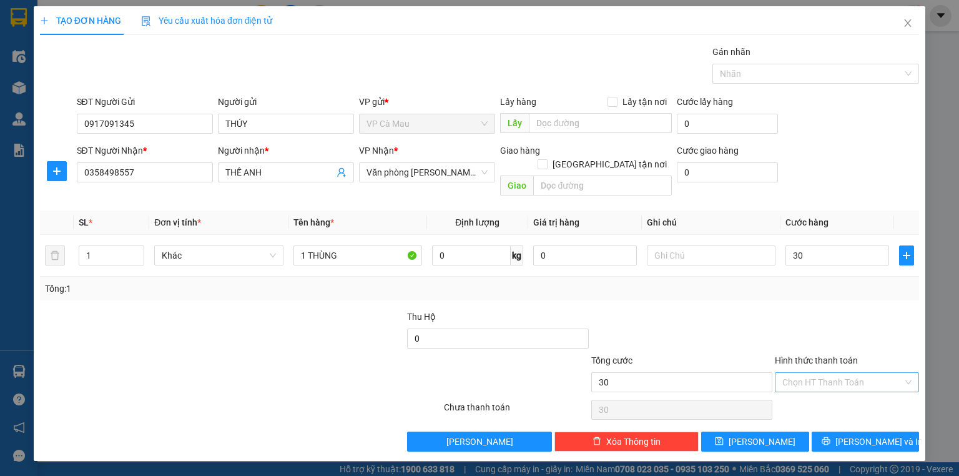
type input "30.000"
click at [807, 373] on input "Hình thức thanh toán" at bounding box center [843, 382] width 121 height 19
click at [819, 393] on div "Tại văn phòng" at bounding box center [847, 392] width 129 height 14
type input "0"
click at [836, 432] on button "[PERSON_NAME] và In" at bounding box center [866, 442] width 108 height 20
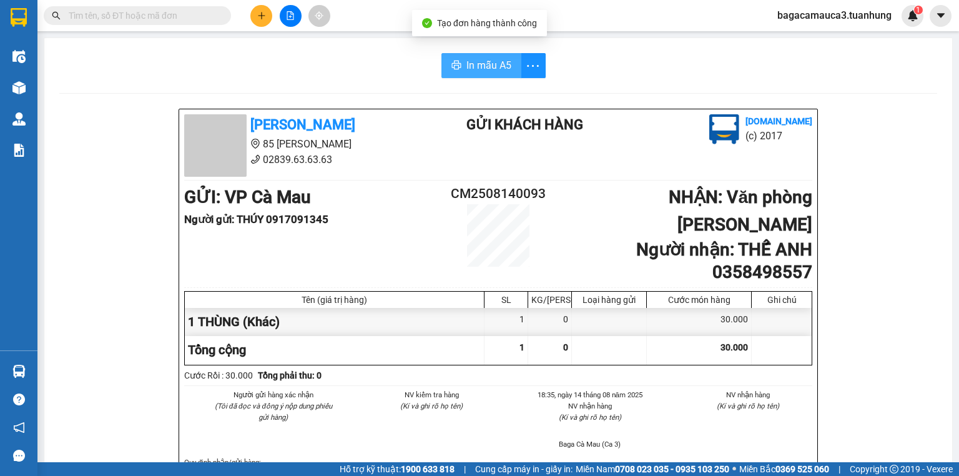
click at [471, 67] on span "In mẫu A5" at bounding box center [489, 65] width 45 height 16
click at [151, 13] on input "text" at bounding box center [142, 16] width 147 height 14
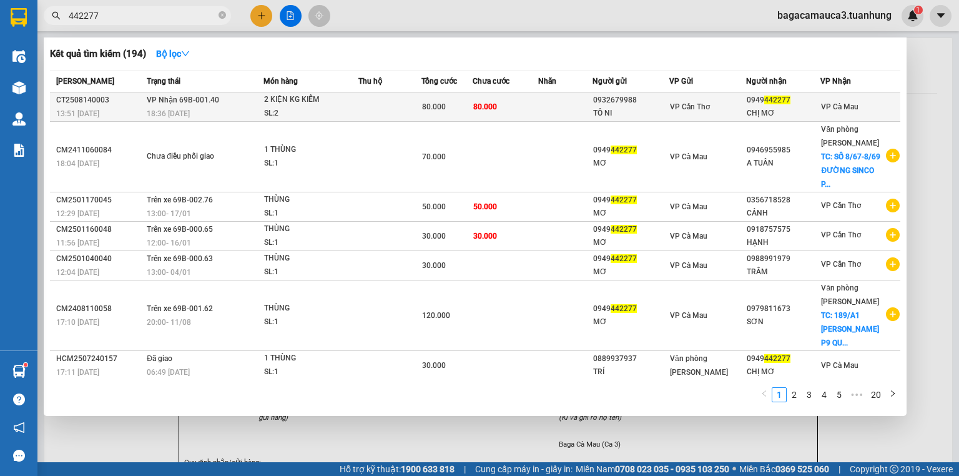
type input "442277"
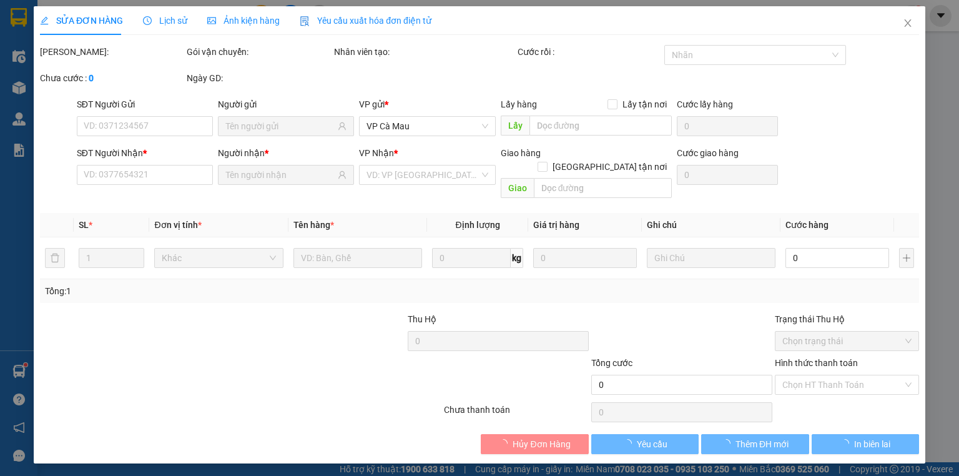
type input "0932679988"
type input "TÔ NI"
type input "0949442277"
type input "CHỊ MƠ"
type input "80.000"
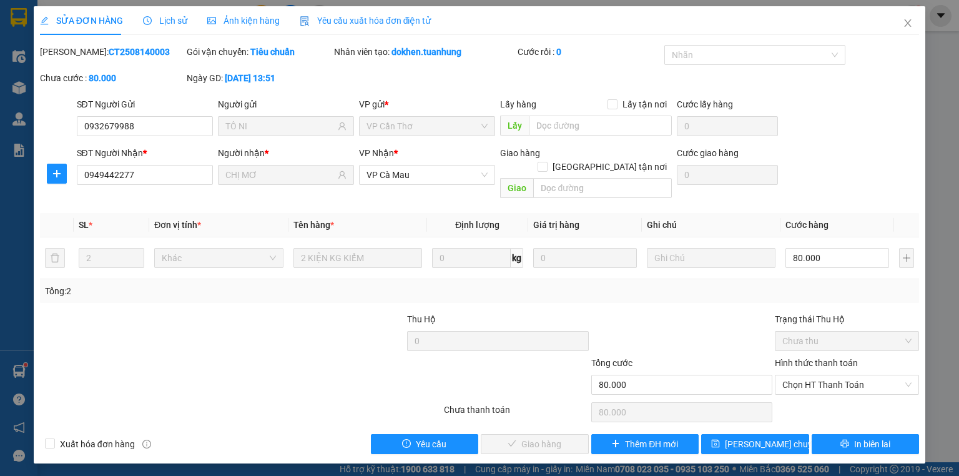
click at [836, 359] on div "Hình thức thanh toán" at bounding box center [847, 365] width 144 height 19
click at [836, 375] on span "Chọn HT Thanh Toán" at bounding box center [847, 384] width 129 height 19
click at [834, 392] on div "Tại văn phòng" at bounding box center [847, 395] width 129 height 14
type input "0"
click at [581, 434] on button "Giao hàng" at bounding box center [535, 444] width 108 height 20
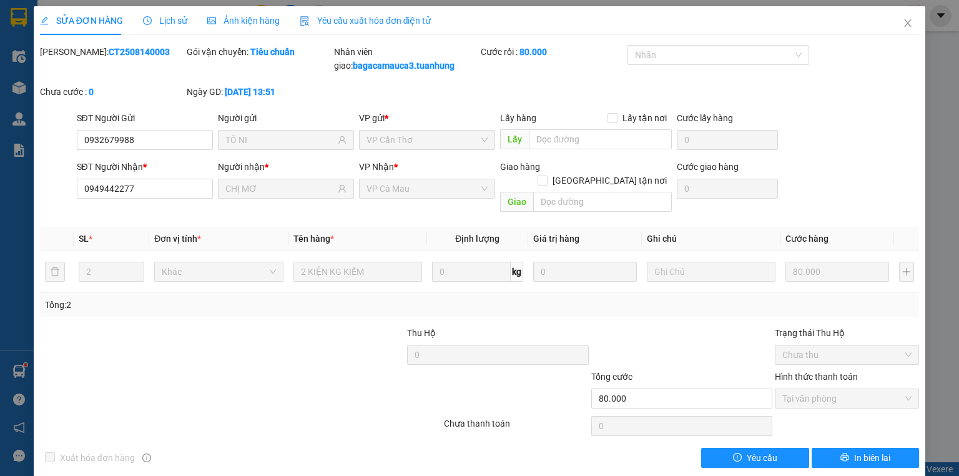
click at [573, 425] on div "Total Paid Fee 80.000 Total UnPaid Fee 0 Cash Collection Total Fee Mã ĐH: CT250…" at bounding box center [479, 256] width 879 height 423
click at [905, 23] on icon "close" at bounding box center [908, 22] width 7 height 7
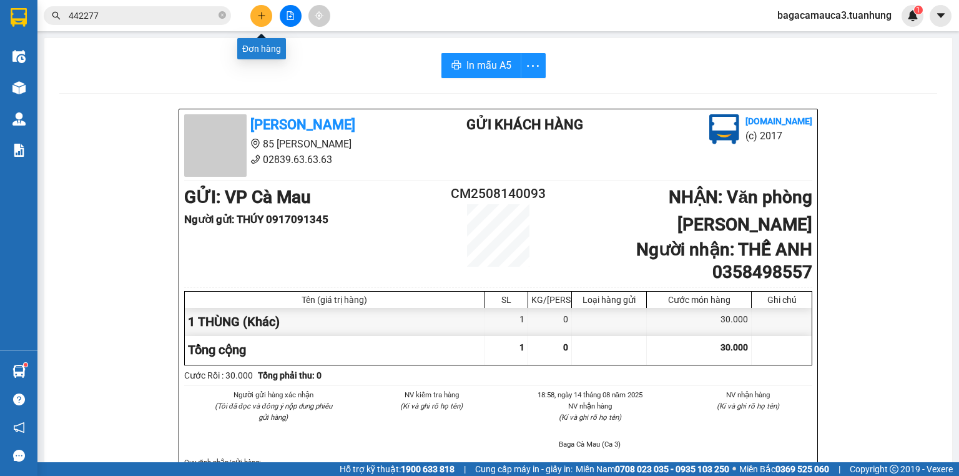
click at [257, 14] on icon "plus" at bounding box center [261, 15] width 9 height 9
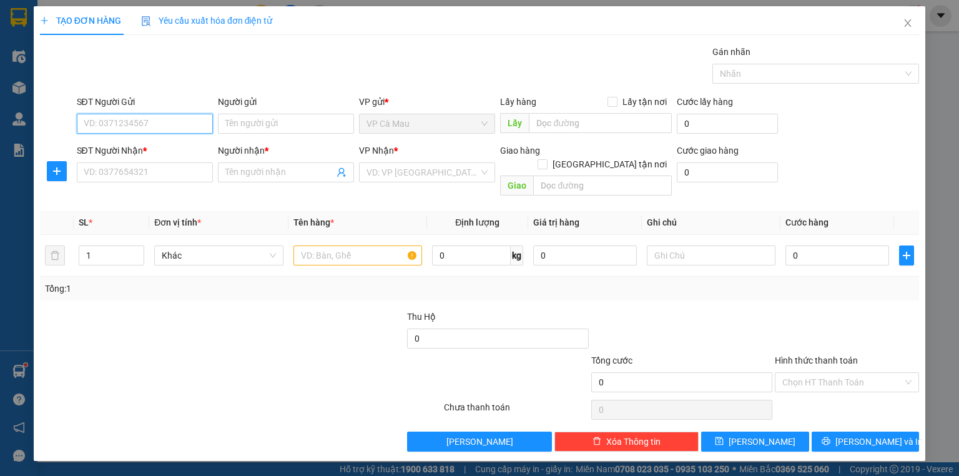
click at [131, 123] on input "SĐT Người Gửi" at bounding box center [145, 124] width 136 height 20
click at [100, 121] on input "0919633665" at bounding box center [145, 124] width 136 height 20
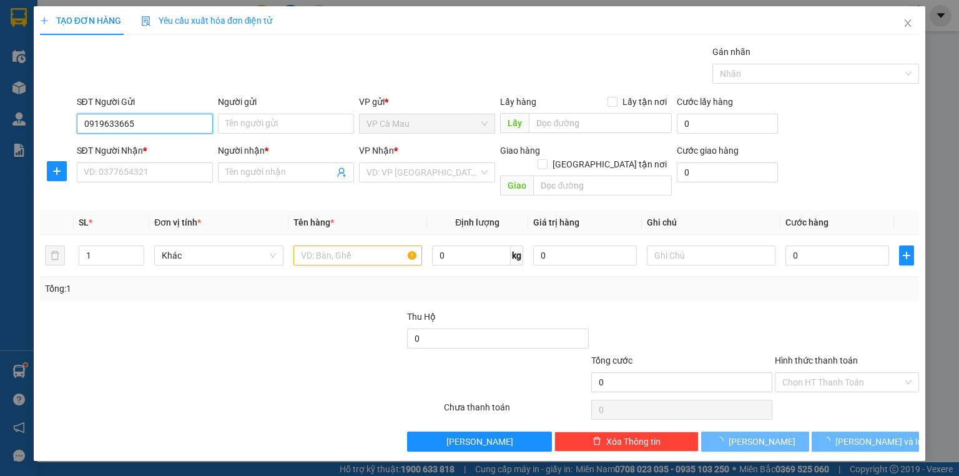
click at [101, 121] on input "0919633665" at bounding box center [145, 124] width 136 height 20
click at [112, 122] on input "0919633665" at bounding box center [145, 124] width 136 height 20
type input "0919683665"
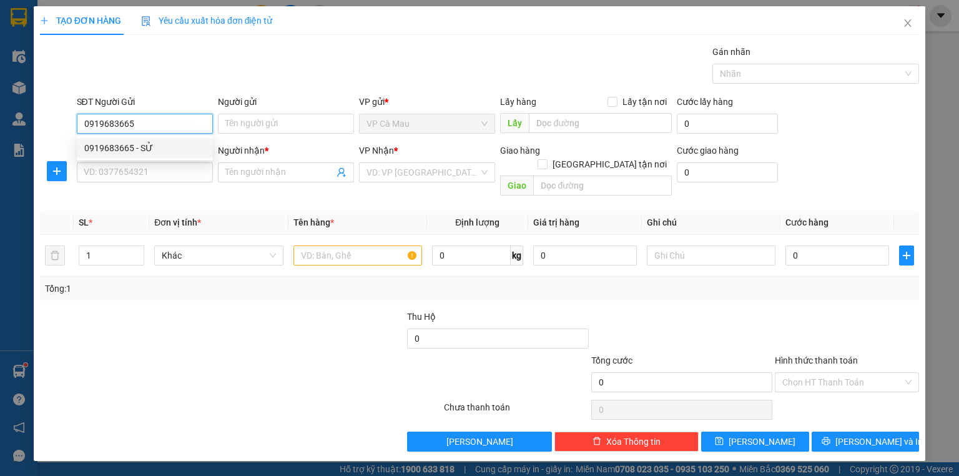
click at [142, 153] on div "0919683665 - SỬ" at bounding box center [144, 148] width 121 height 14
type input "SỬ"
type input "0919683665"
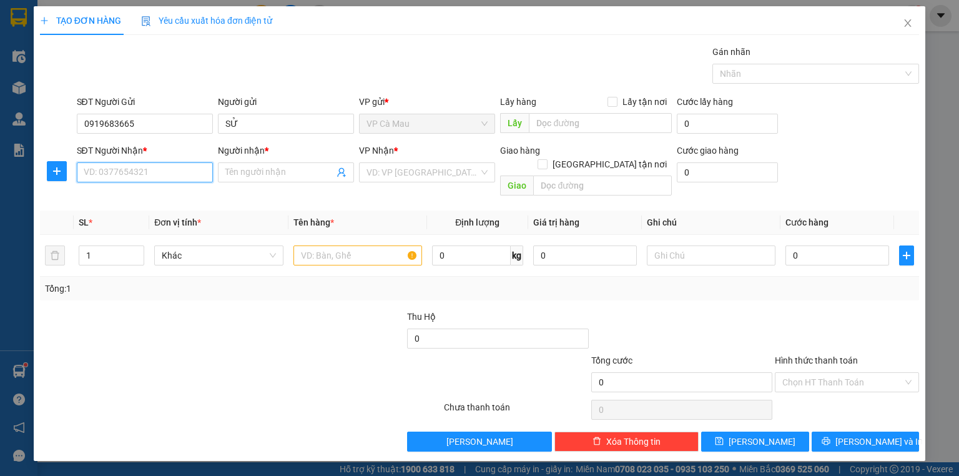
click at [152, 172] on input "SĐT Người Nhận *" at bounding box center [145, 172] width 136 height 20
drag, startPoint x: 147, startPoint y: 220, endPoint x: 299, endPoint y: 188, distance: 154.5
click at [147, 218] on div "0917000275 - DŨNG" at bounding box center [144, 217] width 121 height 14
type input "0917000275"
type input "DŨNG"
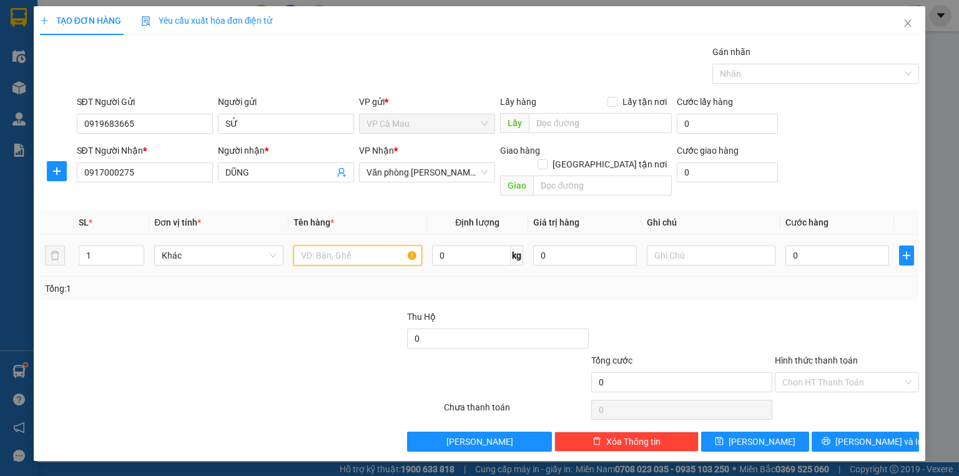
click at [370, 247] on input "text" at bounding box center [358, 255] width 129 height 20
type input "1 THÙNG"
click at [838, 245] on input "0" at bounding box center [838, 255] width 104 height 20
type input "3"
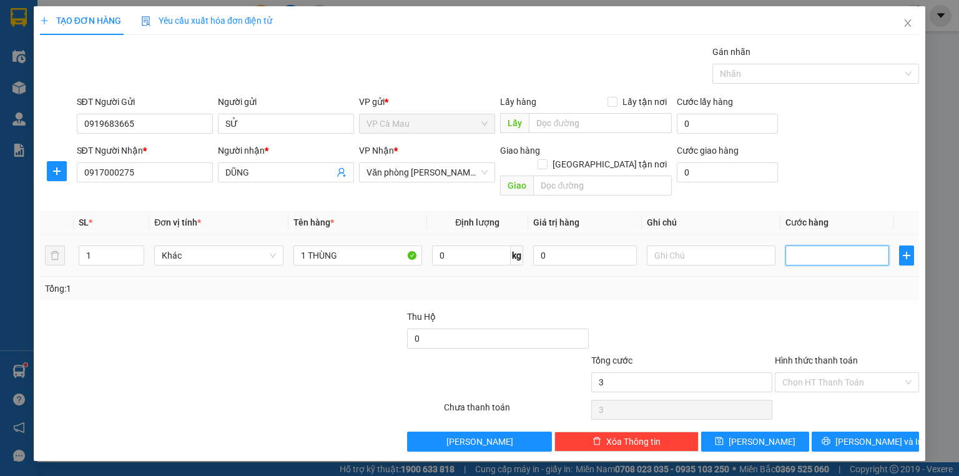
type input "3"
type input "30"
type input "30.000"
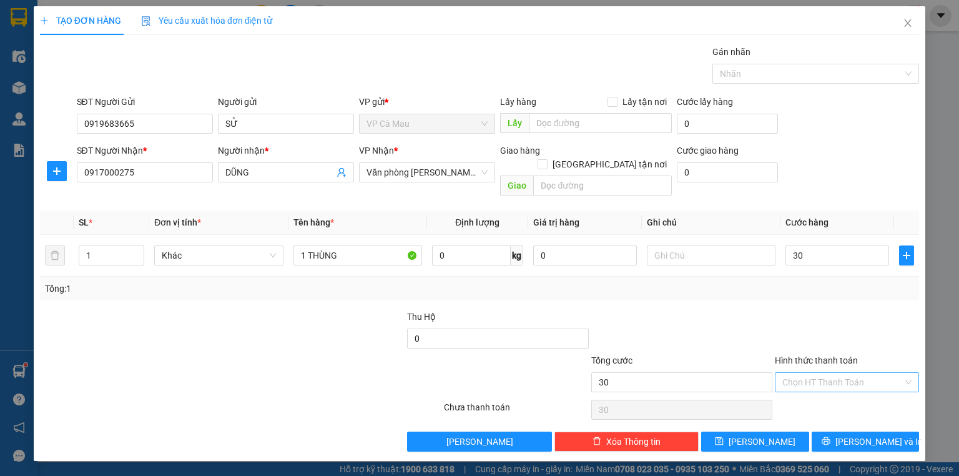
type input "30.000"
drag, startPoint x: 802, startPoint y: 365, endPoint x: 809, endPoint y: 377, distance: 14.0
click at [806, 373] on input "Hình thức thanh toán" at bounding box center [843, 382] width 121 height 19
click at [819, 392] on div "Tại văn phòng" at bounding box center [847, 392] width 129 height 14
type input "0"
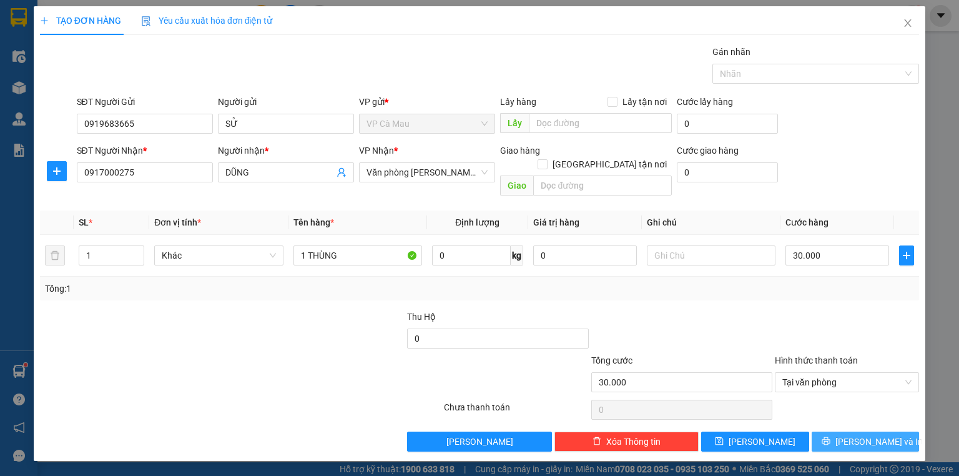
click at [838, 432] on button "[PERSON_NAME] và In" at bounding box center [866, 442] width 108 height 20
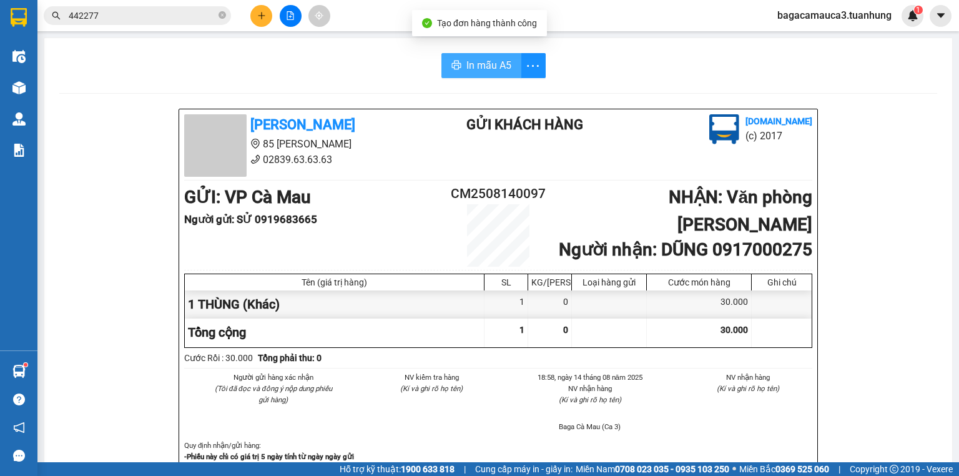
click at [467, 63] on span "In mẫu A5" at bounding box center [489, 65] width 45 height 16
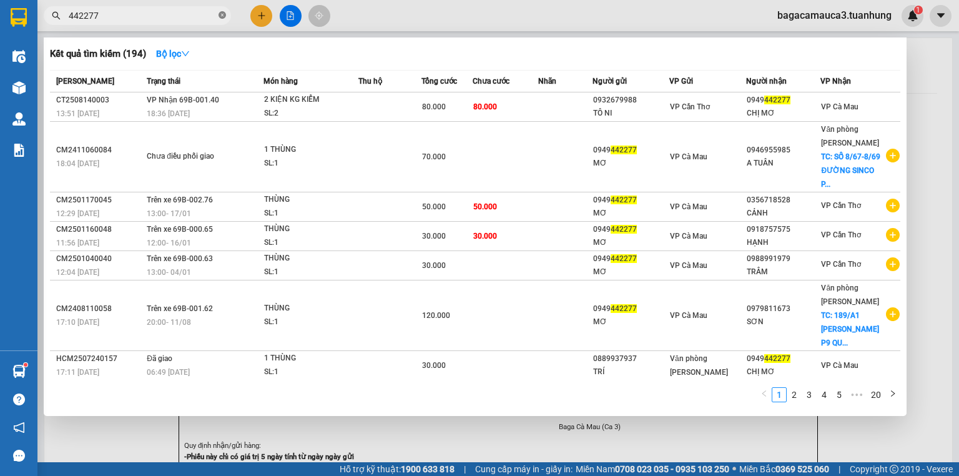
click at [221, 17] on icon "close-circle" at bounding box center [222, 14] width 7 height 7
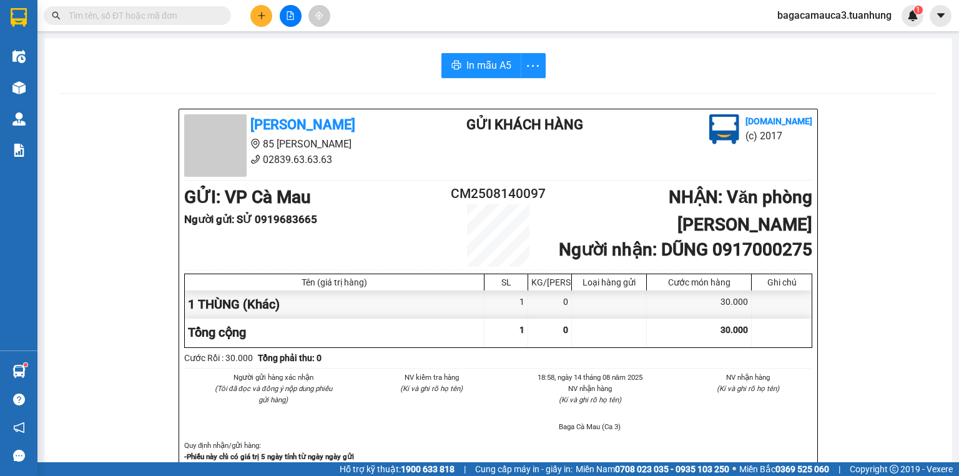
click at [99, 18] on input "text" at bounding box center [142, 16] width 147 height 14
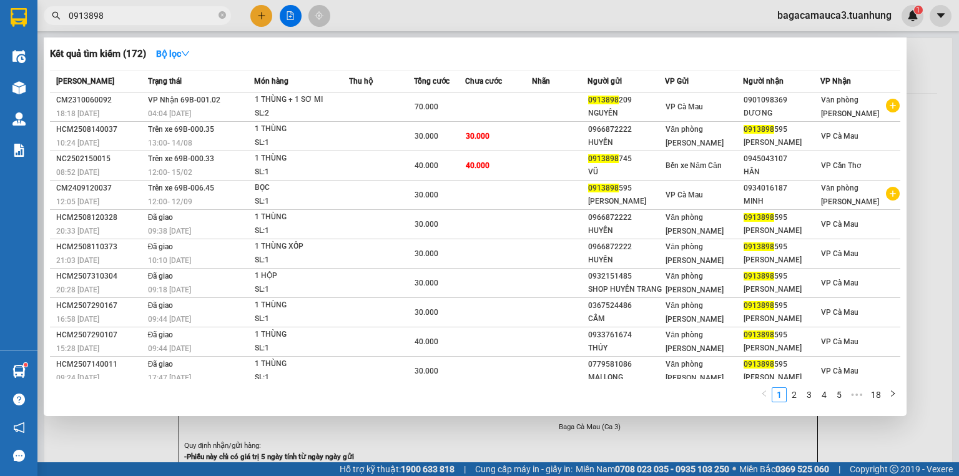
click at [109, 16] on input "0913898" at bounding box center [142, 16] width 147 height 14
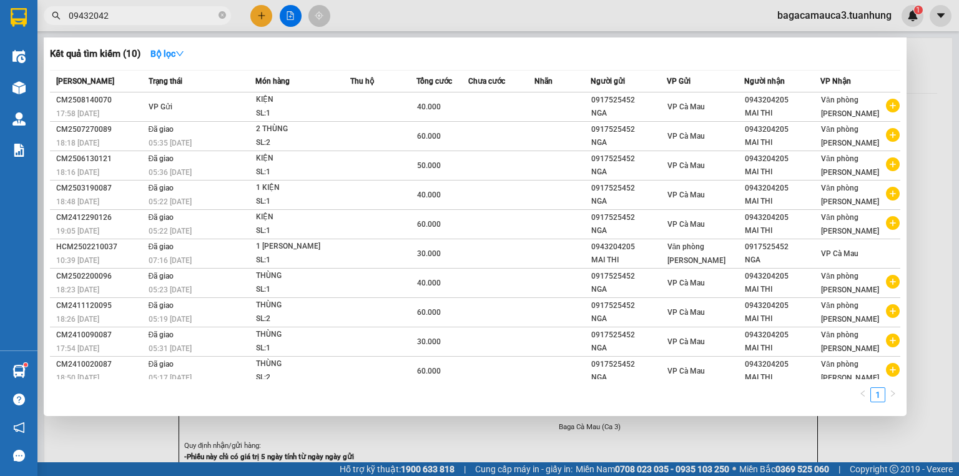
scroll to position [0, 809]
type input "09432042"
click at [221, 15] on icon "close-circle" at bounding box center [222, 14] width 7 height 7
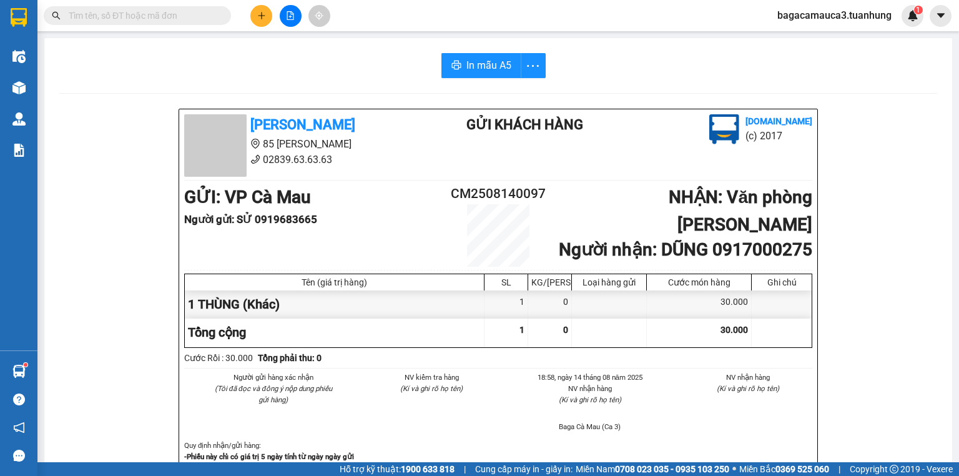
click at [175, 12] on input "text" at bounding box center [142, 16] width 147 height 14
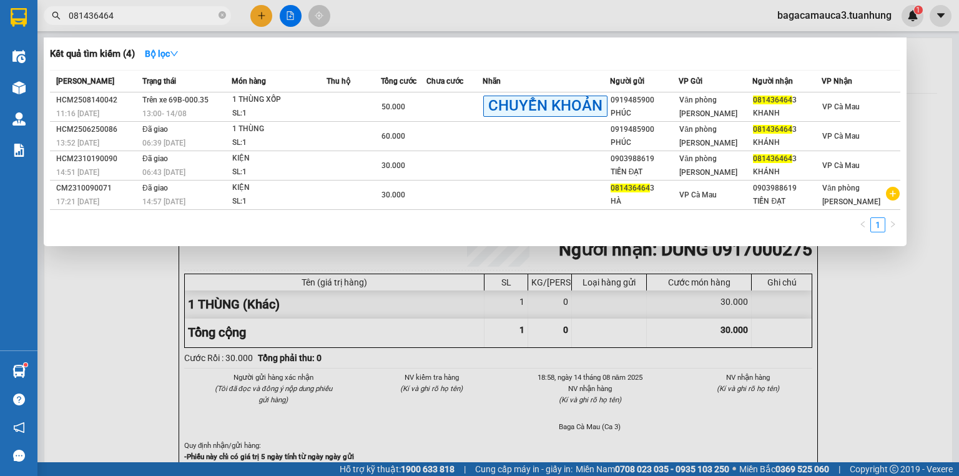
type input "0814364643"
click at [222, 14] on icon "close-circle" at bounding box center [222, 14] width 7 height 7
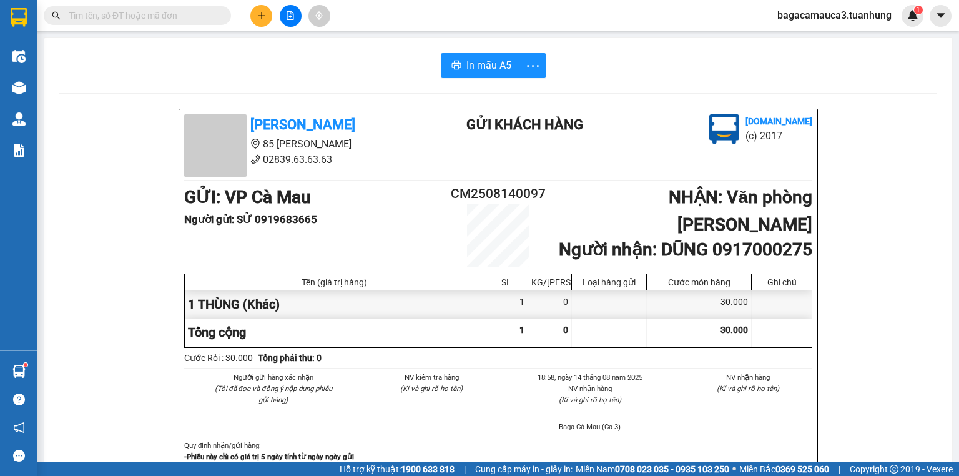
click at [176, 10] on input "text" at bounding box center [142, 16] width 147 height 14
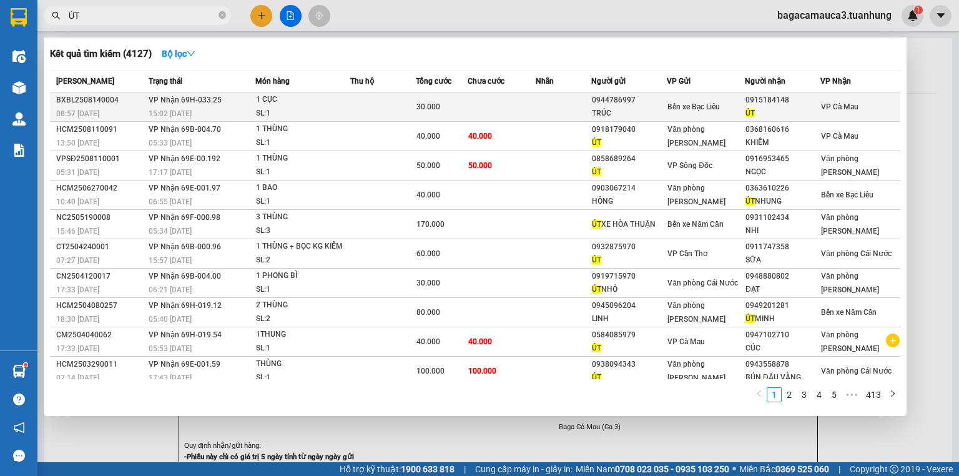
type input "ÚT"
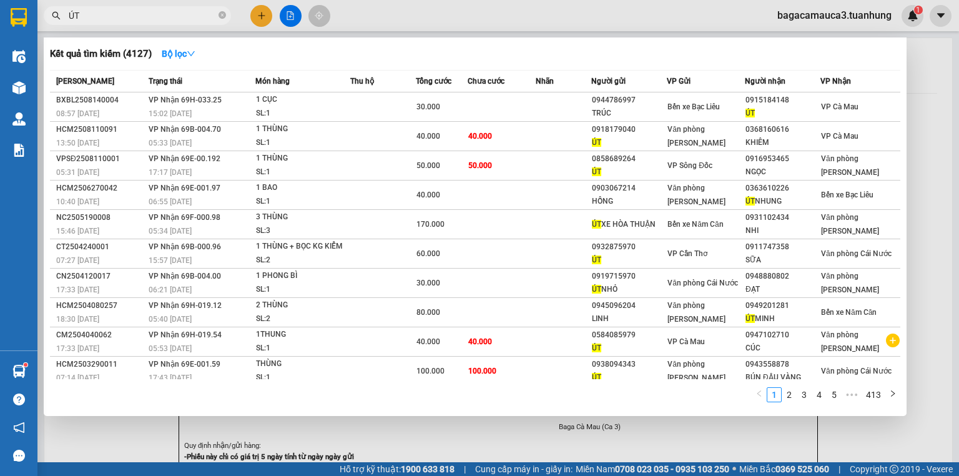
click at [361, 104] on td at bounding box center [383, 106] width 66 height 29
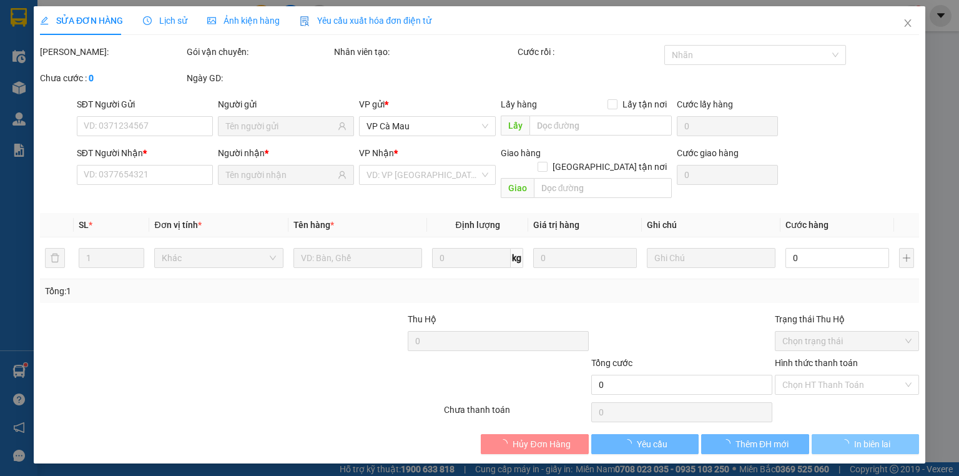
type input "0944786997"
type input "TRÚC"
type input "0915184148"
type input "ÚT"
type input "30.000"
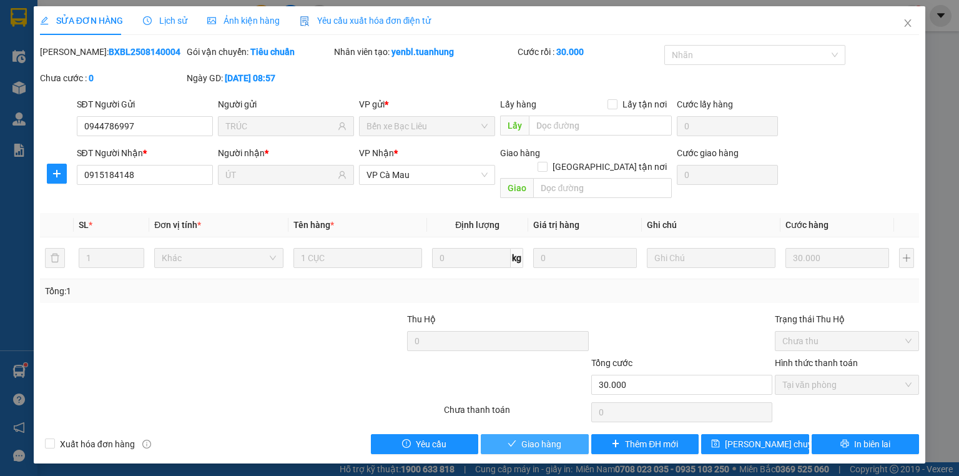
click at [577, 434] on button "Giao hàng" at bounding box center [535, 444] width 108 height 20
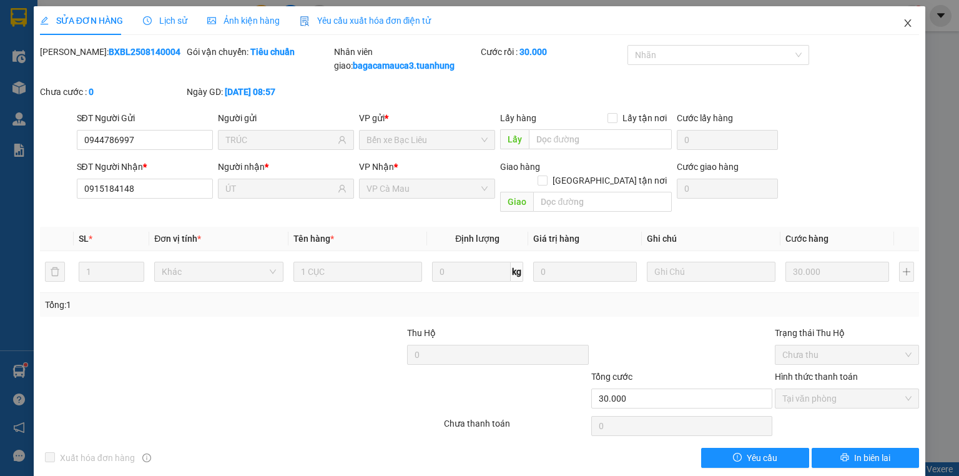
click at [903, 22] on icon "close" at bounding box center [908, 23] width 10 height 10
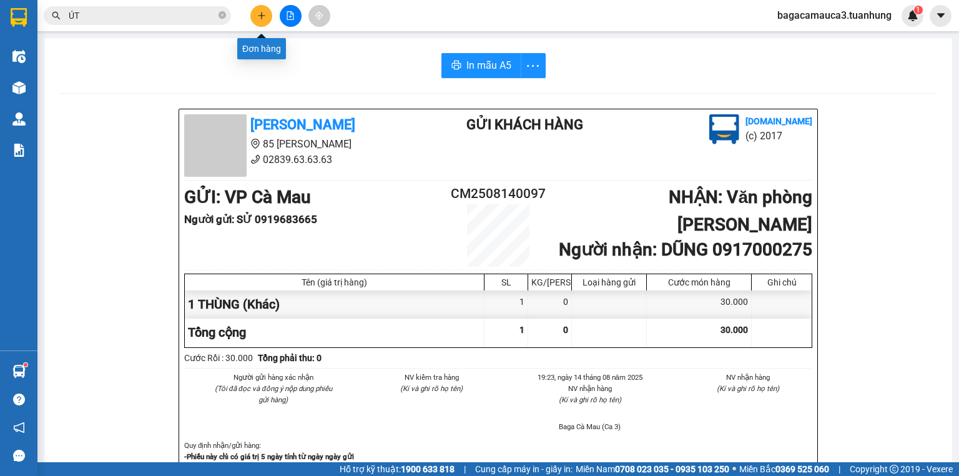
click at [262, 16] on icon "plus" at bounding box center [261, 15] width 9 height 9
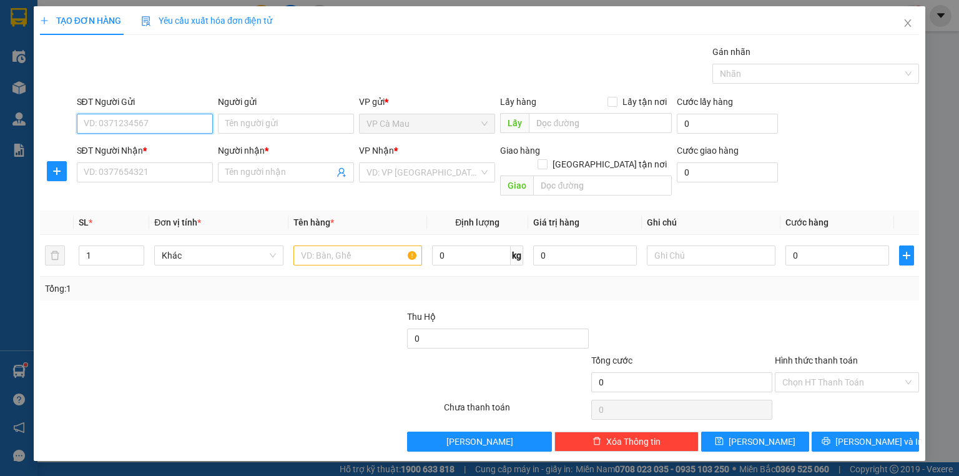
click at [98, 126] on input "SĐT Người Gửi" at bounding box center [145, 124] width 136 height 20
click at [122, 150] on div "02906253625 - NK QUỐC TẾ CM" at bounding box center [147, 148] width 126 height 14
type input "02906253625"
type input "NK QUỐC TẾ CM"
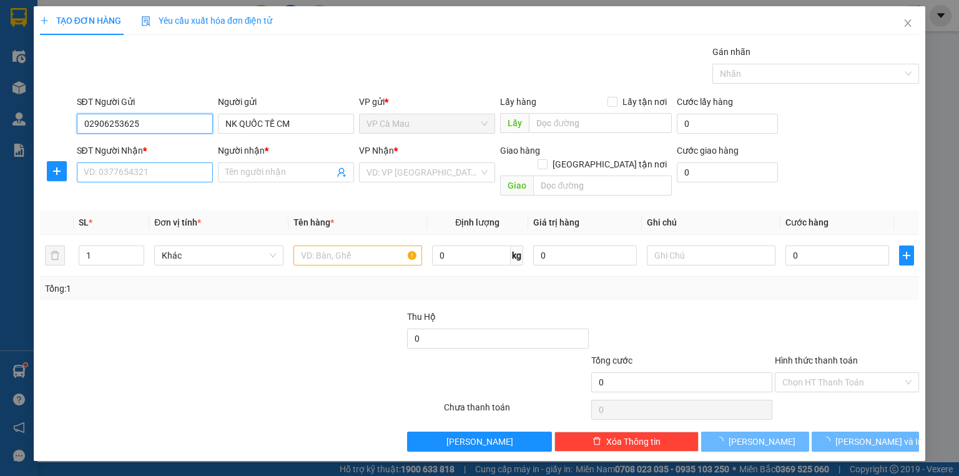
type input "02906253625"
click at [131, 167] on input "SĐT Người Nhận *" at bounding box center [145, 172] width 136 height 20
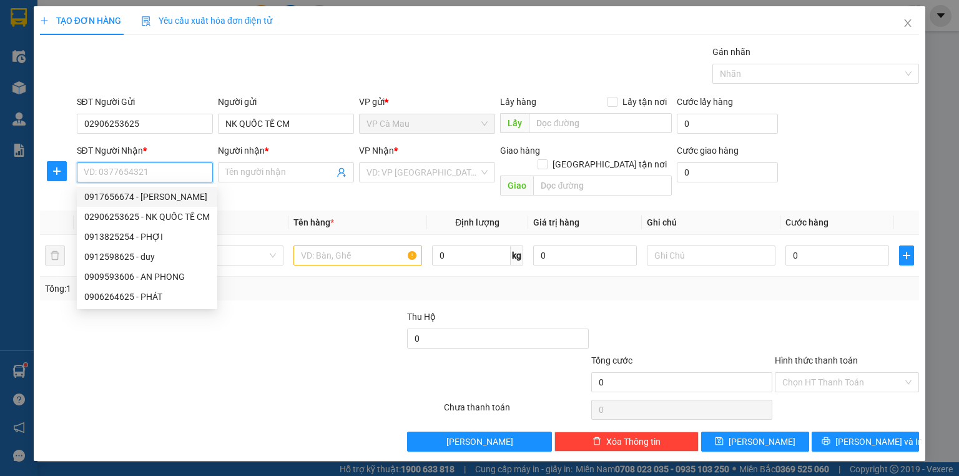
click at [129, 194] on div "0917656674 - BẢO TÍN" at bounding box center [147, 197] width 126 height 14
type input "0917656674"
type input "BẢO TÍN"
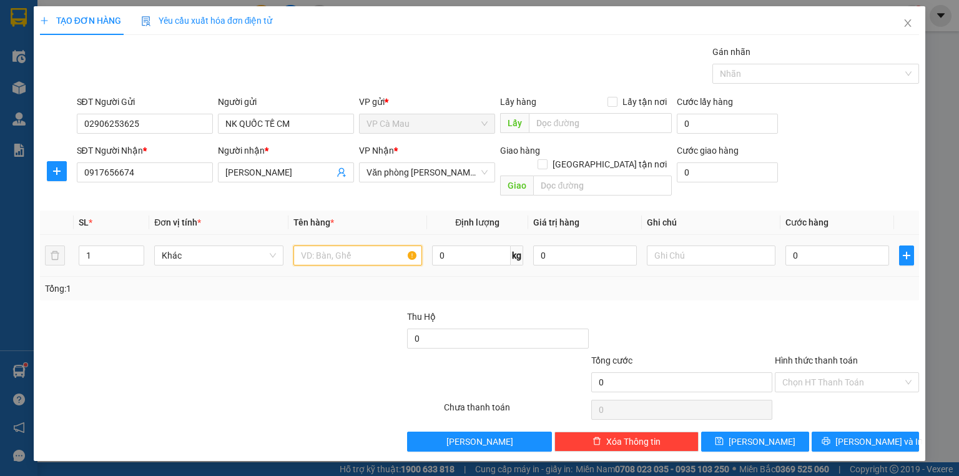
click at [325, 245] on input "text" at bounding box center [358, 255] width 129 height 20
type input "1 HỘP"
click at [819, 245] on input "0" at bounding box center [838, 255] width 104 height 20
type input "3"
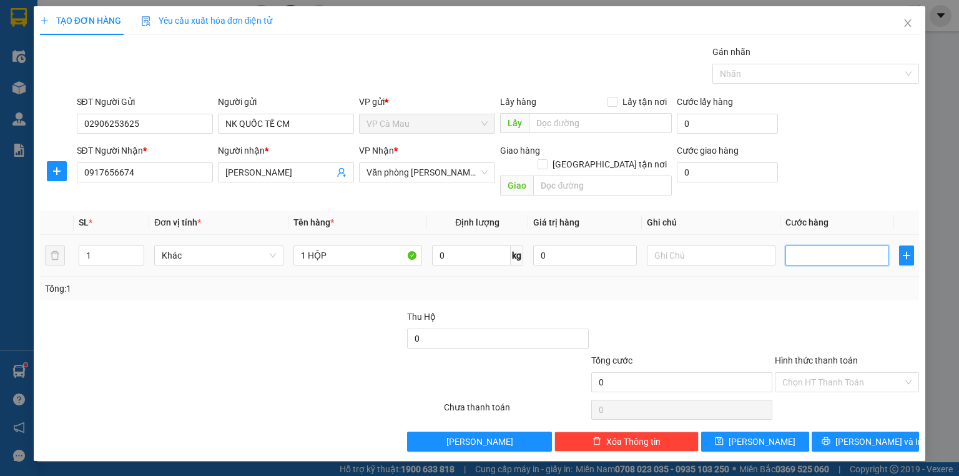
type input "3"
type input "30"
type input "30.000"
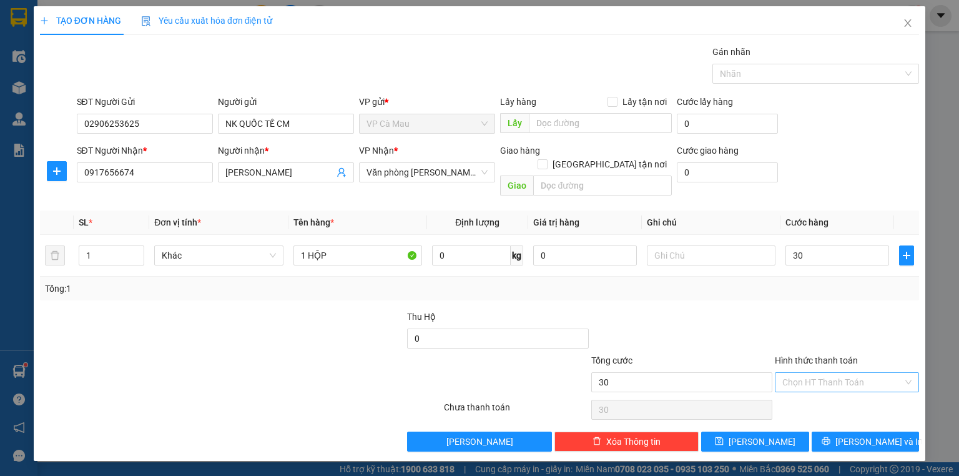
type input "30.000"
click at [799, 373] on input "Hình thức thanh toán" at bounding box center [843, 382] width 121 height 19
click at [812, 387] on div "Tại văn phòng" at bounding box center [847, 392] width 129 height 14
type input "0"
click at [834, 432] on button "[PERSON_NAME] và In" at bounding box center [866, 442] width 108 height 20
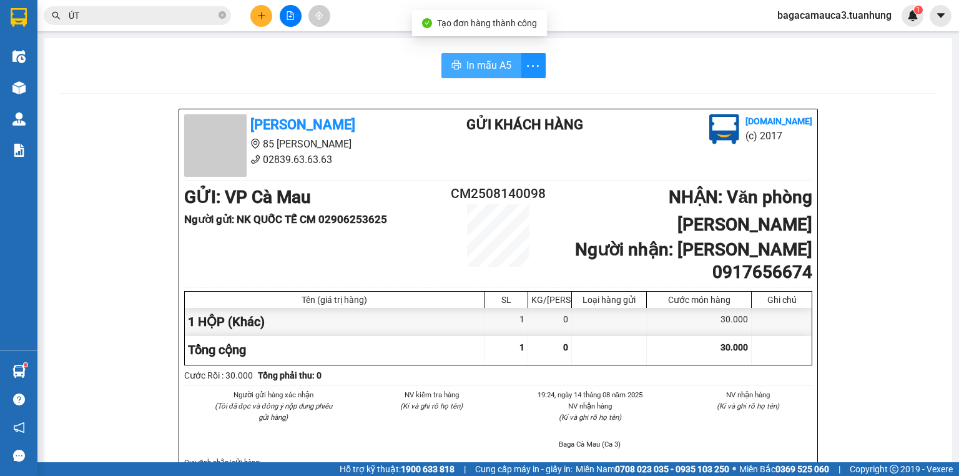
click at [484, 54] on button "In mẫu A5" at bounding box center [482, 65] width 80 height 25
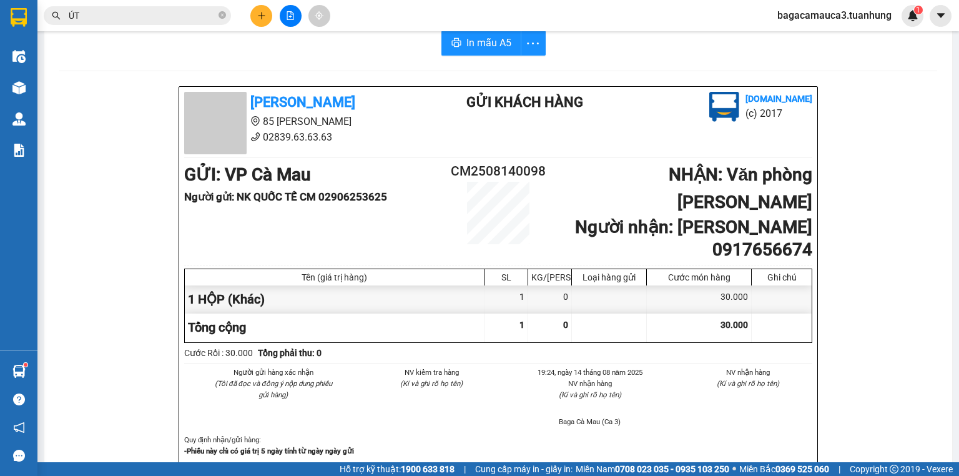
scroll to position [40, 0]
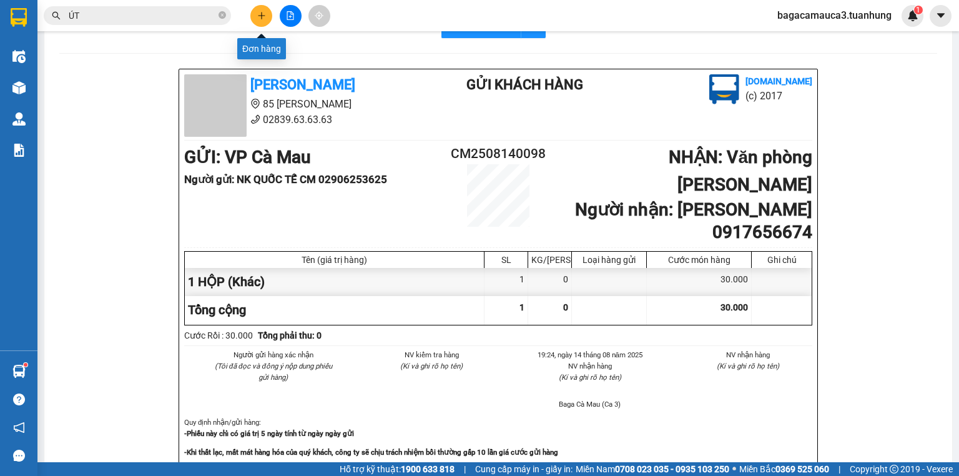
click at [262, 12] on icon "plus" at bounding box center [261, 15] width 9 height 9
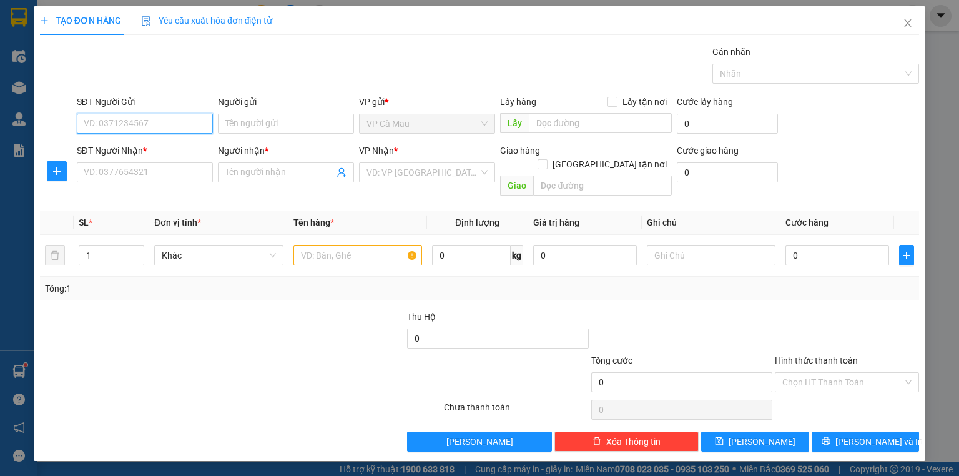
click at [164, 126] on input "SĐT Người Gửi" at bounding box center [145, 124] width 136 height 20
type input "0984016150"
click at [133, 147] on div "0984016150 - MẸ HUYỀN" at bounding box center [152, 148] width 137 height 14
type input "MẸ HUYỀN"
type input "0984016150"
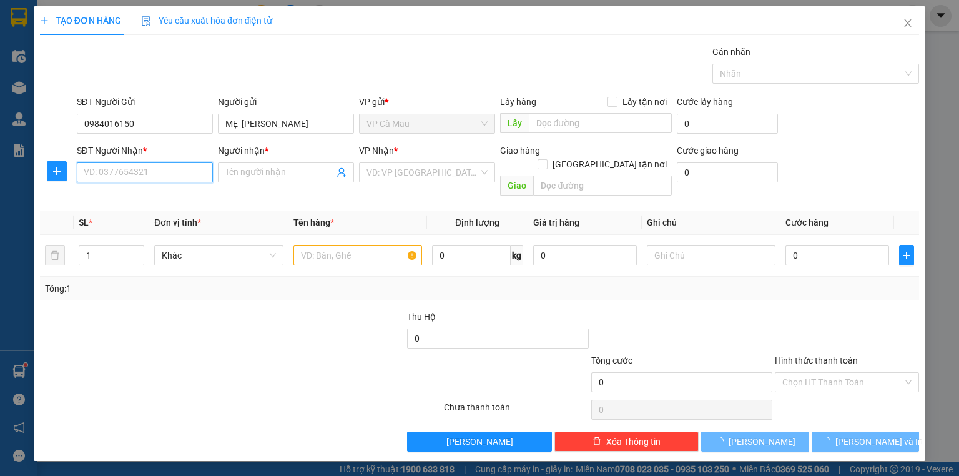
click at [156, 180] on input "SĐT Người Nhận *" at bounding box center [145, 172] width 136 height 20
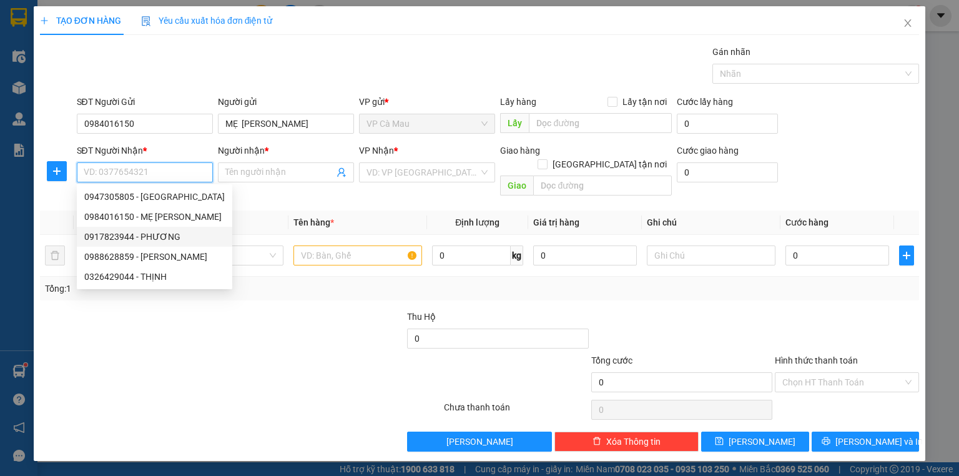
click at [154, 232] on div "0917823944 - PHƯƠNG" at bounding box center [154, 237] width 141 height 14
type input "0917823944"
type input "PHƯƠNG"
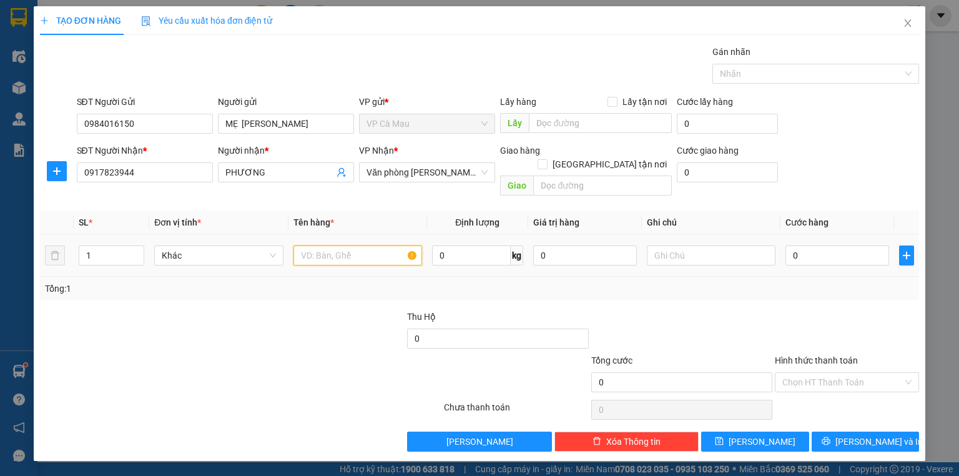
click at [361, 245] on input "text" at bounding box center [358, 255] width 129 height 20
type input "1 KIỆN"
click at [819, 245] on input "0" at bounding box center [838, 255] width 104 height 20
type input "5"
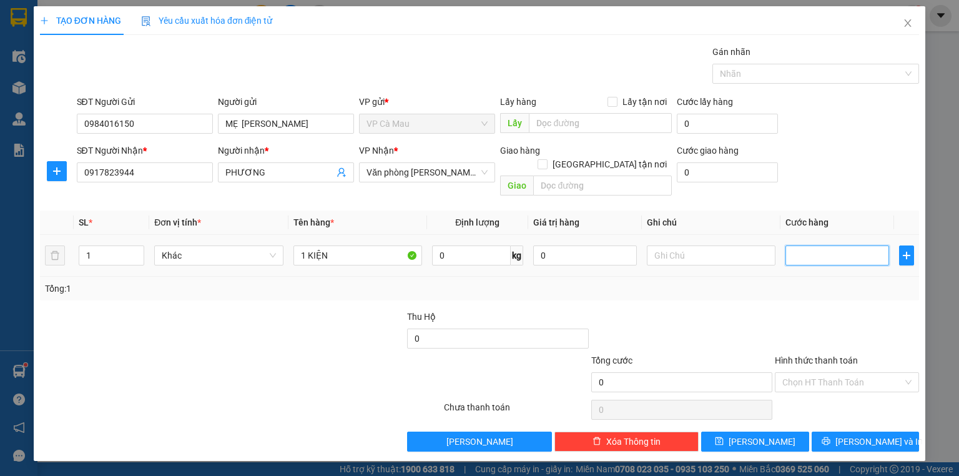
type input "5"
type input "50"
type input "50.000"
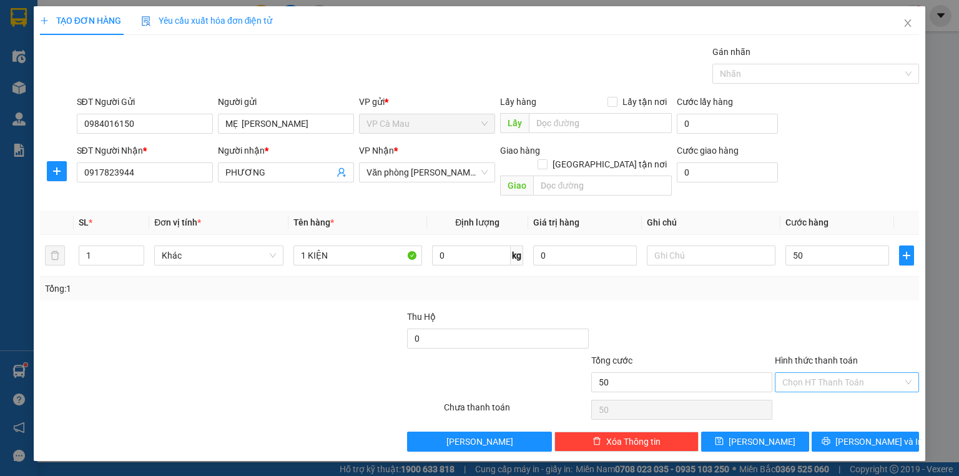
type input "50.000"
click at [841, 373] on input "Hình thức thanh toán" at bounding box center [843, 382] width 121 height 19
click at [842, 388] on div "Tại văn phòng" at bounding box center [847, 392] width 129 height 14
type input "0"
click at [844, 415] on div "Transit Pickup Surcharge Ids Transit Deliver Surcharge Ids Transit Deliver Surc…" at bounding box center [479, 248] width 879 height 407
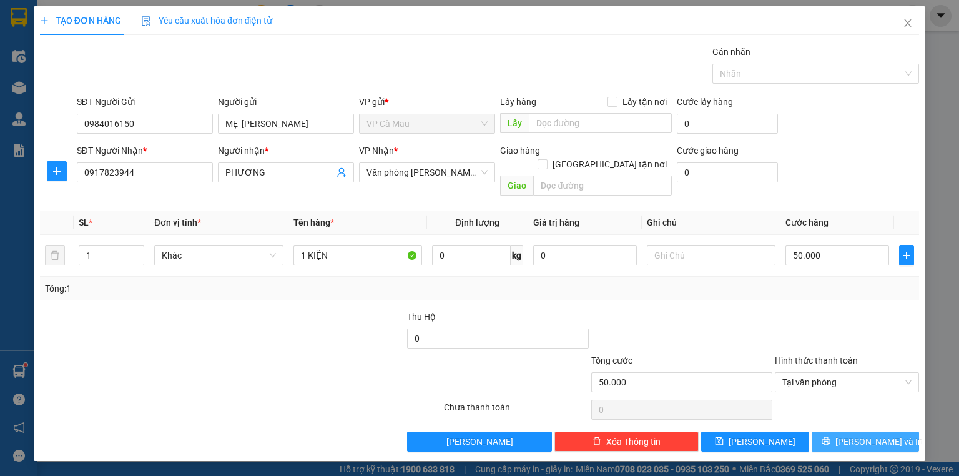
click at [831, 437] on icon "printer" at bounding box center [826, 441] width 9 height 9
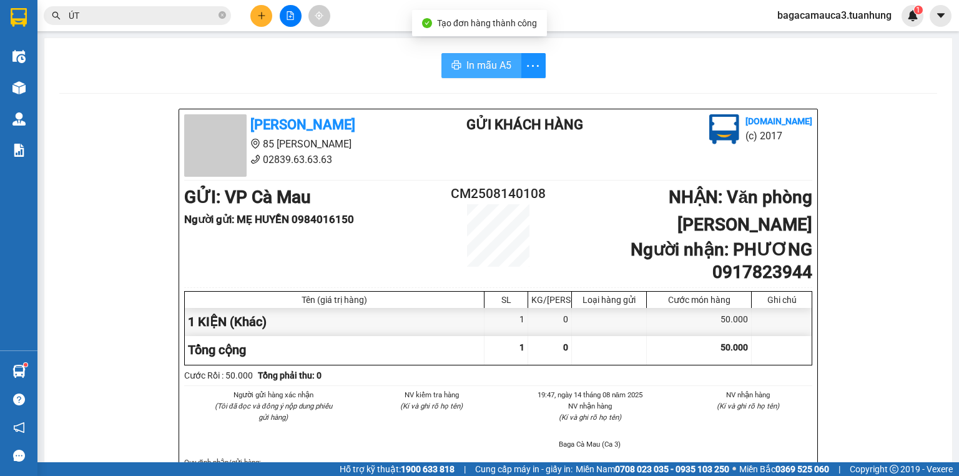
click at [476, 62] on span "In mẫu A5" at bounding box center [489, 65] width 45 height 16
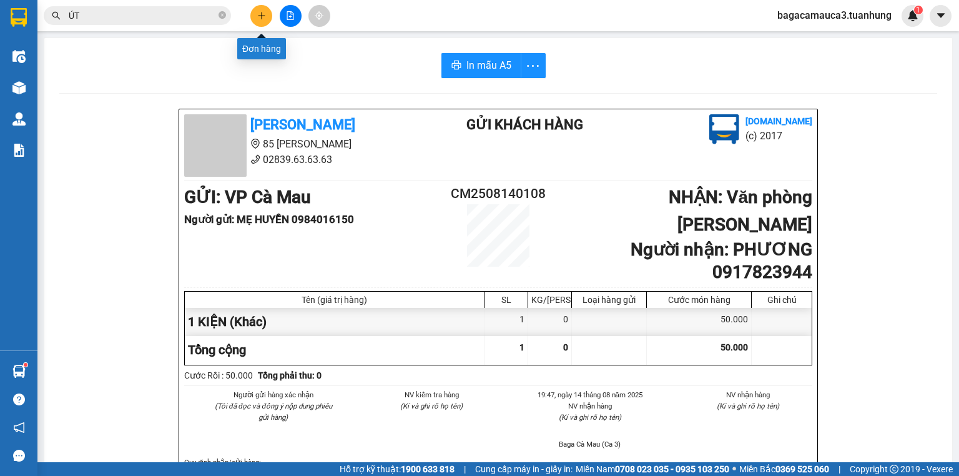
click at [257, 16] on icon "plus" at bounding box center [261, 15] width 9 height 9
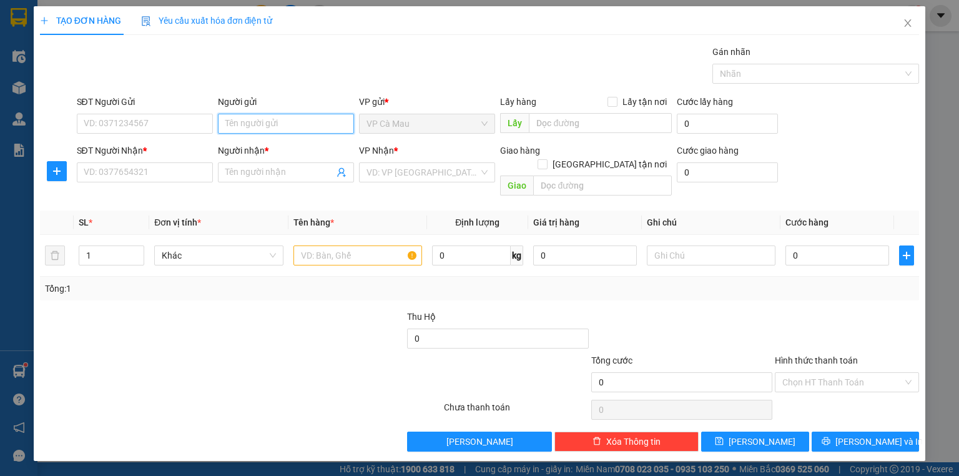
click at [249, 127] on input "Người gửi" at bounding box center [286, 124] width 136 height 20
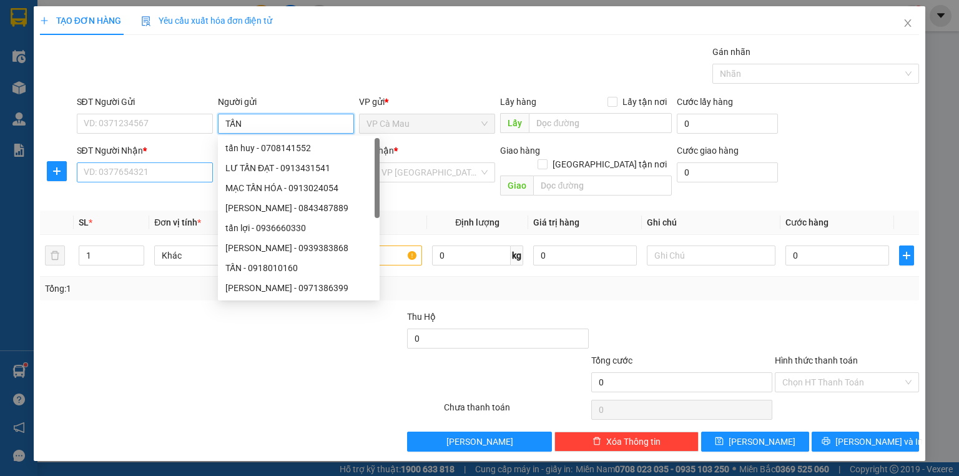
type input "TẤN"
click at [135, 175] on input "SĐT Người Nhận *" at bounding box center [145, 172] width 136 height 20
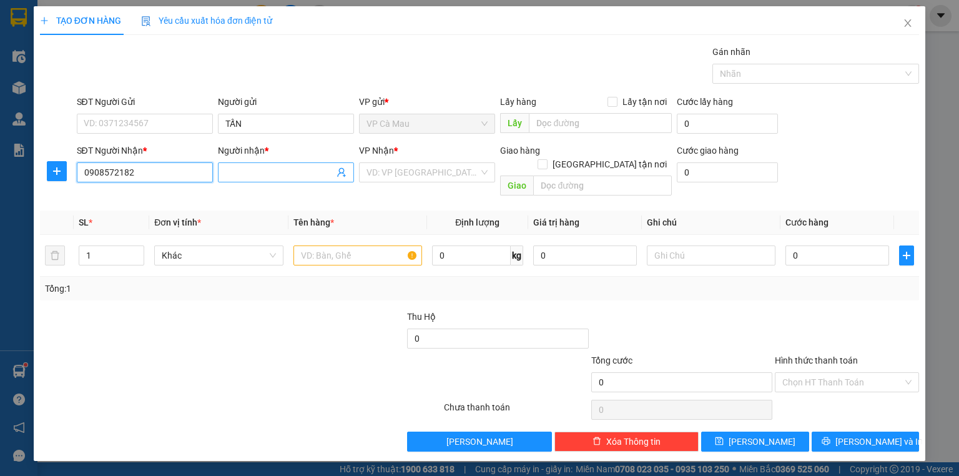
type input "0908572182"
click at [245, 175] on input "Người nhận *" at bounding box center [279, 173] width 109 height 14
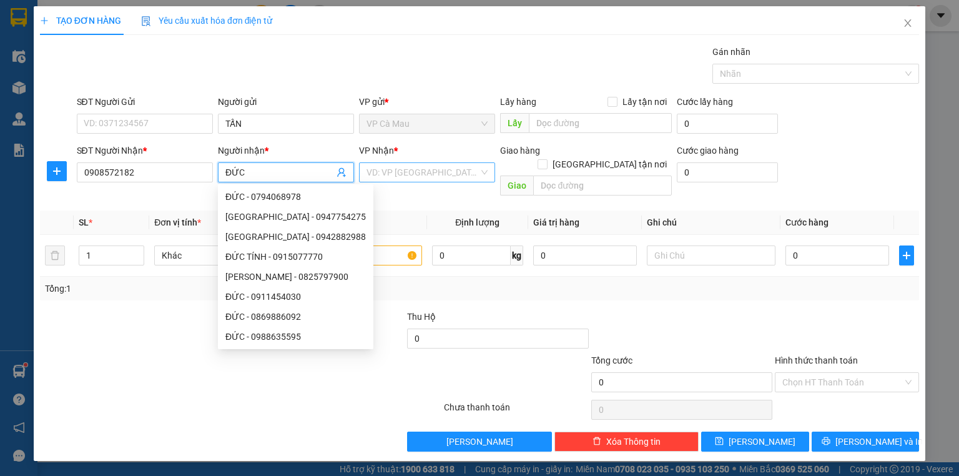
type input "ĐỨC"
click at [414, 170] on input "search" at bounding box center [423, 172] width 112 height 19
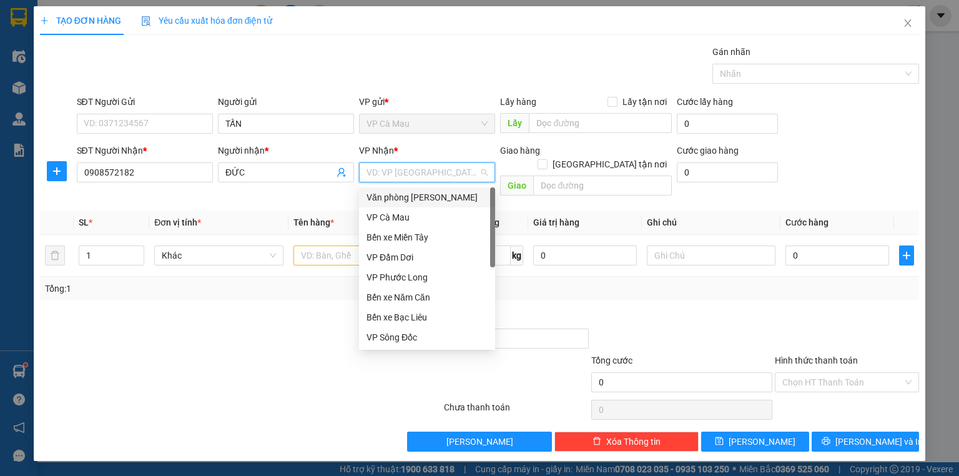
click at [423, 195] on div "Văn phòng [PERSON_NAME]" at bounding box center [427, 197] width 121 height 14
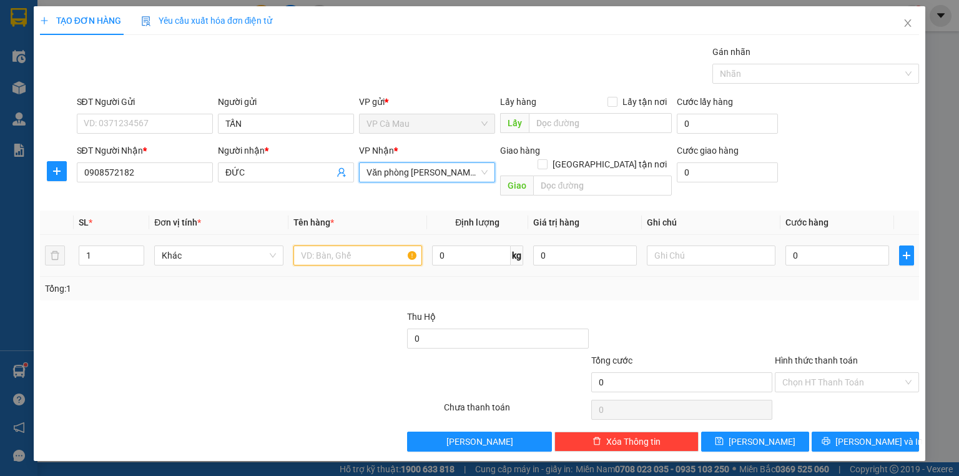
click at [322, 250] on input "text" at bounding box center [358, 255] width 129 height 20
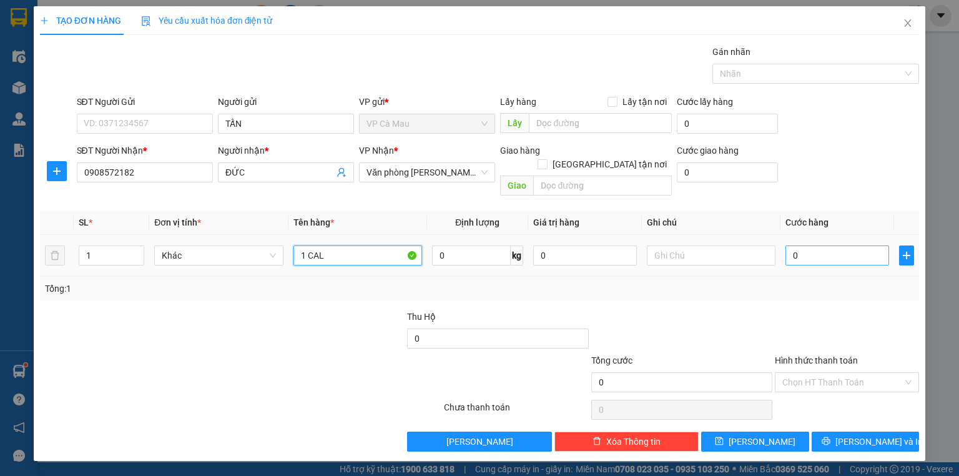
type input "1 CAL"
click at [862, 245] on input "0" at bounding box center [838, 255] width 104 height 20
type input "5"
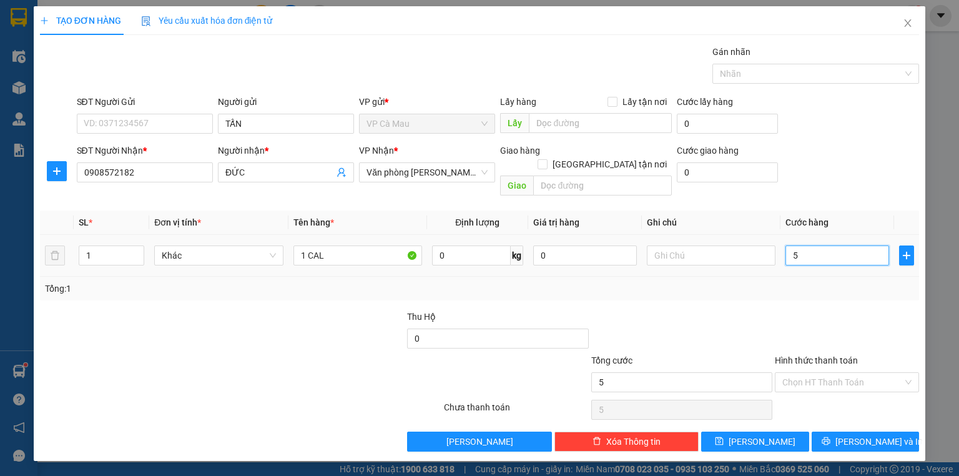
type input "50"
type input "50.000"
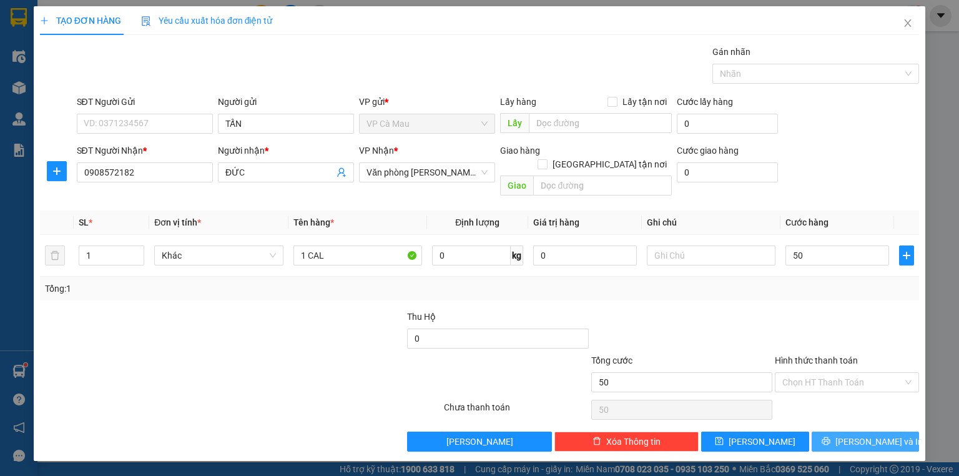
type input "50.000"
click at [829, 432] on button "[PERSON_NAME] và In" at bounding box center [866, 442] width 108 height 20
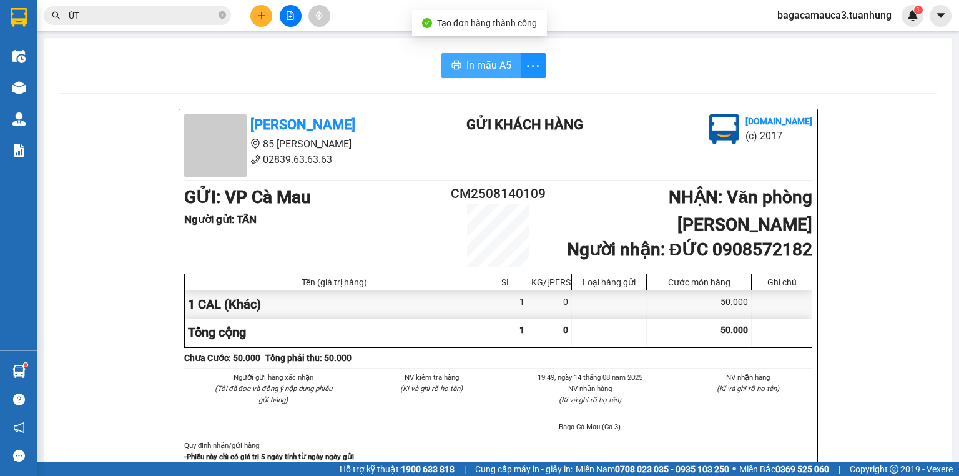
click at [448, 55] on button "In mẫu A5" at bounding box center [482, 65] width 80 height 25
drag, startPoint x: 230, startPoint y: 57, endPoint x: 220, endPoint y: 47, distance: 14.1
click at [228, 57] on div "In mẫu A5" at bounding box center [498, 65] width 878 height 25
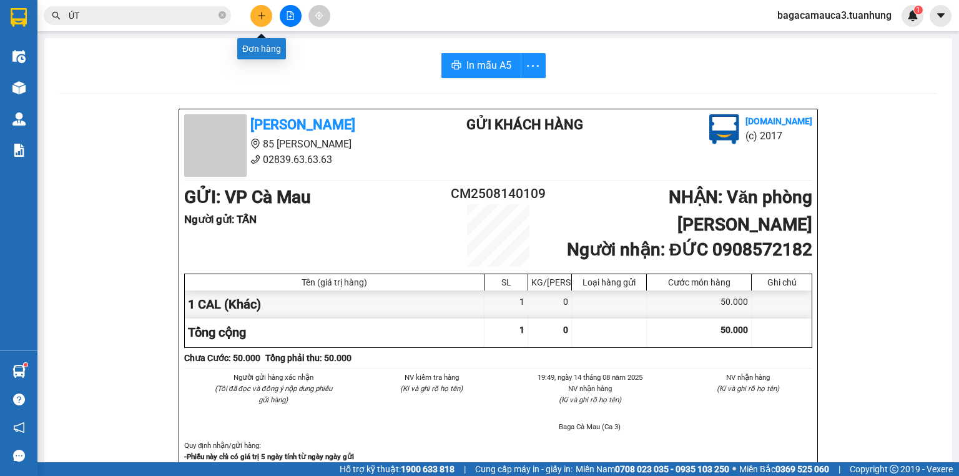
click at [255, 16] on button at bounding box center [261, 16] width 22 height 22
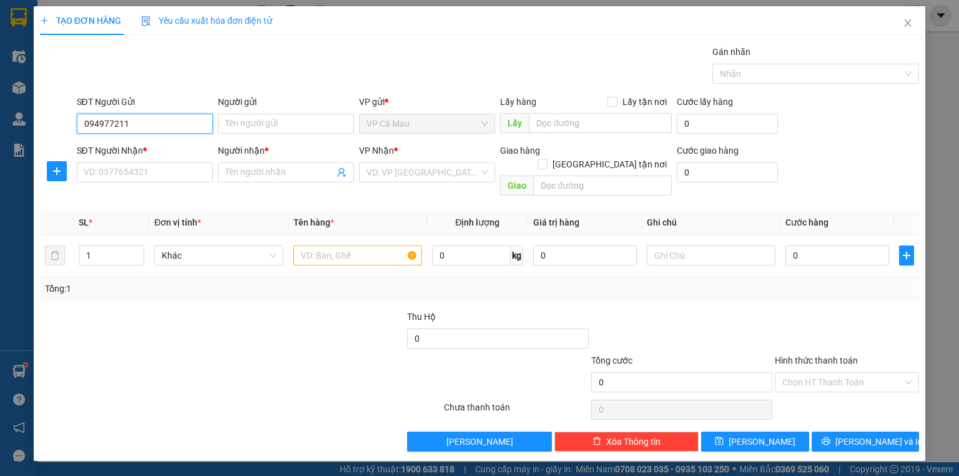
type input "0949772112"
click at [150, 148] on div "0949772112 - CƯƠNG" at bounding box center [144, 148] width 121 height 14
type input "CƯƠNG"
type input "0949772112"
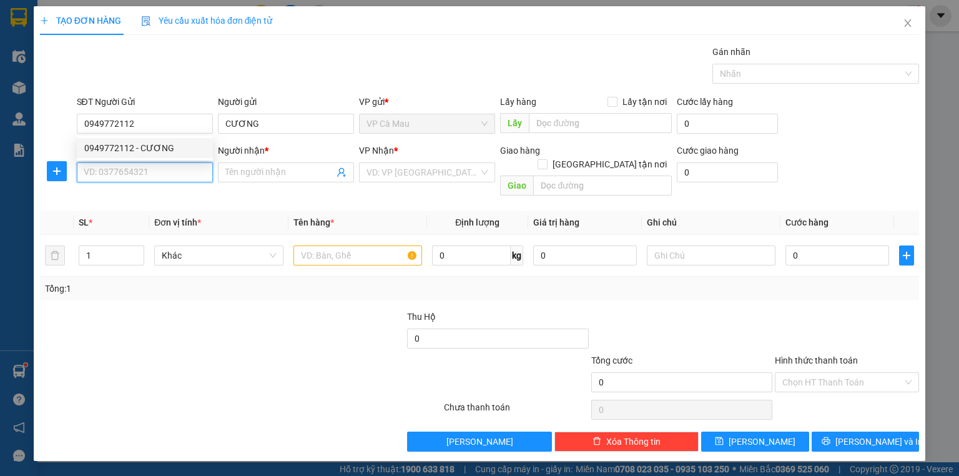
click at [170, 177] on input "SĐT Người Nhận *" at bounding box center [145, 172] width 136 height 20
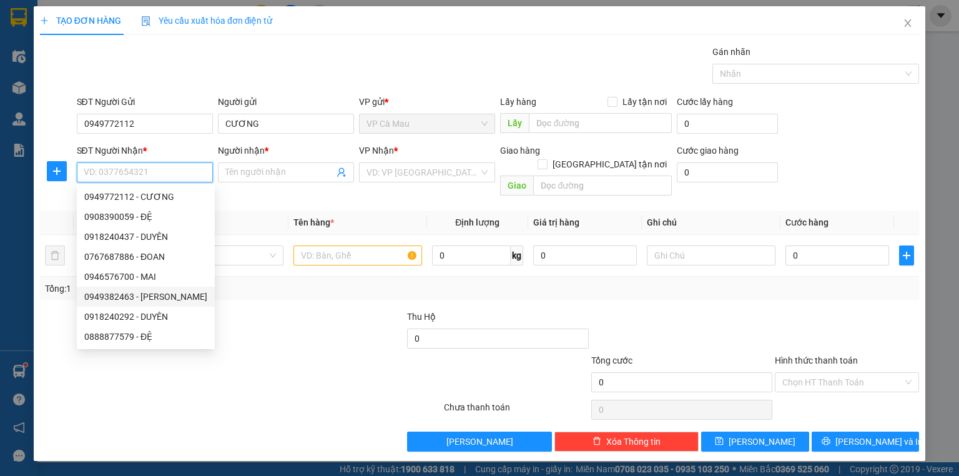
click at [176, 293] on div "0949382463 - LAM" at bounding box center [145, 297] width 123 height 14
type input "0949382463"
type input "LAM"
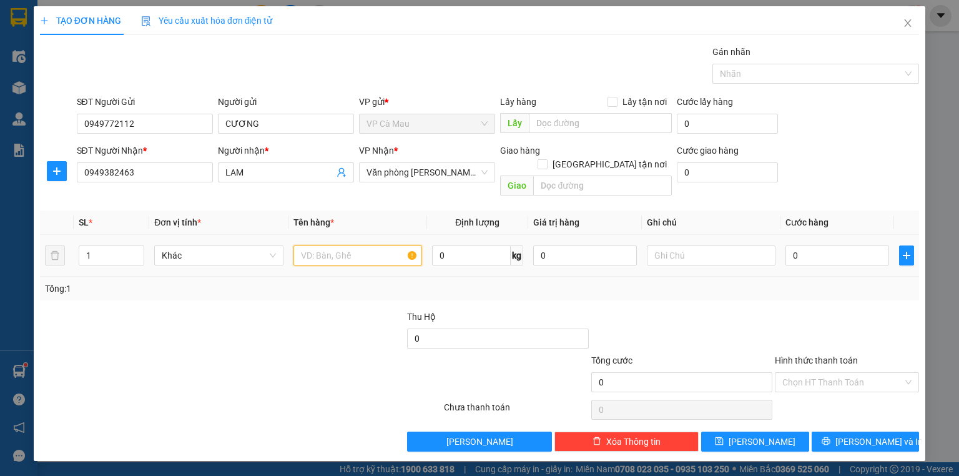
click at [352, 245] on input "text" at bounding box center [358, 255] width 129 height 20
type input "THÙNG"
click at [868, 235] on td "0" at bounding box center [838, 256] width 114 height 42
click at [858, 245] on input "0" at bounding box center [838, 255] width 104 height 20
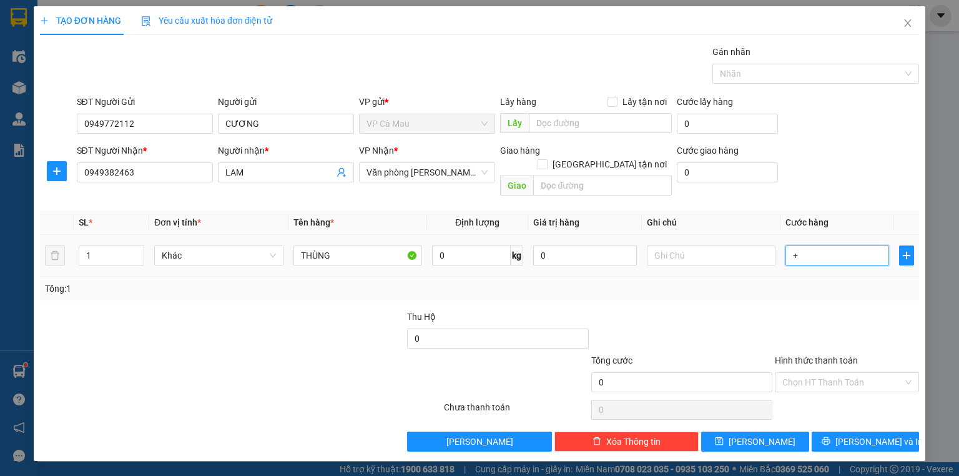
type input "+4"
type input "4"
type input "+40"
type input "40"
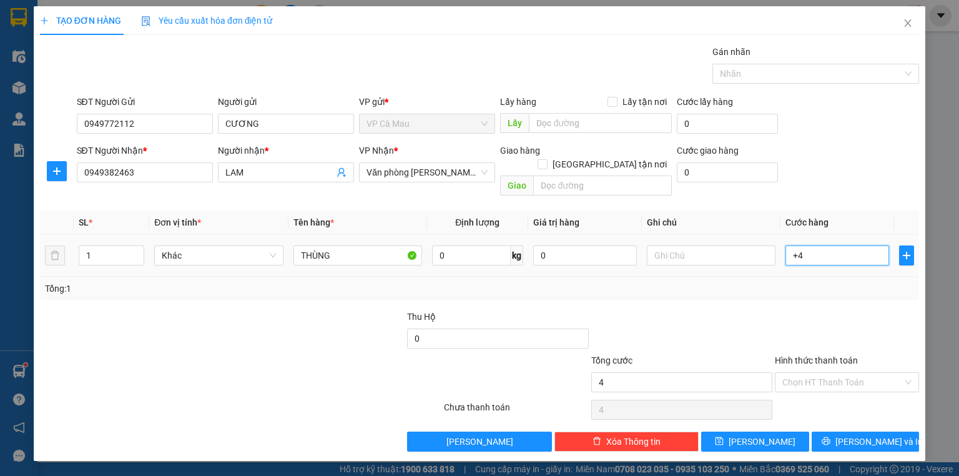
type input "40"
type input "40.000"
click at [801, 355] on label "Hình thức thanh toán" at bounding box center [816, 360] width 83 height 10
click at [801, 373] on input "Hình thức thanh toán" at bounding box center [843, 382] width 121 height 19
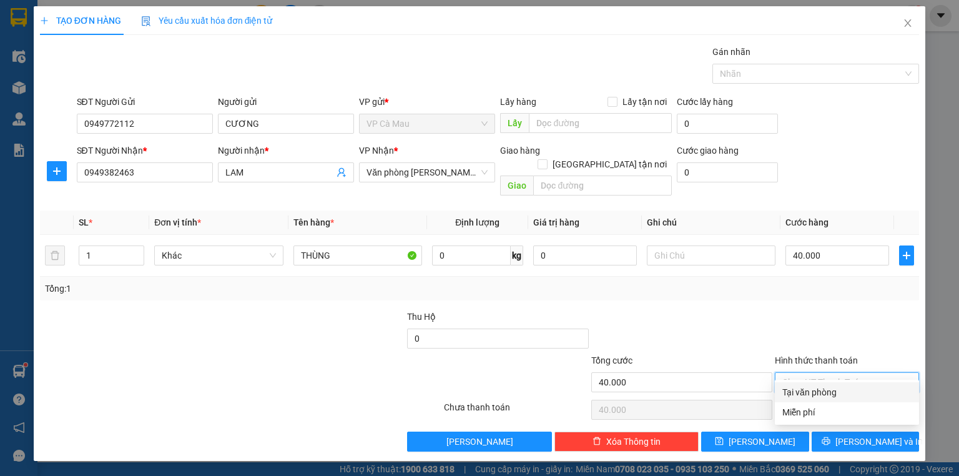
drag, startPoint x: 814, startPoint y: 365, endPoint x: 823, endPoint y: 387, distance: 24.1
click at [817, 378] on div "Hình thức thanh toán Chọn HT Thanh Toán" at bounding box center [847, 376] width 144 height 44
drag, startPoint x: 824, startPoint y: 387, endPoint x: 832, endPoint y: 382, distance: 9.0
click at [825, 387] on div "Tại văn phòng" at bounding box center [847, 392] width 129 height 14
type input "0"
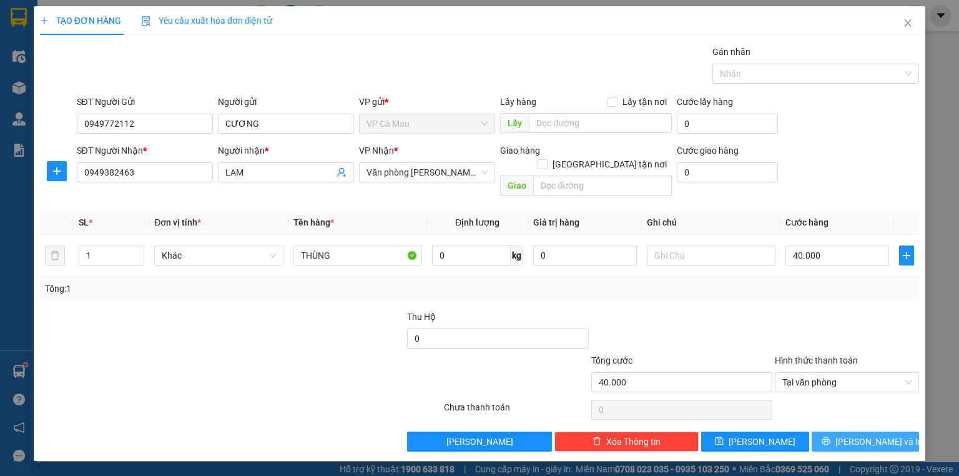
click at [877, 435] on span "[PERSON_NAME] và In" at bounding box center [879, 442] width 87 height 14
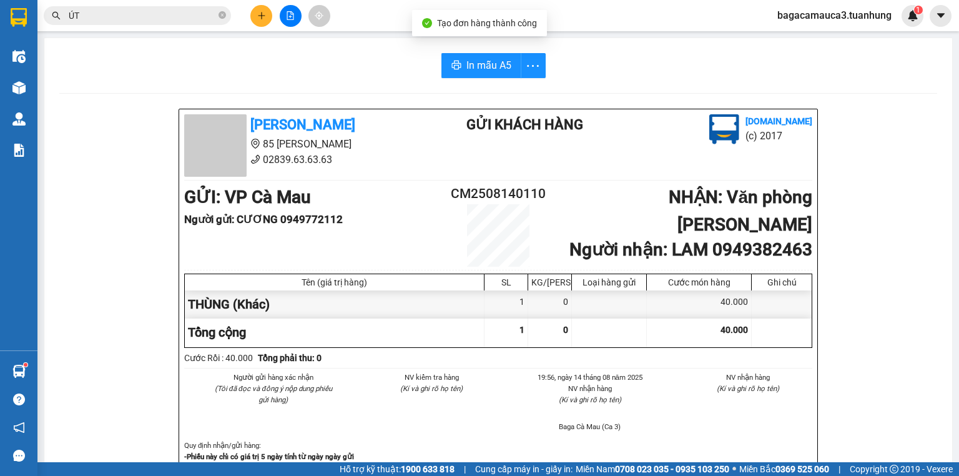
click at [493, 68] on span "In mẫu A5" at bounding box center [489, 65] width 45 height 16
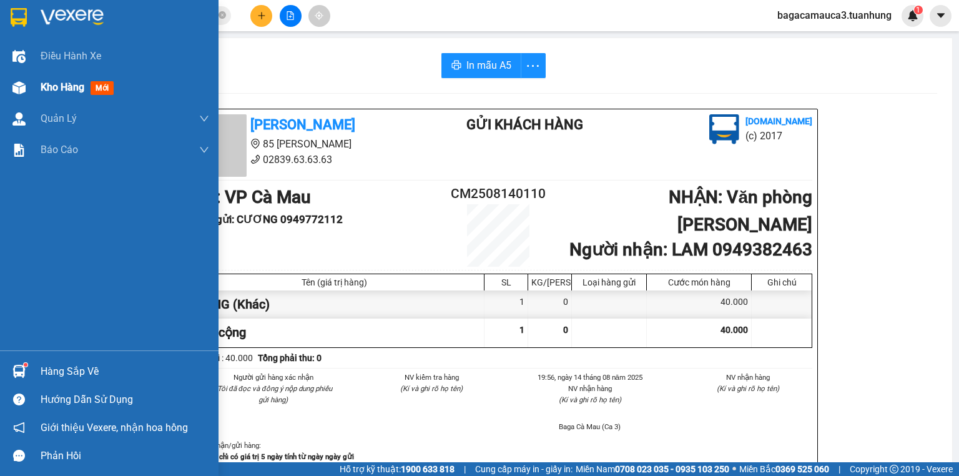
click at [57, 89] on span "Kho hàng" at bounding box center [63, 87] width 44 height 12
click at [57, 90] on span "Kho hàng" at bounding box center [63, 87] width 44 height 12
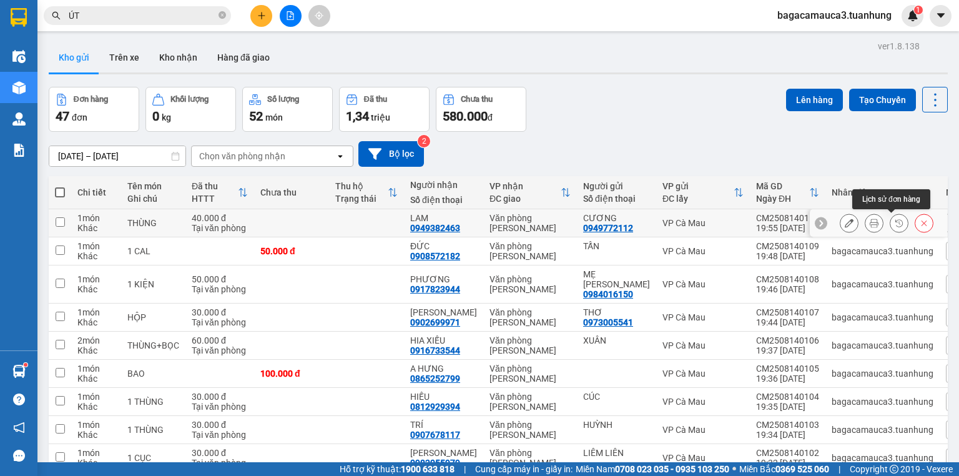
click at [916, 222] on button at bounding box center [924, 223] width 17 height 22
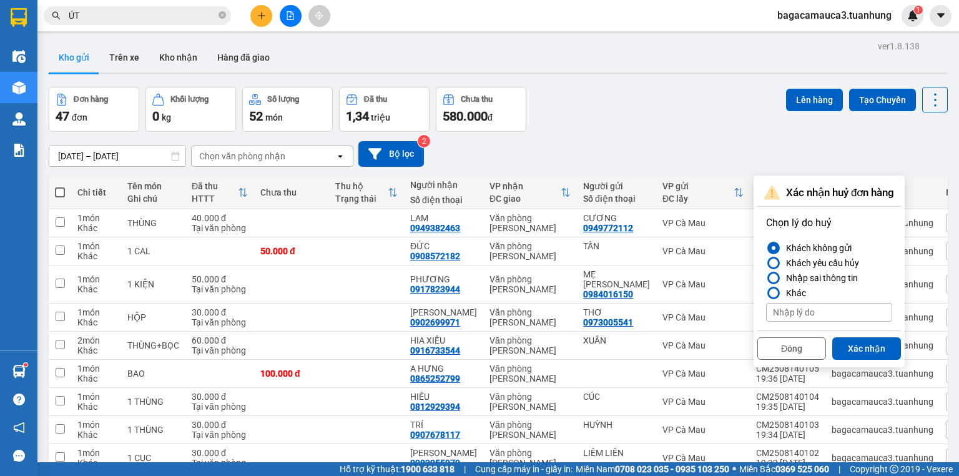
click at [873, 347] on button "Xác nhận" at bounding box center [867, 348] width 69 height 22
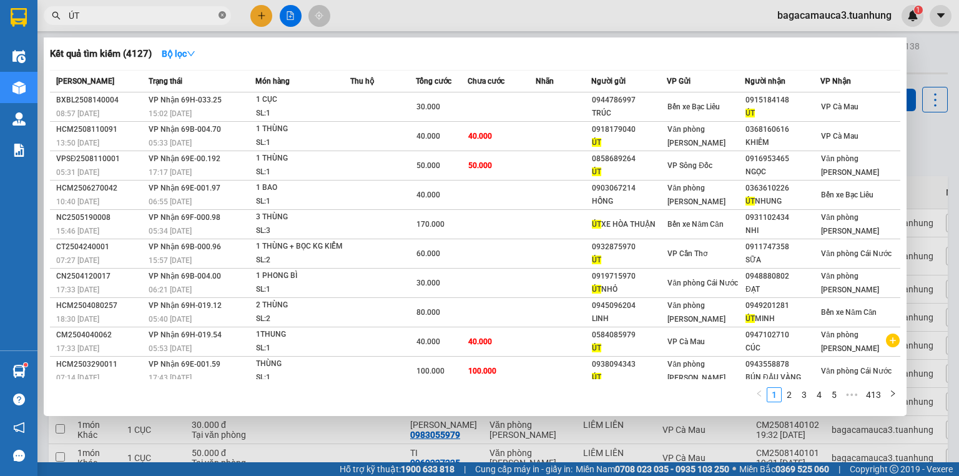
click at [222, 11] on icon "close-circle" at bounding box center [222, 14] width 7 height 7
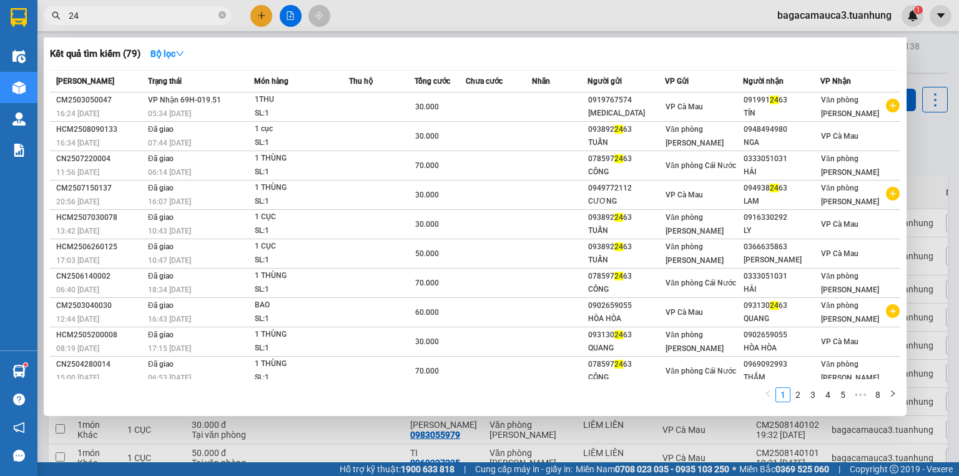
type input "2"
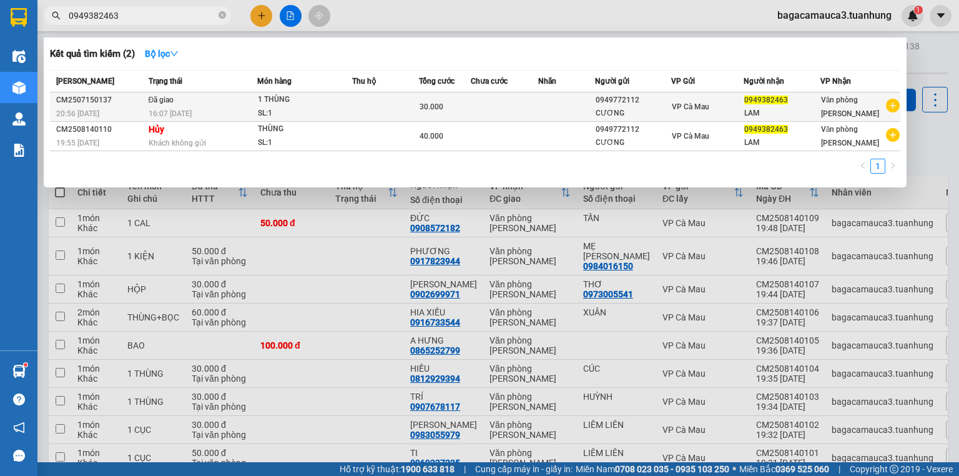
type input "0949382463"
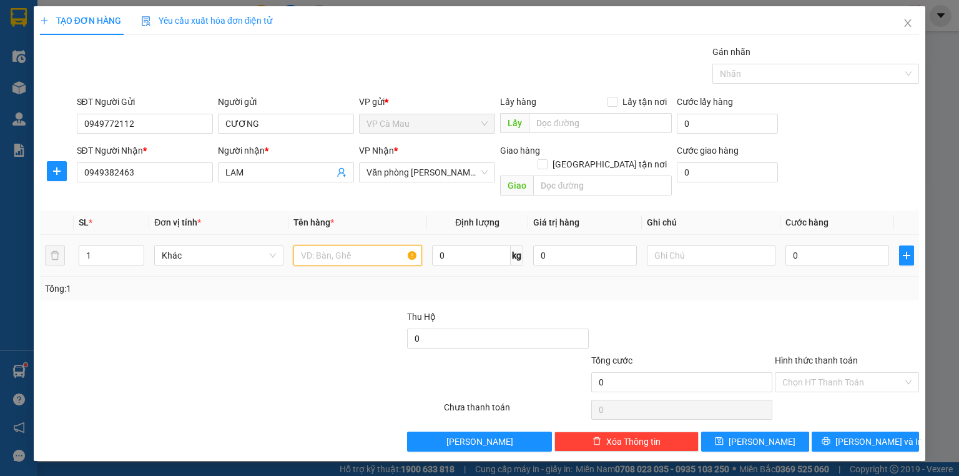
click at [365, 245] on input "text" at bounding box center [358, 255] width 129 height 20
type input "KIỆN"
click at [810, 252] on div "0" at bounding box center [838, 255] width 104 height 25
click at [809, 247] on input "0" at bounding box center [838, 255] width 104 height 20
type input "+3"
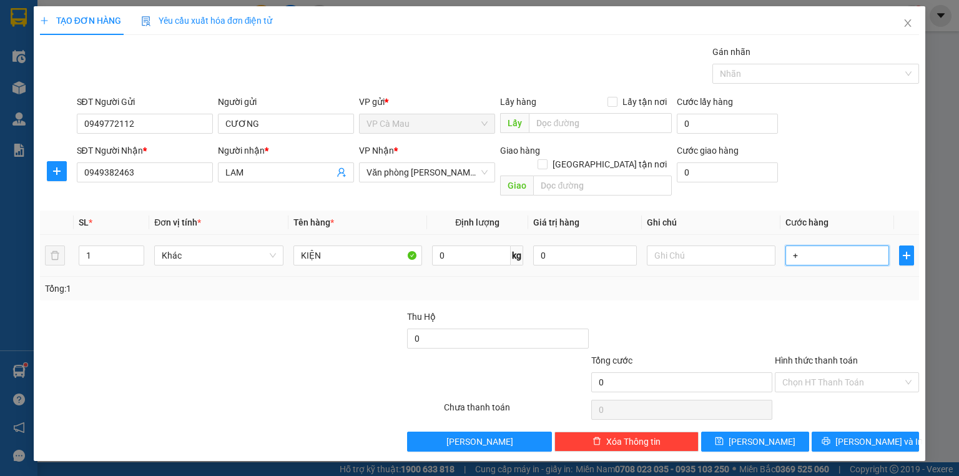
type input "3"
type input "+"
type input "0"
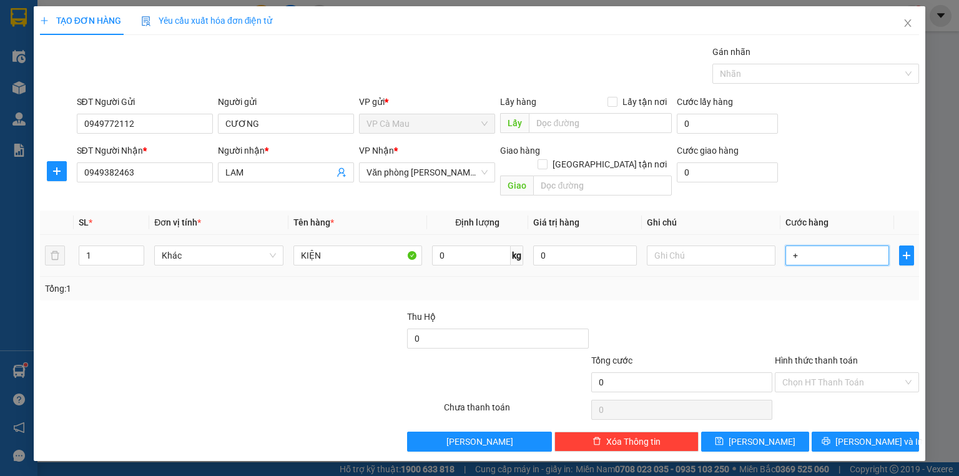
type input "+5"
type input "5"
type input "+50"
type input "50"
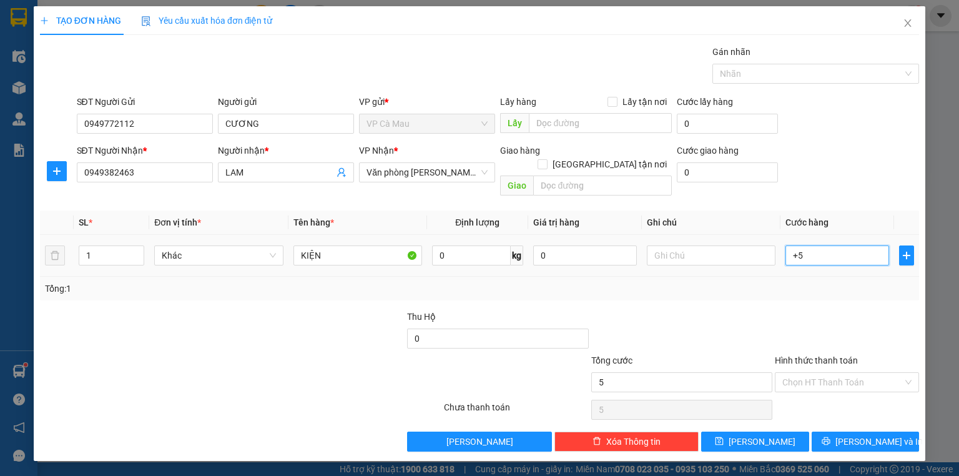
type input "50"
type input "50.000"
click at [813, 282] on div "Tổng: 1" at bounding box center [479, 289] width 869 height 14
click at [852, 377] on span at bounding box center [843, 382] width 121 height 19
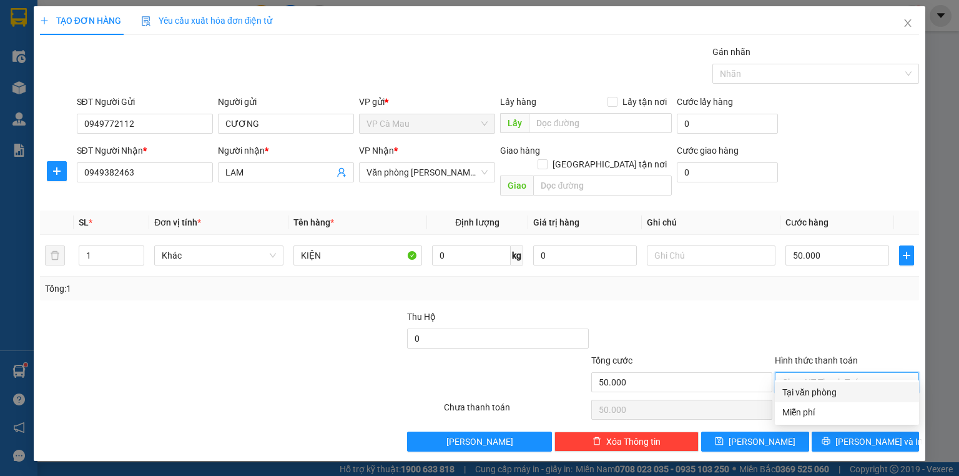
click at [844, 395] on div "Tại văn phòng" at bounding box center [847, 392] width 129 height 14
type input "0"
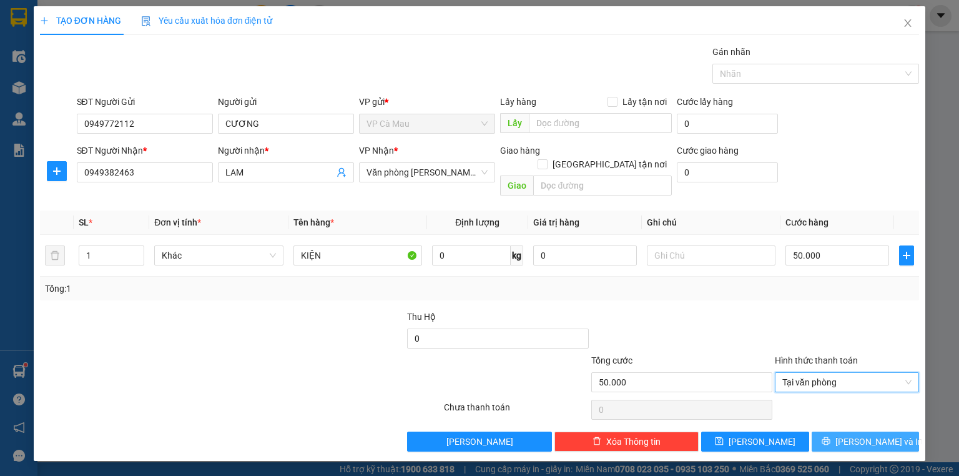
click at [862, 435] on button "[PERSON_NAME] và In" at bounding box center [866, 442] width 108 height 20
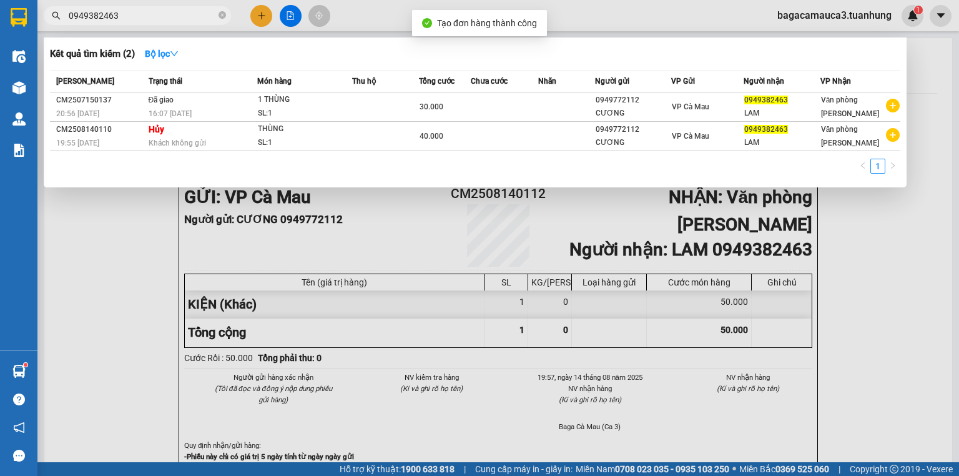
click at [741, 268] on div at bounding box center [479, 238] width 959 height 476
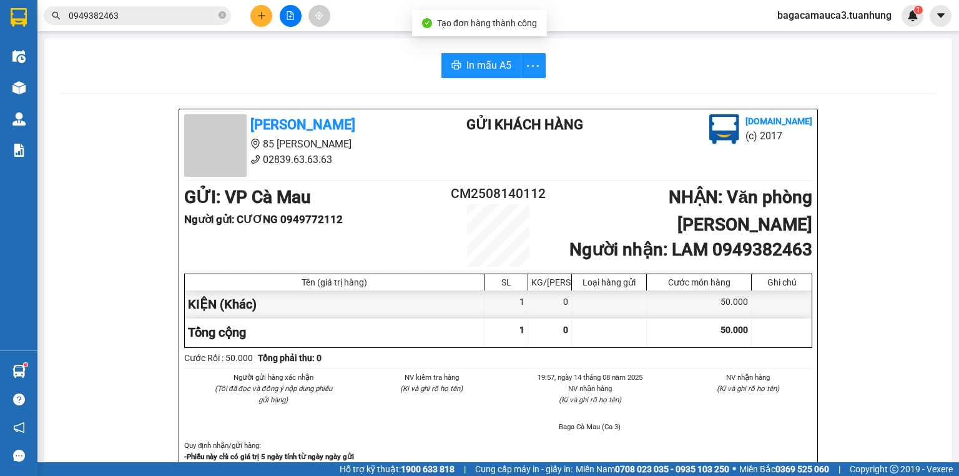
click at [472, 72] on span "In mẫu A5" at bounding box center [489, 65] width 45 height 16
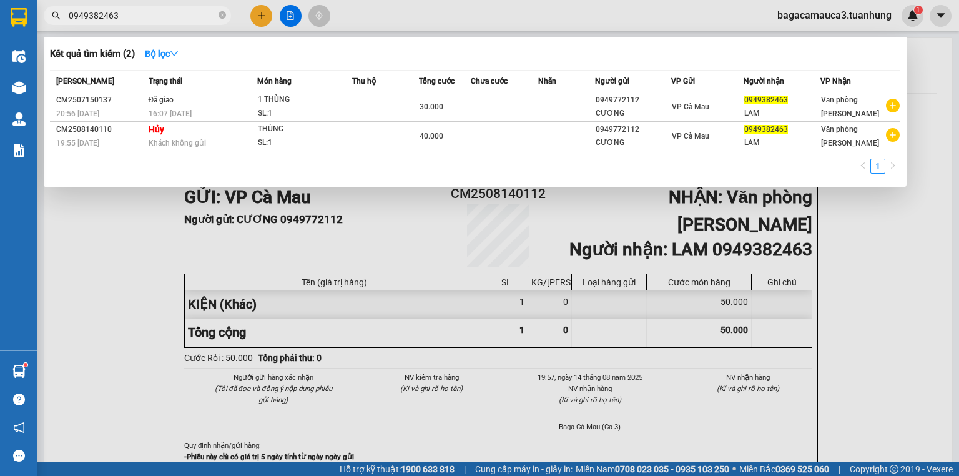
click at [139, 12] on input "0949382463" at bounding box center [142, 16] width 147 height 14
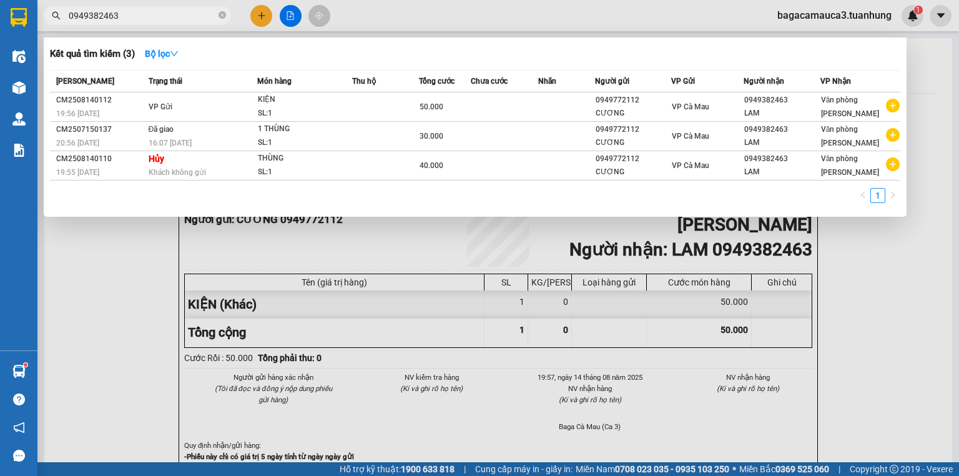
type input "0949382463"
click at [259, 19] on div at bounding box center [479, 238] width 959 height 476
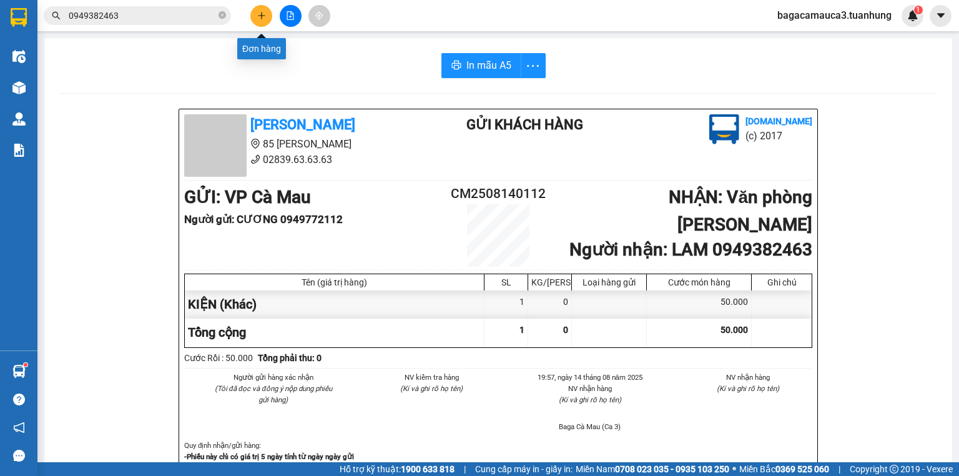
click at [263, 10] on button at bounding box center [261, 16] width 22 height 22
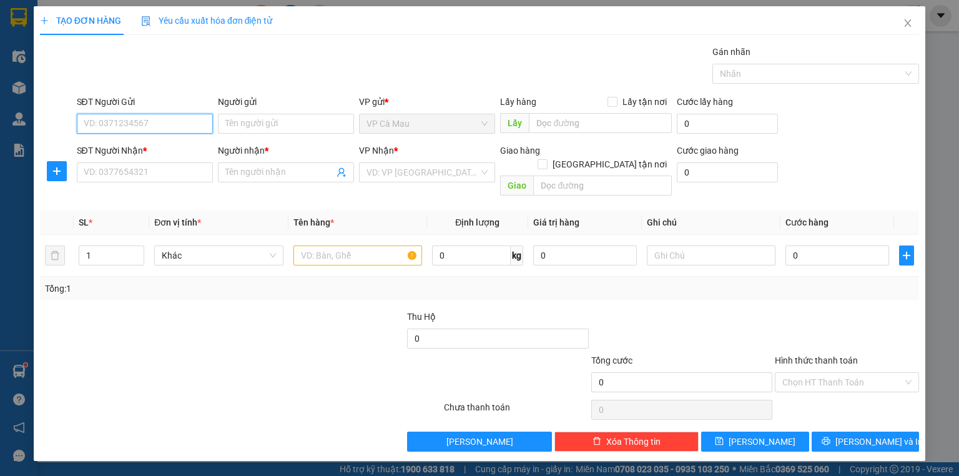
click at [103, 118] on input "SĐT Người Gửi" at bounding box center [145, 124] width 136 height 20
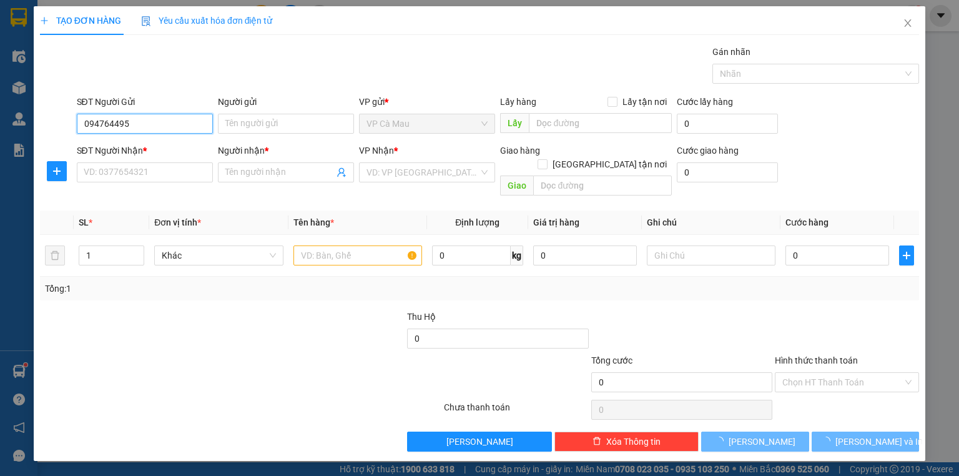
type input "0947644955"
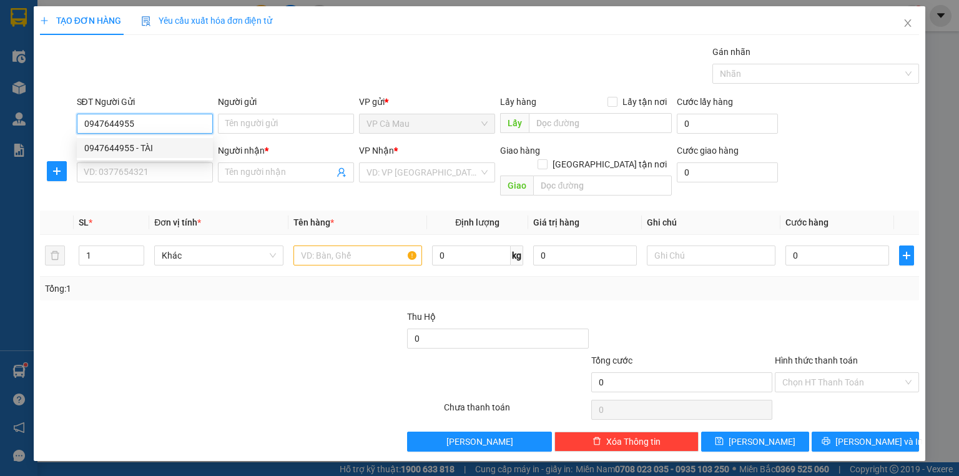
click at [132, 146] on div "0947644955 - TÀI" at bounding box center [144, 148] width 121 height 14
type input "TÀI"
type input "0947644955"
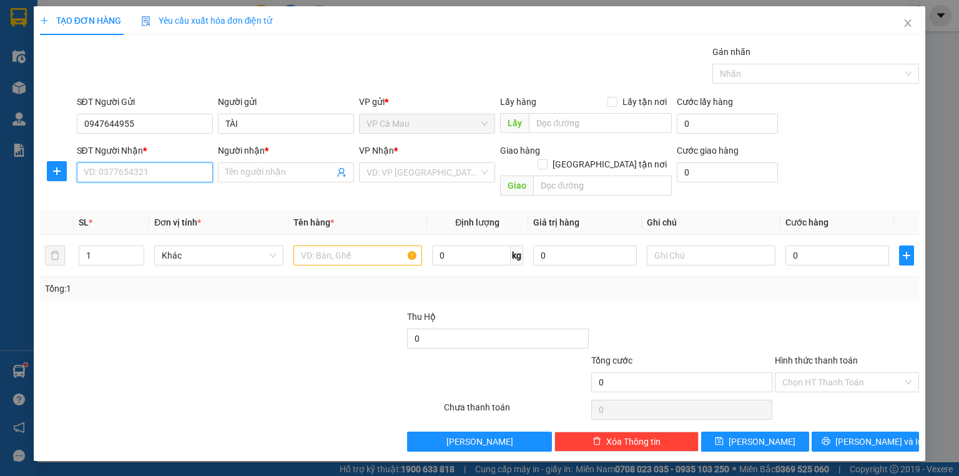
click at [145, 175] on input "SĐT Người Nhận *" at bounding box center [145, 172] width 136 height 20
click at [114, 210] on div "0384658735 - THỦY" at bounding box center [144, 217] width 121 height 14
type input "0384658735"
type input "THỦY"
click at [365, 245] on input "text" at bounding box center [358, 255] width 129 height 20
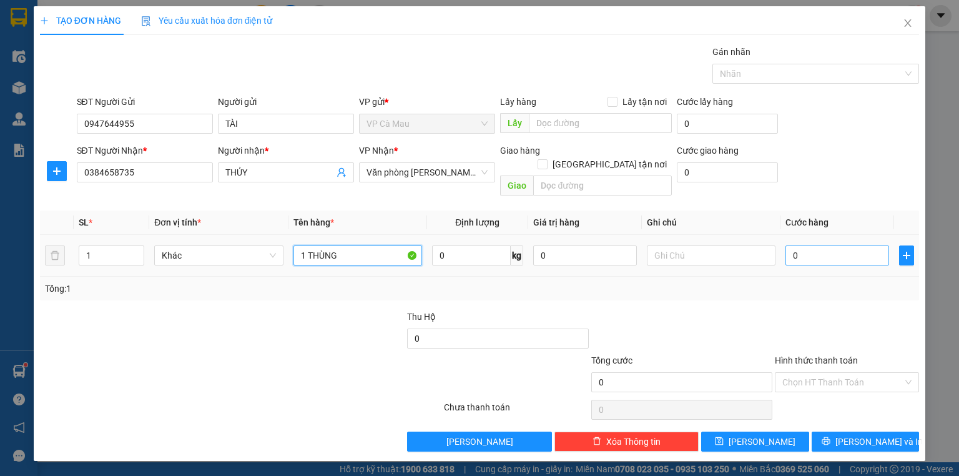
type input "1 THÙNG"
click at [854, 245] on input "0" at bounding box center [838, 255] width 104 height 20
type input "3"
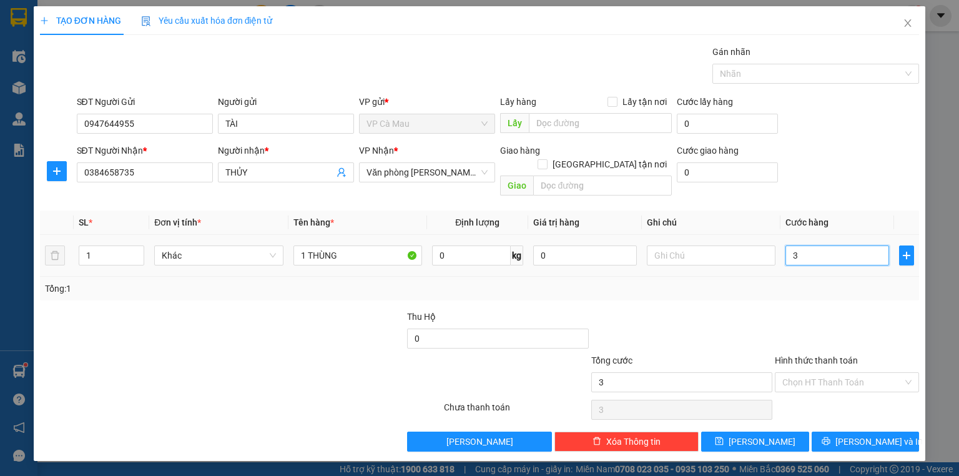
type input "30"
type input "30.000"
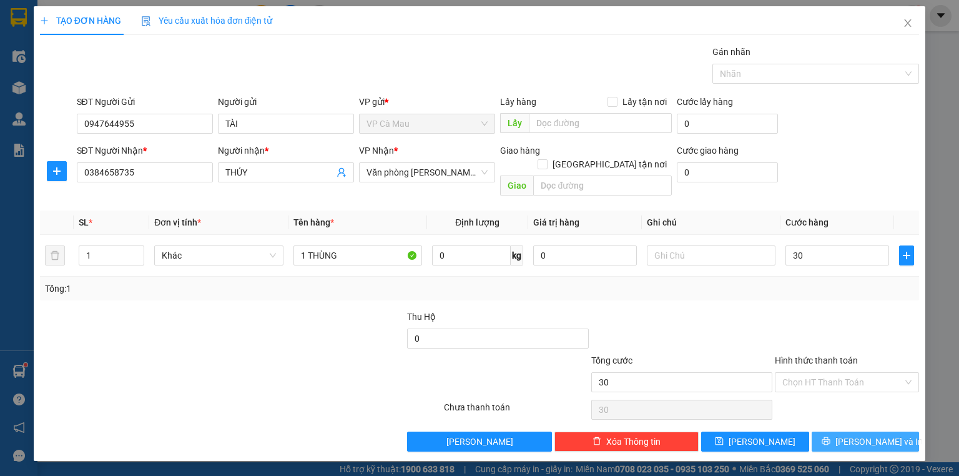
type input "30.000"
click at [871, 435] on span "[PERSON_NAME] và In" at bounding box center [879, 442] width 87 height 14
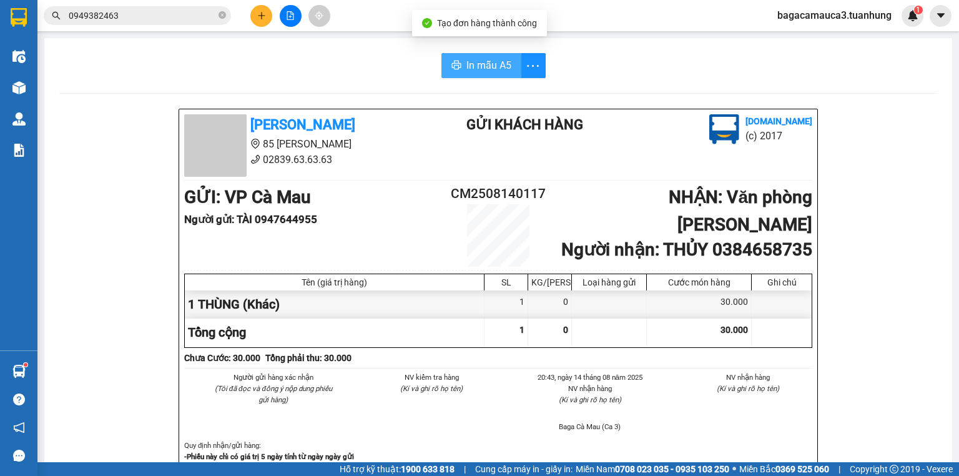
click at [492, 62] on span "In mẫu A5" at bounding box center [489, 65] width 45 height 16
click at [227, 12] on span "0949382463" at bounding box center [137, 15] width 187 height 19
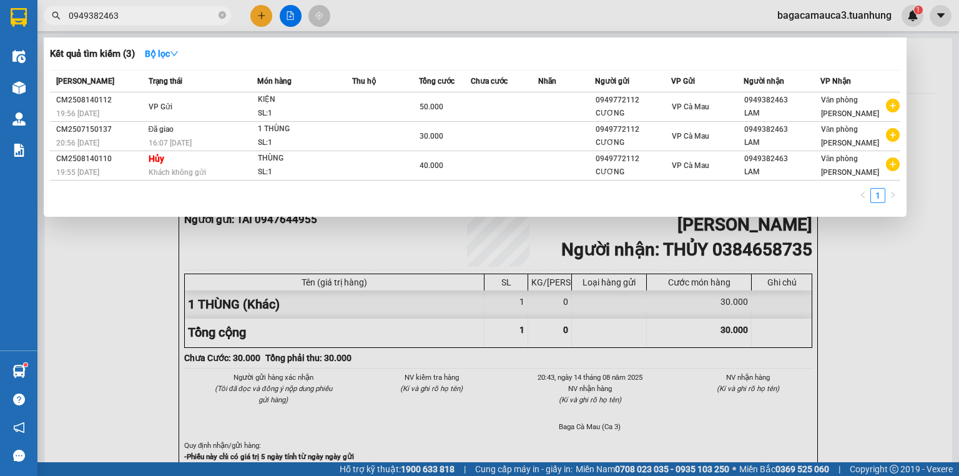
click at [565, 326] on div at bounding box center [479, 238] width 959 height 476
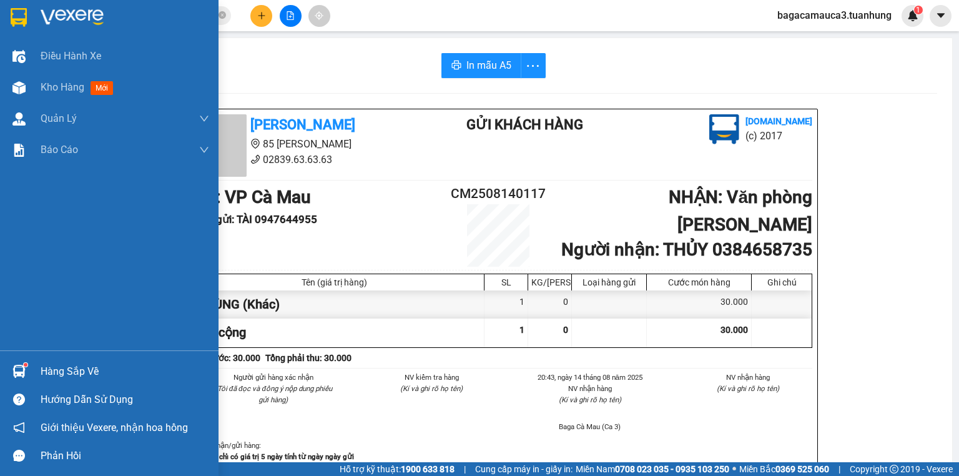
click at [85, 368] on div "Hàng sắp về" at bounding box center [125, 371] width 169 height 19
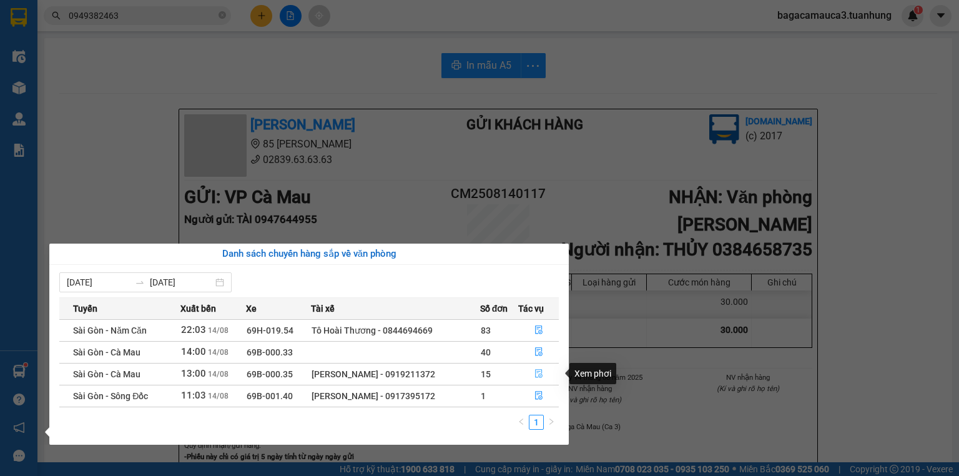
click at [542, 372] on icon "file-done" at bounding box center [538, 374] width 7 height 9
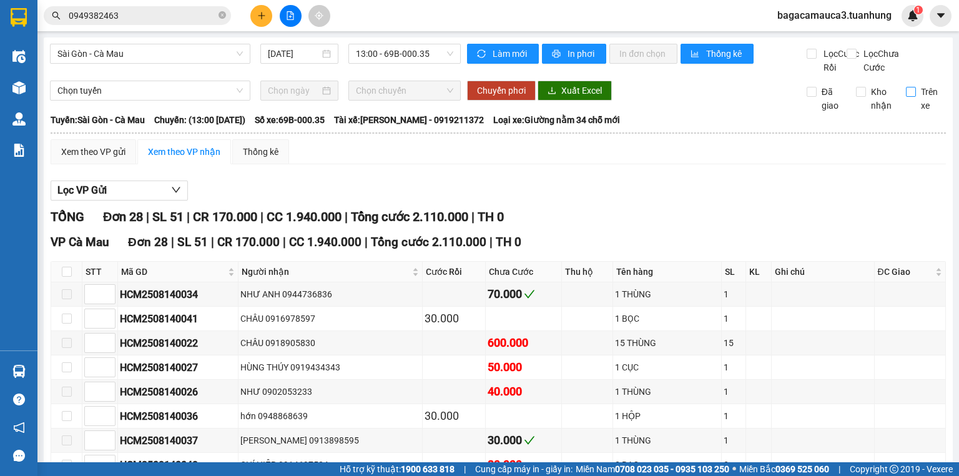
click at [906, 97] on input "Trên xe" at bounding box center [911, 92] width 10 height 10
checkbox input "true"
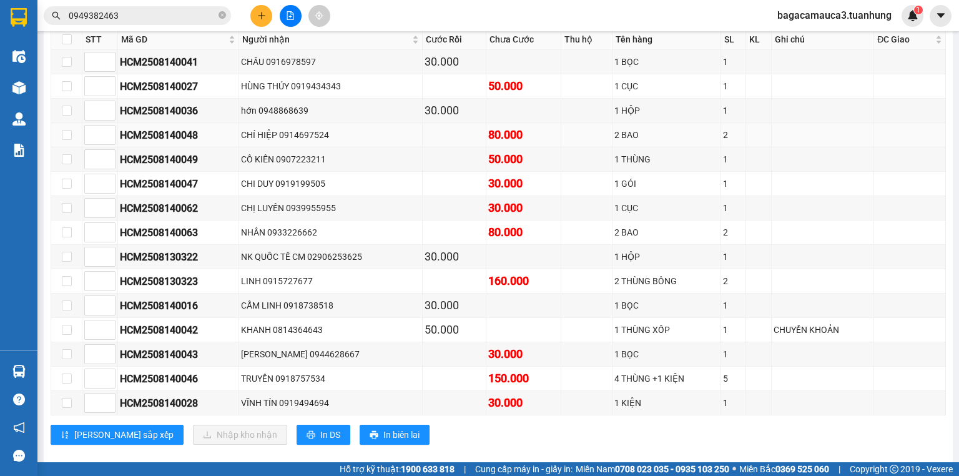
scroll to position [250, 0]
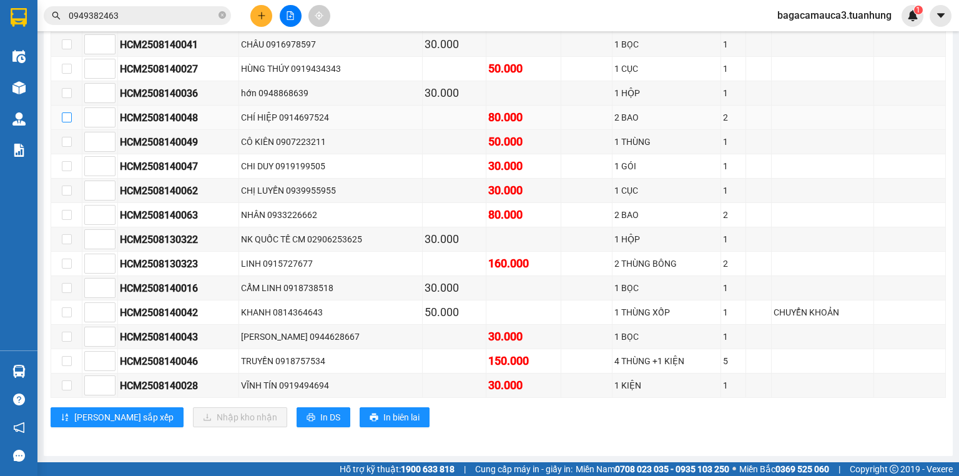
click at [65, 122] on input "checkbox" at bounding box center [67, 117] width 10 height 10
checkbox input "true"
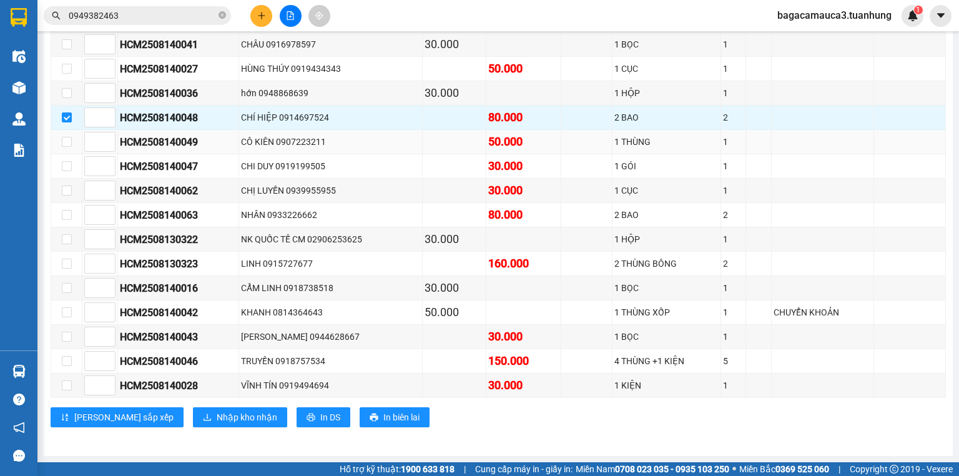
click at [59, 154] on td at bounding box center [66, 142] width 31 height 24
click at [66, 147] on input "checkbox" at bounding box center [67, 142] width 10 height 10
checkbox input "true"
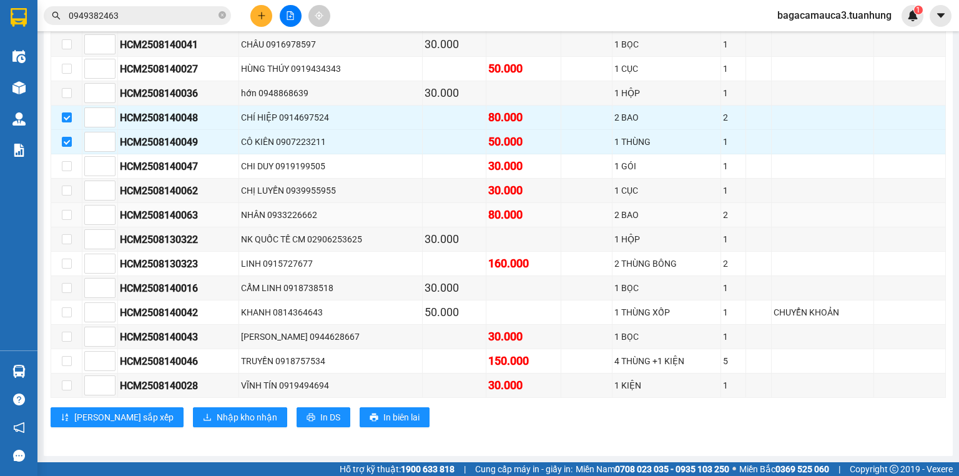
click at [72, 225] on td at bounding box center [66, 215] width 31 height 24
click at [66, 220] on input "checkbox" at bounding box center [67, 215] width 10 height 10
checkbox input "true"
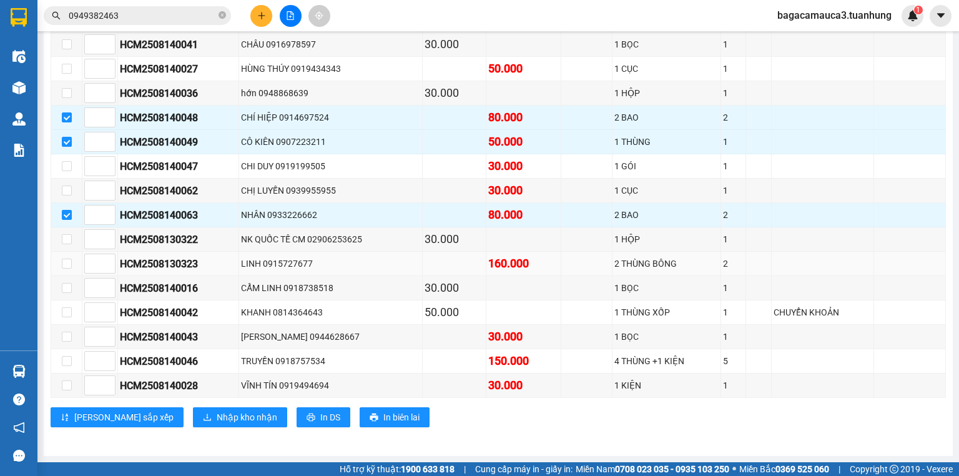
scroll to position [257, 0]
click at [67, 312] on input "checkbox" at bounding box center [67, 312] width 10 height 10
checkbox input "true"
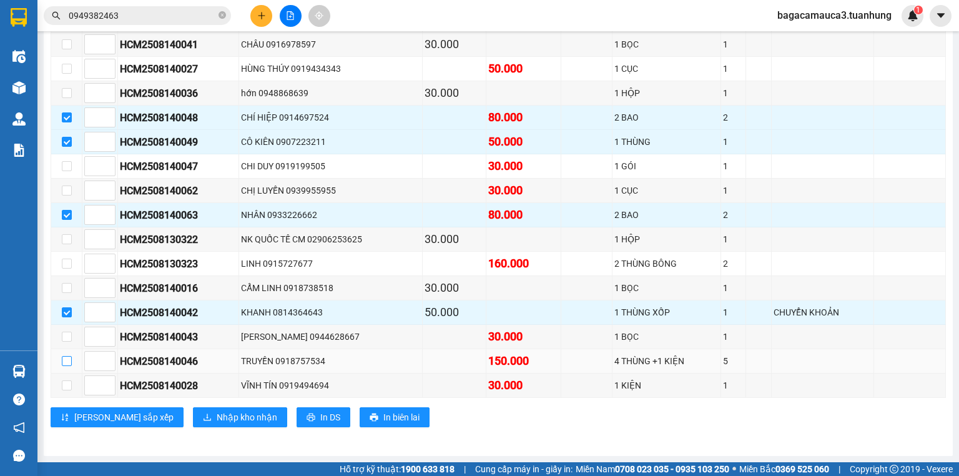
click at [62, 360] on input "checkbox" at bounding box center [67, 361] width 10 height 10
checkbox input "true"
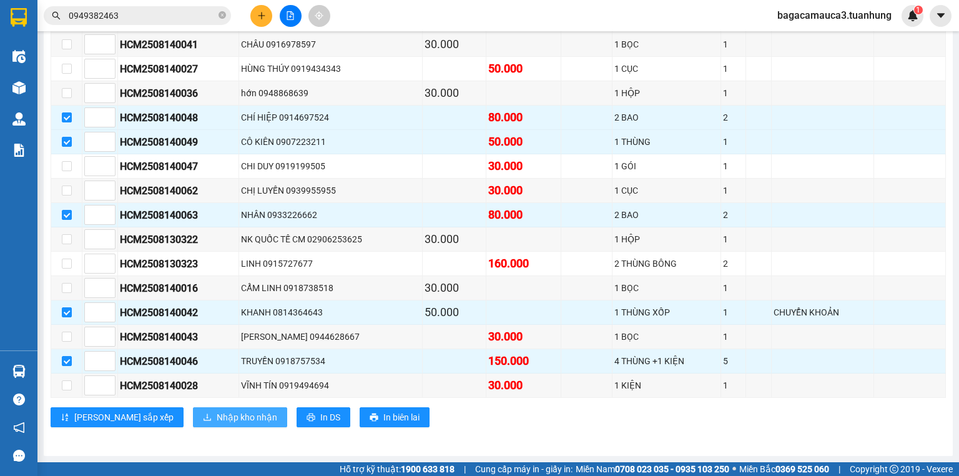
click at [217, 418] on span "Nhập kho nhận" at bounding box center [247, 417] width 61 height 14
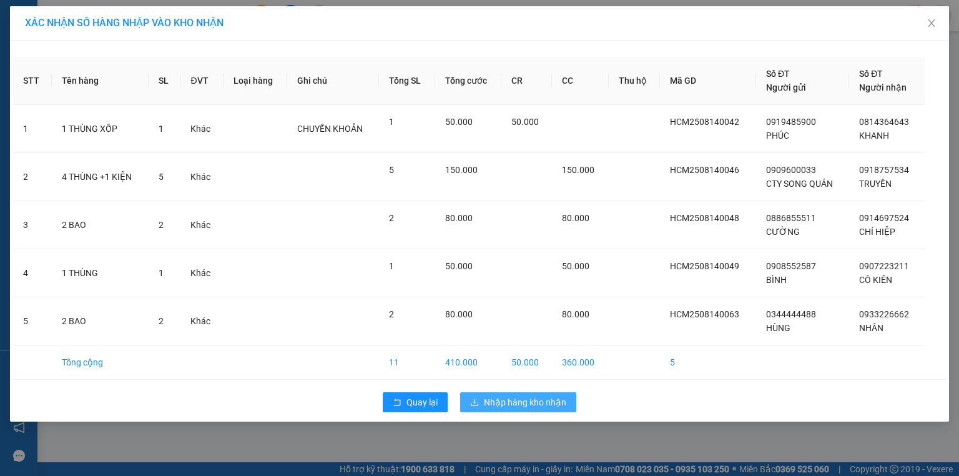
click at [530, 392] on button "Nhập hàng kho nhận" at bounding box center [518, 402] width 116 height 20
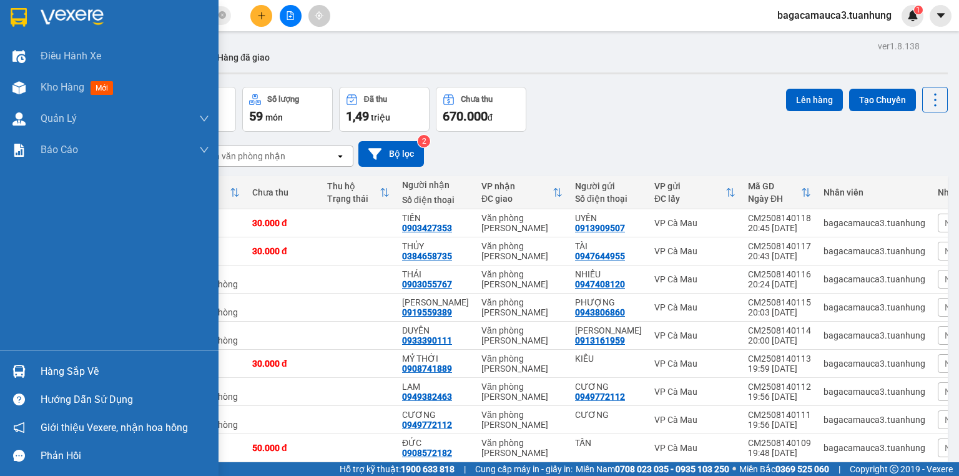
click at [86, 373] on div "Hàng sắp về" at bounding box center [125, 371] width 169 height 19
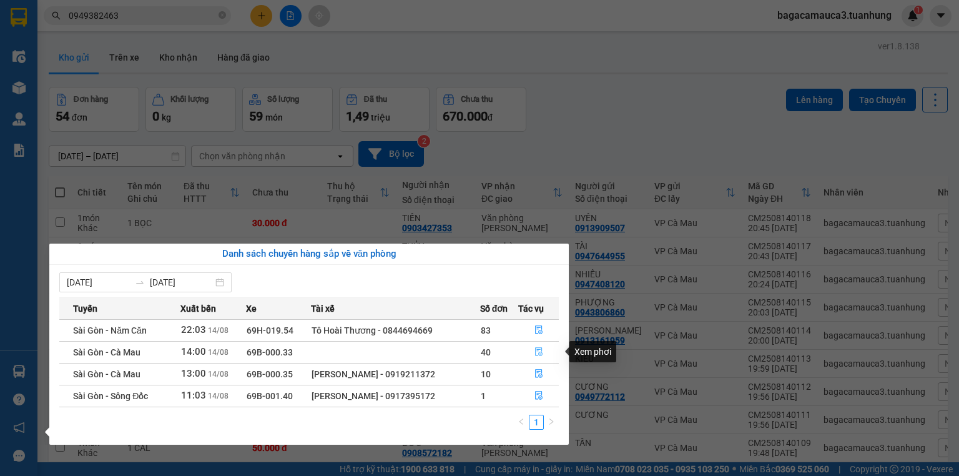
click at [540, 353] on icon "file-done" at bounding box center [538, 352] width 7 height 9
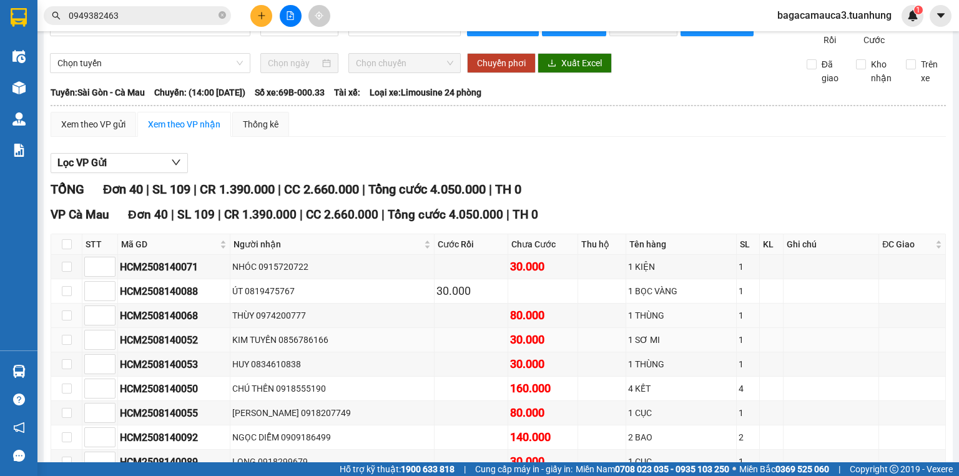
scroll to position [50, 0]
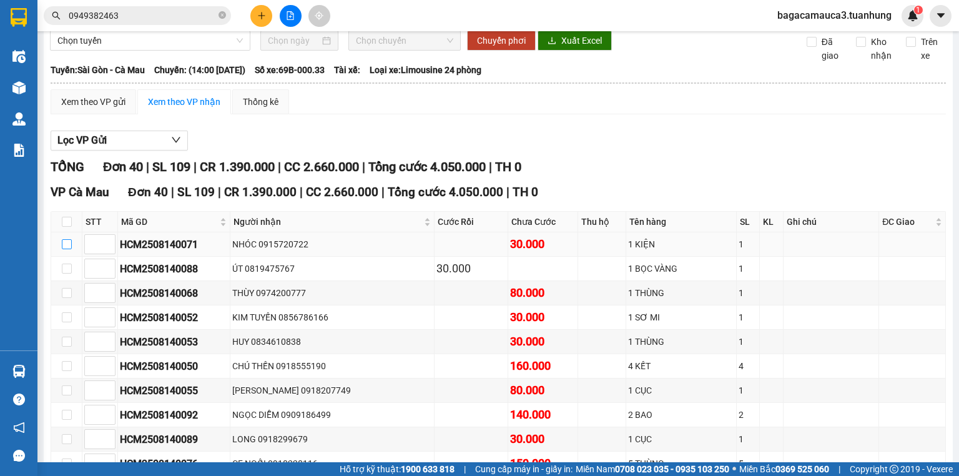
click at [62, 249] on input "checkbox" at bounding box center [67, 244] width 10 height 10
checkbox input "true"
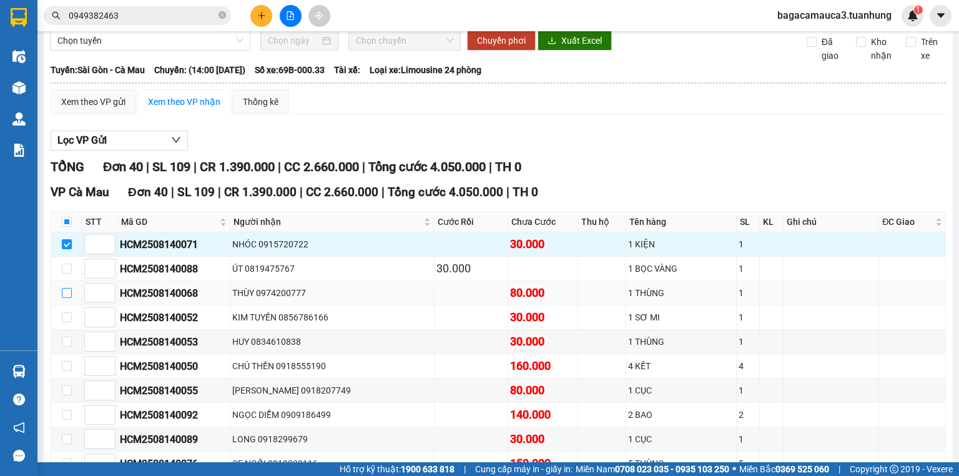
click at [65, 298] on input "checkbox" at bounding box center [67, 293] width 10 height 10
checkbox input "true"
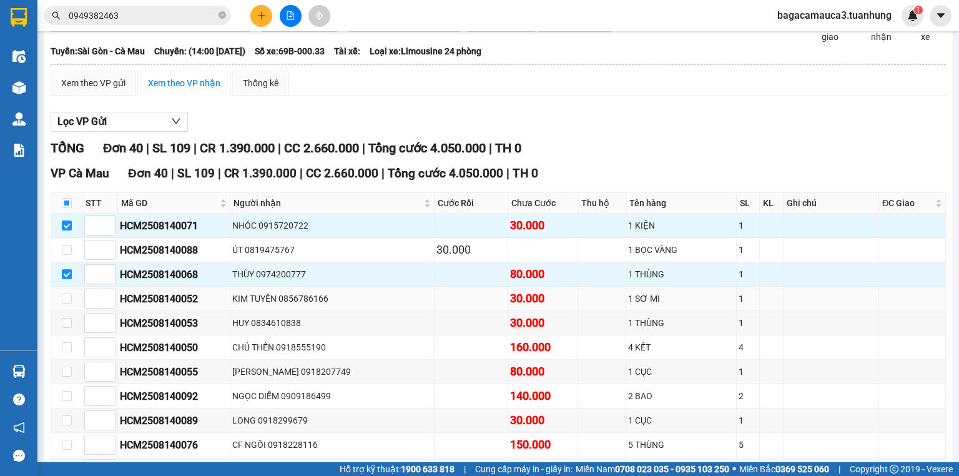
scroll to position [100, 0]
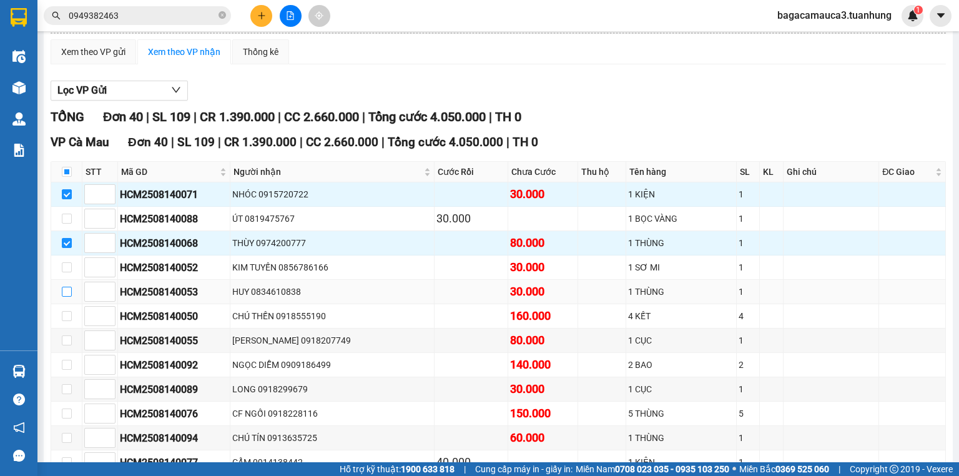
click at [62, 297] on input "checkbox" at bounding box center [67, 292] width 10 height 10
checkbox input "true"
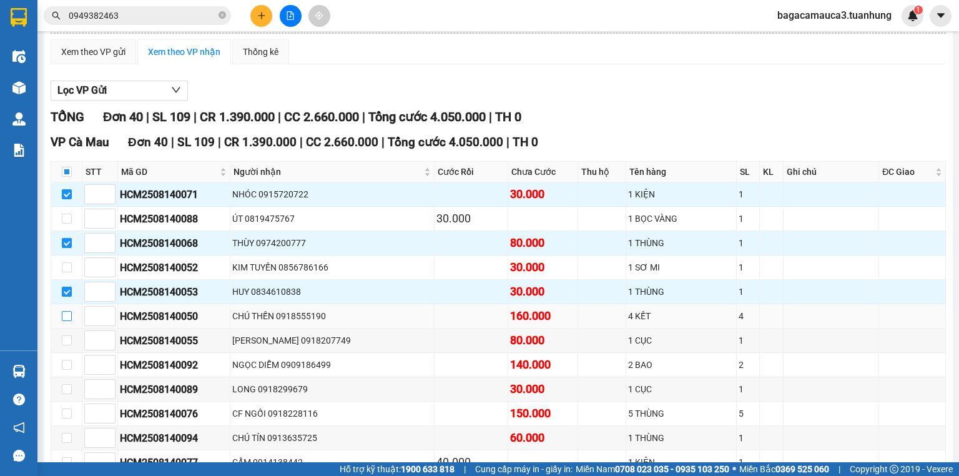
click at [69, 321] on input "checkbox" at bounding box center [67, 316] width 10 height 10
checkbox input "true"
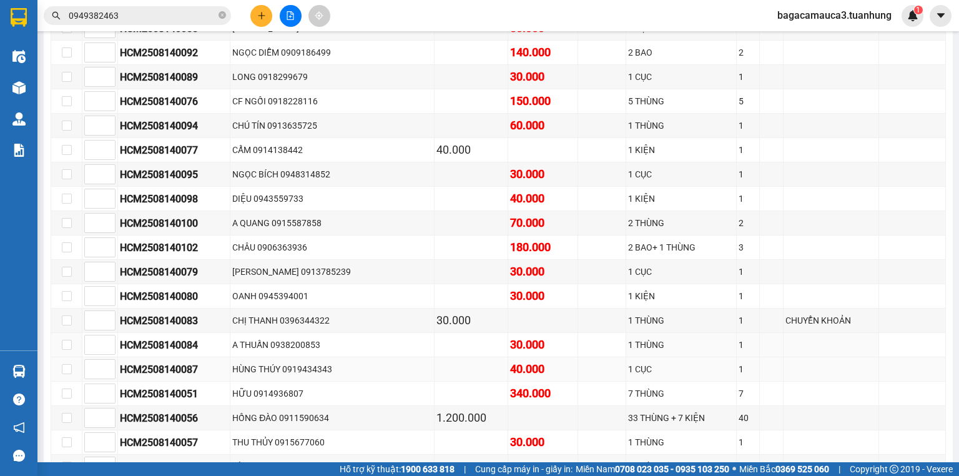
scroll to position [450, 0]
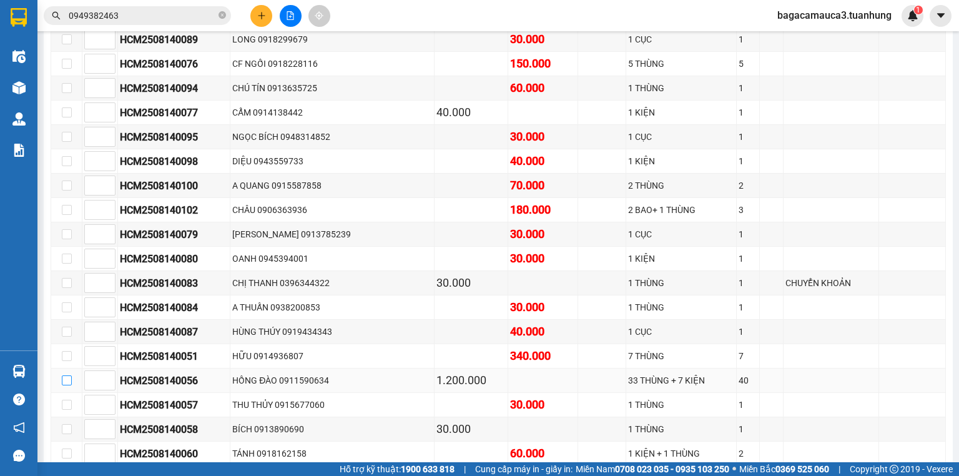
click at [68, 385] on input "checkbox" at bounding box center [67, 380] width 10 height 10
checkbox input "true"
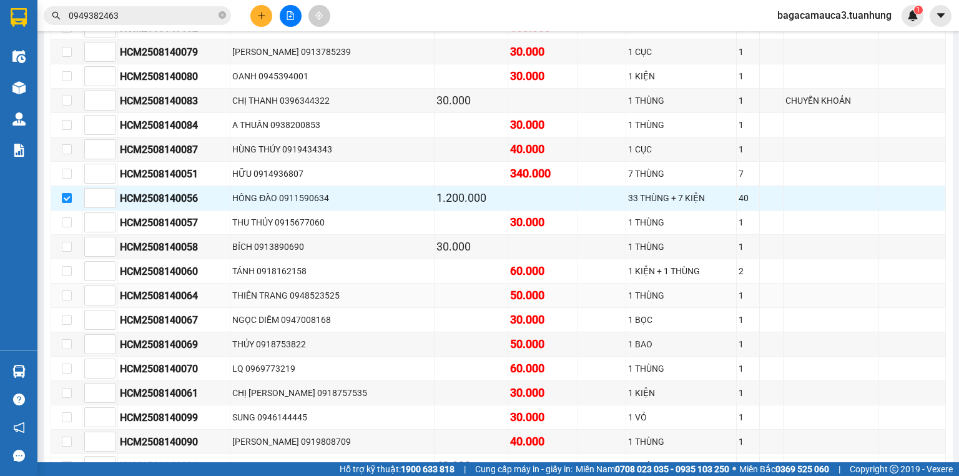
scroll to position [650, 0]
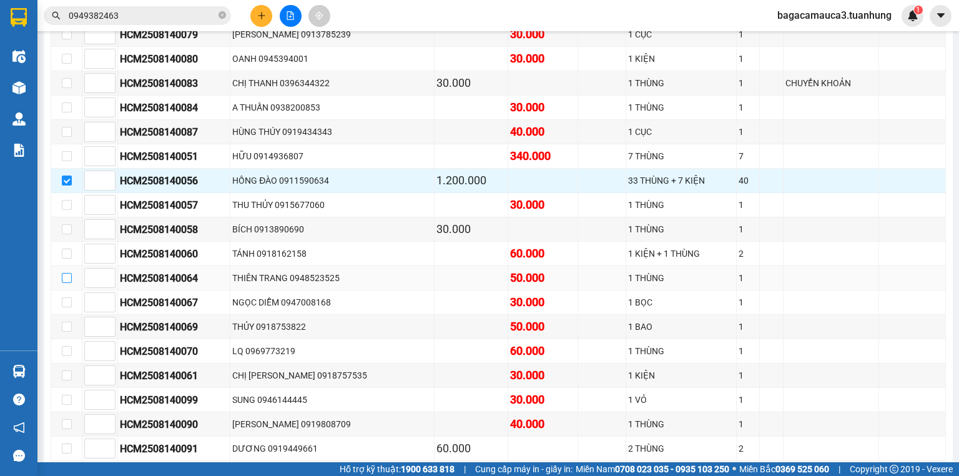
click at [66, 285] on label at bounding box center [67, 278] width 10 height 14
click at [66, 283] on input "checkbox" at bounding box center [67, 278] width 10 height 10
checkbox input "true"
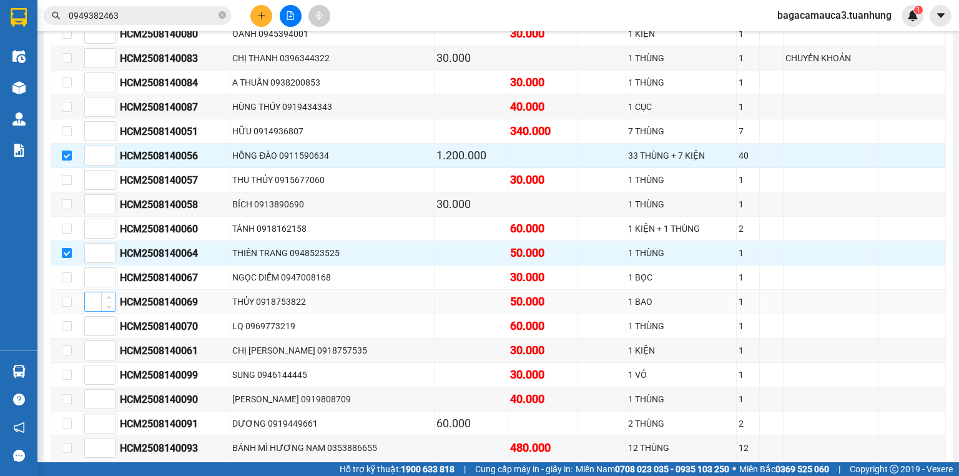
scroll to position [700, 0]
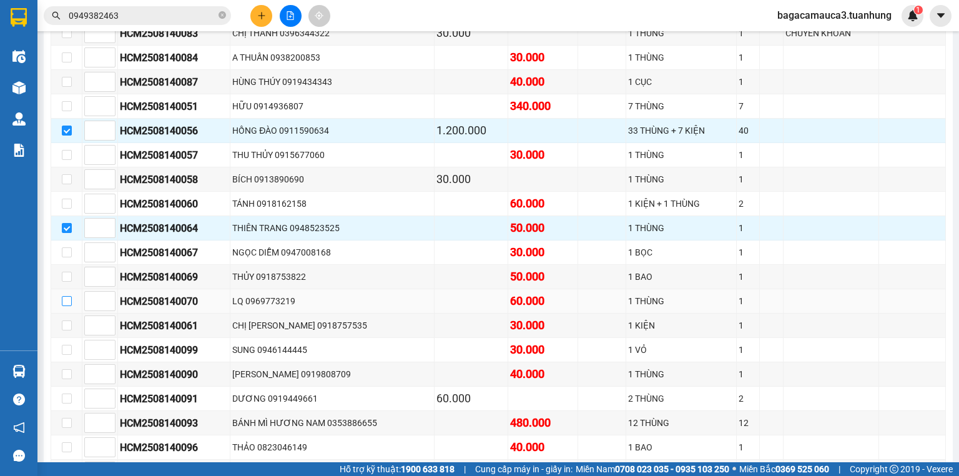
click at [66, 301] on input "checkbox" at bounding box center [67, 301] width 10 height 10
checkbox input "true"
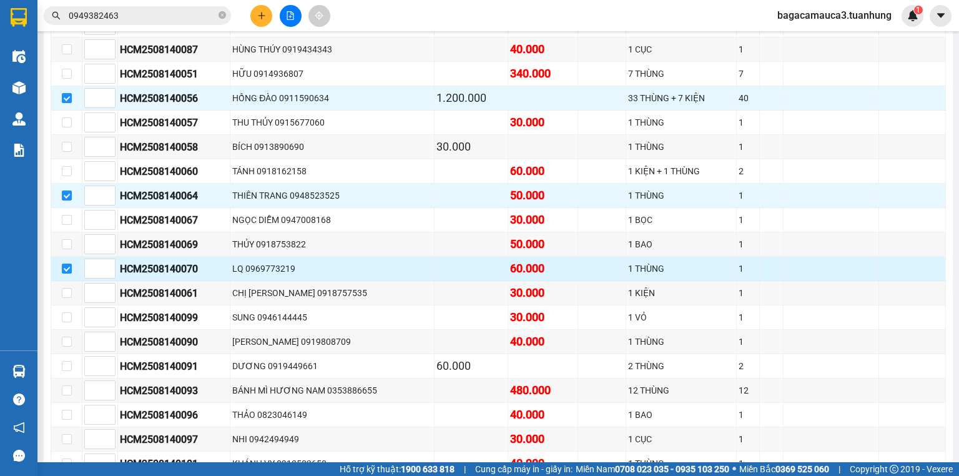
scroll to position [749, 0]
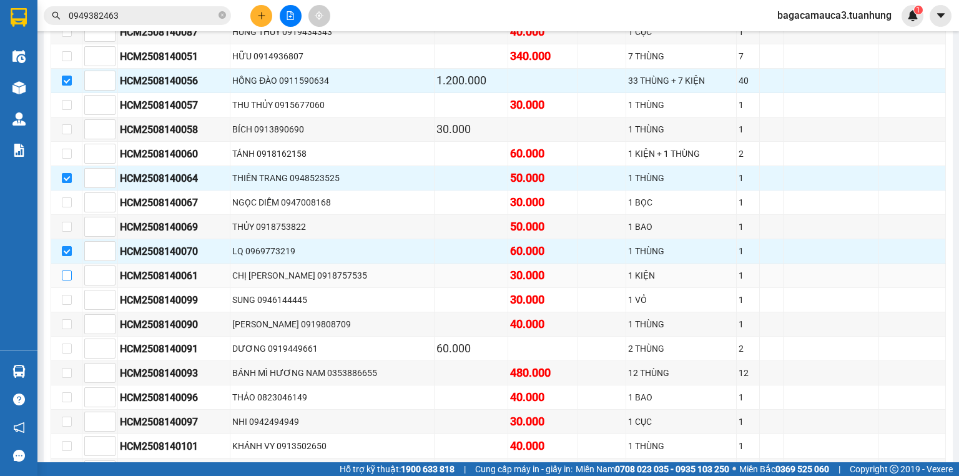
click at [64, 277] on input "checkbox" at bounding box center [67, 275] width 10 height 10
checkbox input "true"
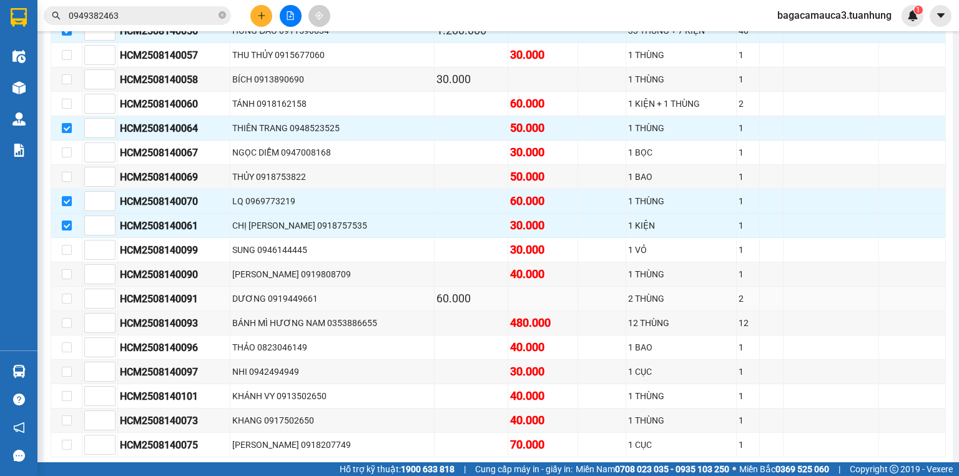
scroll to position [849, 0]
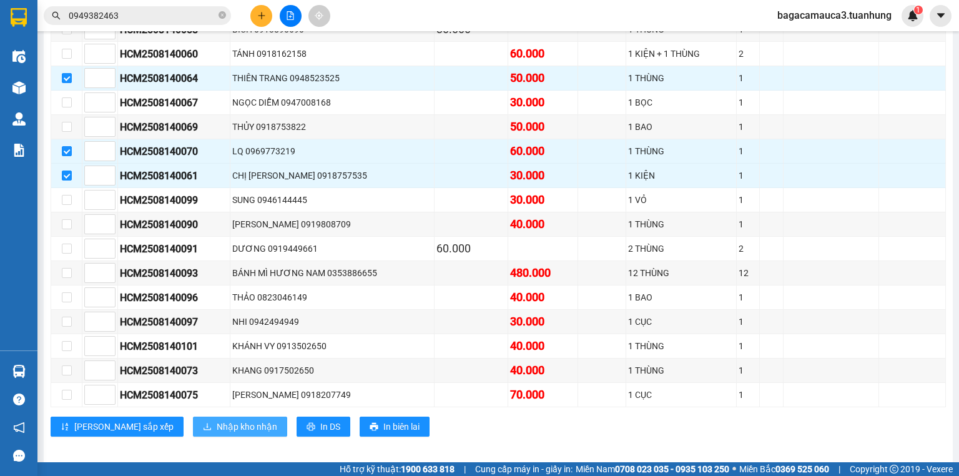
click at [217, 427] on span "Nhập kho nhận" at bounding box center [247, 427] width 61 height 14
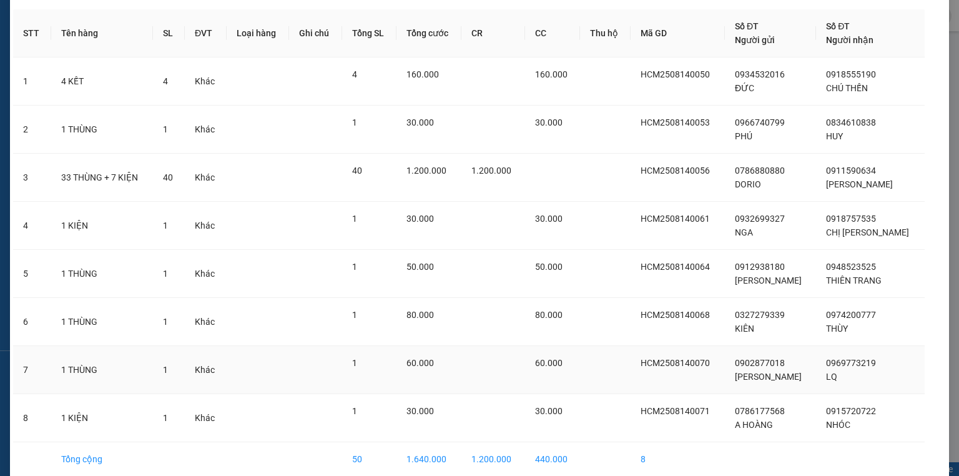
scroll to position [103, 0]
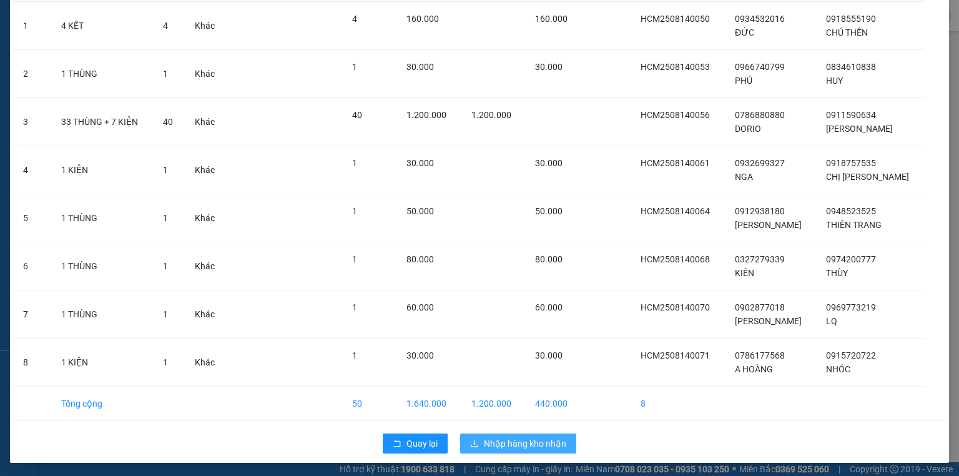
click at [522, 437] on span "Nhập hàng kho nhận" at bounding box center [525, 444] width 82 height 14
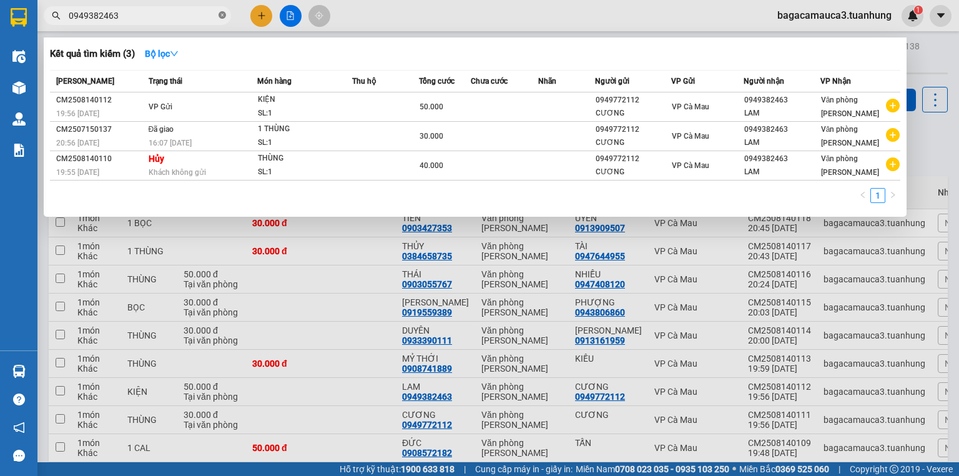
click at [223, 12] on icon "close-circle" at bounding box center [222, 14] width 7 height 7
type input "TOKYO"
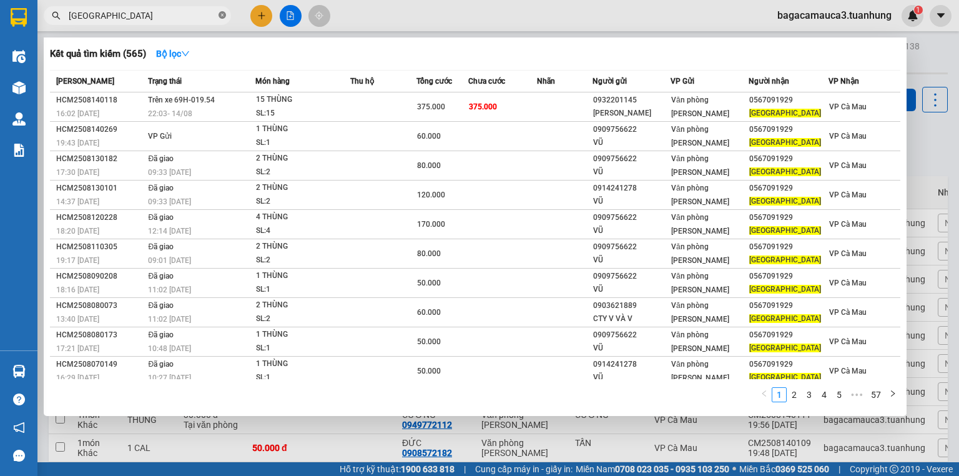
click at [224, 16] on icon "close-circle" at bounding box center [222, 14] width 7 height 7
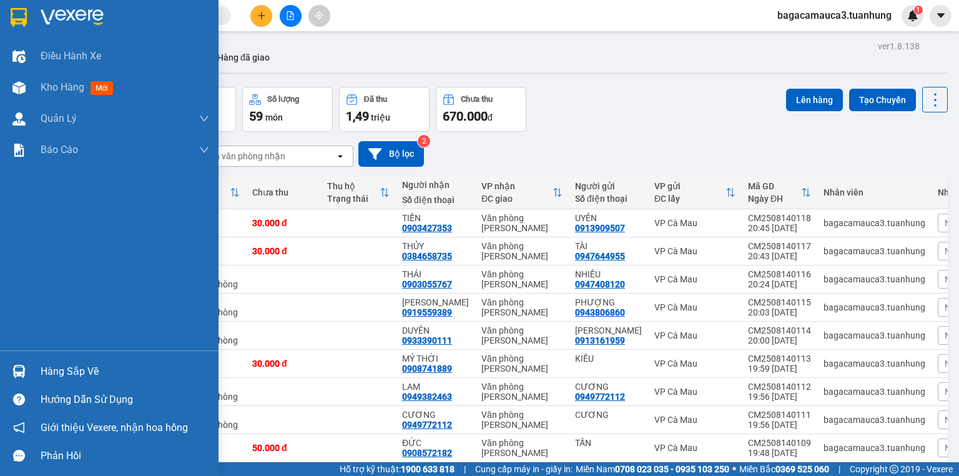
click at [85, 364] on div "Hàng sắp về" at bounding box center [125, 371] width 169 height 19
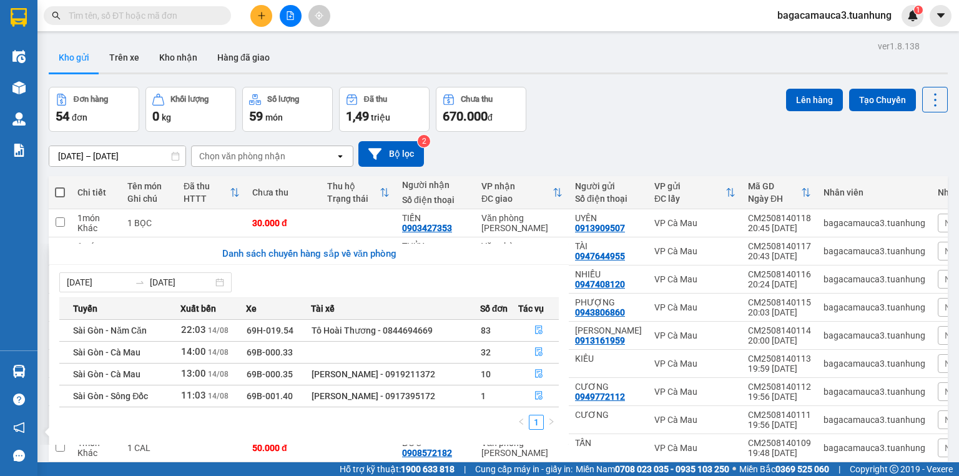
click at [744, 114] on section "Kết quả tìm kiếm ( 565 ) Bộ lọc Mã ĐH Trạng thái Món hàng Thu hộ Tổng cước Chưa…" at bounding box center [479, 238] width 959 height 476
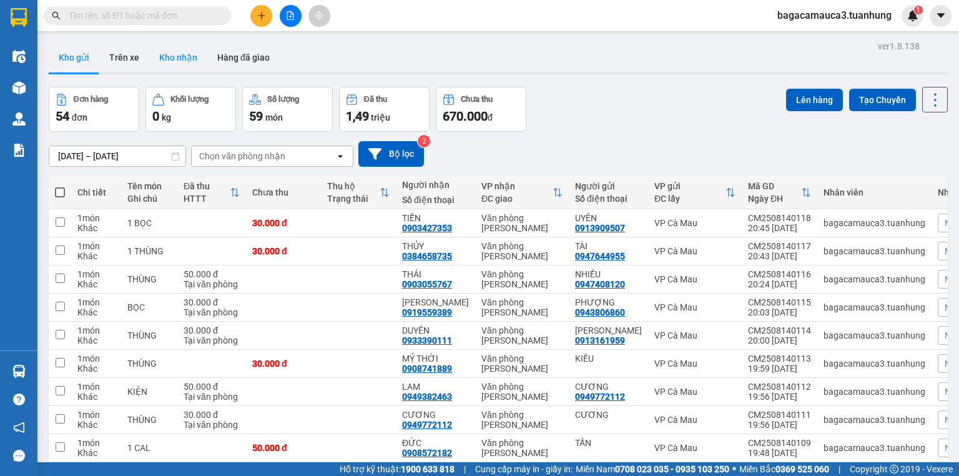
click at [200, 55] on button "Kho nhận" at bounding box center [178, 57] width 58 height 30
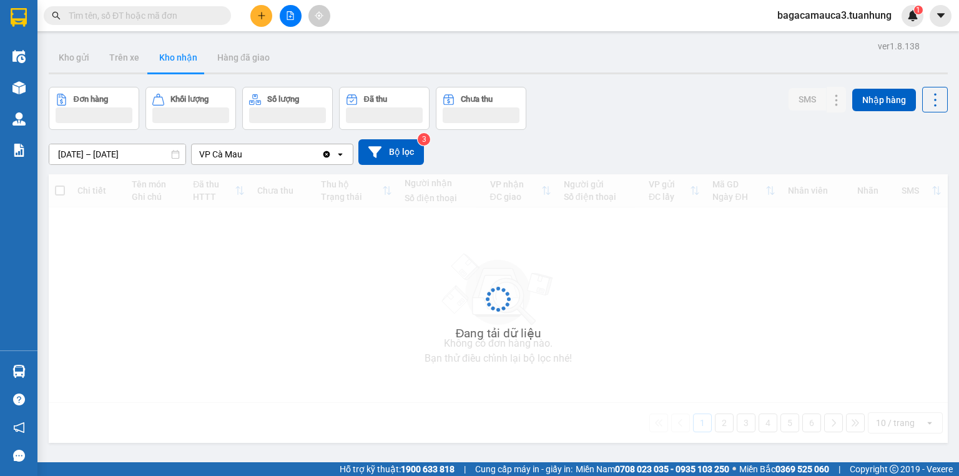
click at [199, 57] on button "Kho nhận" at bounding box center [178, 57] width 58 height 30
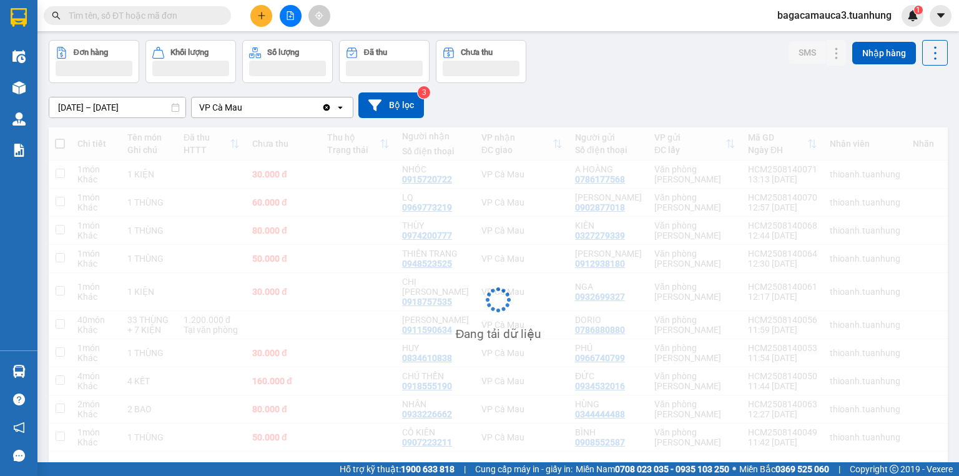
scroll to position [80, 0]
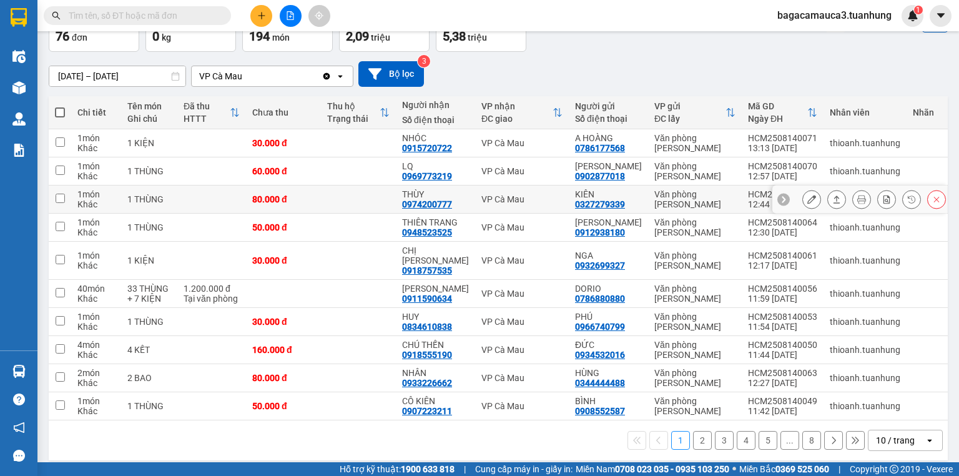
click at [809, 197] on button at bounding box center [811, 200] width 17 height 22
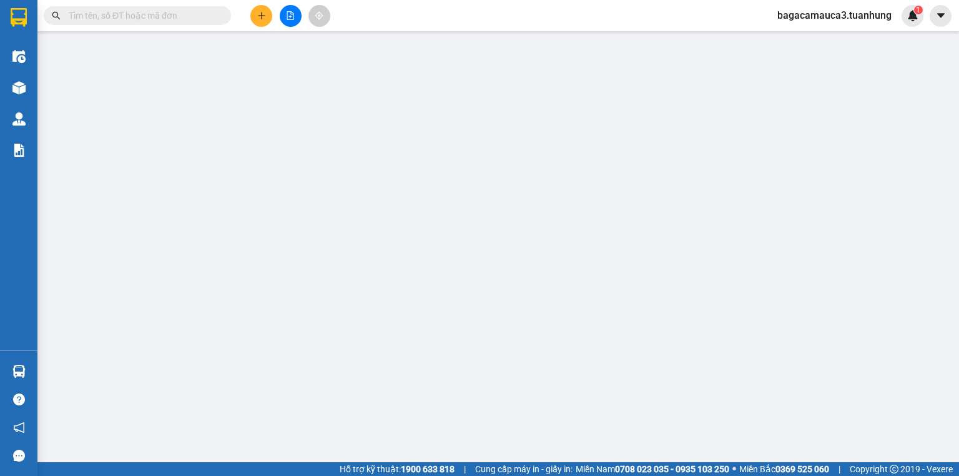
type input "0327279339"
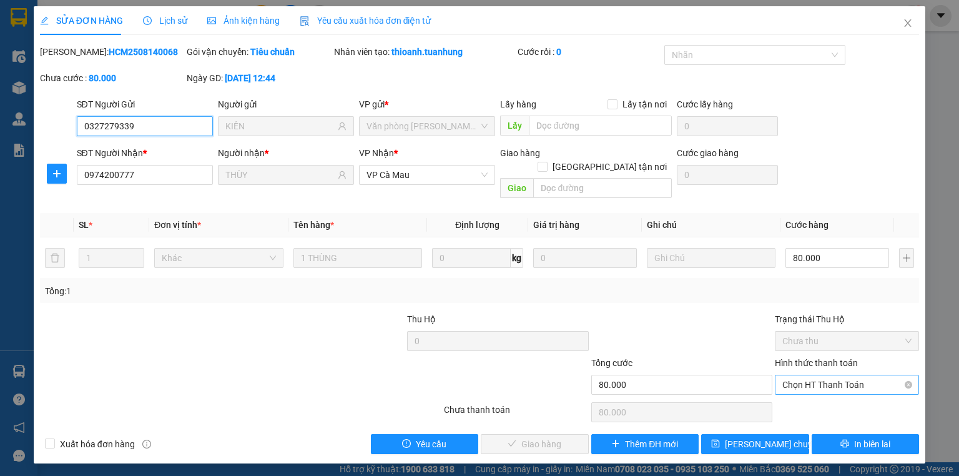
click at [853, 375] on span "Chọn HT Thanh Toán" at bounding box center [847, 384] width 129 height 19
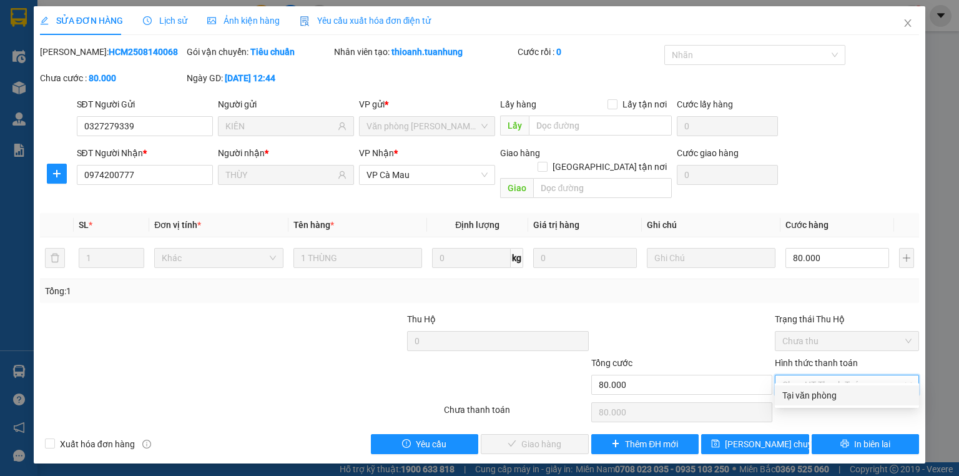
click at [859, 395] on div "Tại văn phòng" at bounding box center [847, 395] width 129 height 14
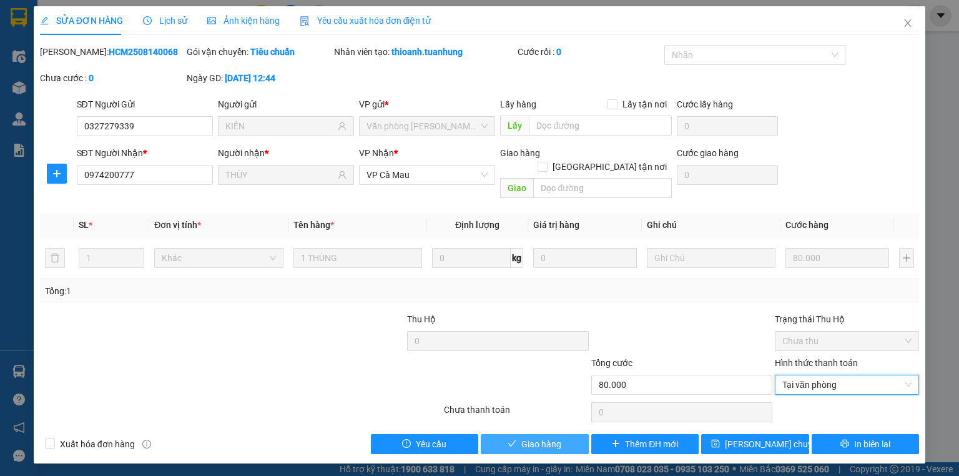
click at [535, 437] on span "Giao hàng" at bounding box center [542, 444] width 40 height 14
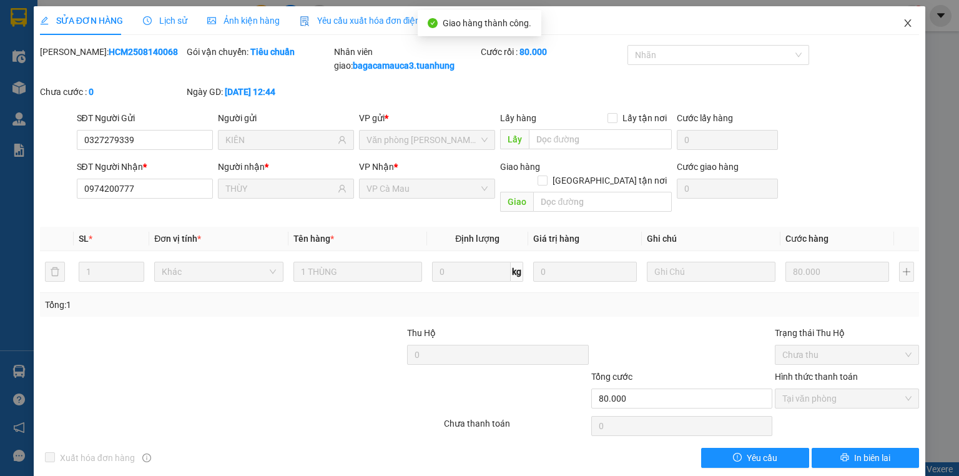
click at [903, 26] on icon "close" at bounding box center [908, 23] width 10 height 10
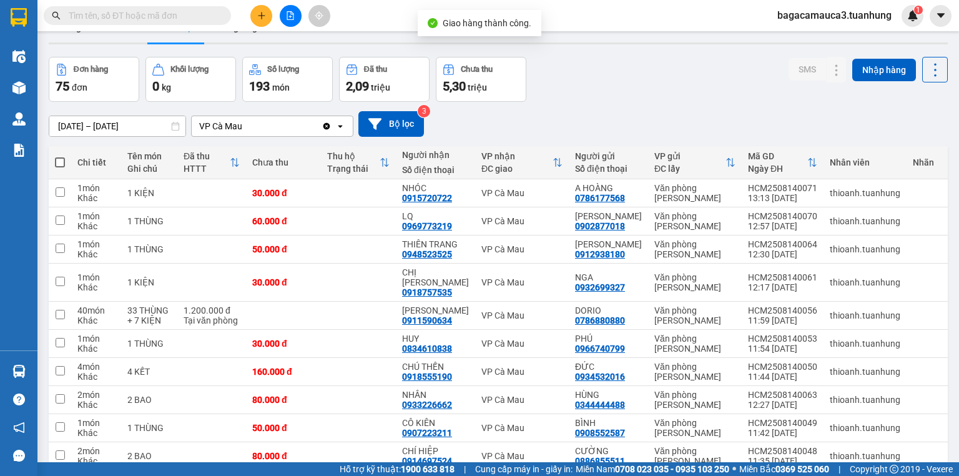
scroll to position [82, 0]
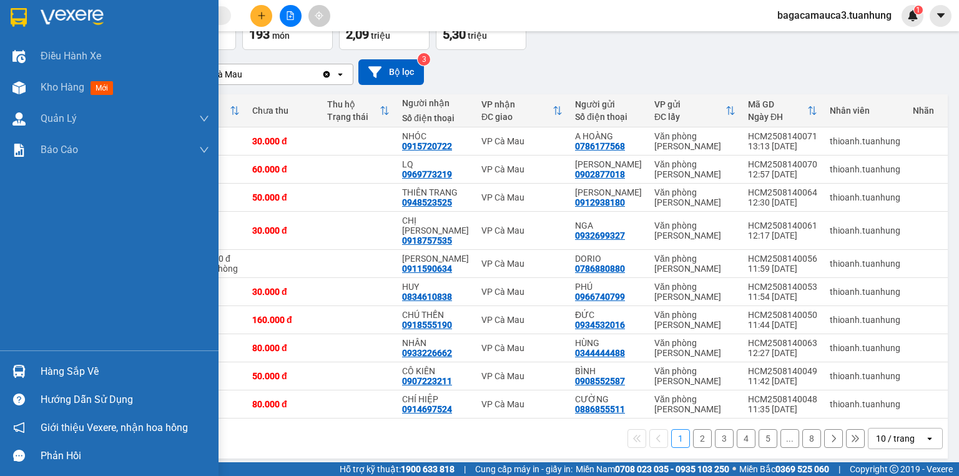
click at [90, 359] on div "Hàng sắp về" at bounding box center [109, 371] width 219 height 28
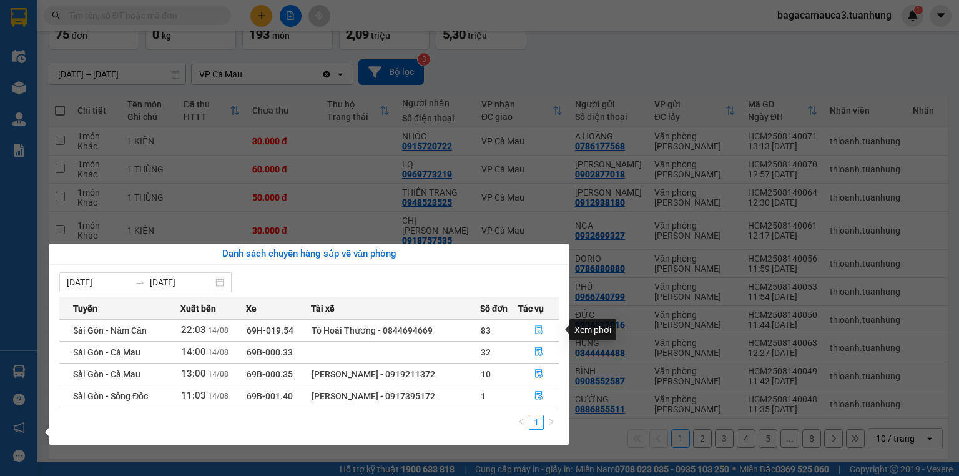
click at [538, 324] on button "button" at bounding box center [538, 330] width 39 height 20
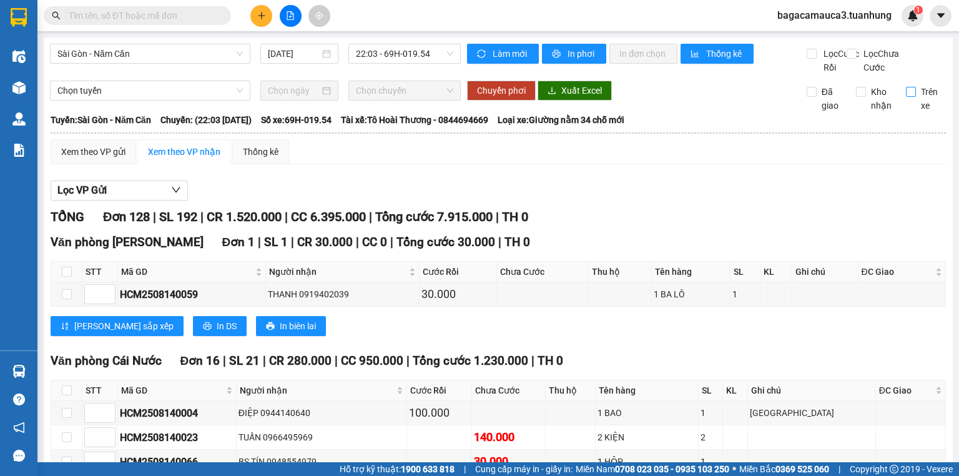
click at [906, 97] on input "Trên xe" at bounding box center [911, 92] width 10 height 10
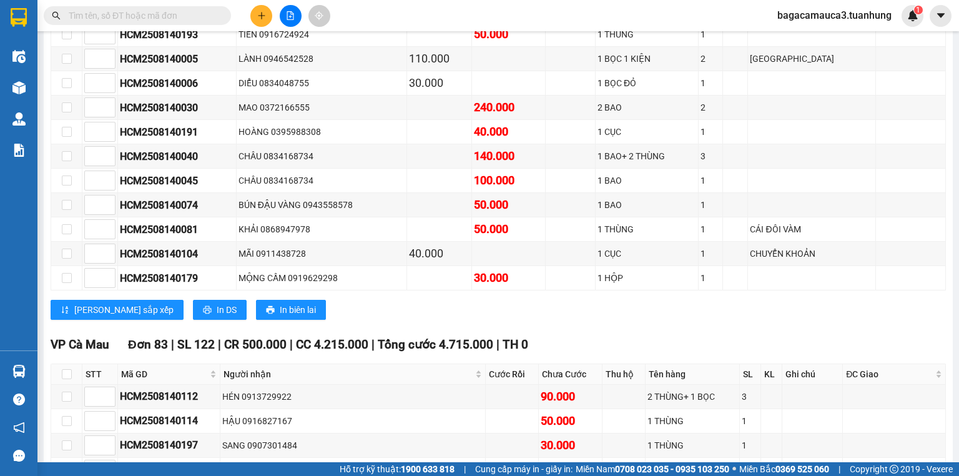
scroll to position [400, 0]
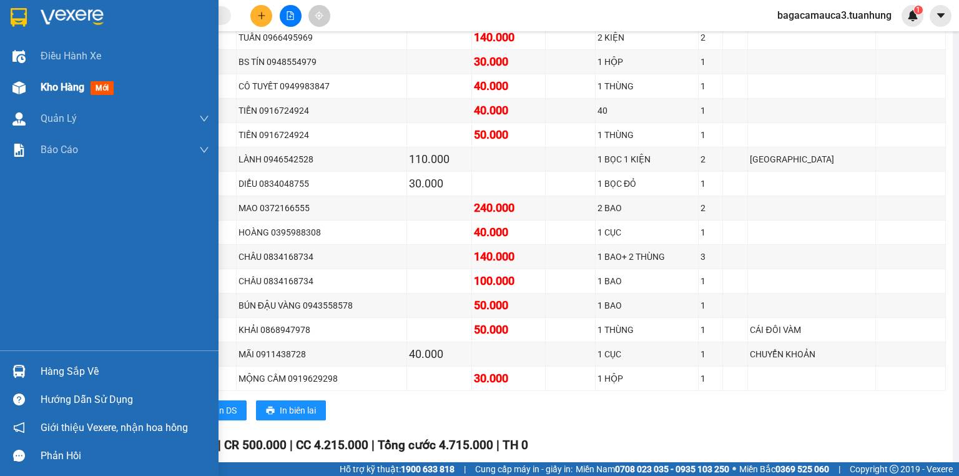
click at [54, 99] on div "Kho hàng mới" at bounding box center [125, 87] width 169 height 31
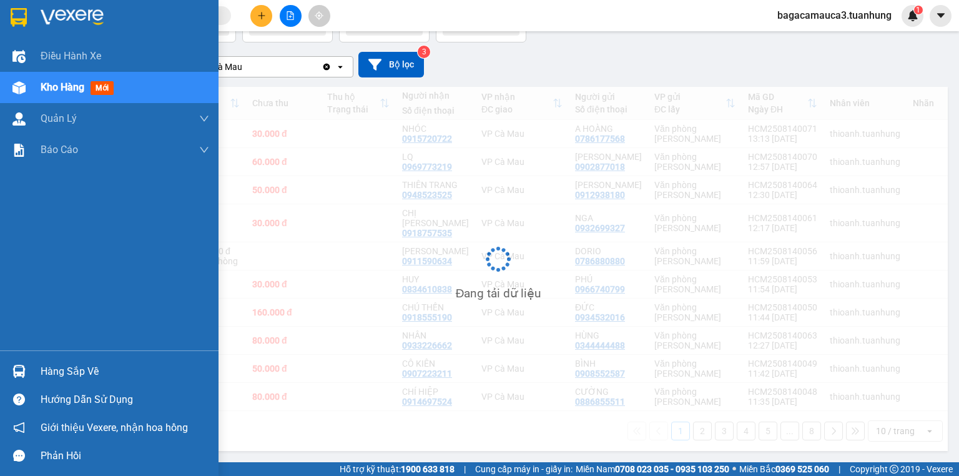
click at [54, 99] on div "Kho hàng mới" at bounding box center [125, 87] width 169 height 31
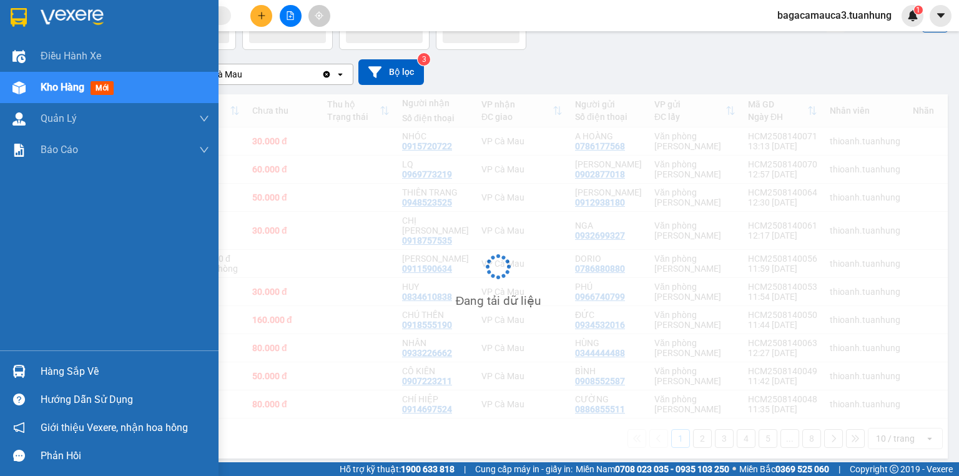
click at [54, 99] on div "Kho hàng mới" at bounding box center [125, 87] width 169 height 31
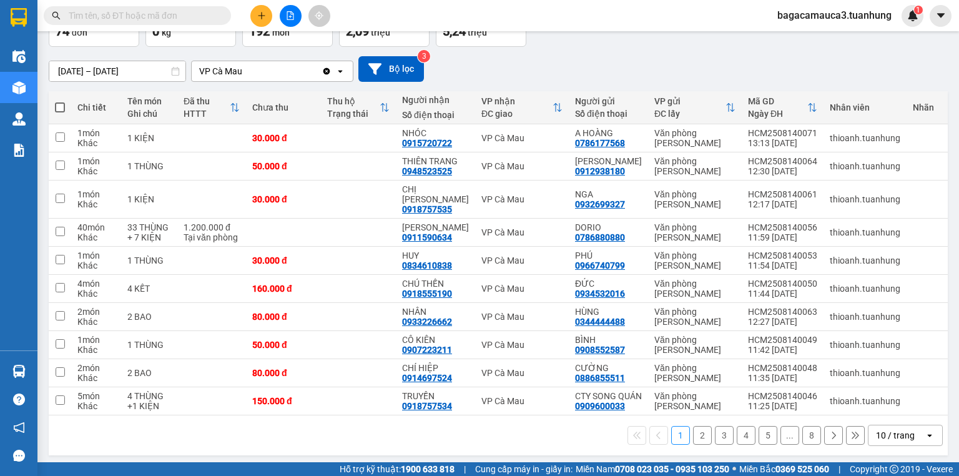
scroll to position [92, 0]
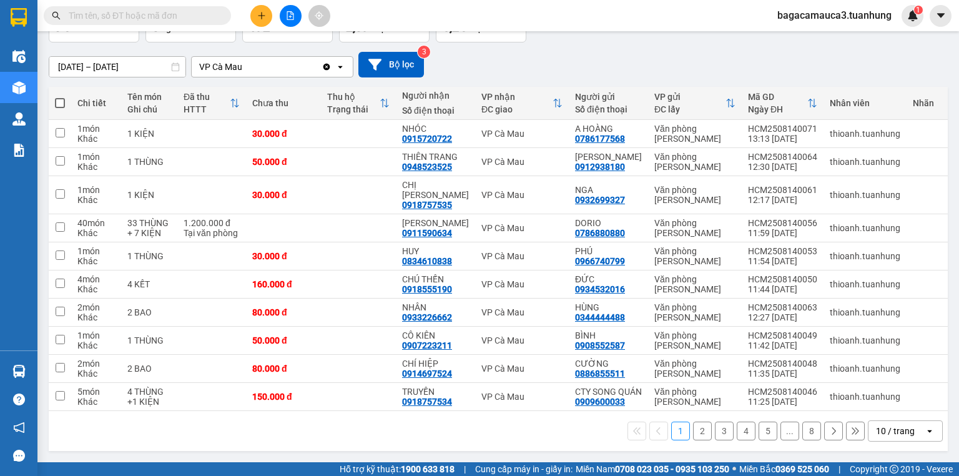
click at [706, 428] on div "1 2 3 4 5 ... 8 10 / trang open" at bounding box center [498, 430] width 889 height 21
click at [695, 428] on button "2" at bounding box center [702, 431] width 19 height 19
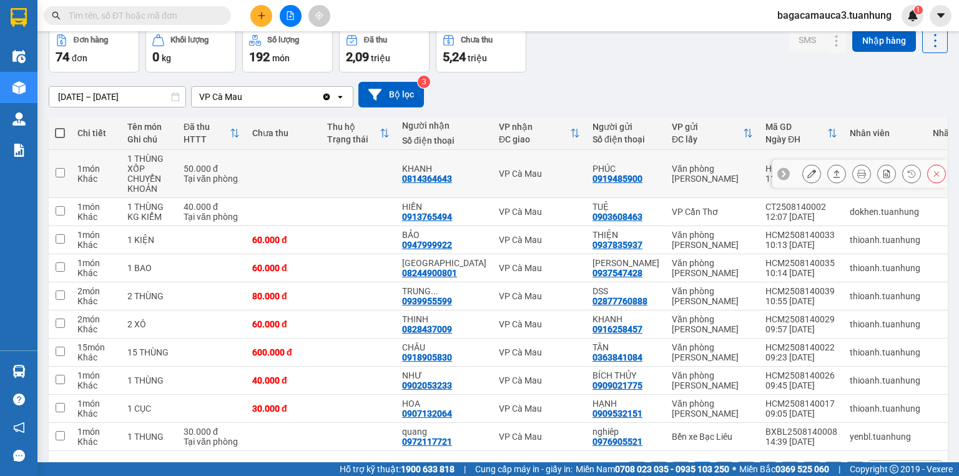
scroll to position [0, 0]
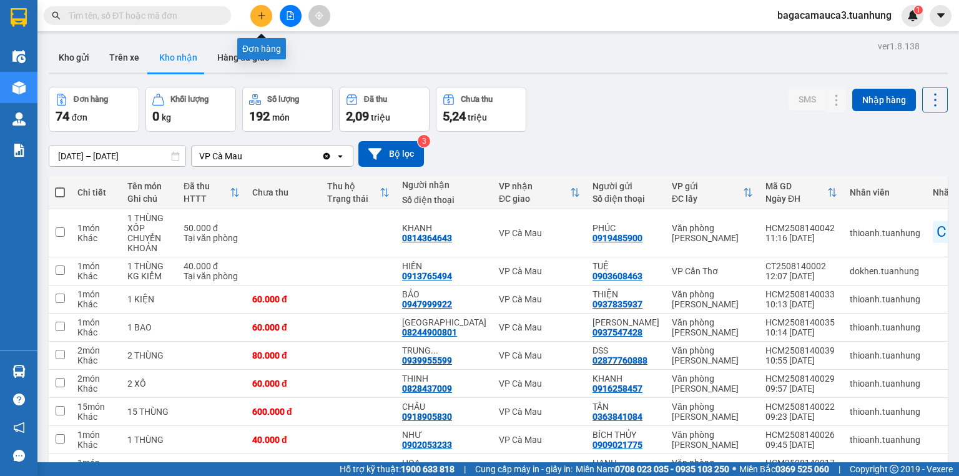
click at [257, 10] on button at bounding box center [261, 16] width 22 height 22
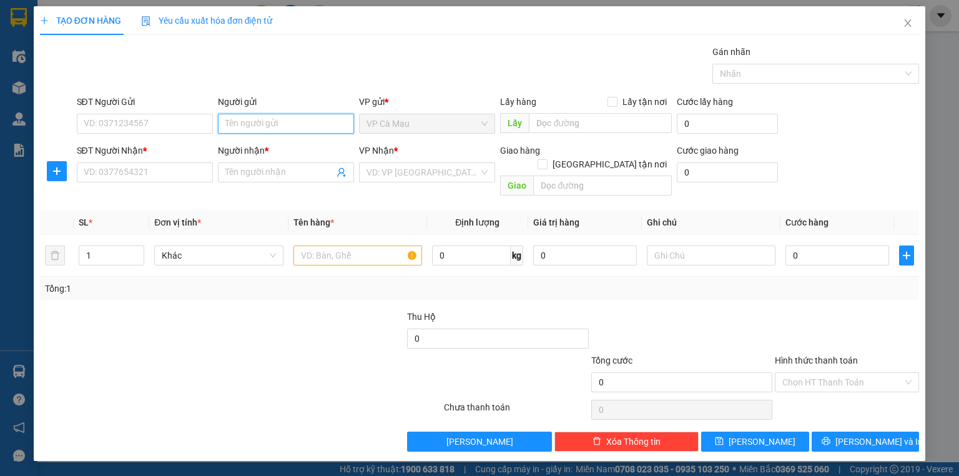
click at [275, 115] on input "Người gửi" at bounding box center [286, 124] width 136 height 20
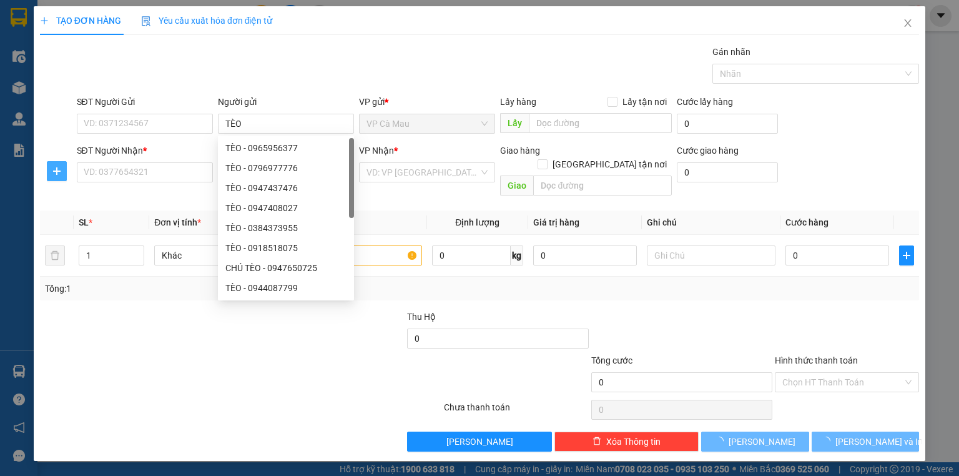
click at [66, 165] on button "button" at bounding box center [57, 171] width 20 height 20
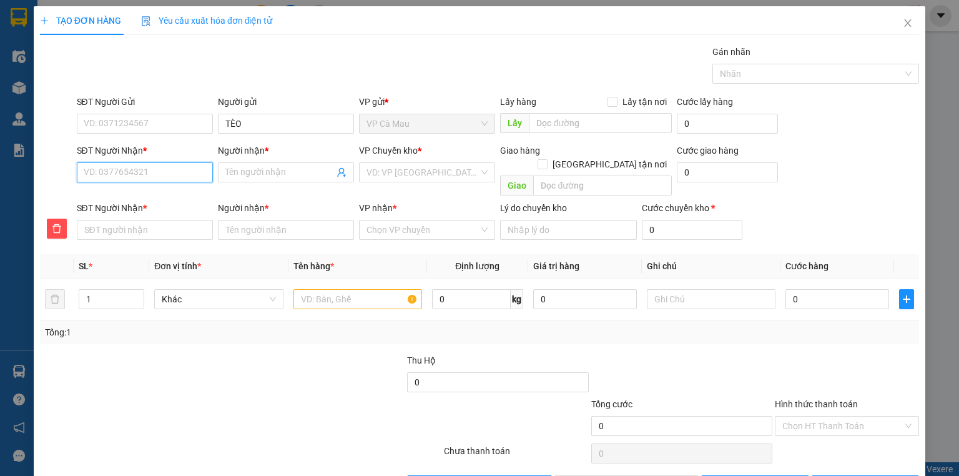
click at [92, 169] on input "SĐT Người Nhận *" at bounding box center [145, 172] width 136 height 20
click at [56, 224] on icon "delete" at bounding box center [57, 229] width 10 height 10
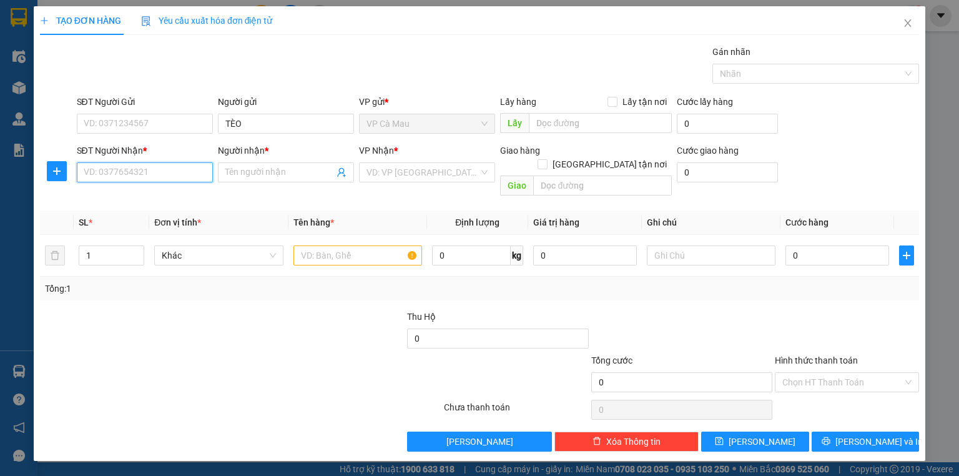
click at [127, 172] on input "SĐT Người Nhận *" at bounding box center [145, 172] width 136 height 20
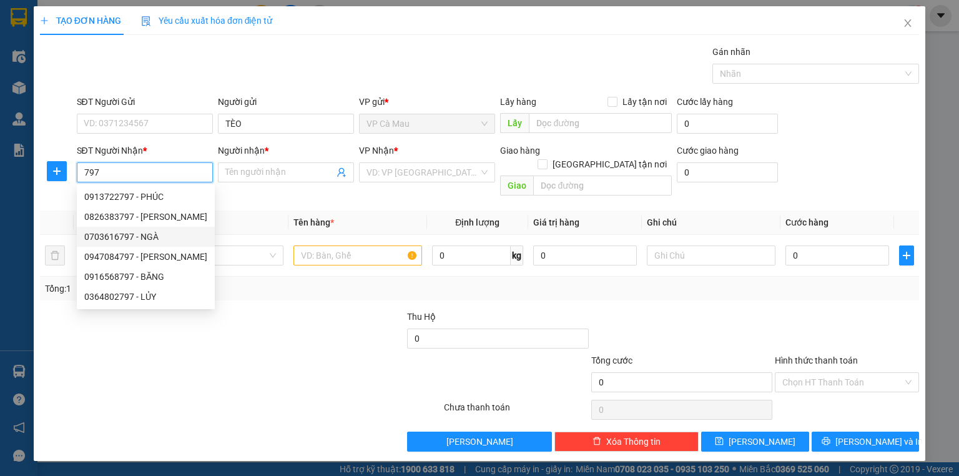
click at [177, 239] on div "0703616797 - NGÀ" at bounding box center [145, 237] width 123 height 14
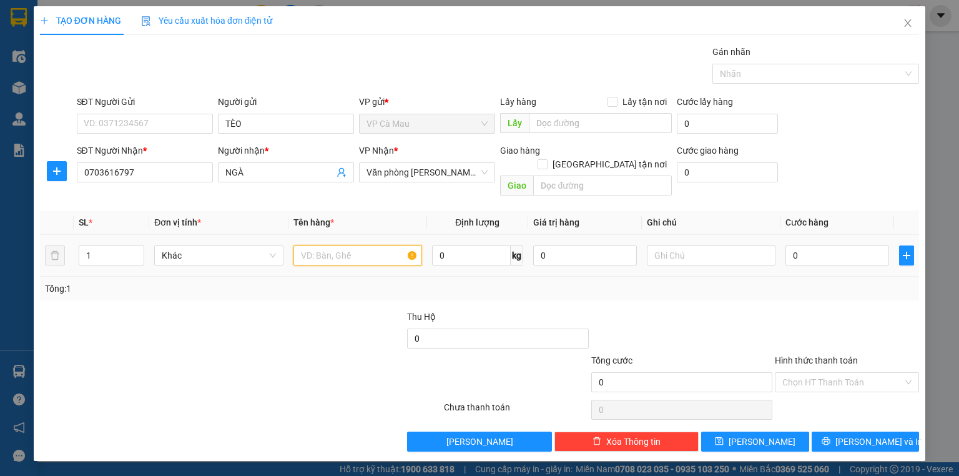
click at [357, 245] on input "text" at bounding box center [358, 255] width 129 height 20
drag, startPoint x: 102, startPoint y: 235, endPoint x: 112, endPoint y: 241, distance: 11.8
click at [108, 246] on input "1" at bounding box center [111, 255] width 64 height 19
click at [119, 246] on input "1" at bounding box center [111, 255] width 64 height 19
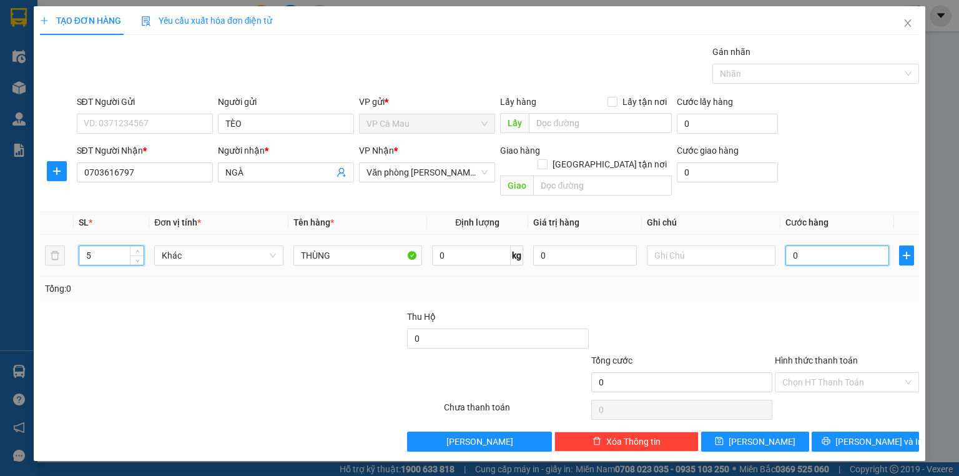
click at [871, 245] on input "0" at bounding box center [838, 255] width 104 height 20
click at [840, 293] on div "Transit Pickup Surcharge Ids Transit Deliver Surcharge Ids Transit Deliver Surc…" at bounding box center [479, 248] width 879 height 407
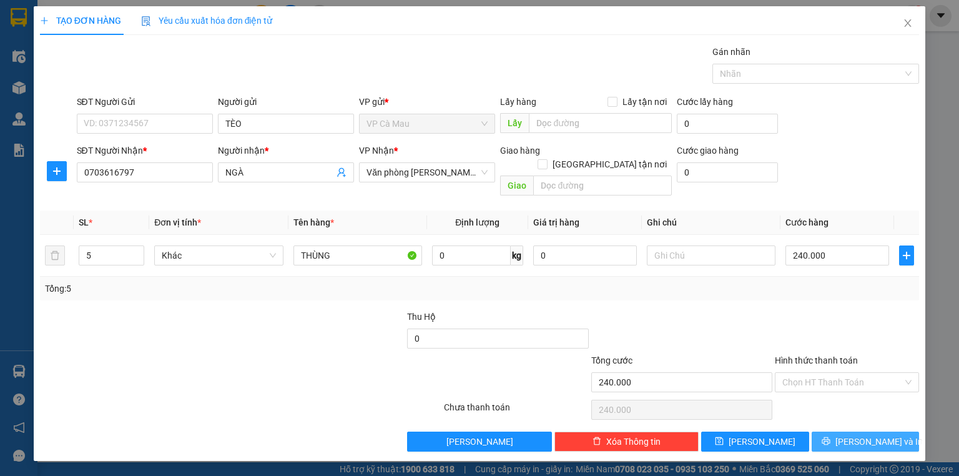
click at [860, 435] on span "[PERSON_NAME] và In" at bounding box center [879, 442] width 87 height 14
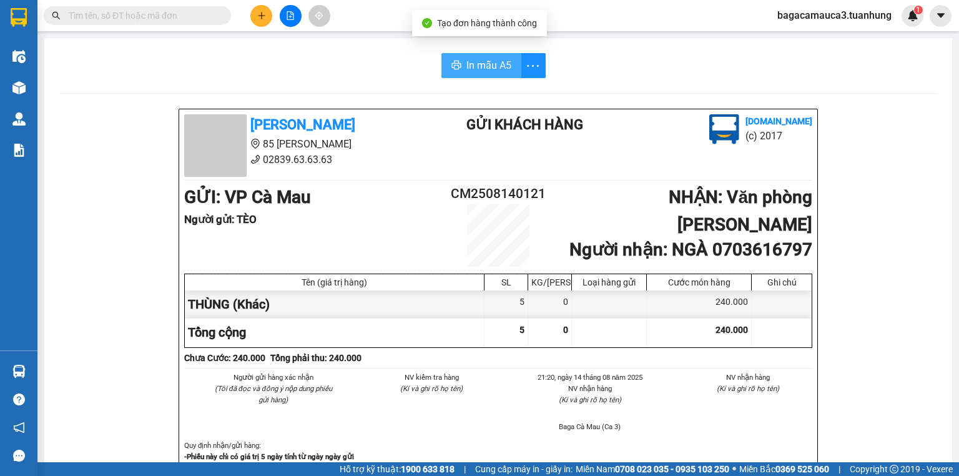
click at [505, 67] on span "In mẫu A5" at bounding box center [489, 65] width 45 height 16
click at [283, 12] on button at bounding box center [291, 16] width 22 height 22
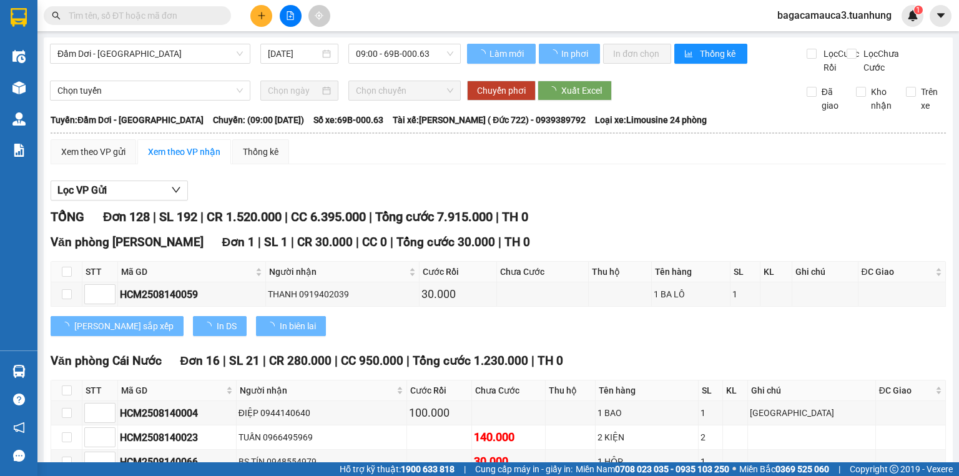
click at [136, 65] on div "Đầm Dơi - Sài Gòn 14/08/2025 09:00 - 69B-000.63" at bounding box center [255, 59] width 411 height 31
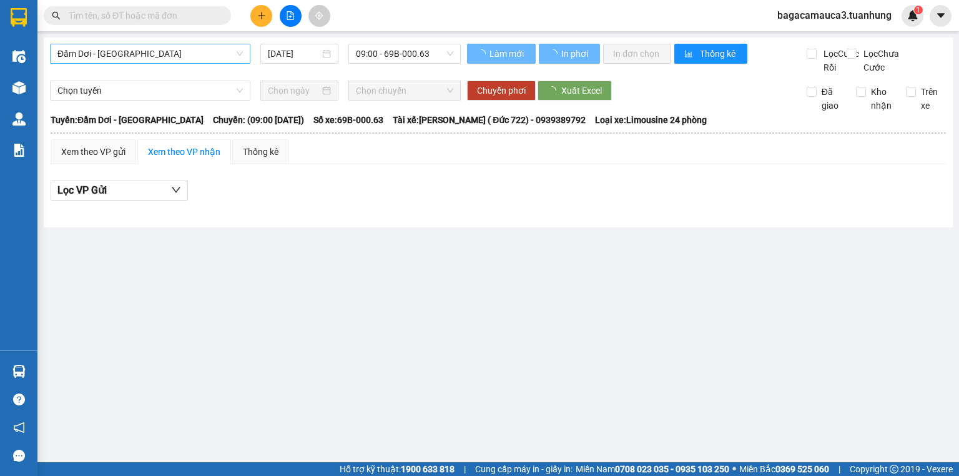
click at [143, 58] on span "Đầm Dơi - Sài Gòn" at bounding box center [149, 53] width 185 height 19
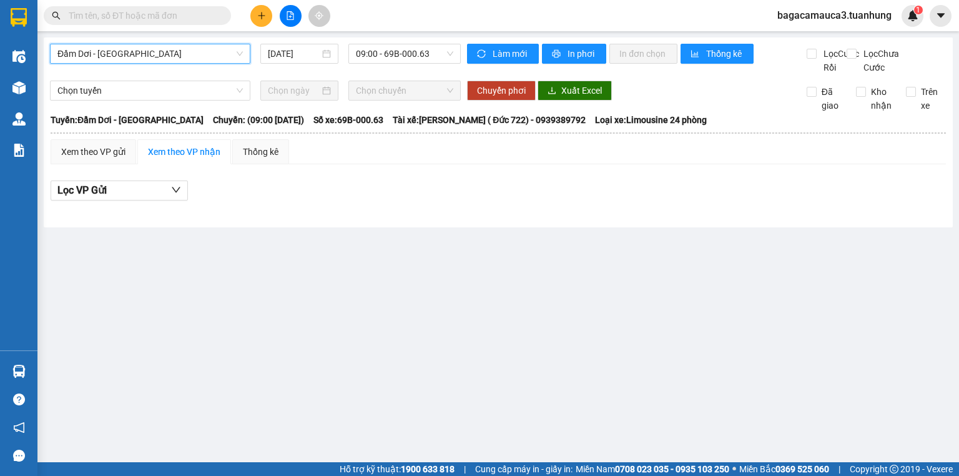
click at [193, 58] on span "Đầm Dơi - Sài Gòn" at bounding box center [149, 53] width 185 height 19
click at [404, 59] on span "09:00 - 69B-000.63" at bounding box center [405, 53] width 98 height 19
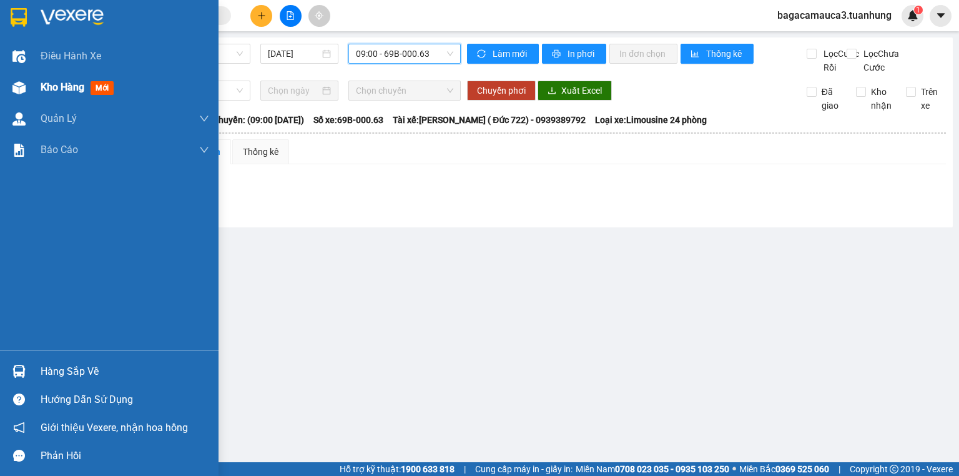
click at [91, 87] on div "Kho hàng mới" at bounding box center [80, 87] width 78 height 16
click at [90, 87] on div "Kho hàng mới" at bounding box center [80, 87] width 78 height 16
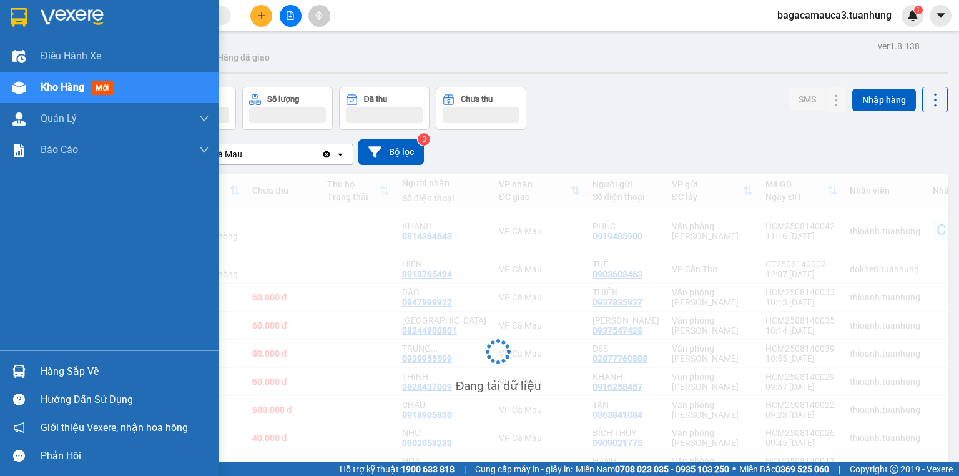
click at [66, 90] on span "Kho hàng" at bounding box center [63, 87] width 44 height 12
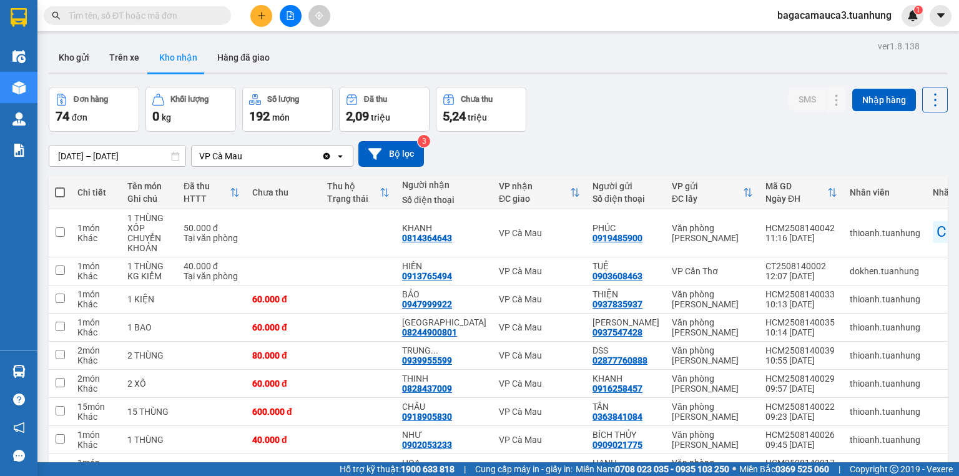
click at [262, 9] on button at bounding box center [261, 16] width 22 height 22
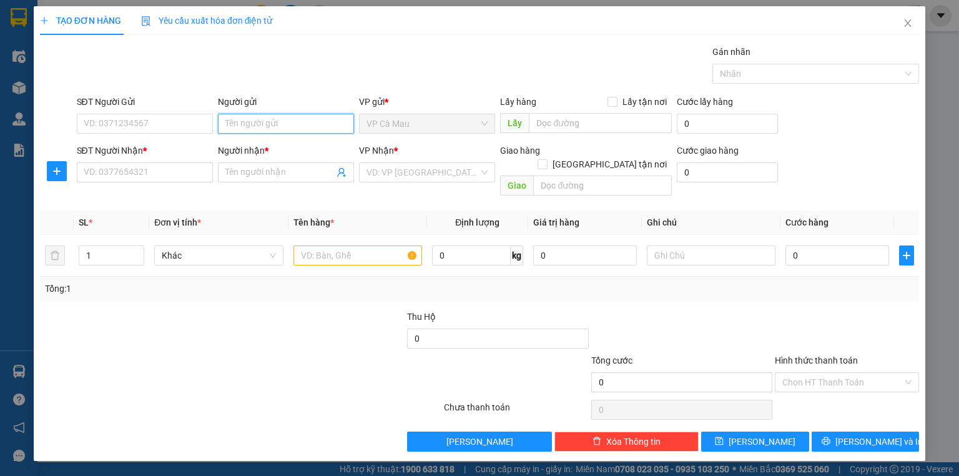
click at [265, 126] on input "Người gửi" at bounding box center [286, 124] width 136 height 20
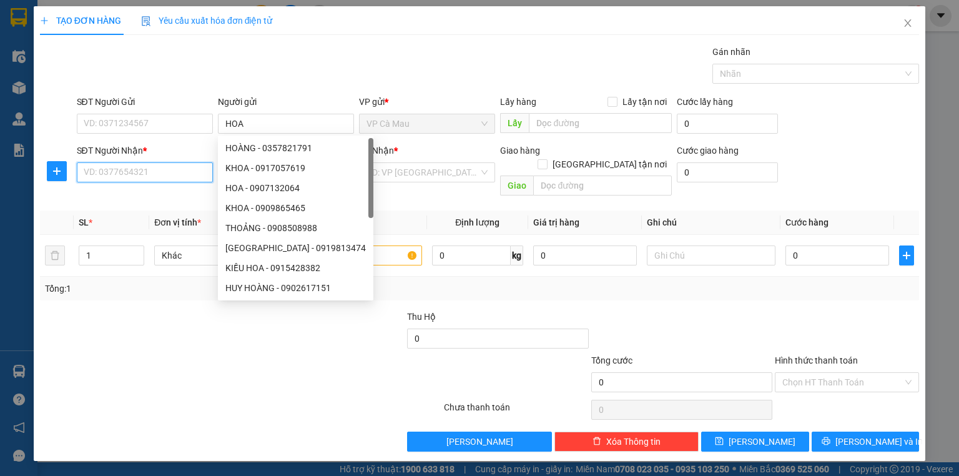
click at [149, 177] on input "SĐT Người Nhận *" at bounding box center [145, 172] width 136 height 20
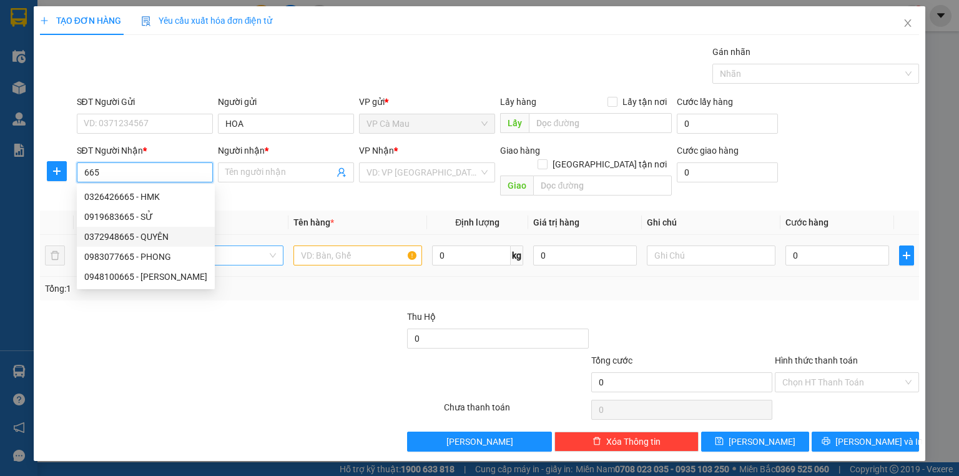
drag, startPoint x: 180, startPoint y: 235, endPoint x: 197, endPoint y: 238, distance: 17.1
click at [180, 235] on div "0372948665 - QUYÊN" at bounding box center [145, 237] width 123 height 14
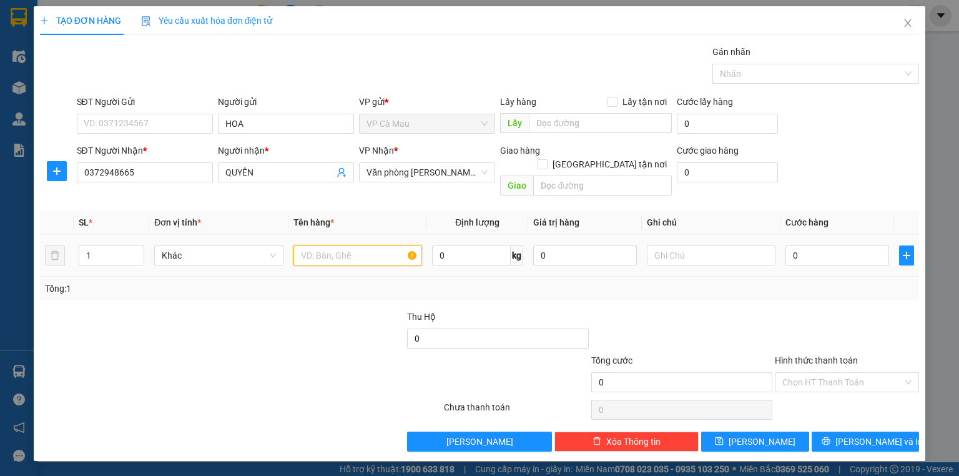
click at [381, 245] on input "text" at bounding box center [358, 255] width 129 height 20
click at [118, 246] on input "1" at bounding box center [111, 255] width 64 height 19
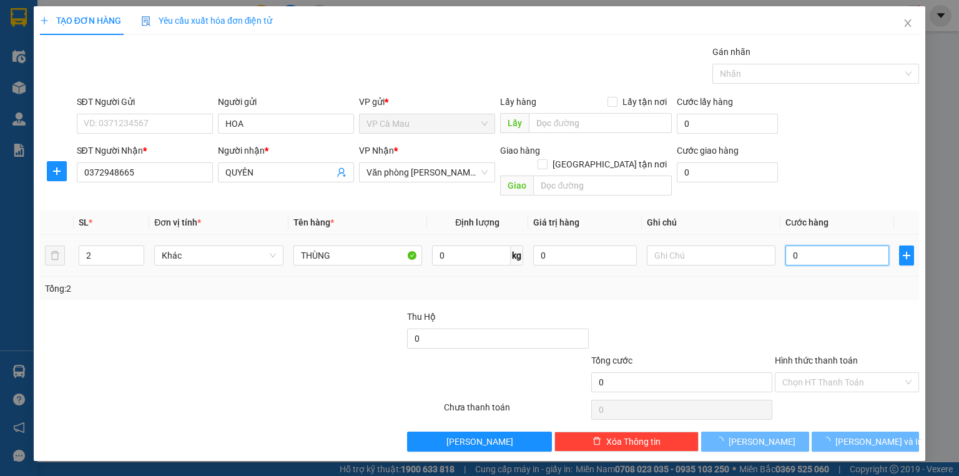
click at [823, 245] on input "0" at bounding box center [838, 255] width 104 height 20
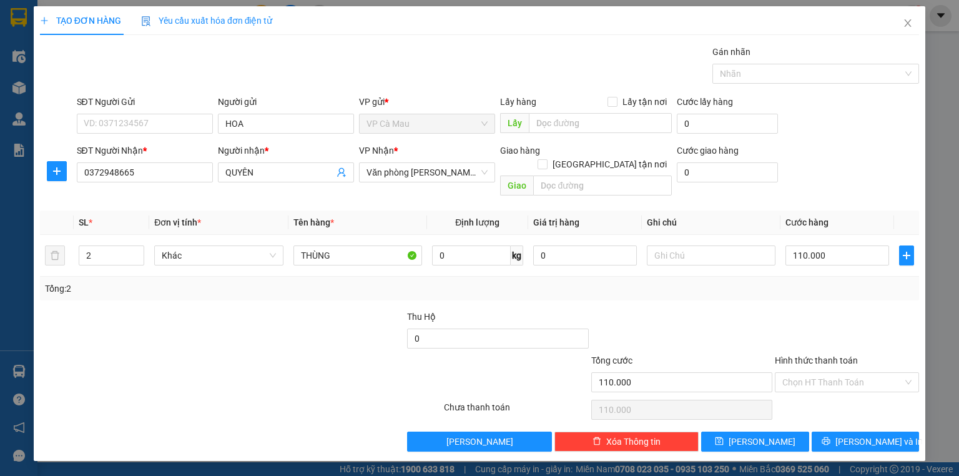
click at [808, 277] on div "Tổng: 2" at bounding box center [479, 289] width 879 height 24
click at [854, 357] on div "Hình thức thanh toán Chọn HT Thanh Toán" at bounding box center [847, 376] width 144 height 44
click at [864, 373] on input "Hình thức thanh toán" at bounding box center [843, 382] width 121 height 19
click at [863, 387] on div "Tại văn phòng" at bounding box center [847, 392] width 129 height 14
drag, startPoint x: 869, startPoint y: 425, endPoint x: 782, endPoint y: 395, distance: 92.6
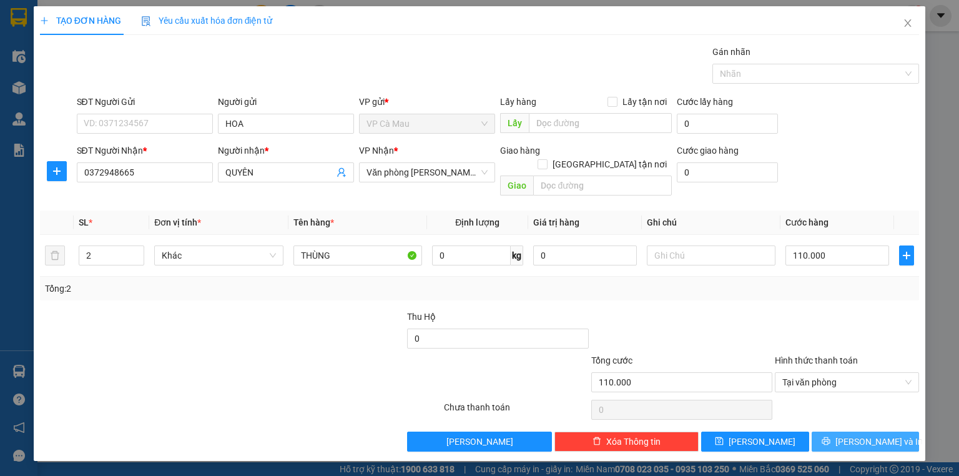
click at [867, 435] on span "[PERSON_NAME] và In" at bounding box center [879, 442] width 87 height 14
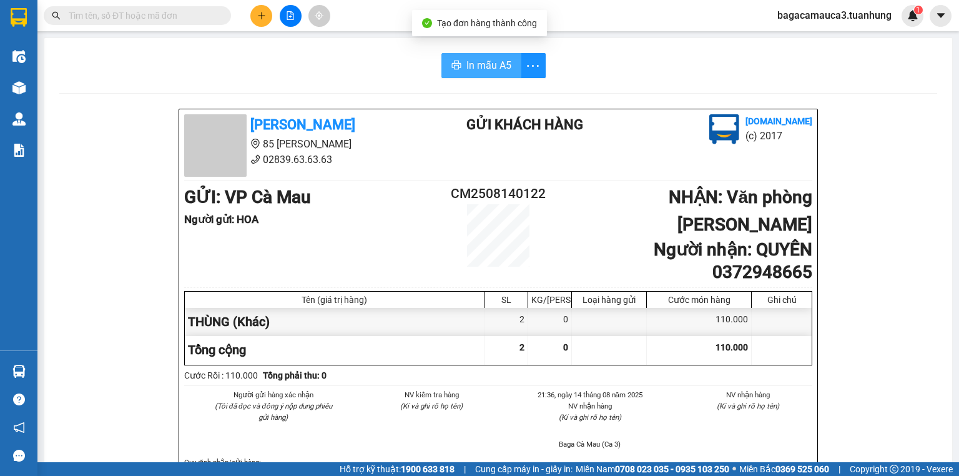
click at [495, 62] on span "In mẫu A5" at bounding box center [489, 65] width 45 height 16
click at [257, 11] on button at bounding box center [261, 16] width 22 height 22
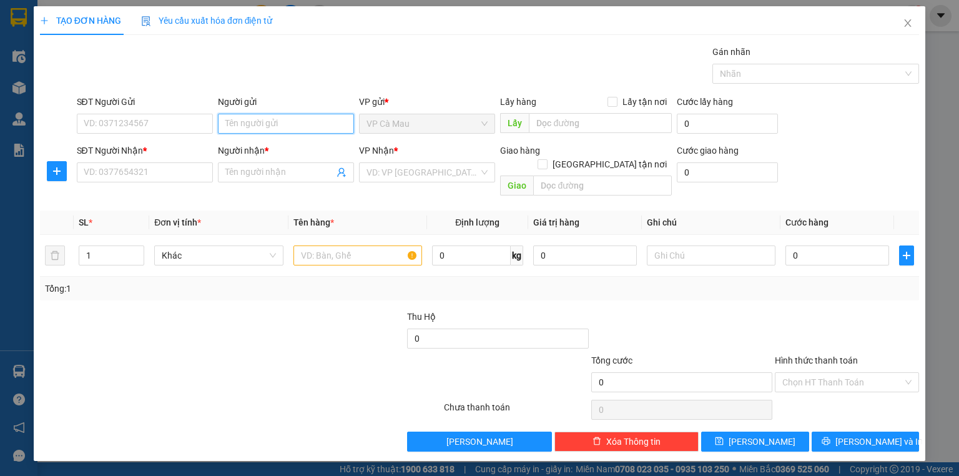
click at [243, 129] on input "Người gửi" at bounding box center [286, 124] width 136 height 20
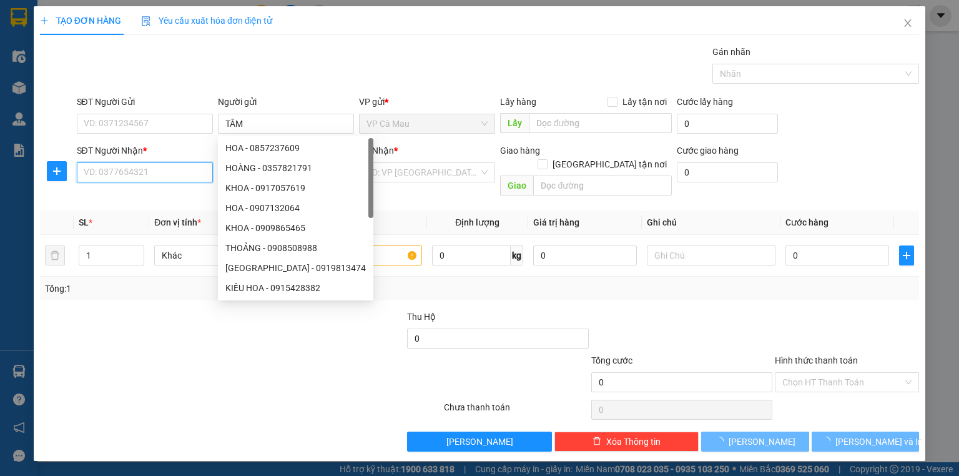
click at [111, 172] on input "SĐT Người Nhận *" at bounding box center [145, 172] width 136 height 20
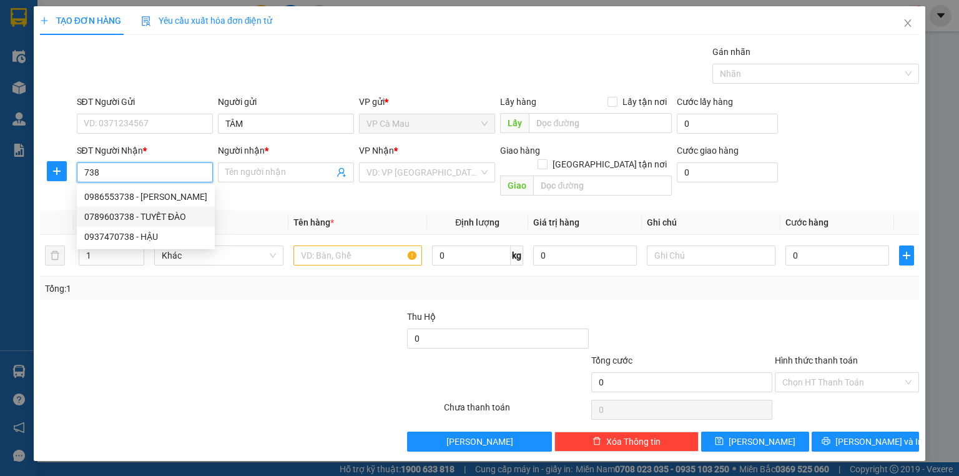
click at [160, 219] on div "0789603738 - TUYẾT ĐÀO" at bounding box center [145, 217] width 123 height 14
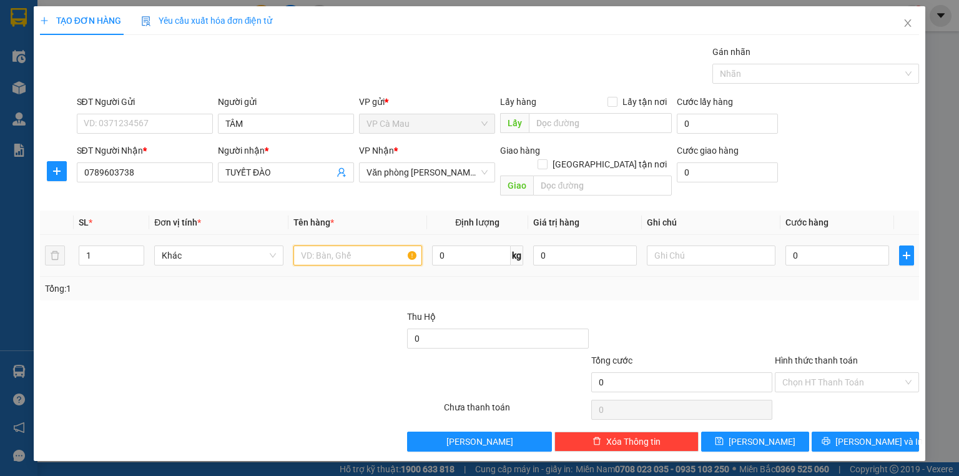
click at [375, 245] on input "text" at bounding box center [358, 255] width 129 height 20
drag, startPoint x: 823, startPoint y: 252, endPoint x: 824, endPoint y: 242, distance: 10.6
click at [823, 250] on div "0" at bounding box center [838, 255] width 104 height 25
click at [824, 245] on input "0" at bounding box center [838, 255] width 104 height 20
click at [824, 355] on label "Hình thức thanh toán" at bounding box center [816, 360] width 83 height 10
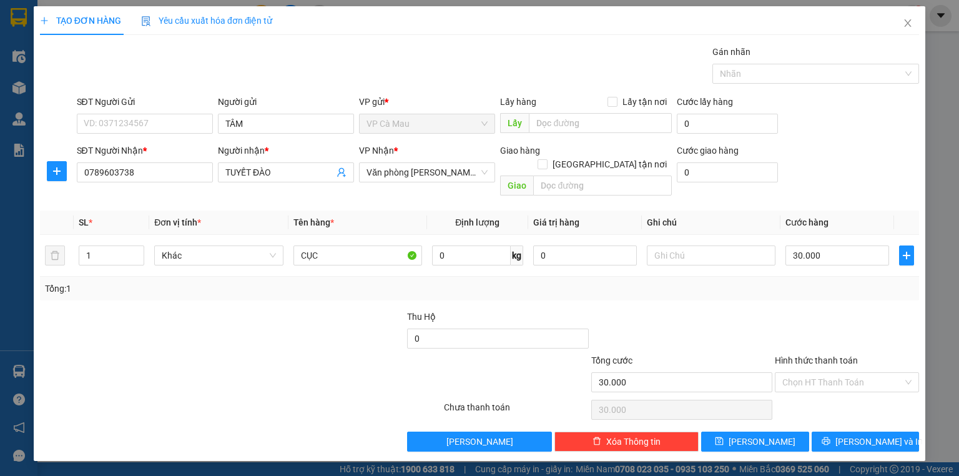
click at [824, 373] on input "Hình thức thanh toán" at bounding box center [843, 382] width 121 height 19
click at [864, 388] on div "Tại văn phòng" at bounding box center [847, 392] width 129 height 14
click at [868, 435] on span "[PERSON_NAME] và In" at bounding box center [879, 442] width 87 height 14
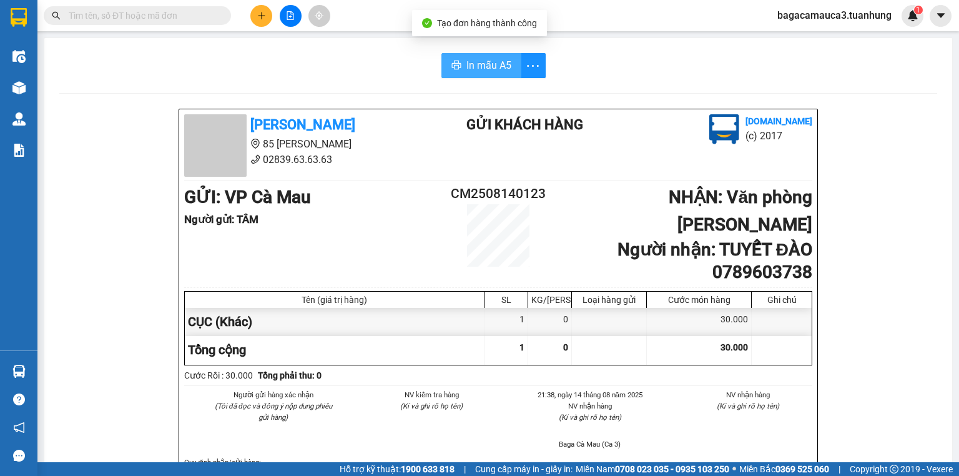
click at [457, 69] on icon "printer" at bounding box center [457, 65] width 10 height 10
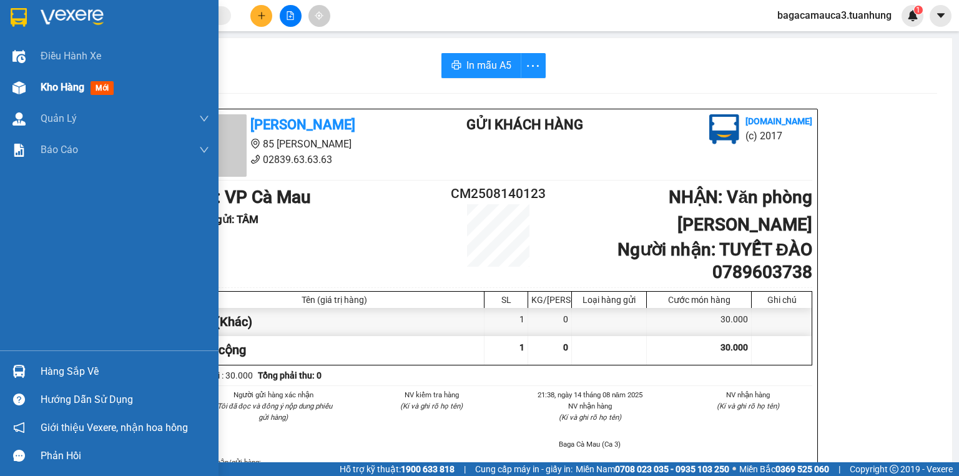
click at [62, 84] on span "Kho hàng" at bounding box center [63, 87] width 44 height 12
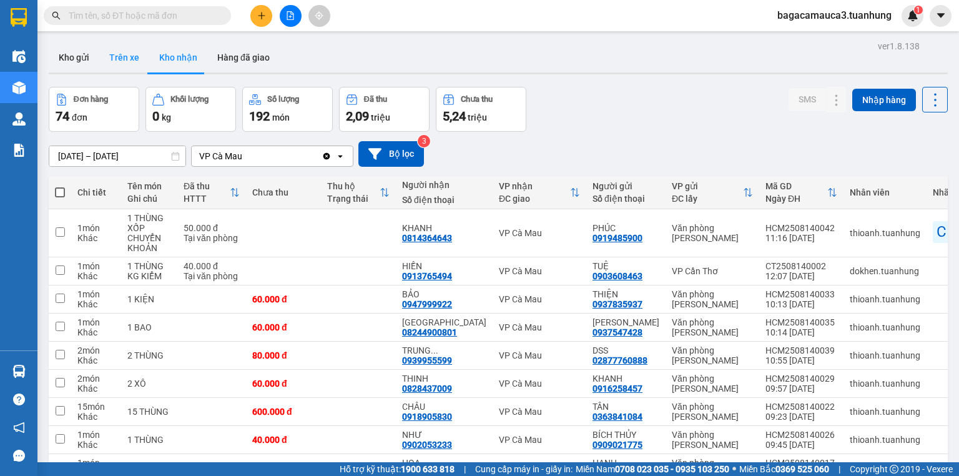
click at [122, 59] on button "Trên xe" at bounding box center [124, 57] width 50 height 30
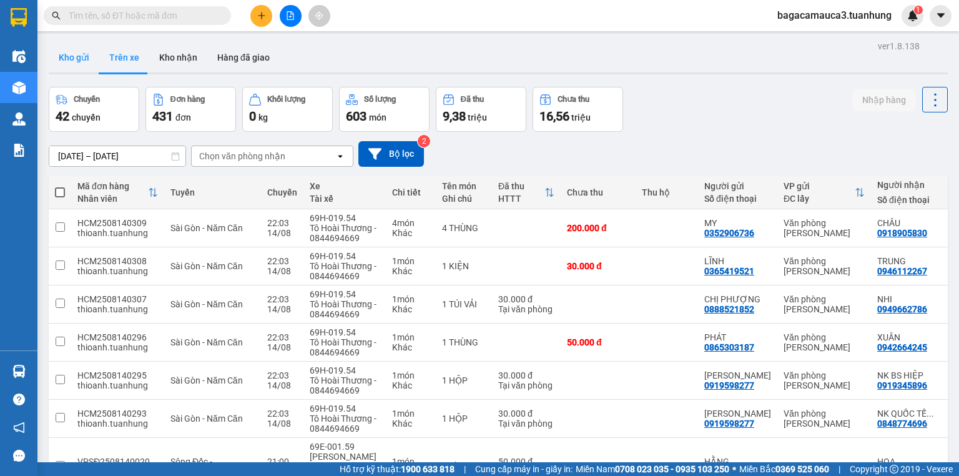
click at [75, 57] on button "Kho gửi" at bounding box center [74, 57] width 51 height 30
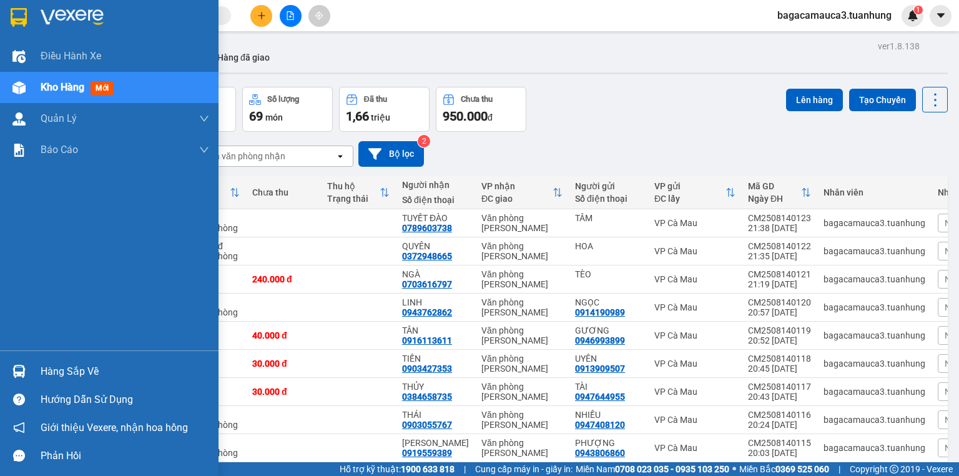
click at [72, 362] on div "Hàng sắp về" at bounding box center [125, 371] width 169 height 19
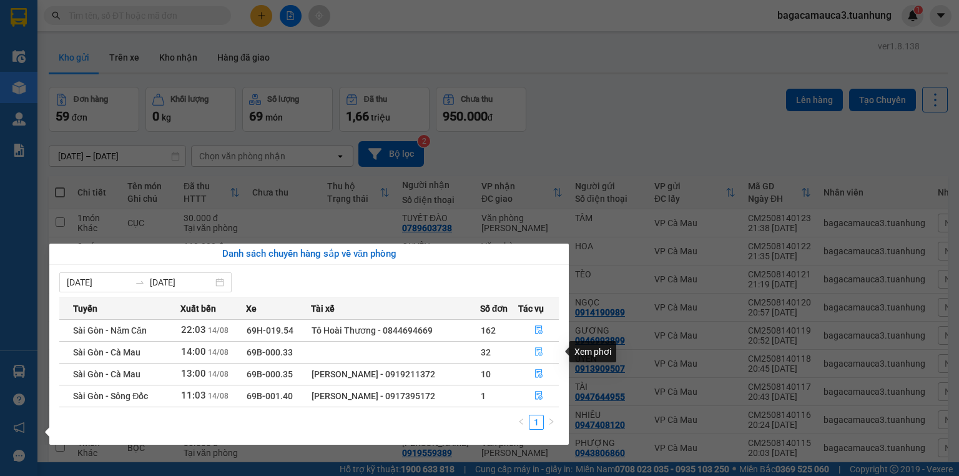
click at [539, 350] on icon "file-done" at bounding box center [539, 351] width 9 height 9
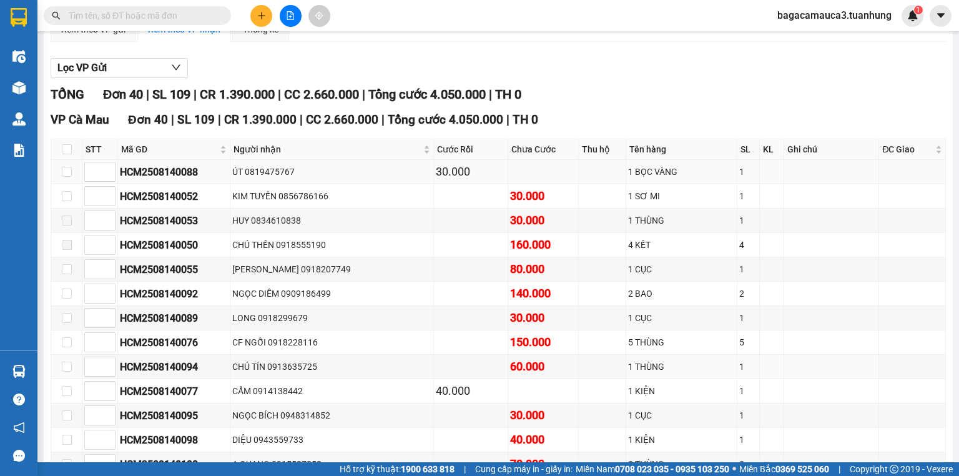
scroll to position [107, 0]
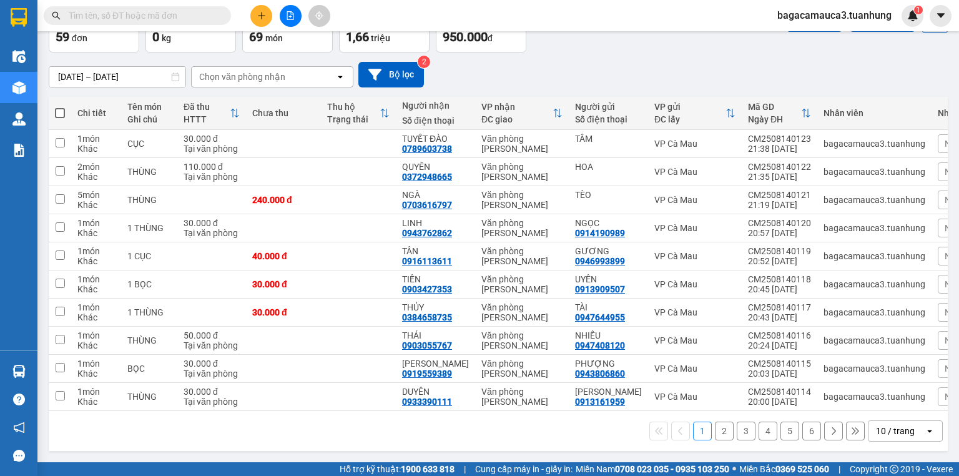
scroll to position [82, 0]
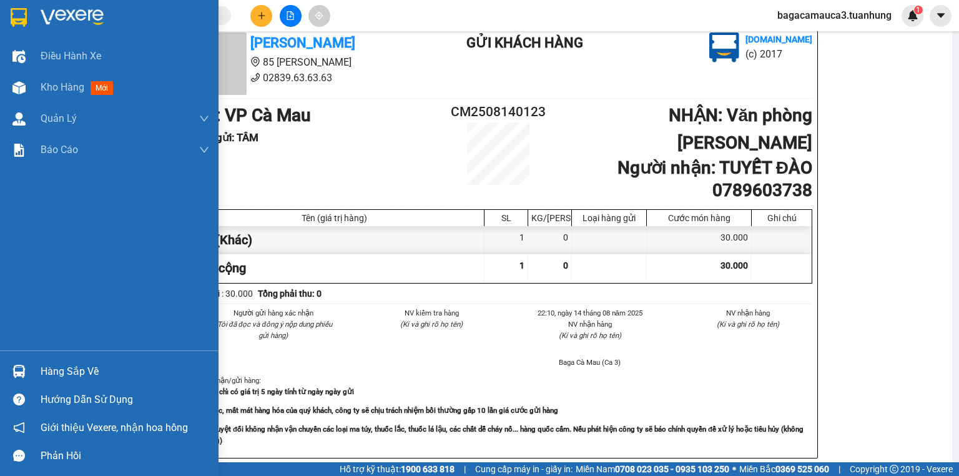
click at [11, 375] on div at bounding box center [19, 371] width 22 height 22
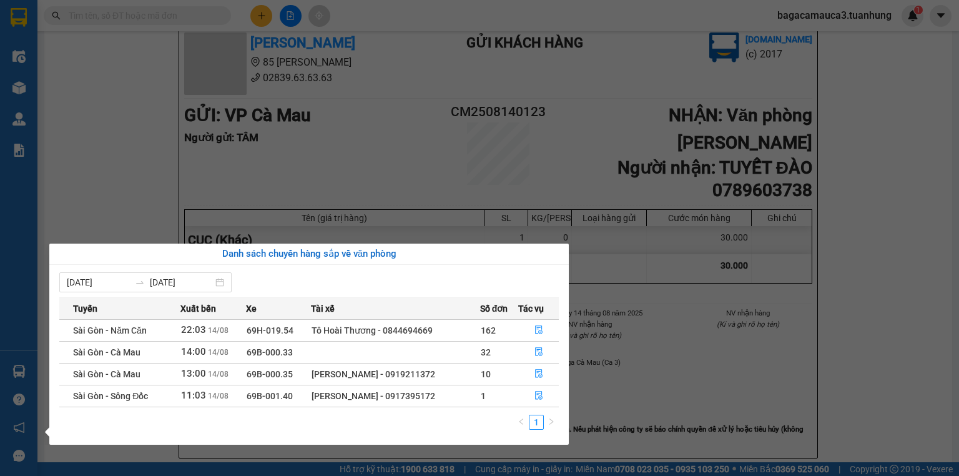
click at [869, 182] on section "Kết quả tìm kiếm ( 565 ) Bộ lọc Mã ĐH Trạng thái Món hàng Thu hộ Tổng cước Chưa…" at bounding box center [479, 238] width 959 height 476
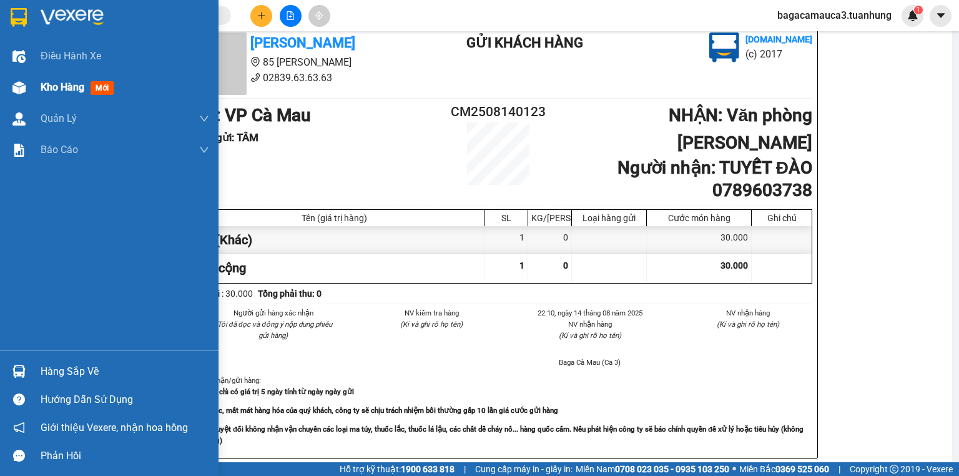
click at [66, 89] on span "Kho hàng" at bounding box center [63, 87] width 44 height 12
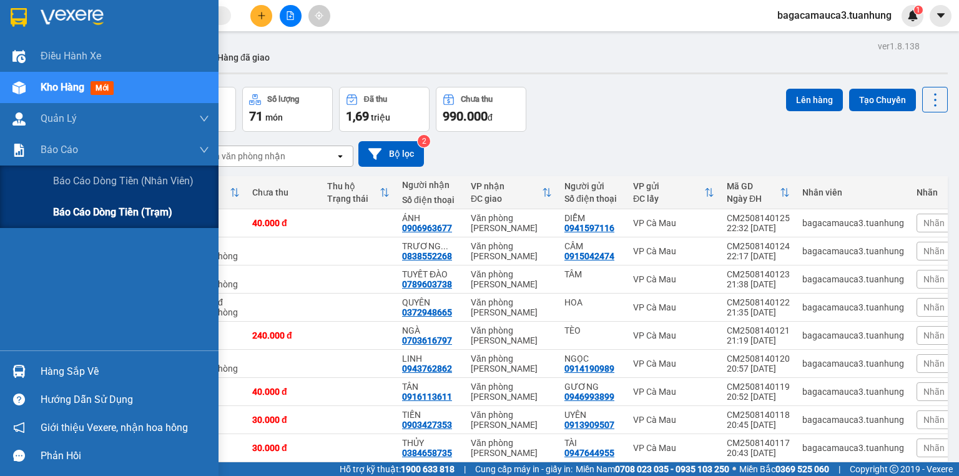
click at [112, 211] on span "Báo cáo dòng tiền (trạm)" at bounding box center [112, 212] width 119 height 16
